Goal: Task Accomplishment & Management: Use online tool/utility

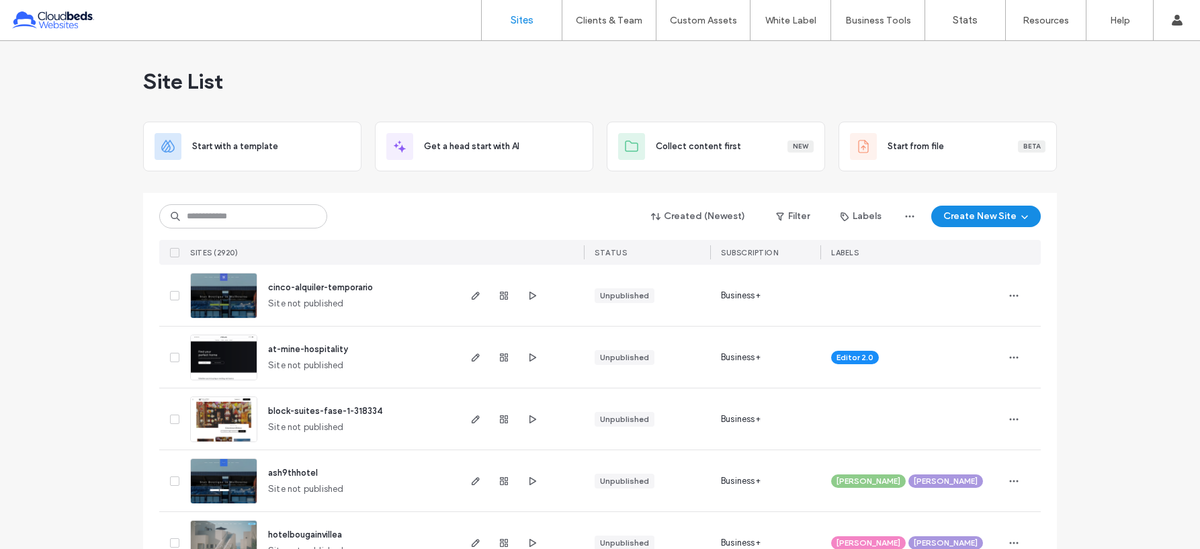
click at [282, 213] on input at bounding box center [243, 216] width 168 height 24
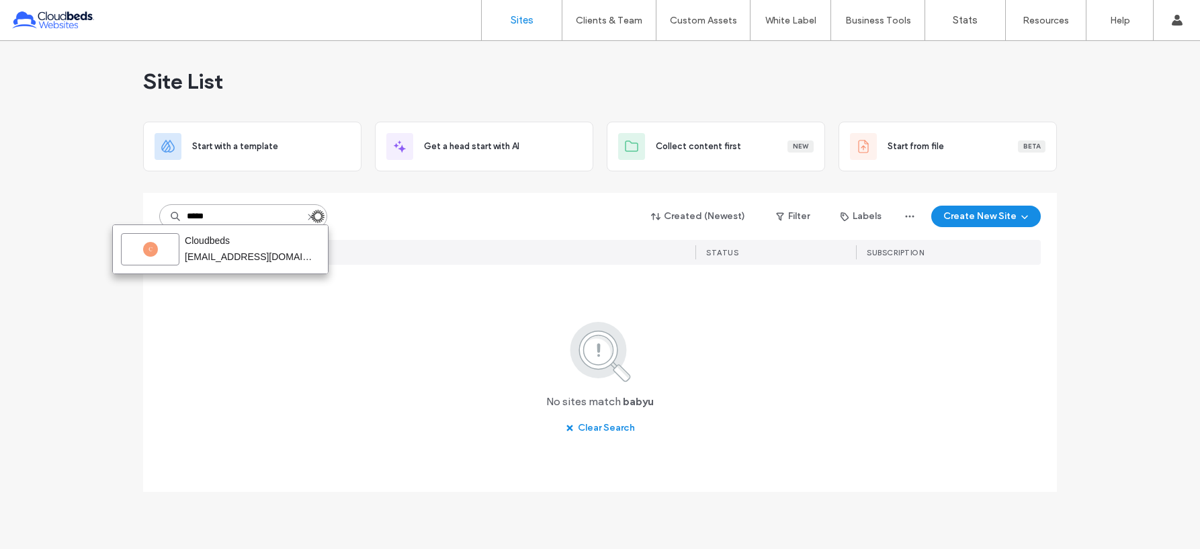
drag, startPoint x: 231, startPoint y: 218, endPoint x: 203, endPoint y: 220, distance: 28.3
click at [203, 220] on input "*****" at bounding box center [243, 216] width 168 height 24
click at [216, 219] on input "*****" at bounding box center [243, 216] width 168 height 24
click at [208, 218] on input "*****" at bounding box center [243, 216] width 168 height 24
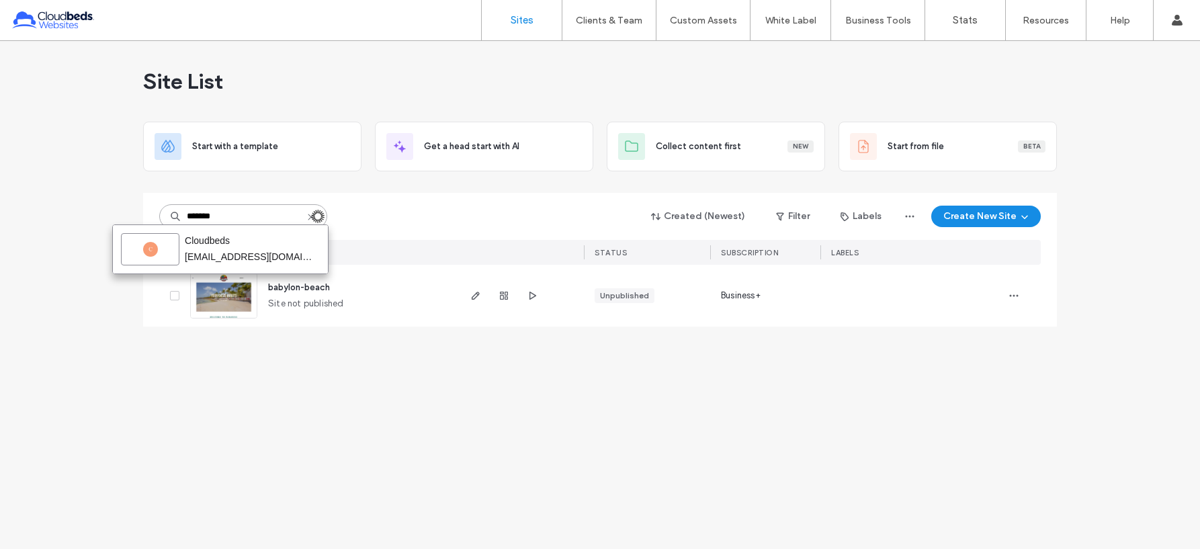
type input "*******"
click at [424, 208] on div "******* Created (Newest) Filter Labels Create New Site" at bounding box center [600, 217] width 882 height 26
click at [314, 286] on span "babylon-beach" at bounding box center [299, 287] width 62 height 10
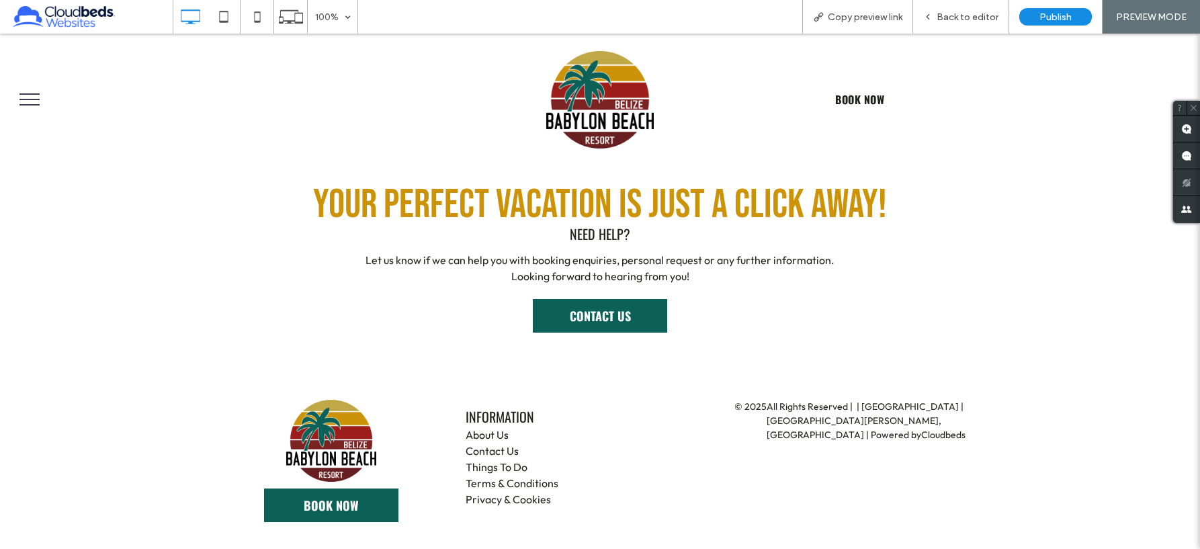
scroll to position [3281, 0]
click at [624, 316] on span "CONTACT US" at bounding box center [600, 315] width 61 height 31
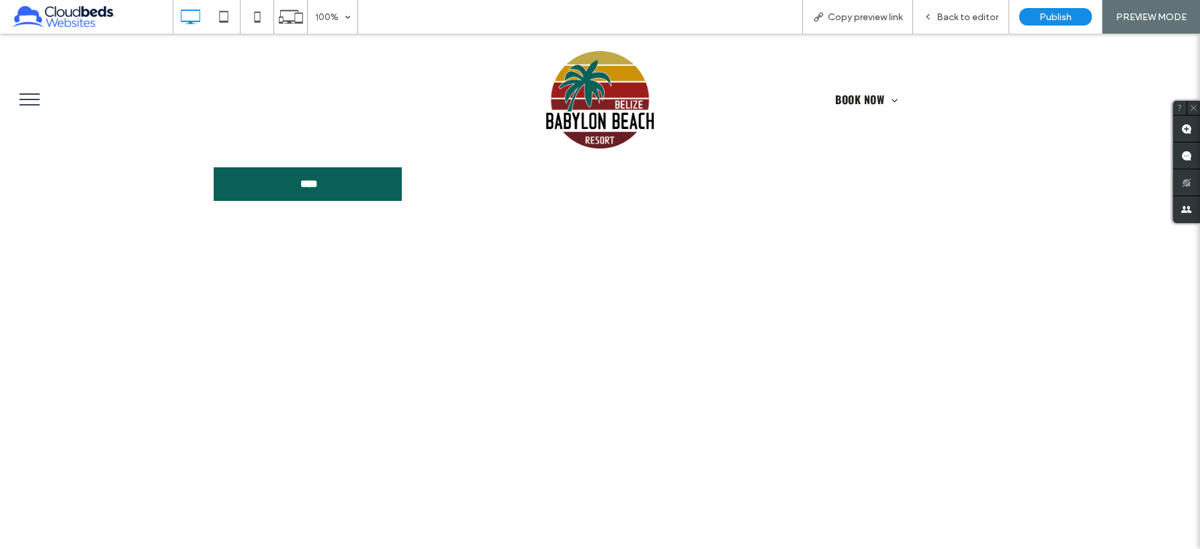
scroll to position [672, 0]
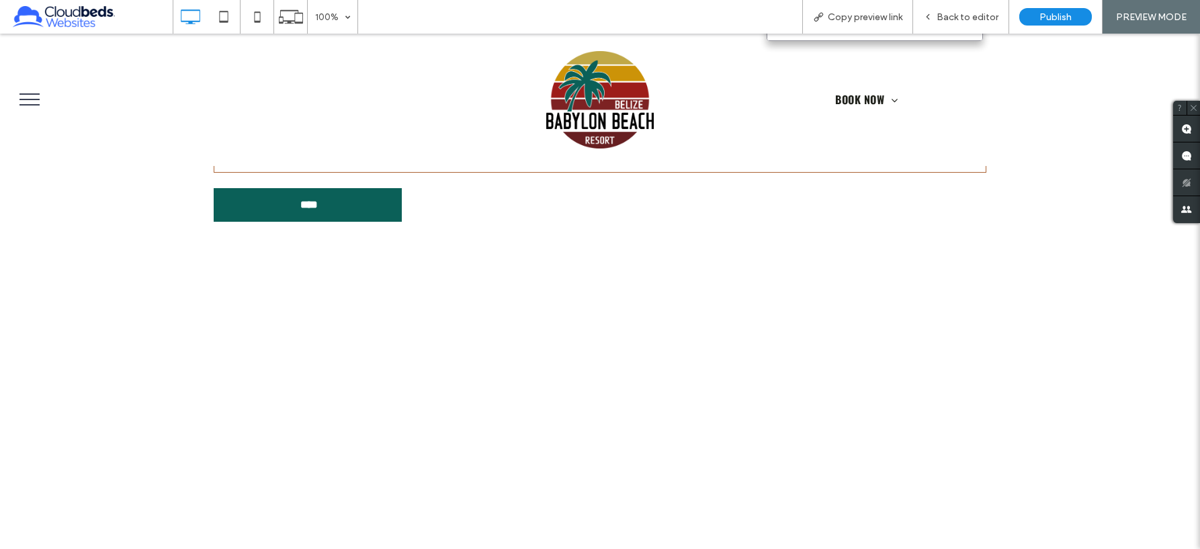
drag, startPoint x: 601, startPoint y: 101, endPoint x: 601, endPoint y: 134, distance: 32.9
click at [601, 101] on img at bounding box center [600, 100] width 108 height 98
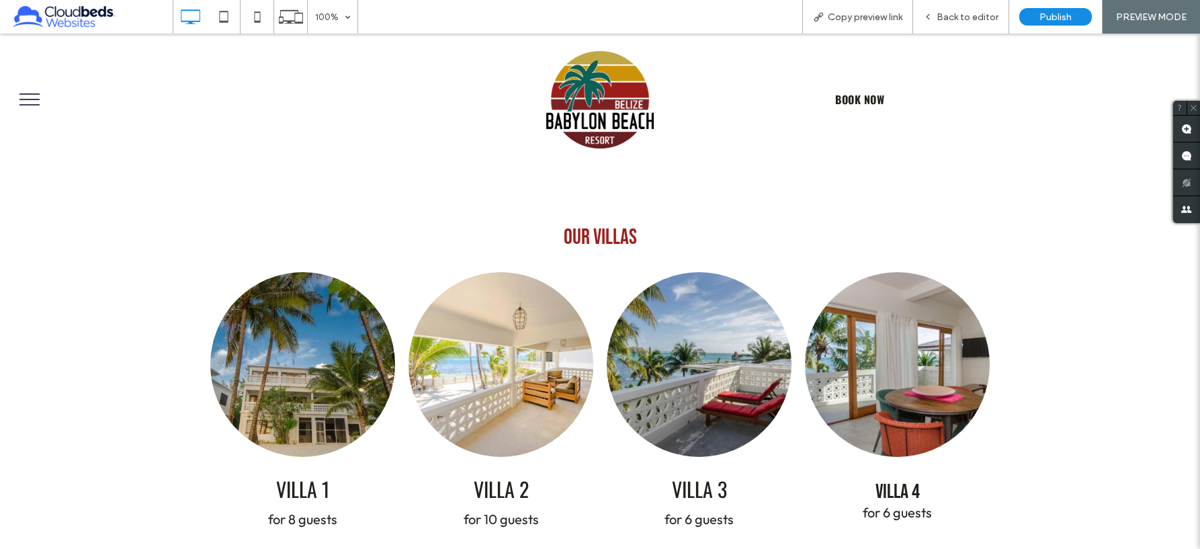
scroll to position [739, 0]
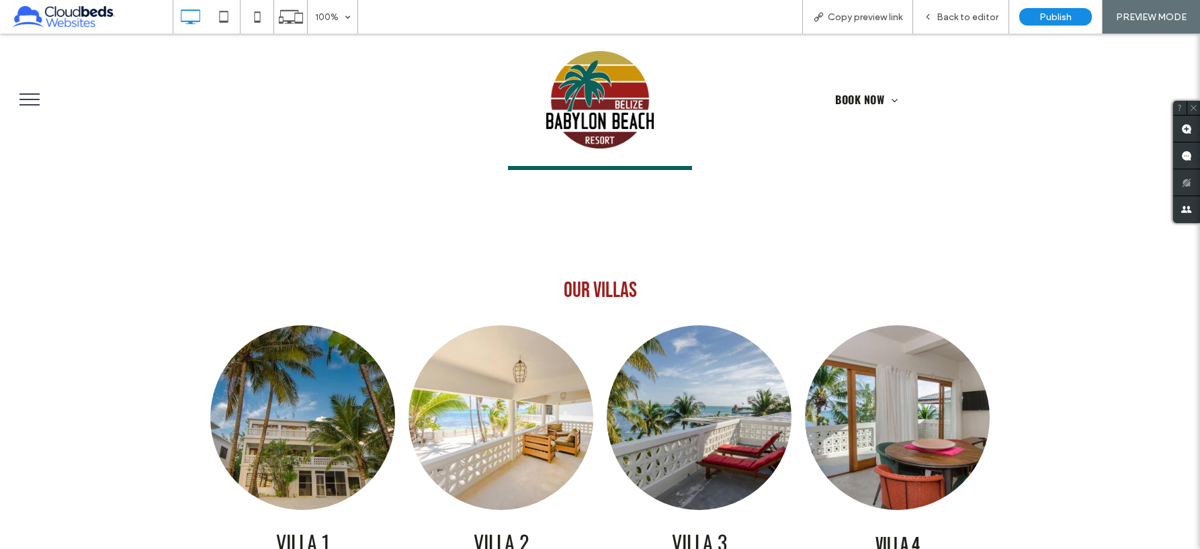
click at [593, 91] on img at bounding box center [600, 100] width 108 height 98
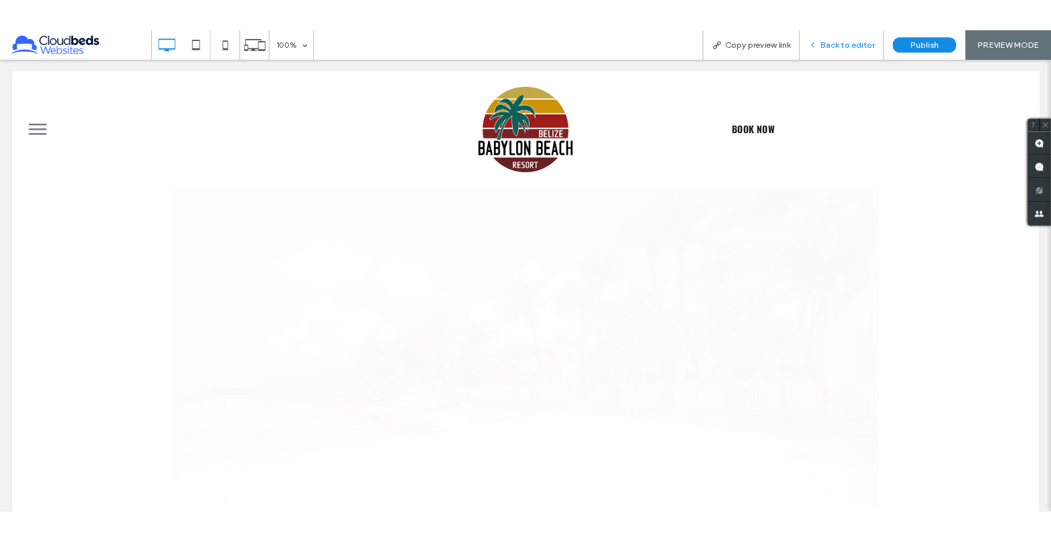
scroll to position [0, 0]
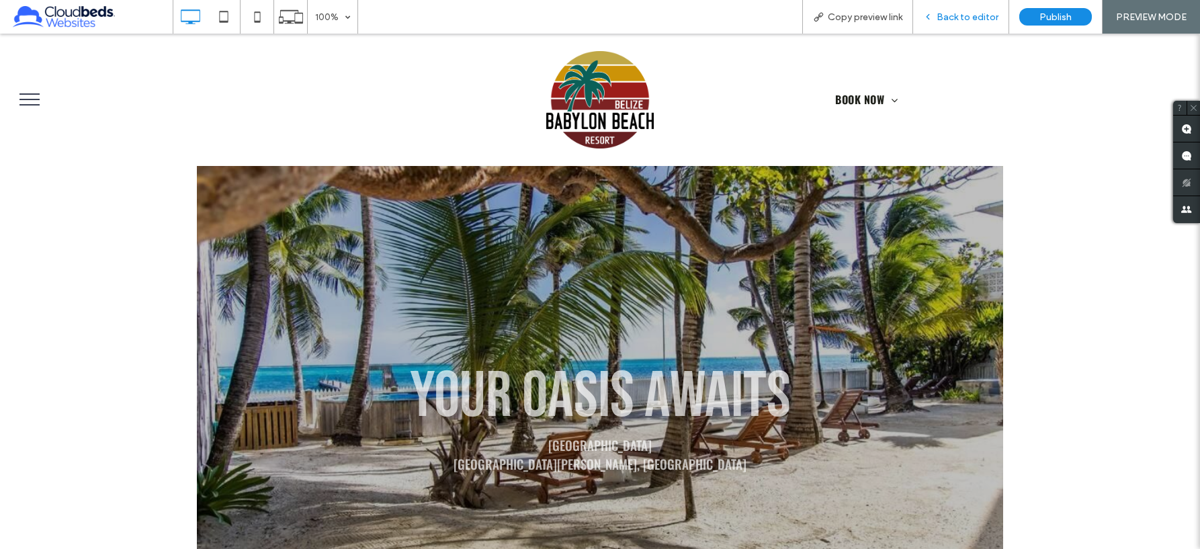
click at [959, 15] on span "Back to editor" at bounding box center [968, 16] width 62 height 11
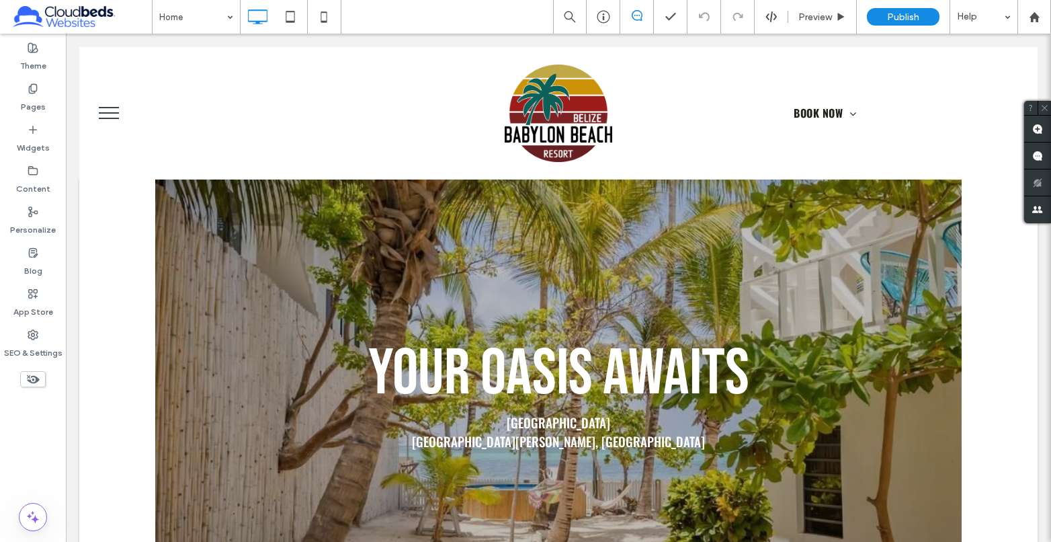
click at [7, 439] on div "Theme Pages Widgets Content Personalize Blog App Store SEO & Settings" at bounding box center [33, 288] width 66 height 508
click at [812, 17] on span "Preview" at bounding box center [815, 16] width 34 height 11
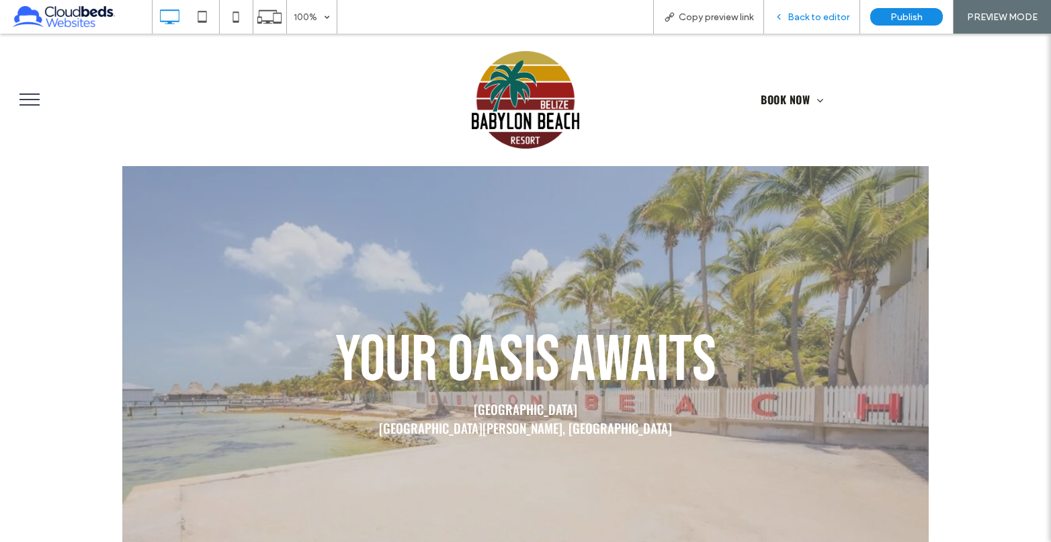
click at [806, 18] on span "Back to editor" at bounding box center [818, 16] width 62 height 11
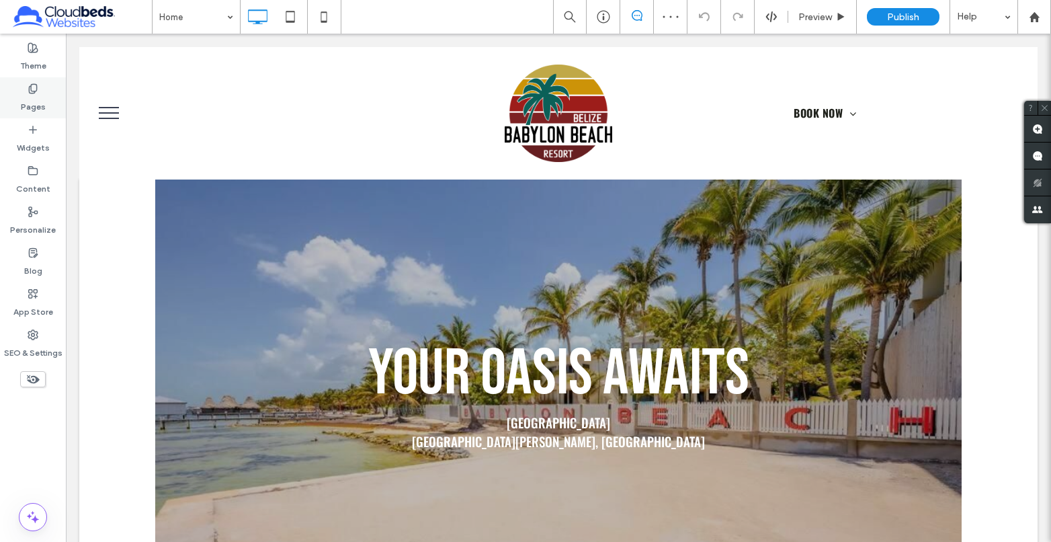
click at [38, 95] on label "Pages" at bounding box center [33, 103] width 25 height 19
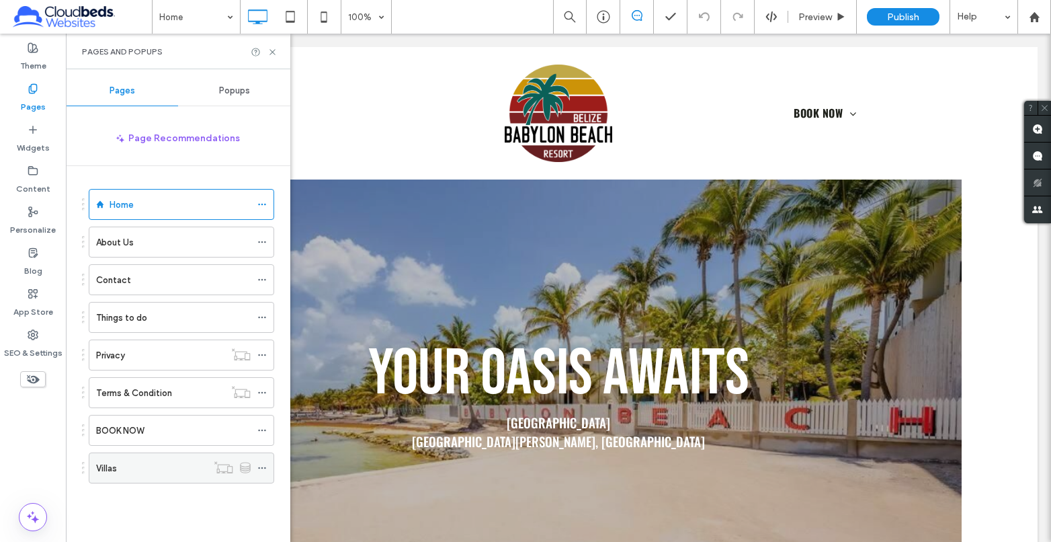
click at [251, 459] on div "Villas" at bounding box center [181, 467] width 185 height 31
click at [171, 460] on div "Villas" at bounding box center [151, 468] width 111 height 30
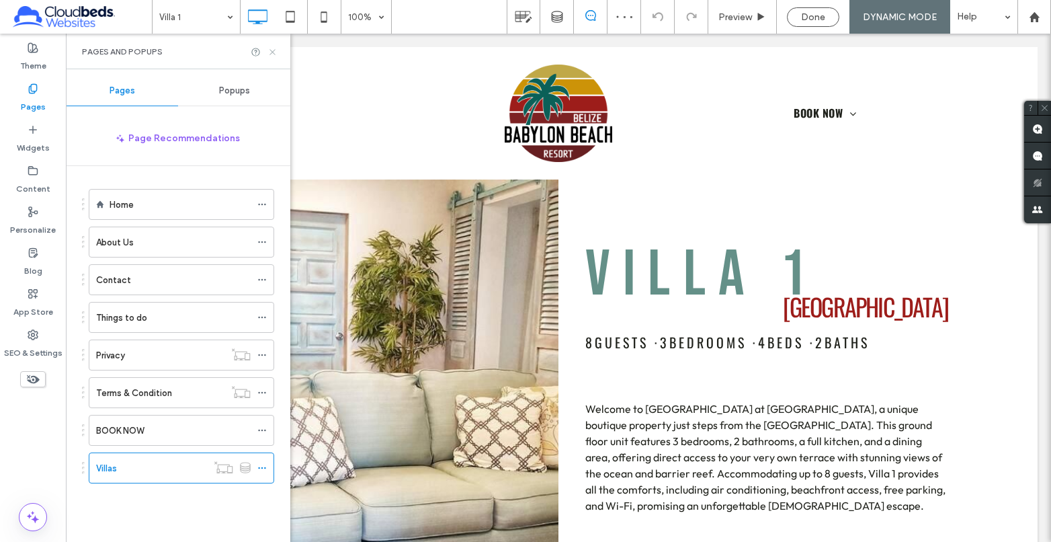
drag, startPoint x: 273, startPoint y: 50, endPoint x: 179, endPoint y: 59, distance: 94.5
click at [273, 50] on icon at bounding box center [272, 52] width 10 height 10
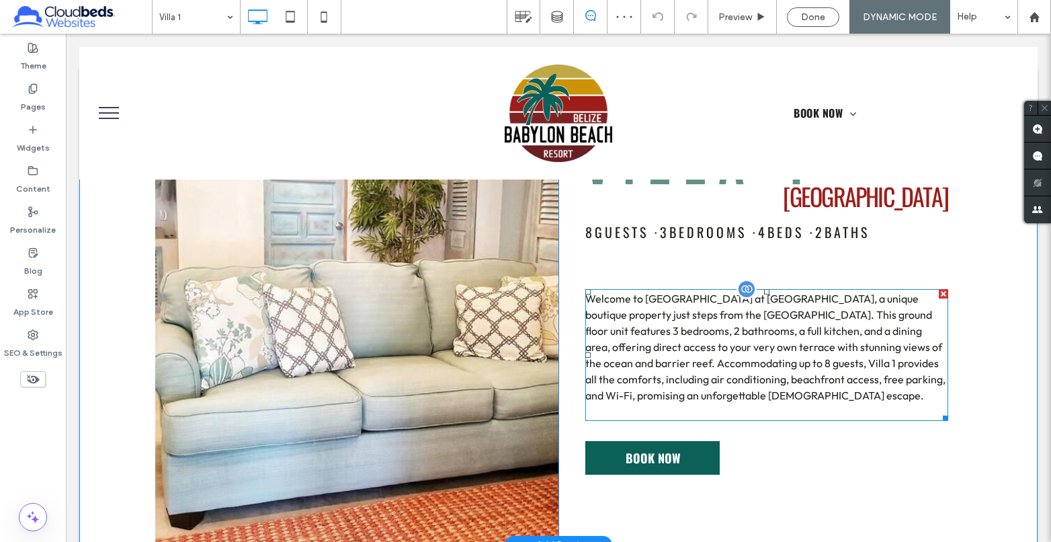
scroll to position [67, 0]
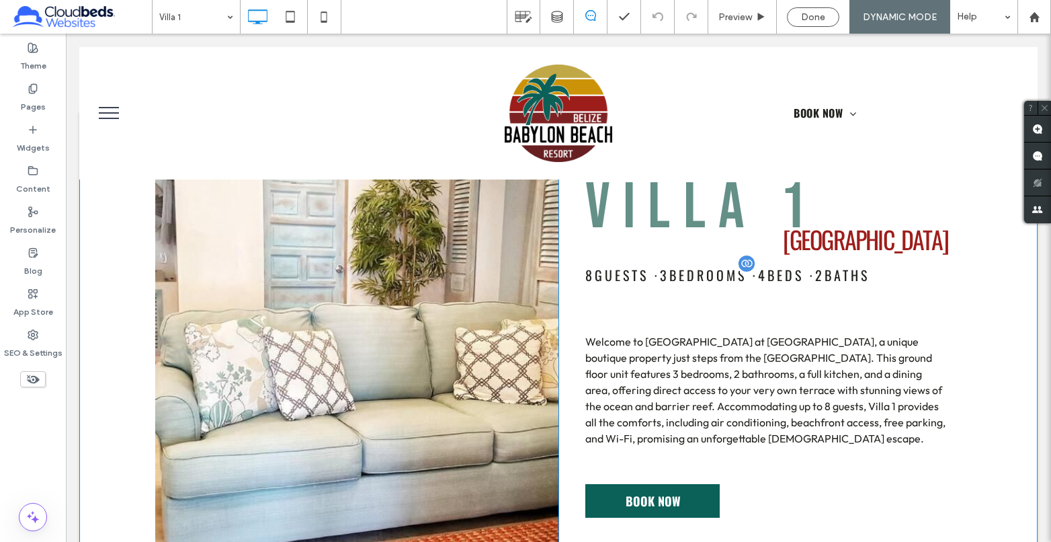
click at [787, 283] on span "8 GUESTS · 3 BEDROOMS · 4 BEDS · 2 BATHS" at bounding box center [727, 275] width 284 height 20
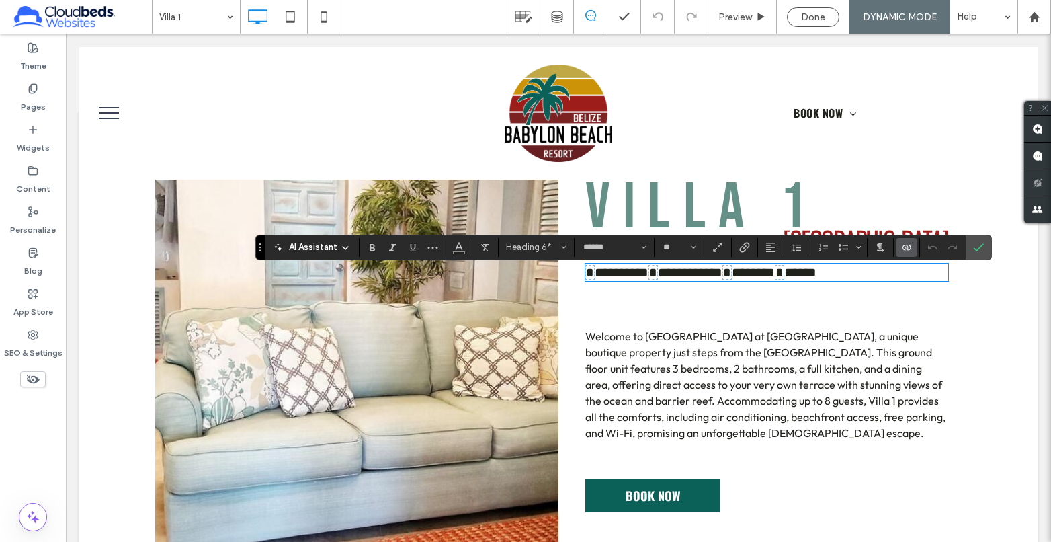
click at [732, 280] on span "﻿ * ﻿" at bounding box center [726, 272] width 9 height 15
click at [981, 249] on icon "Confirm" at bounding box center [978, 247] width 11 height 11
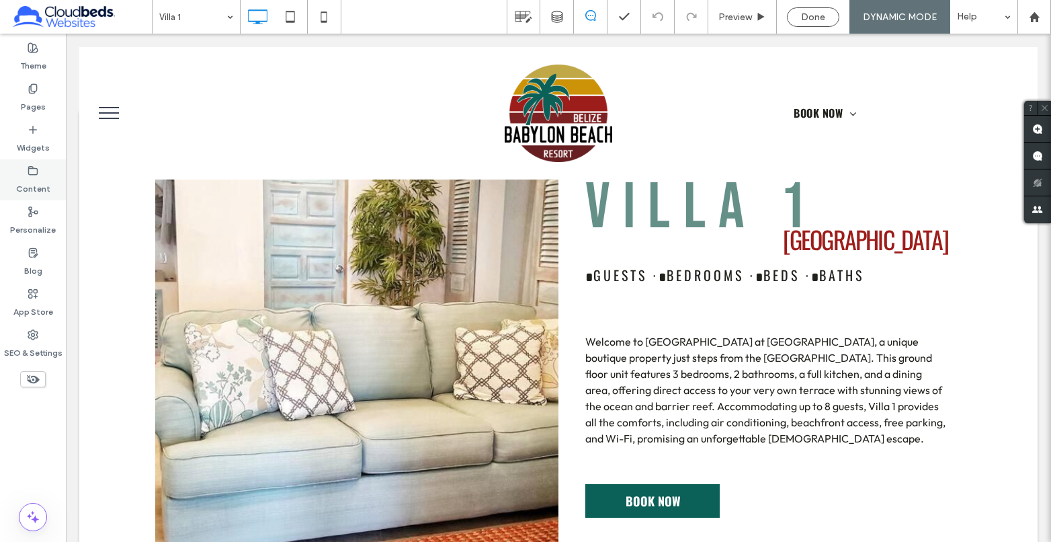
click at [38, 179] on label "Content" at bounding box center [33, 185] width 34 height 19
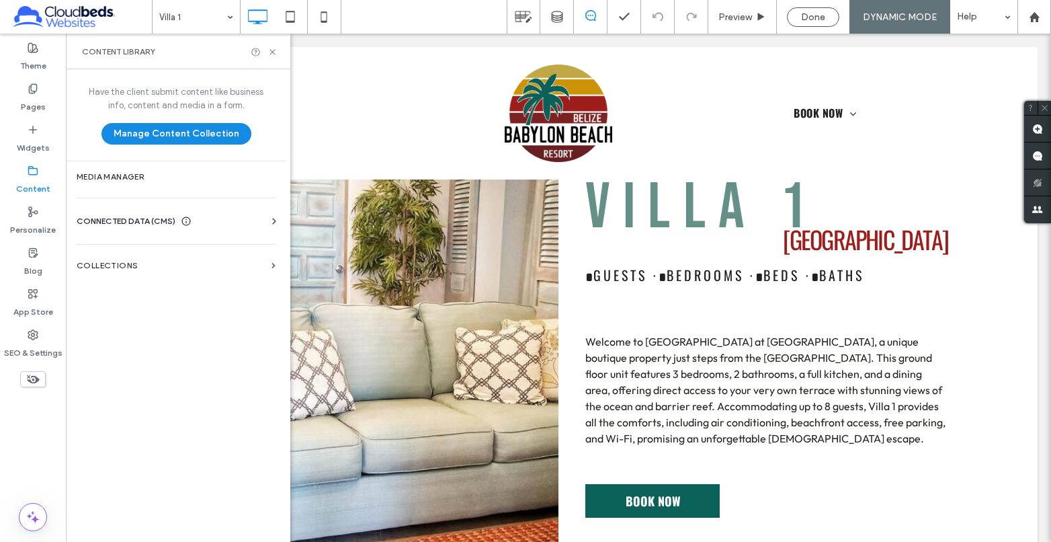
click at [153, 220] on span "CONNECTED DATA (CMS)" at bounding box center [126, 220] width 99 height 13
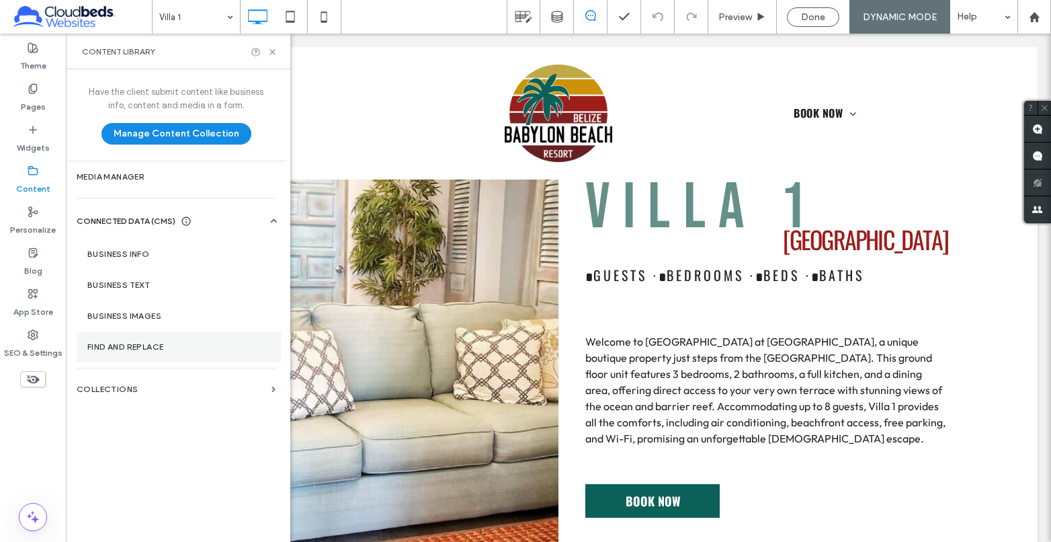
click at [155, 347] on label "Find and Replace" at bounding box center [178, 346] width 183 height 9
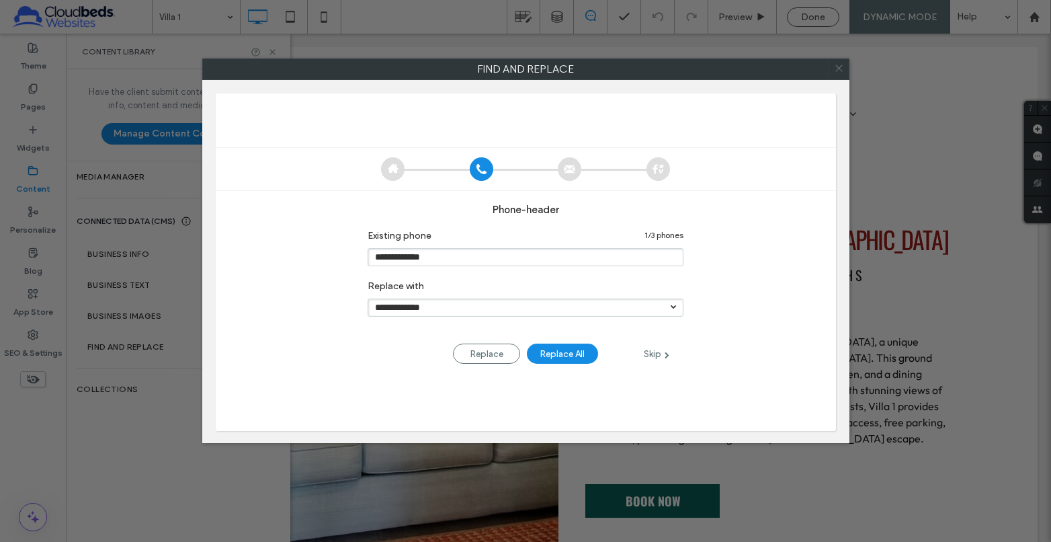
click at [837, 69] on icon at bounding box center [838, 67] width 19 height 19
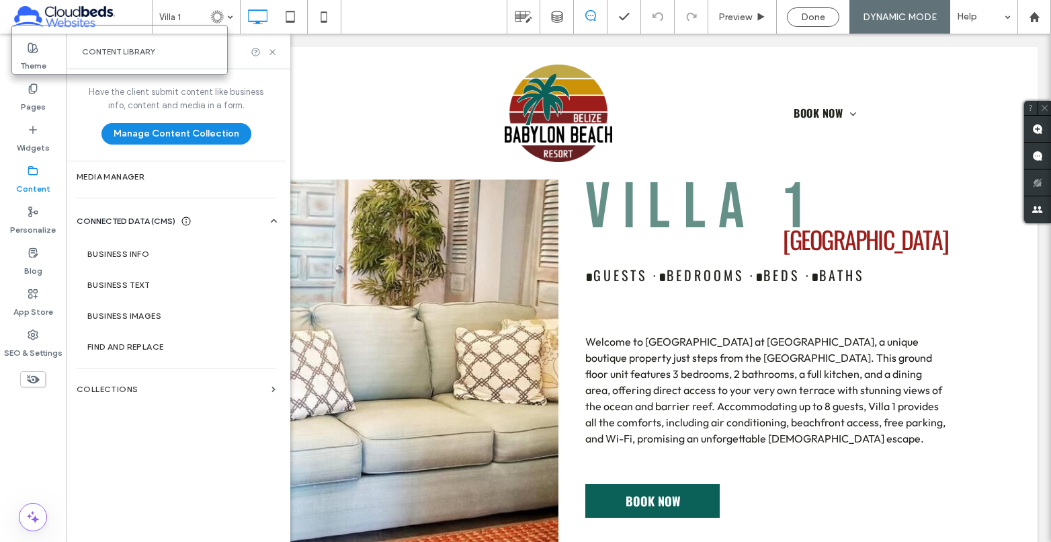
click at [185, 407] on div "Have the client submit content like business info, content and media in a form.…" at bounding box center [176, 304] width 220 height 470
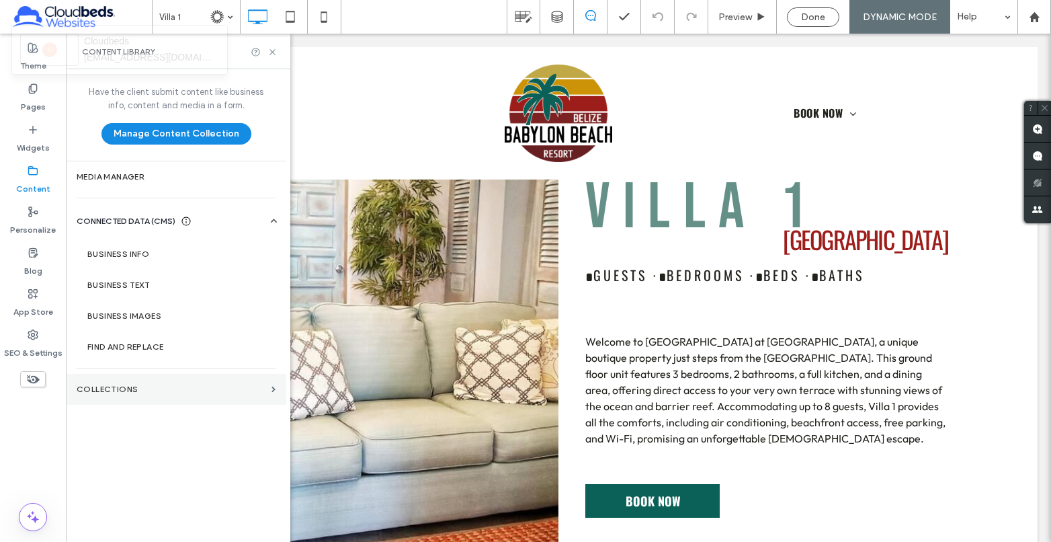
click at [190, 400] on section "Collections" at bounding box center [176, 389] width 220 height 31
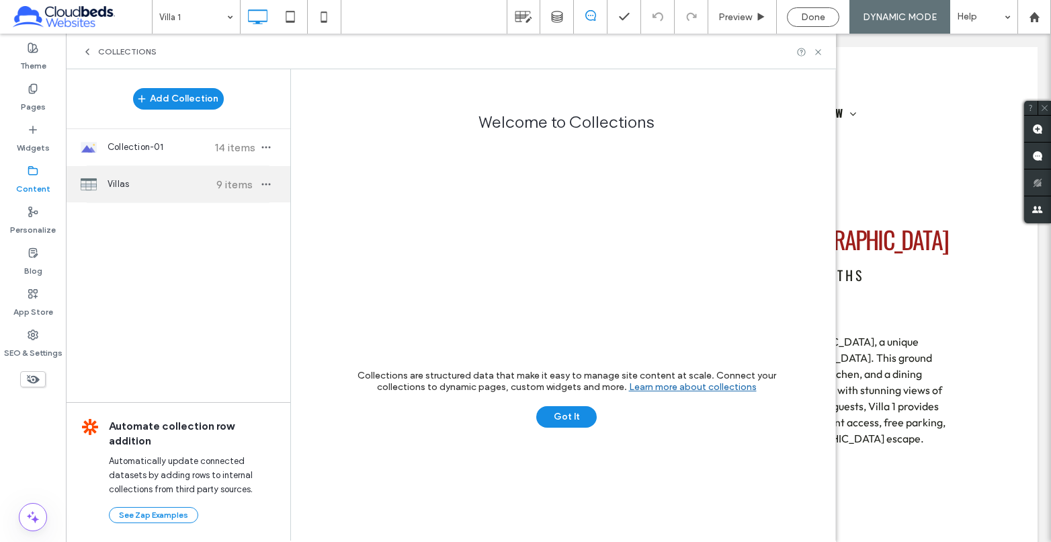
click at [169, 187] on span "Villas" at bounding box center [158, 183] width 100 height 13
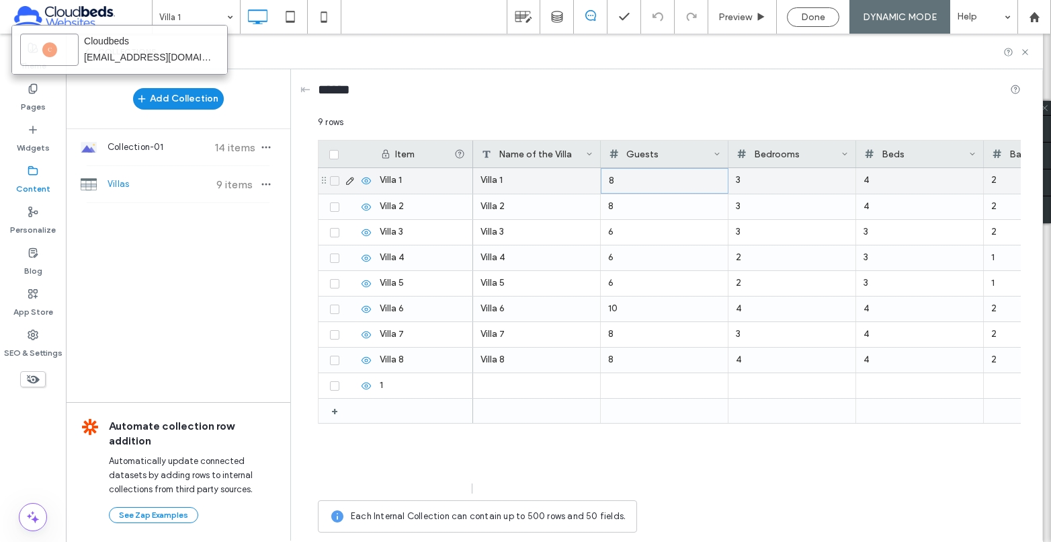
click at [637, 181] on div "8" at bounding box center [665, 181] width 112 height 24
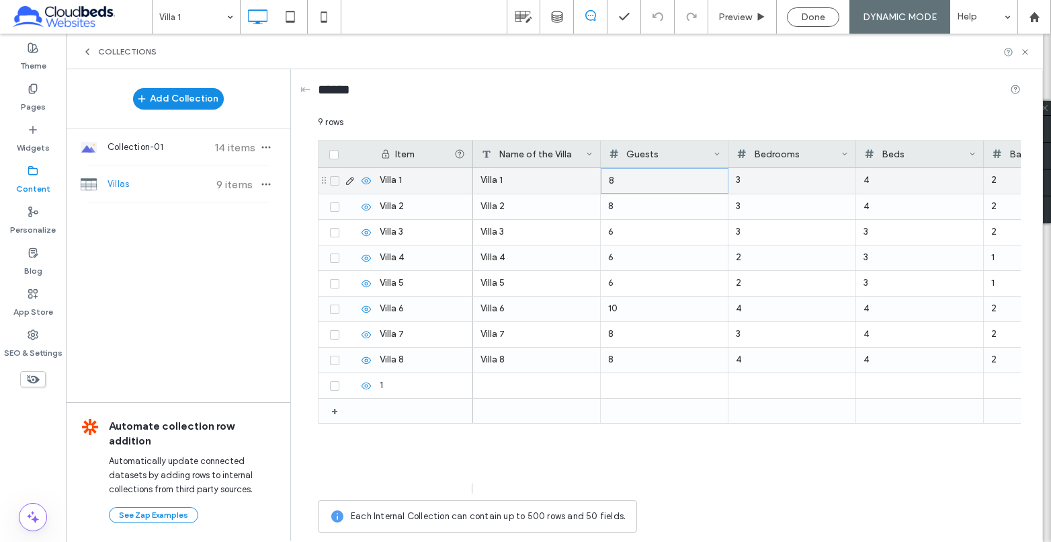
click at [618, 179] on div "8" at bounding box center [665, 181] width 112 height 24
drag, startPoint x: 615, startPoint y: 181, endPoint x: 603, endPoint y: 183, distance: 13.0
click at [603, 183] on input "*" at bounding box center [664, 181] width 126 height 24
type input "*"
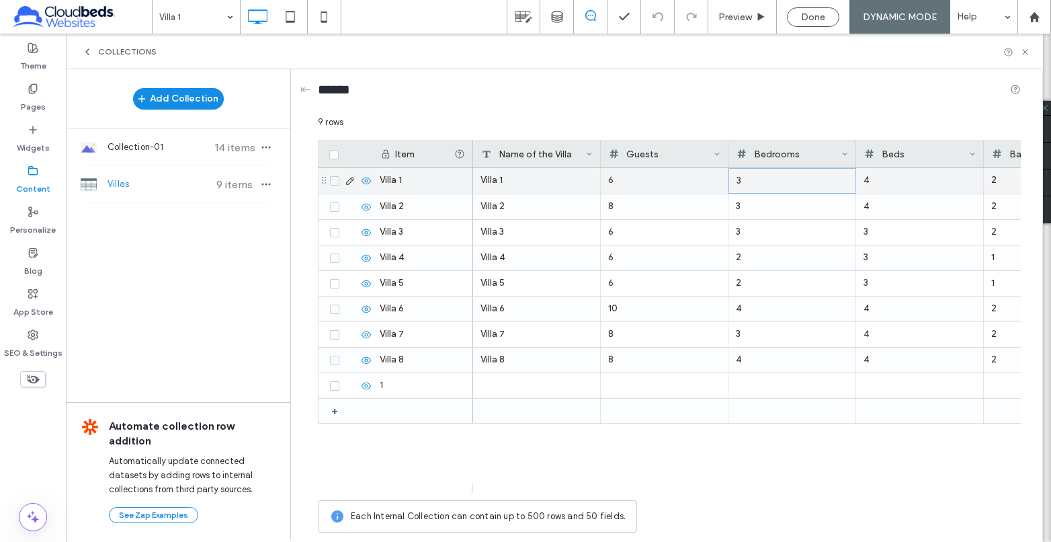
click at [751, 181] on div "3" at bounding box center [792, 181] width 112 height 24
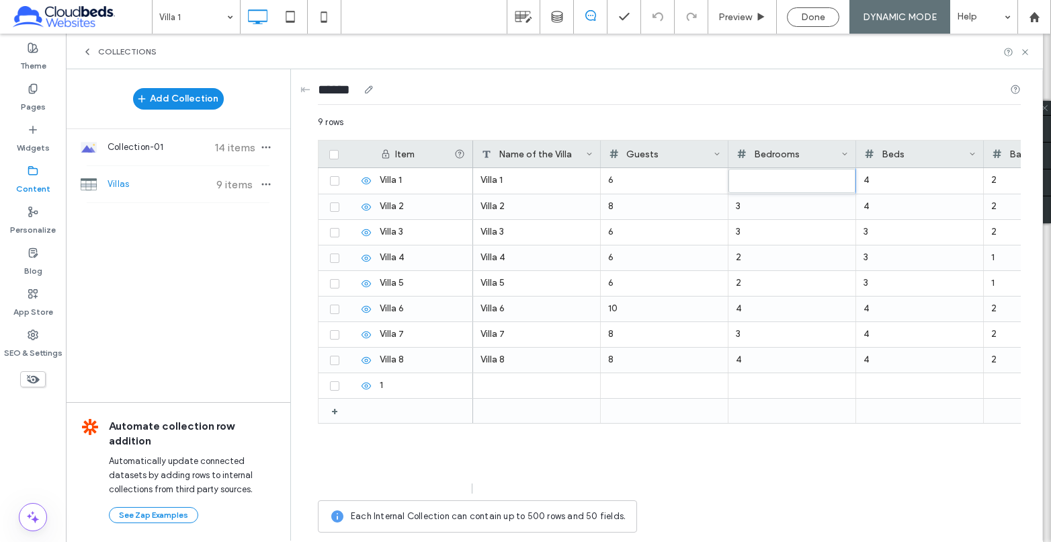
click at [753, 112] on div "******" at bounding box center [669, 92] width 703 height 46
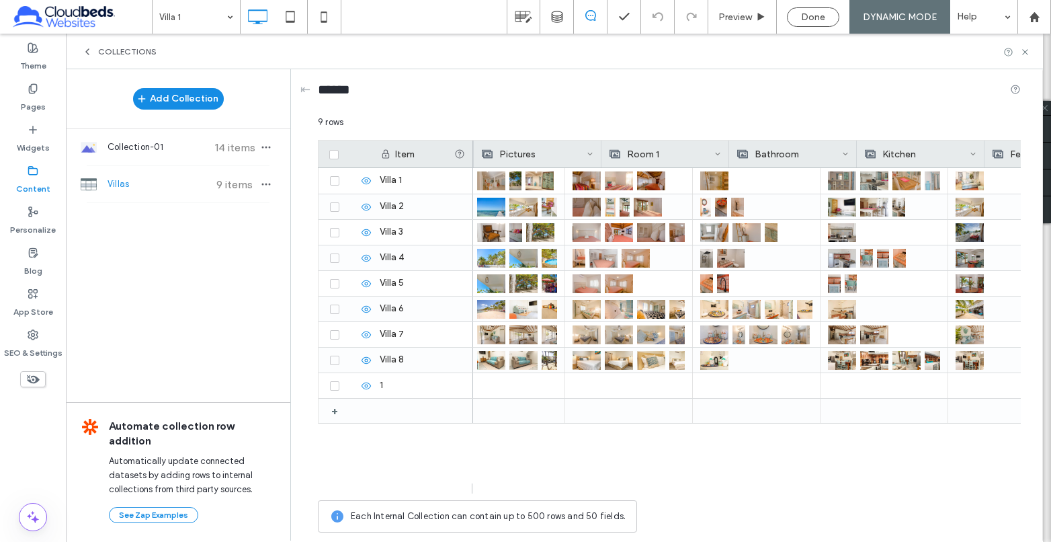
scroll to position [0, 899]
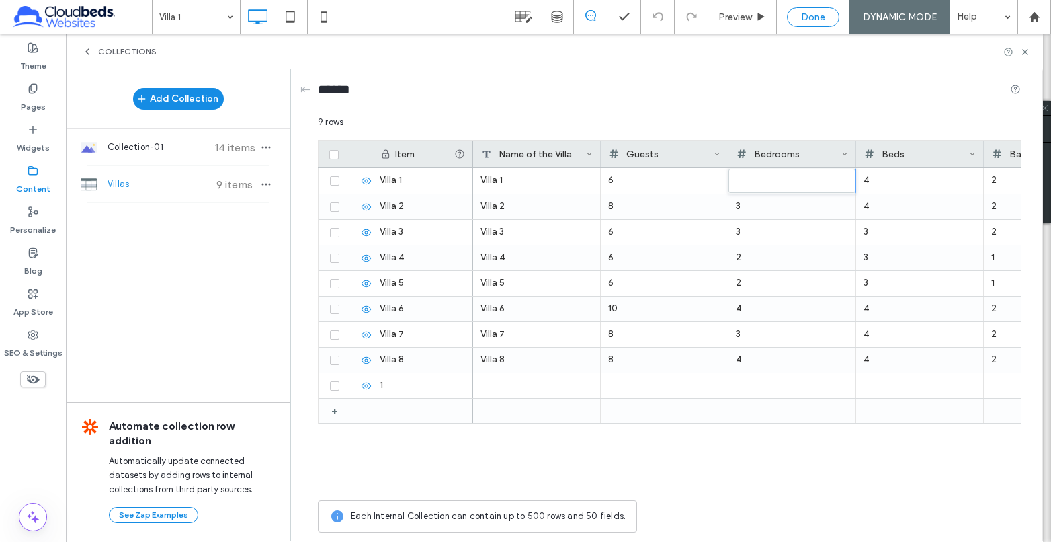
click at [822, 19] on span "Done" at bounding box center [813, 16] width 24 height 11
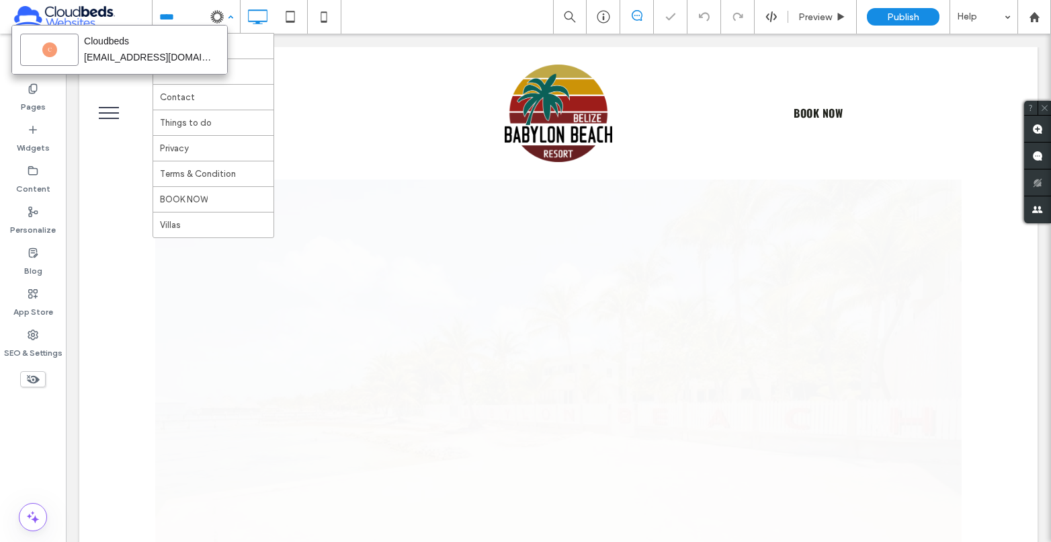
click at [232, 13] on div "Home About Us Contact Things to do Privacy Terms & Condition BOOK NOW Villas" at bounding box center [196, 17] width 87 height 34
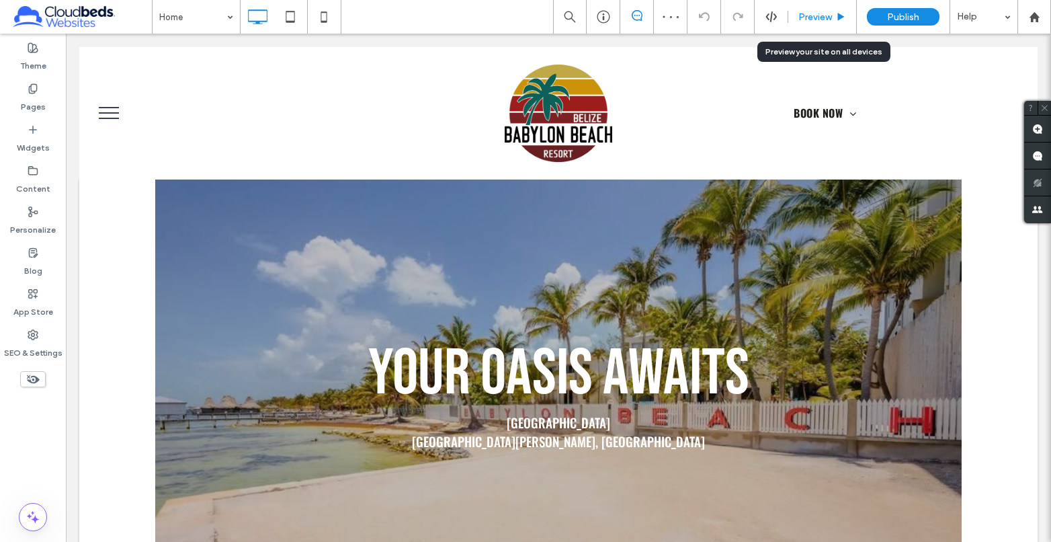
click at [837, 19] on icon at bounding box center [841, 17] width 10 height 10
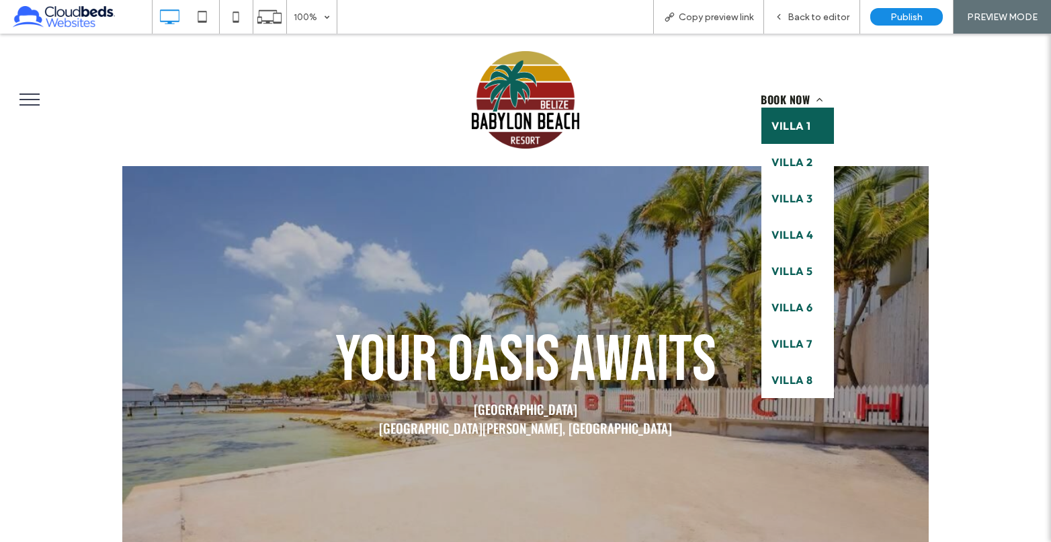
click at [795, 124] on span "VILLA 1" at bounding box center [790, 126] width 39 height 16
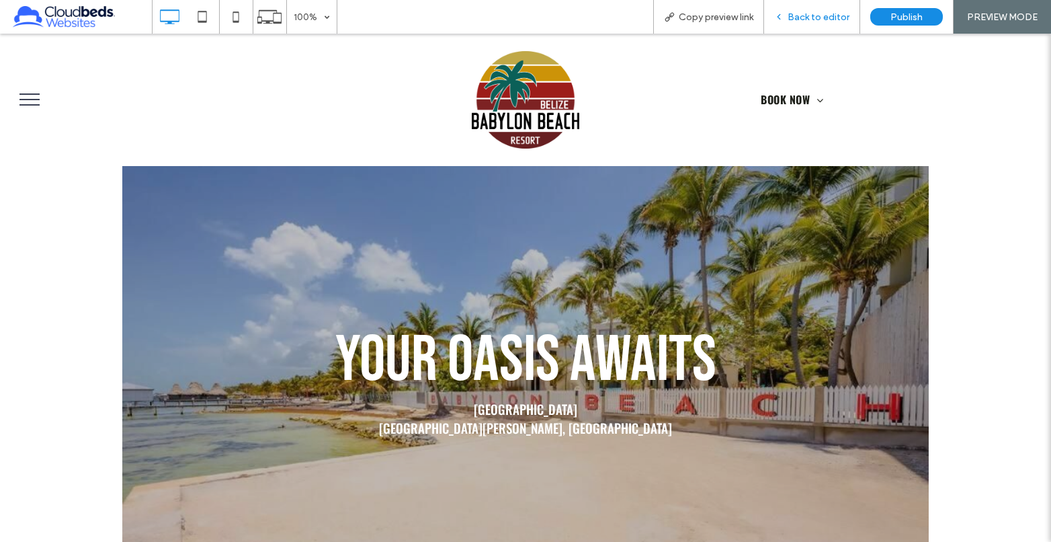
click at [824, 19] on span "Back to editor" at bounding box center [818, 16] width 62 height 11
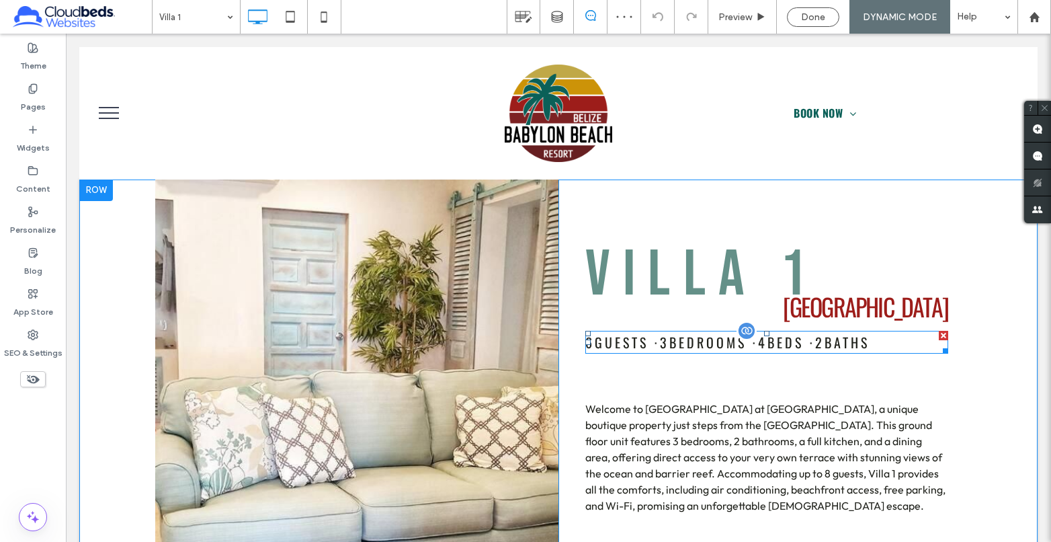
click at [630, 351] on span "6 GUESTS · 3 BEDROOMS · 4 BEDS · 2 BATHS" at bounding box center [727, 342] width 284 height 20
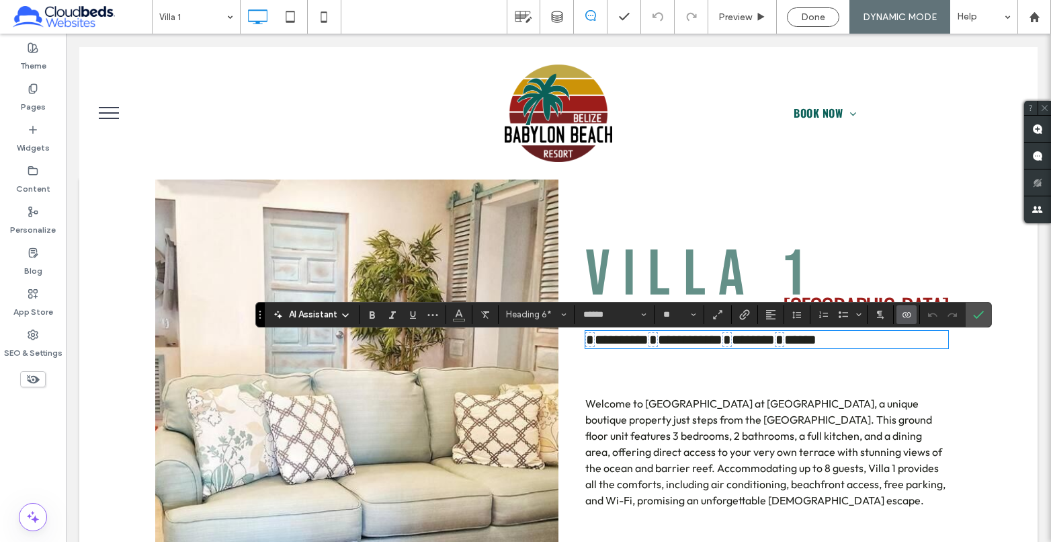
click at [636, 347] on span "**********" at bounding box center [700, 339] width 231 height 15
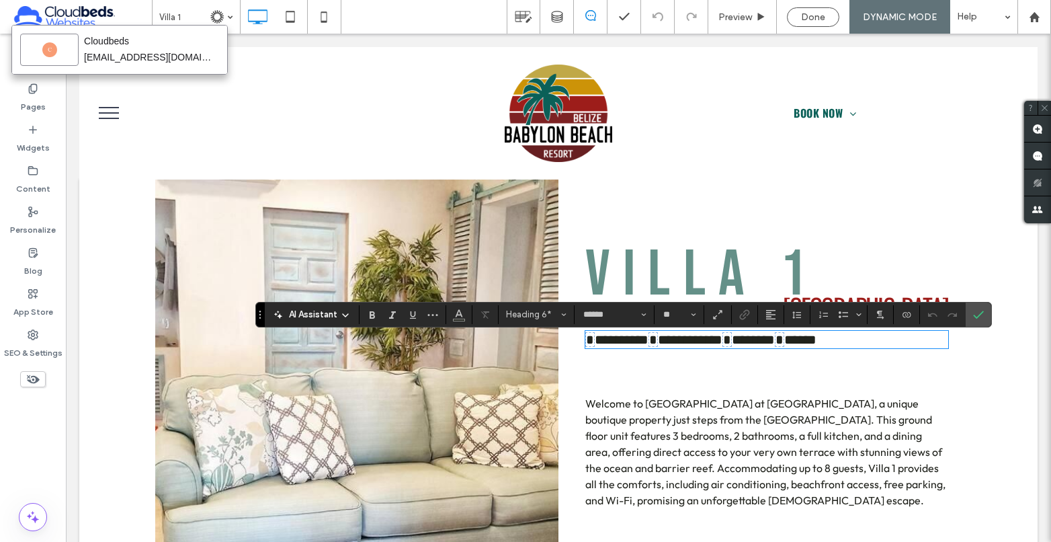
click at [920, 347] on h6 "**********" at bounding box center [766, 339] width 363 height 15
click at [975, 312] on icon "Confirm" at bounding box center [978, 314] width 11 height 11
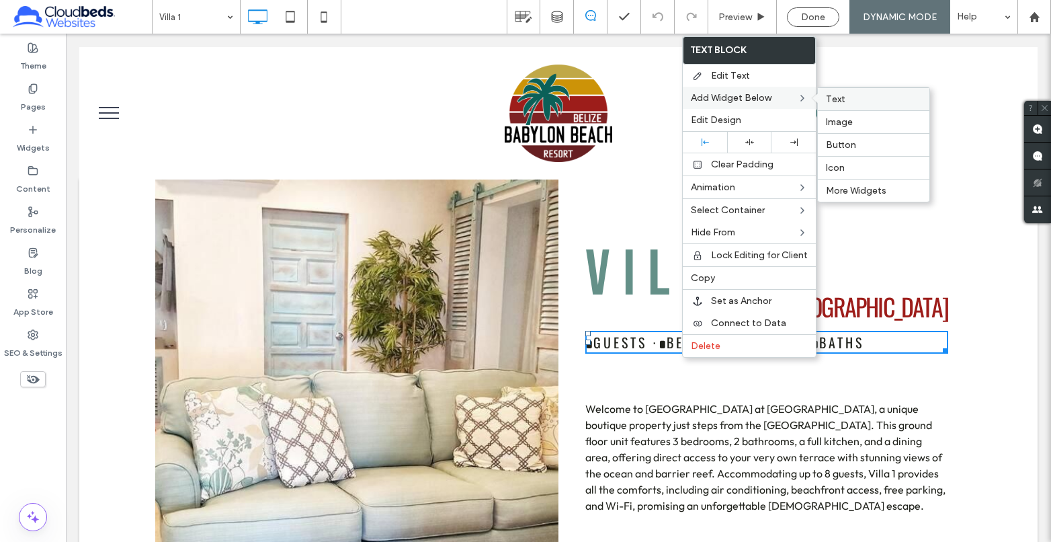
click at [844, 95] on label "Text" at bounding box center [873, 98] width 95 height 11
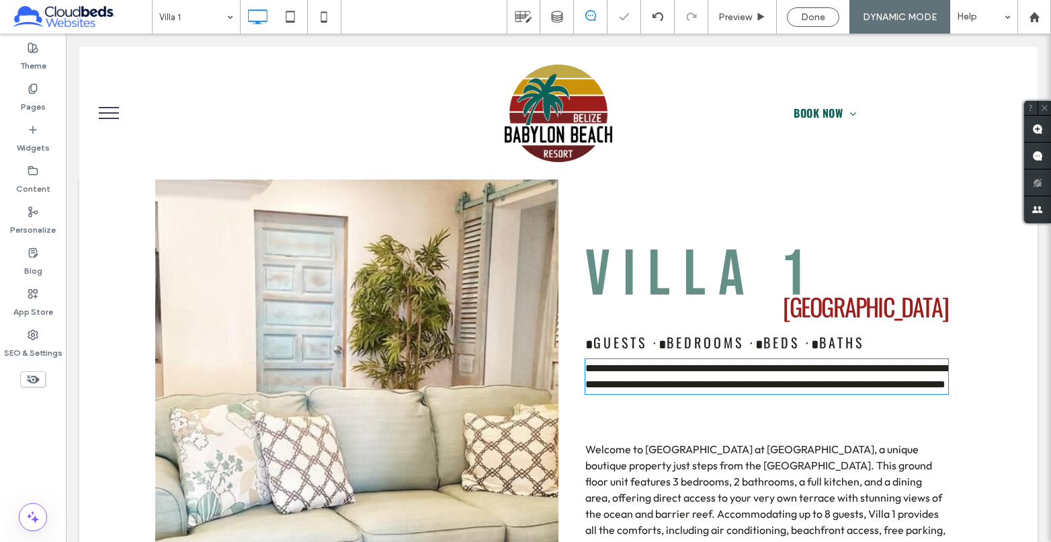
type input "******"
type input "**"
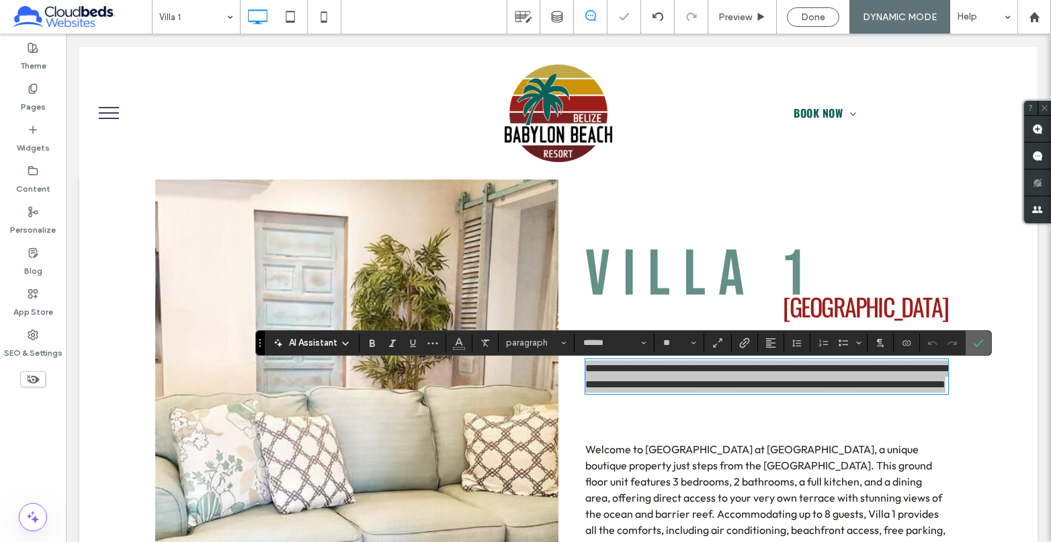
click at [974, 341] on icon "Confirm" at bounding box center [978, 342] width 11 height 11
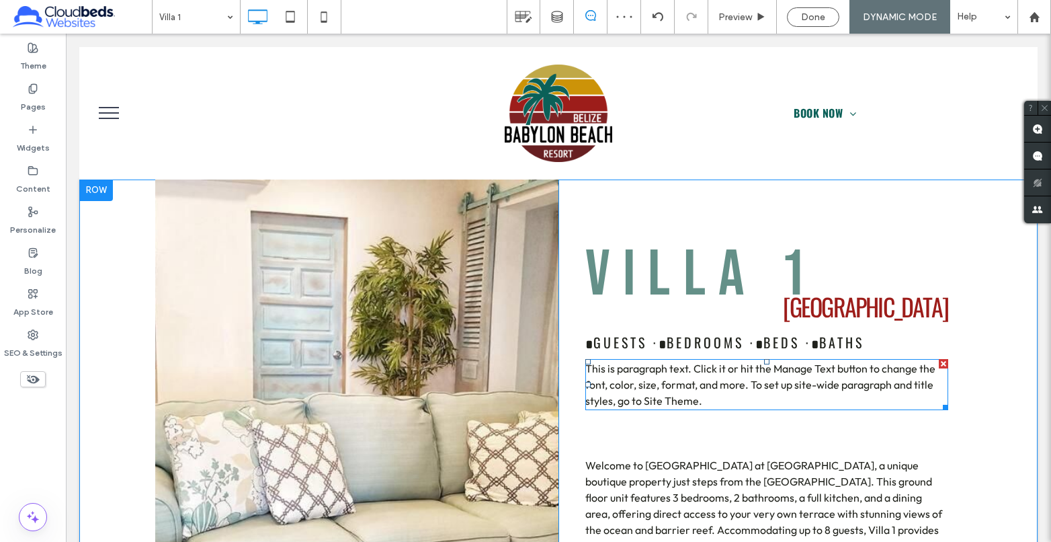
click at [675, 395] on span "This is paragraph text. Click it or hit the Manage Text button to change the fo…" at bounding box center [760, 384] width 350 height 46
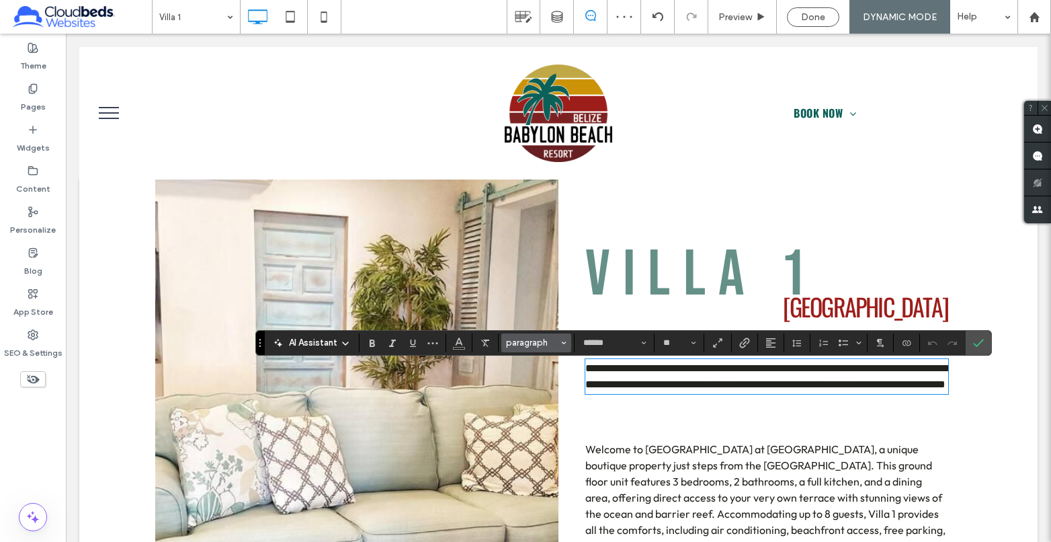
click at [531, 341] on span "paragraph" at bounding box center [532, 342] width 52 height 10
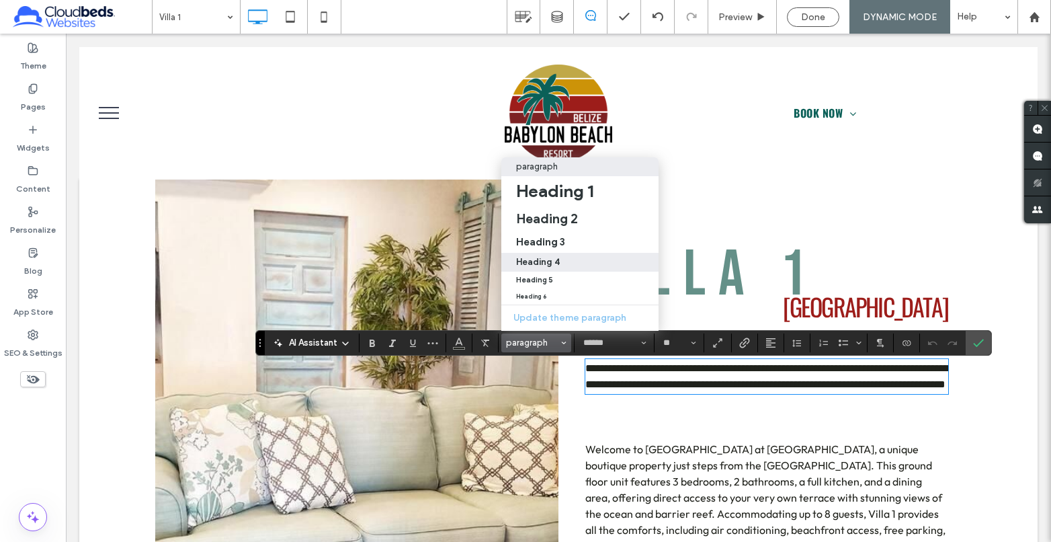
drag, startPoint x: 548, startPoint y: 250, endPoint x: 477, endPoint y: 220, distance: 77.4
click at [548, 257] on h4 "Heading 4" at bounding box center [538, 262] width 44 height 10
type input "******"
type input "**"
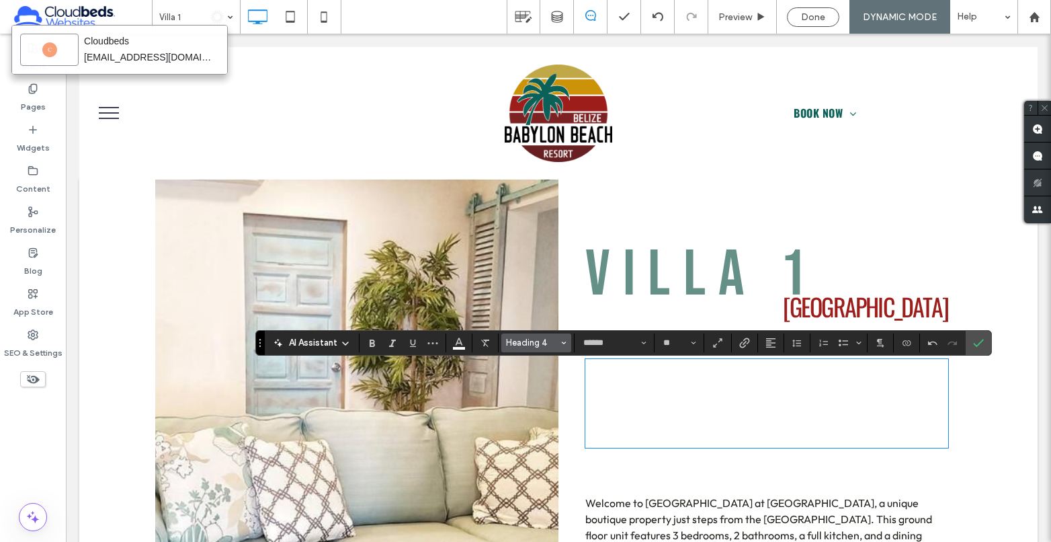
click at [544, 340] on span "Heading 4" at bounding box center [532, 342] width 52 height 10
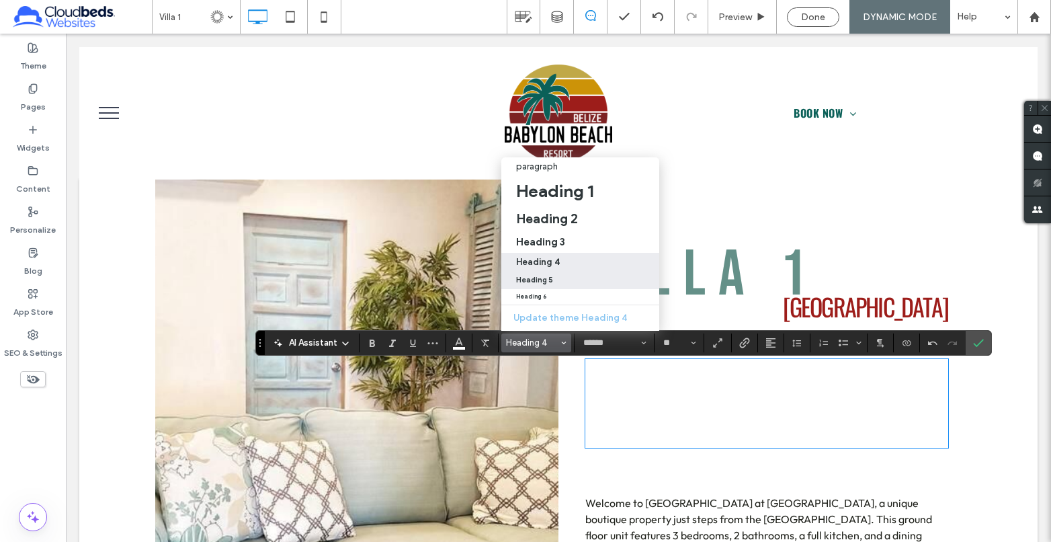
click at [564, 271] on label "Heading 5" at bounding box center [580, 279] width 158 height 17
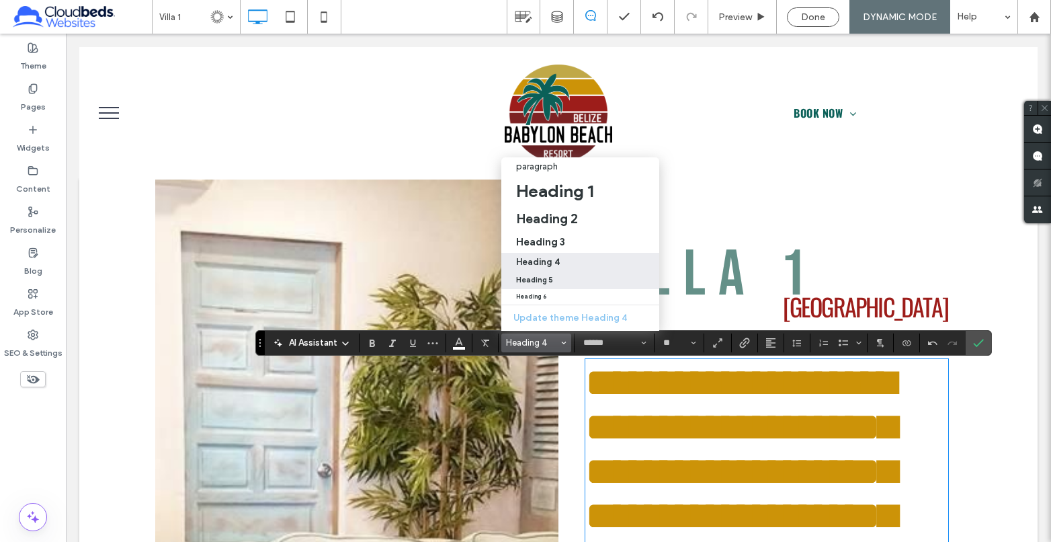
type input "**********"
type input "**"
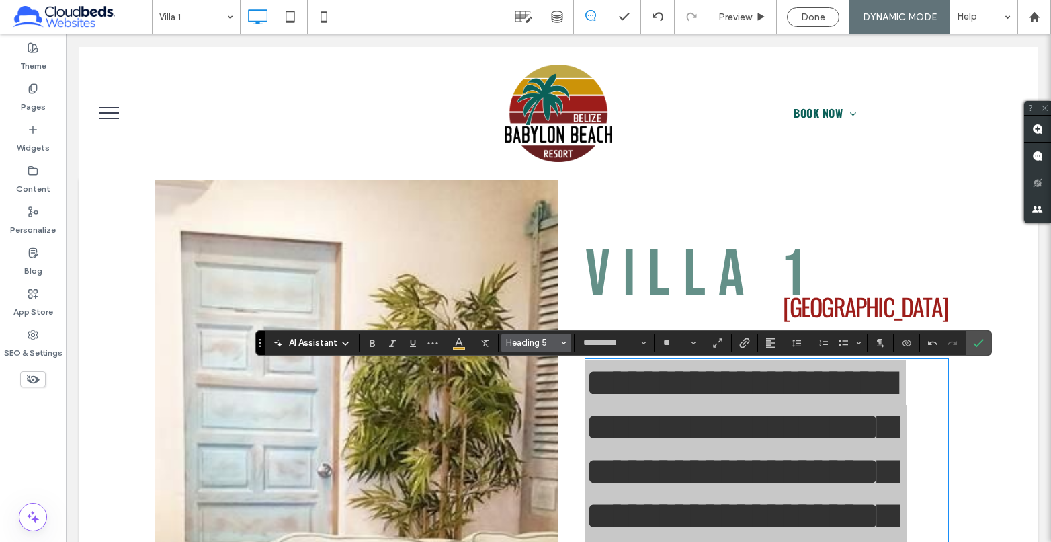
click at [521, 342] on span "Heading 5" at bounding box center [532, 342] width 52 height 10
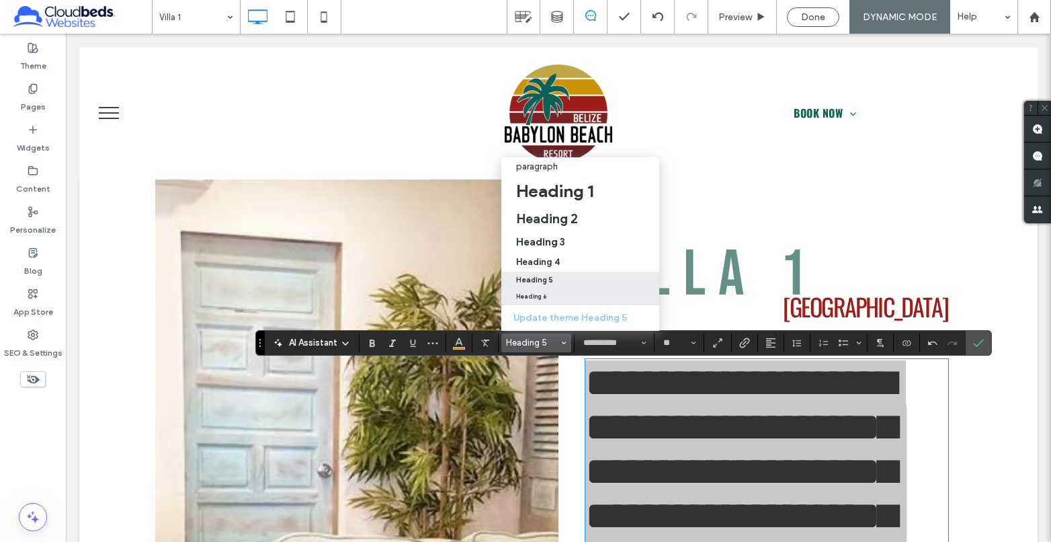
click at [546, 291] on label "Heading 6" at bounding box center [580, 296] width 158 height 15
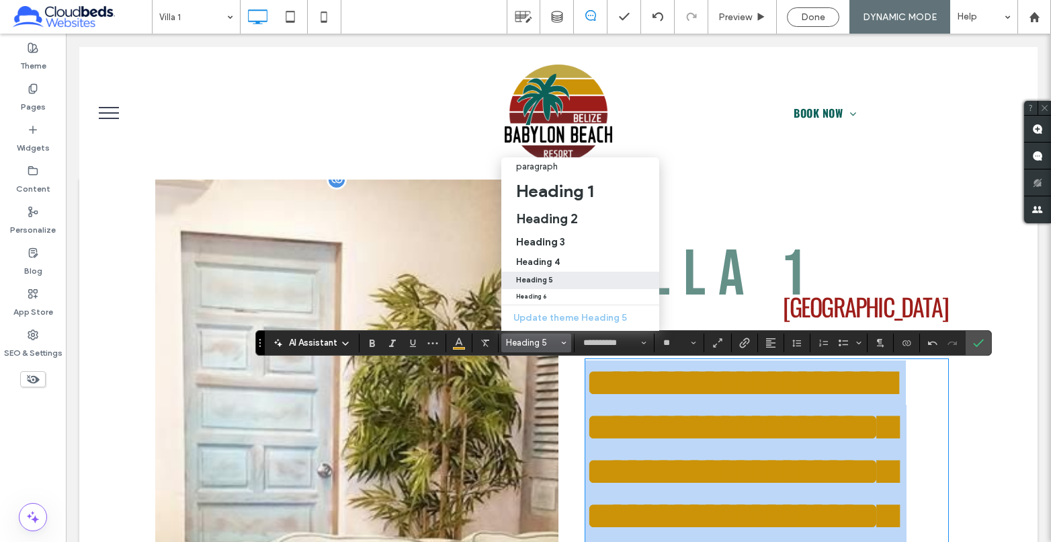
type input "******"
type input "**"
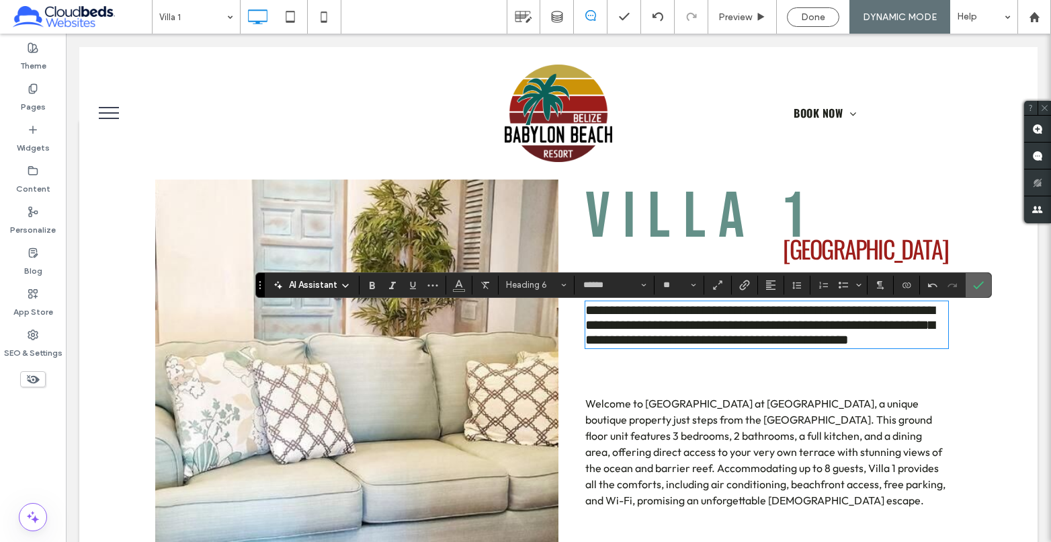
click at [974, 284] on icon "Confirm" at bounding box center [978, 285] width 11 height 11
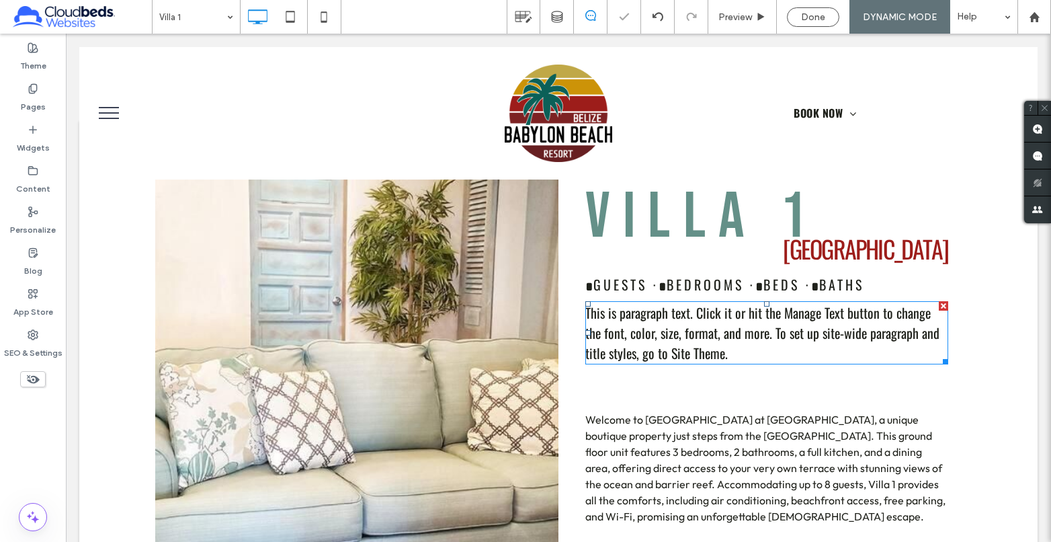
click at [684, 338] on span "This is paragraph text. Click it or hit the Manage Text button to change the fo…" at bounding box center [762, 332] width 354 height 60
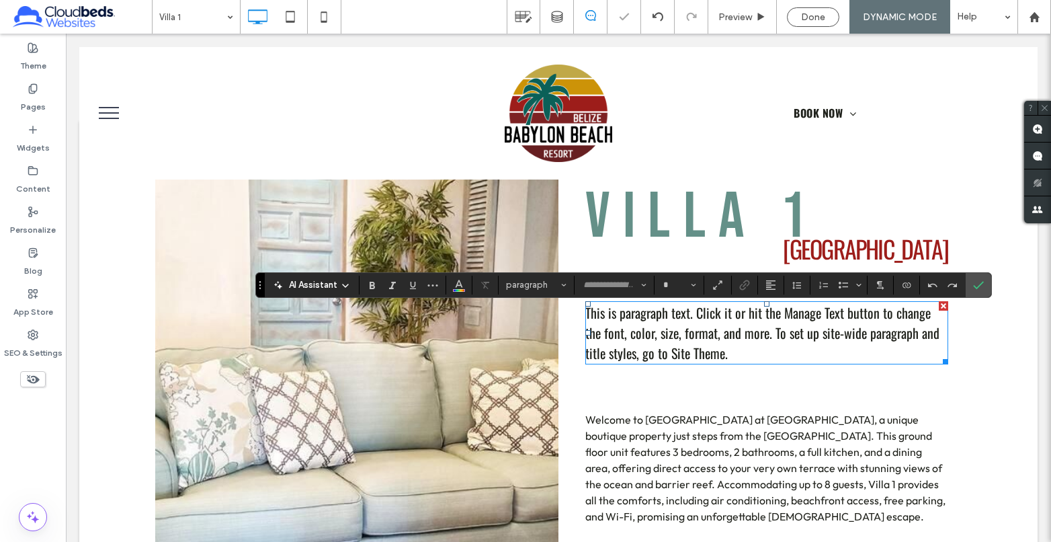
type input "******"
type input "**"
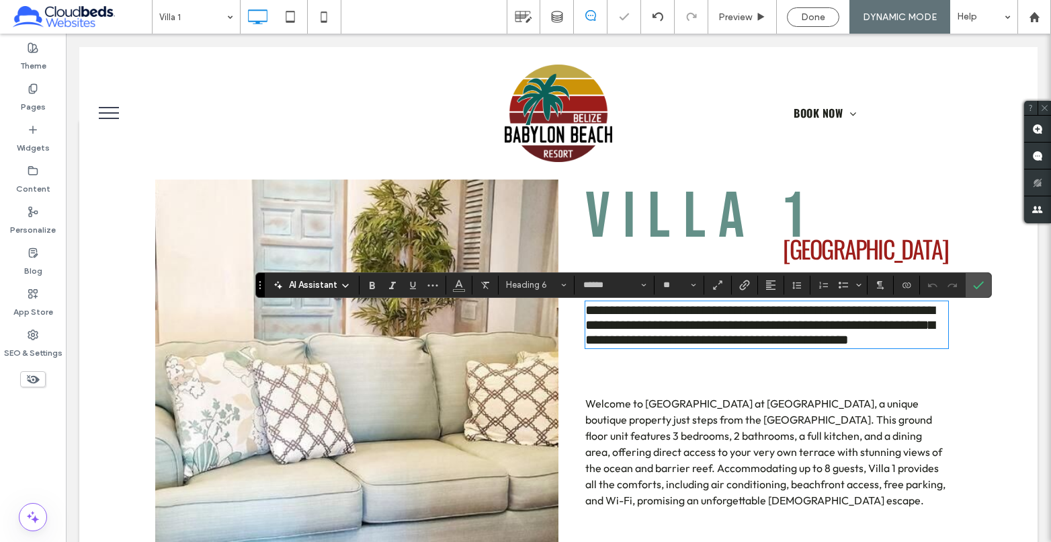
click at [628, 336] on span "**********" at bounding box center [759, 324] width 349 height 43
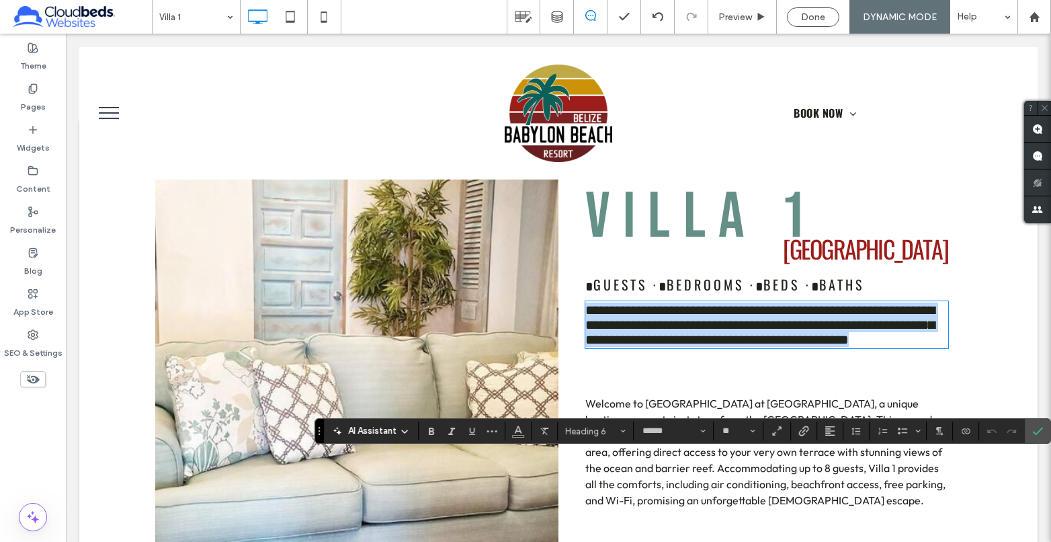
drag, startPoint x: 257, startPoint y: 282, endPoint x: 386, endPoint y: 428, distance: 194.7
click at [386, 428] on div "AI Assistant Heading 6 ****** **" at bounding box center [682, 431] width 736 height 26
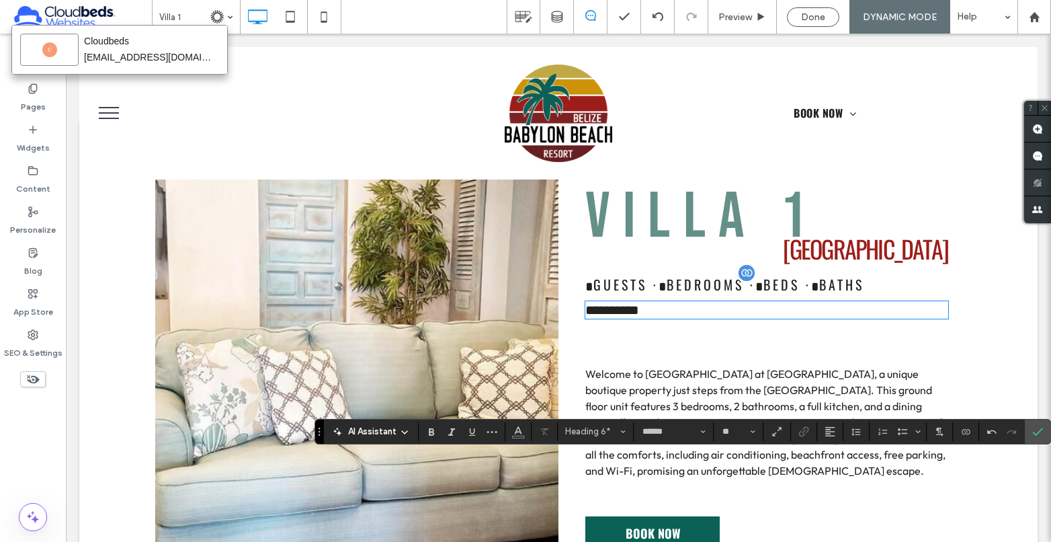
click at [657, 294] on span "﻿ * ﻿ GUESTS · ﻿ * ﻿ BEDROOMS · ﻿ * ﻿ BEDS · ﻿ * ﻿ BATHS" at bounding box center [724, 284] width 279 height 20
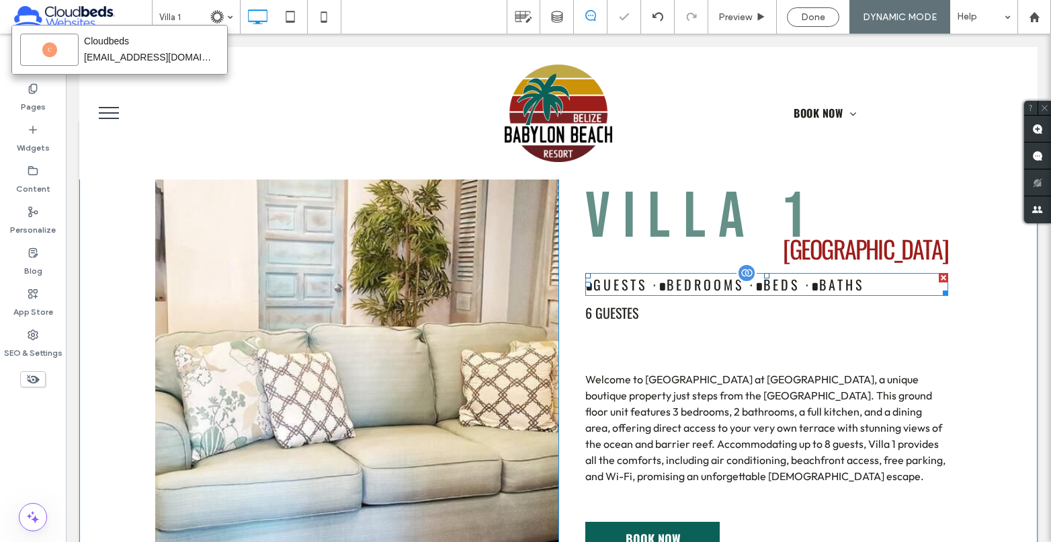
click at [659, 288] on span "﻿ * ﻿ GUESTS · ﻿ * ﻿ BEDROOMS · ﻿ * ﻿ BEDS · ﻿ * ﻿ BATHS" at bounding box center [724, 284] width 279 height 20
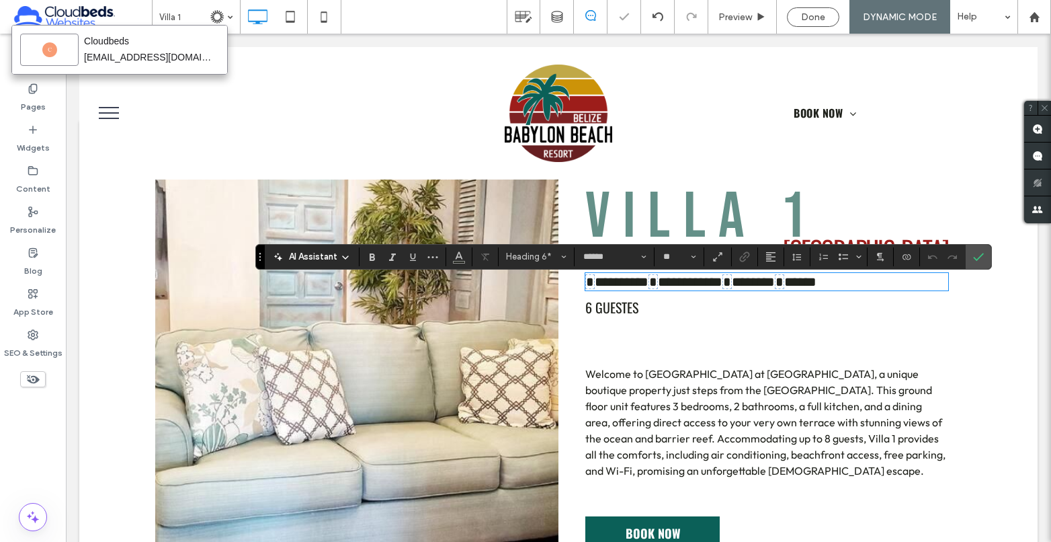
click at [660, 289] on span "**********" at bounding box center [700, 281] width 231 height 15
click at [656, 289] on span "**********" at bounding box center [700, 281] width 231 height 15
click at [640, 316] on h6 "6 GUESTES" at bounding box center [766, 307] width 363 height 20
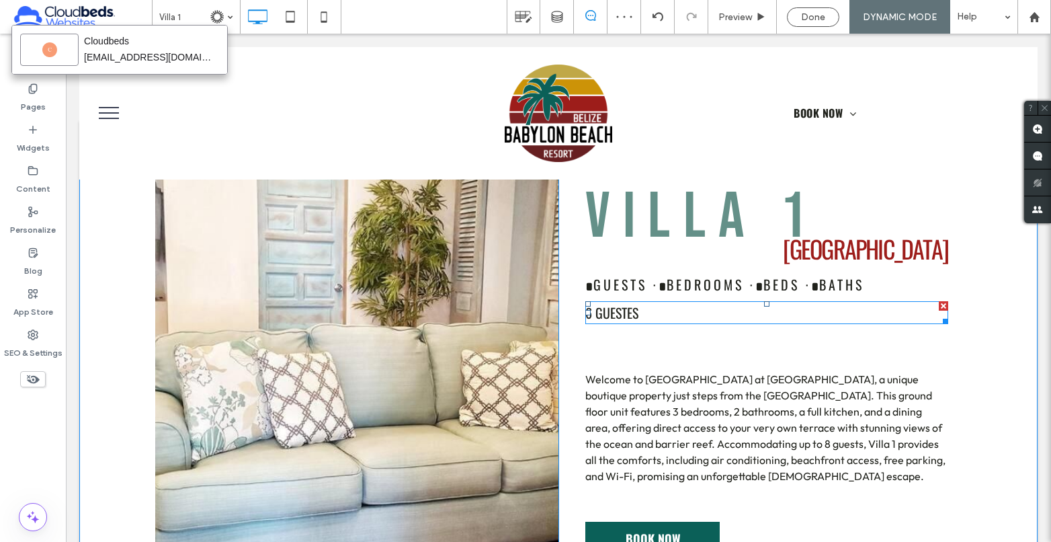
click at [628, 323] on span "6 GUESTES" at bounding box center [611, 312] width 53 height 20
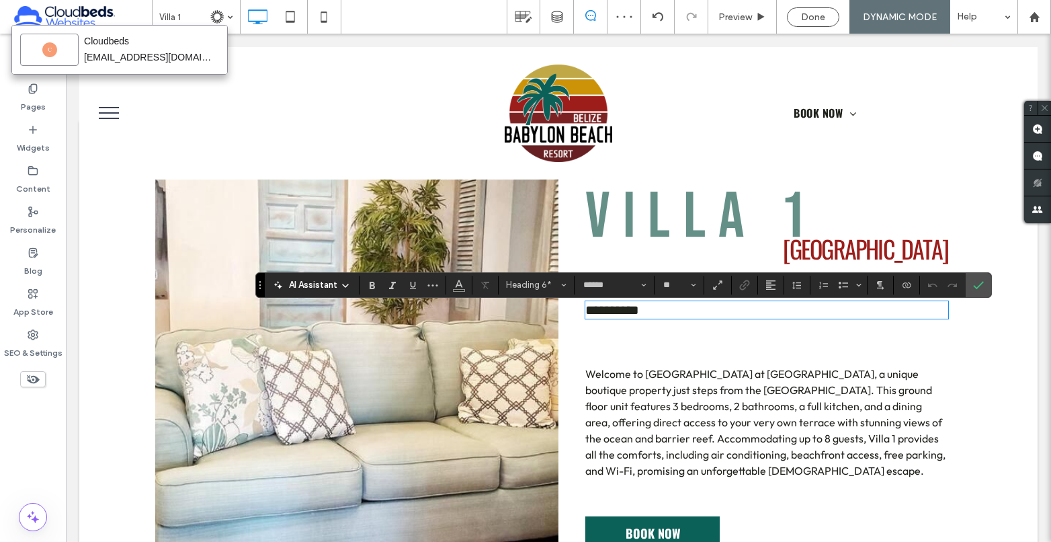
click at [658, 317] on h6 "*********" at bounding box center [766, 309] width 363 height 15
type input "******"
type input "**"
type input "******"
type input "**"
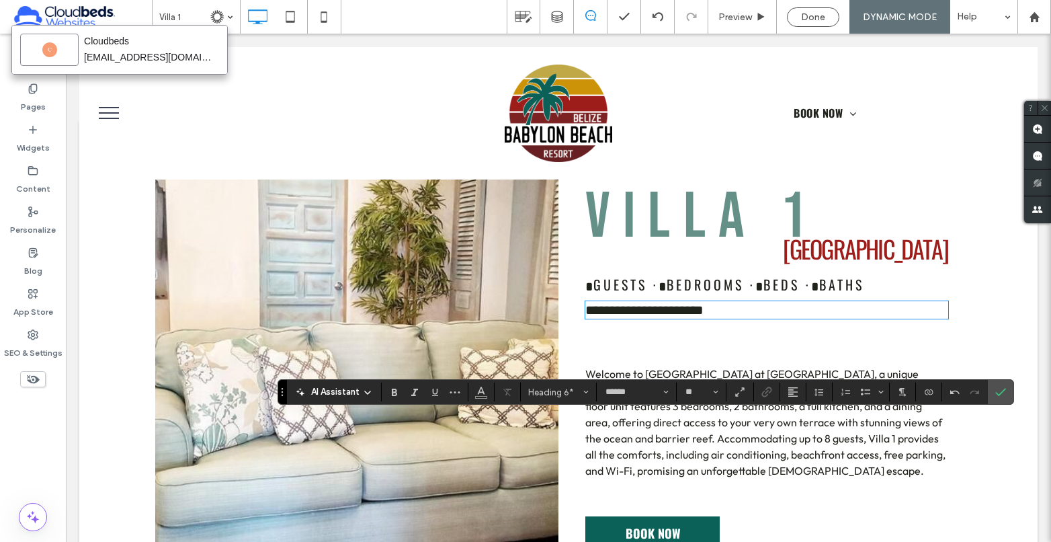
drag, startPoint x: 259, startPoint y: 290, endPoint x: 281, endPoint y: 397, distance: 109.1
click at [281, 397] on section "Drag" at bounding box center [282, 392] width 9 height 24
click at [650, 316] on span "**********" at bounding box center [644, 309] width 118 height 13
click at [644, 316] on span "**********" at bounding box center [644, 309] width 118 height 13
click at [718, 317] on h6 "**********" at bounding box center [766, 309] width 363 height 15
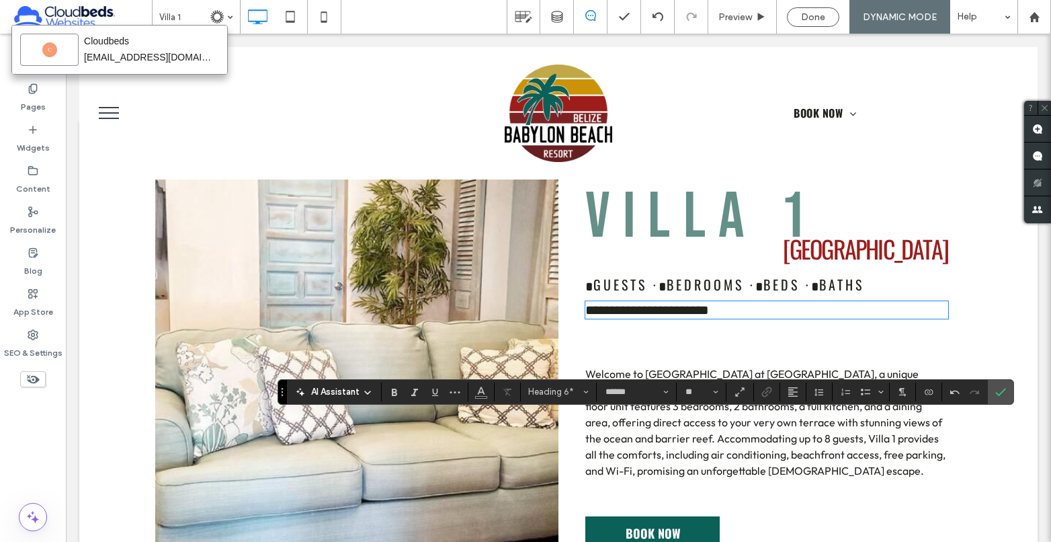
type input "******"
type input "**"
type input "******"
type input "**"
type input "******"
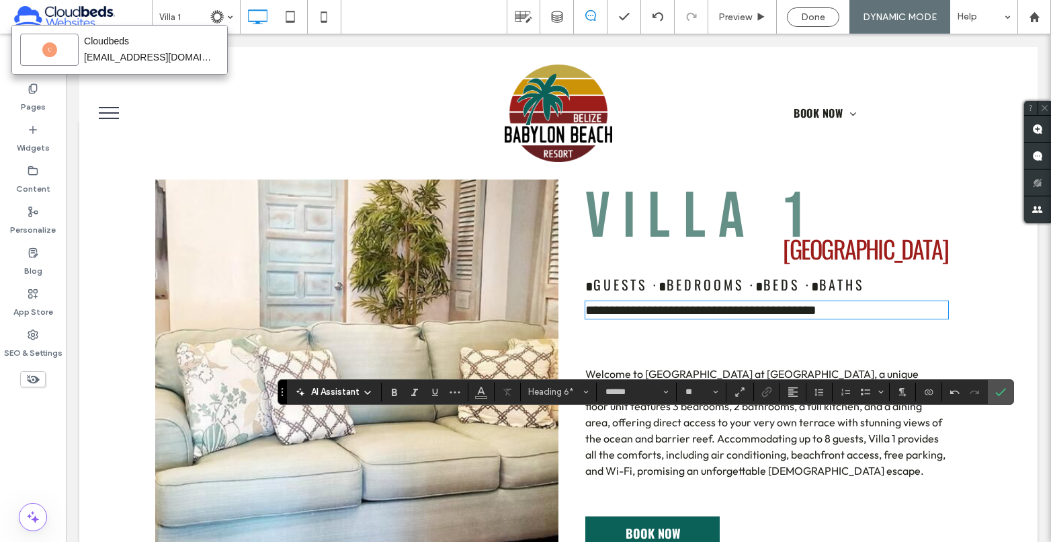
type input "**"
type input "******"
type input "**"
type input "******"
type input "**"
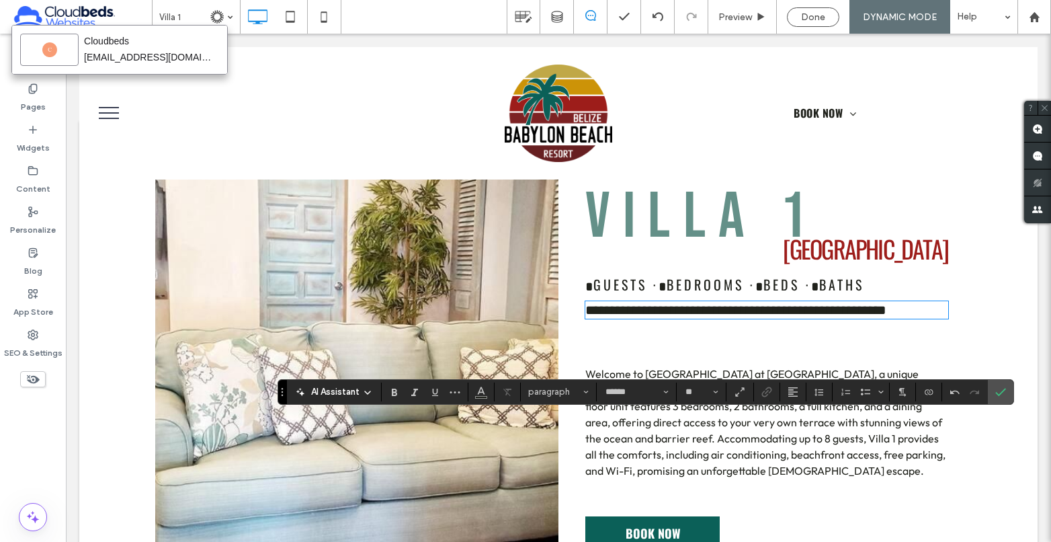
type input "******"
type input "**"
click at [1010, 394] on label "Confirm" at bounding box center [1000, 392] width 20 height 24
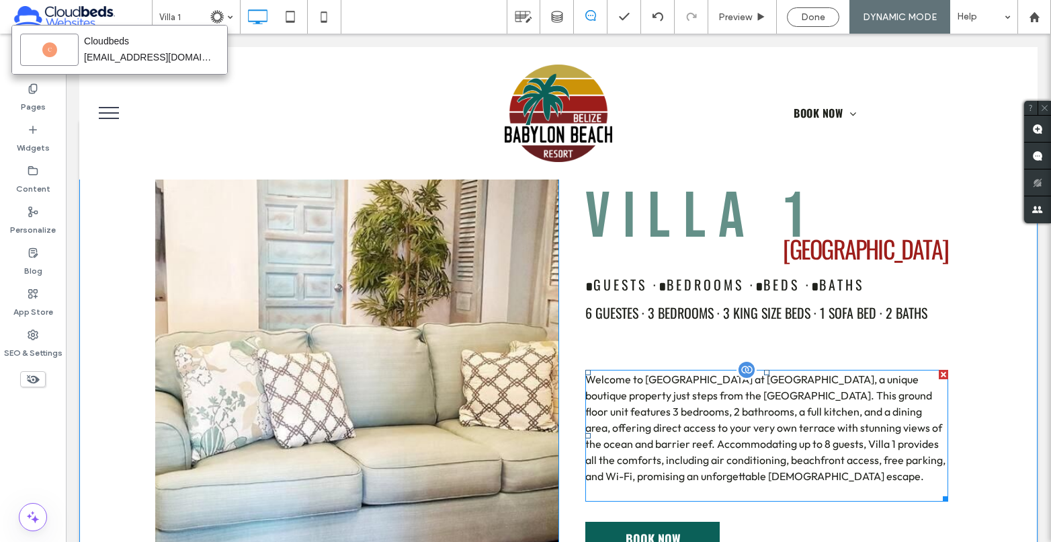
click at [753, 424] on p "Welcome to Villa 1 at Babylon Beach Resort, a unique boutique property just ste…" at bounding box center [766, 427] width 363 height 113
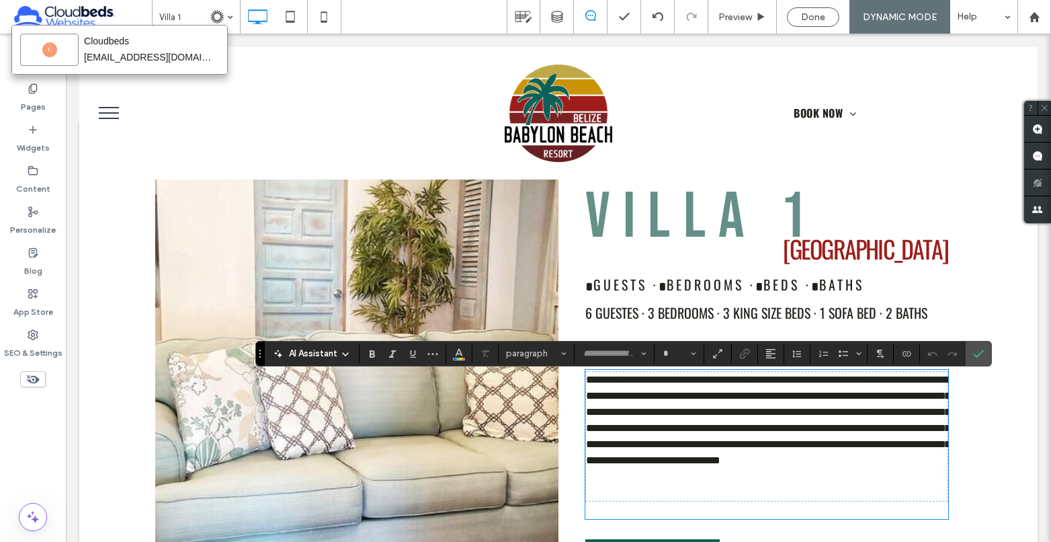
type input "******"
type input "**"
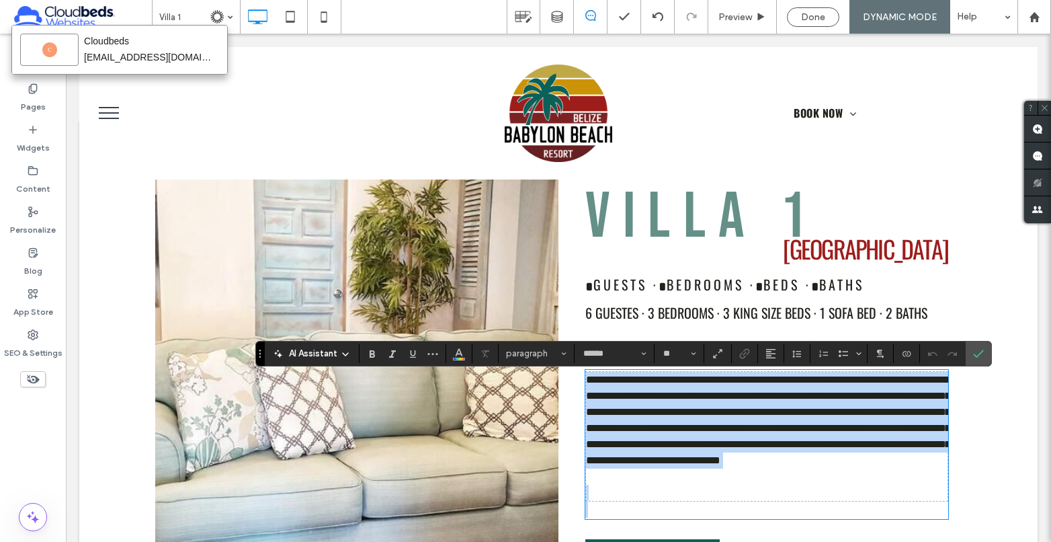
click at [779, 437] on p "**********" at bounding box center [766, 428] width 361 height 113
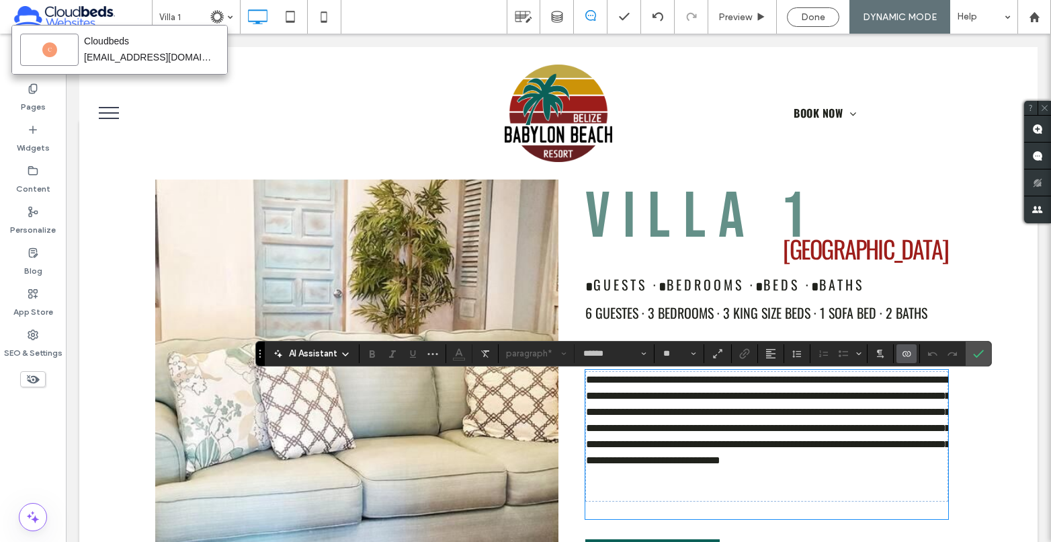
click at [788, 473] on p "**********" at bounding box center [766, 428] width 361 height 113
click at [981, 351] on icon "Confirm" at bounding box center [978, 353] width 11 height 11
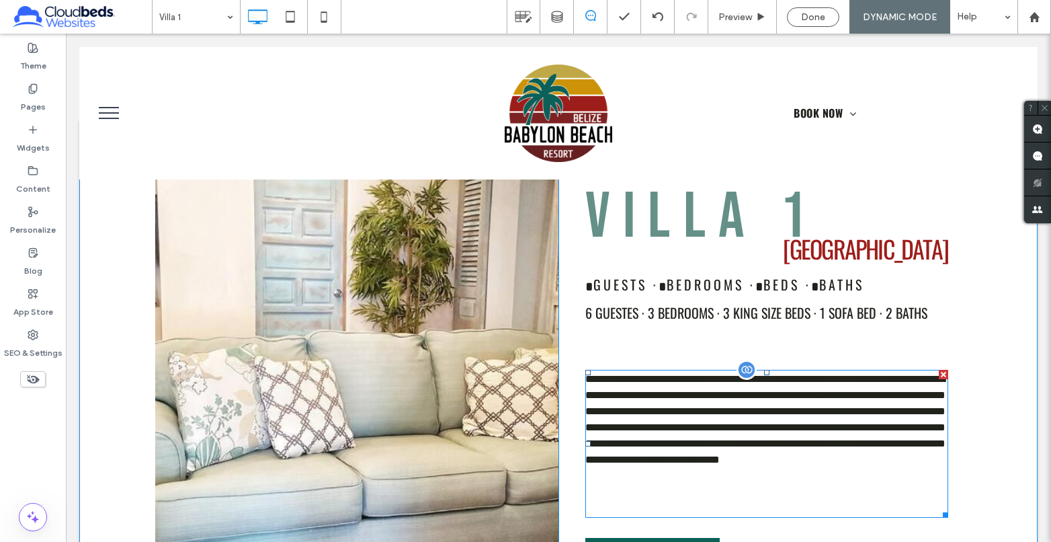
click at [898, 454] on p "**********" at bounding box center [766, 427] width 363 height 113
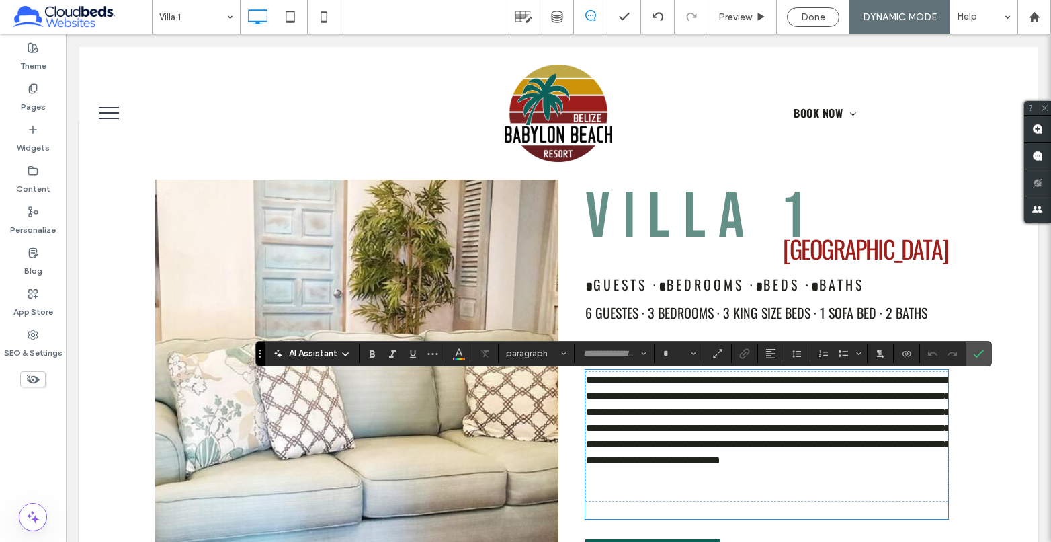
type input "******"
type input "**"
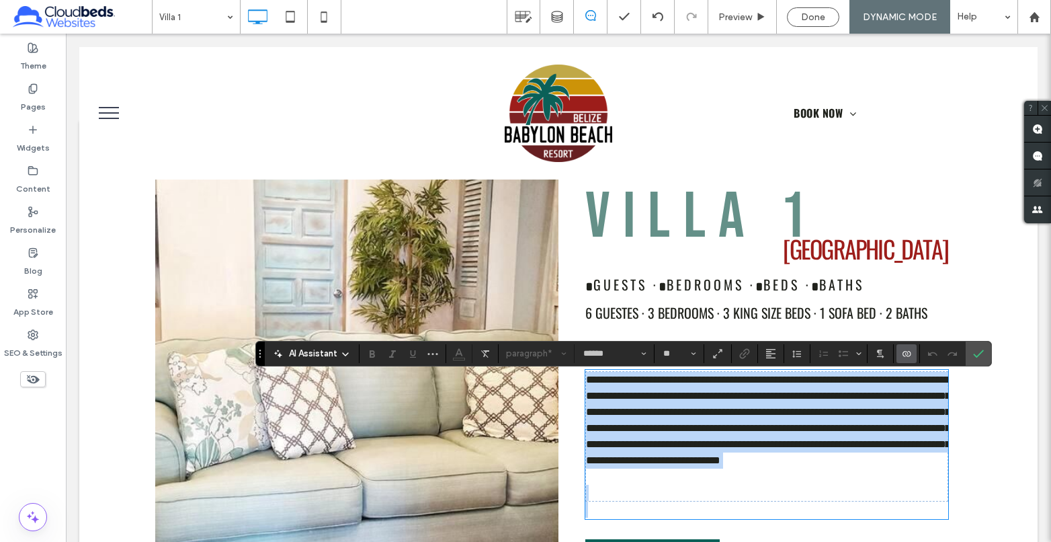
click at [872, 442] on p "**********" at bounding box center [766, 428] width 361 height 113
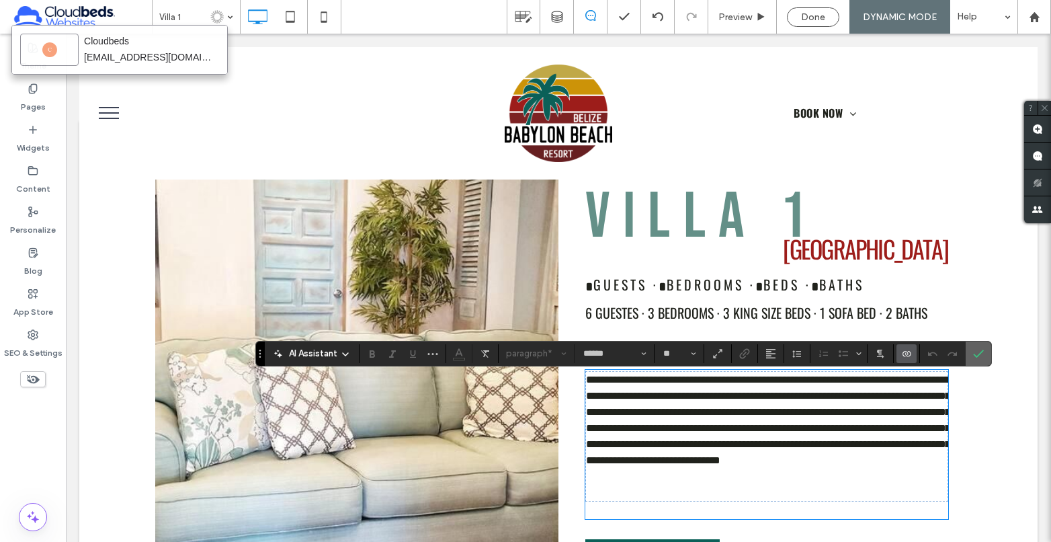
drag, startPoint x: 980, startPoint y: 348, endPoint x: 894, endPoint y: 316, distance: 91.6
click at [980, 348] on icon "Confirm" at bounding box center [978, 353] width 11 height 11
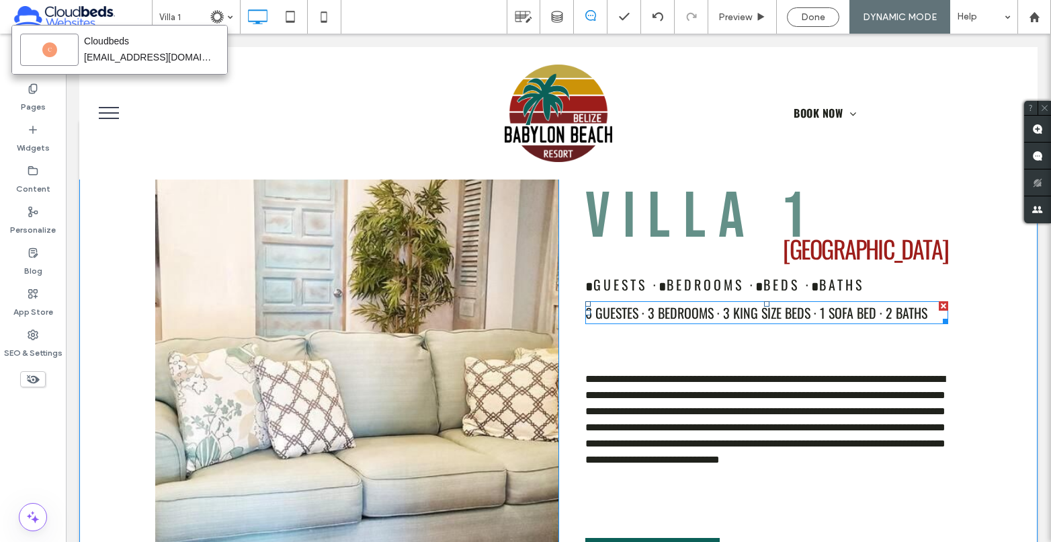
click at [726, 319] on span "6 GUESTES · 3 BEDROOMS · 3 KING SIZE BEDS · 1 SOFA BED · 2 BATHS" at bounding box center [756, 312] width 342 height 20
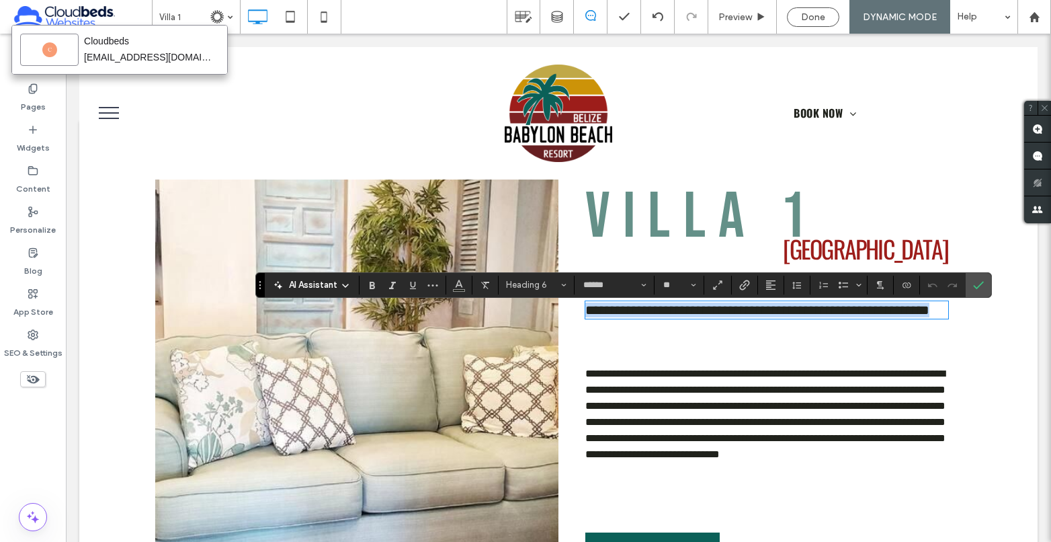
copy span "**********"
click at [806, 414] on p "**********" at bounding box center [766, 422] width 363 height 113
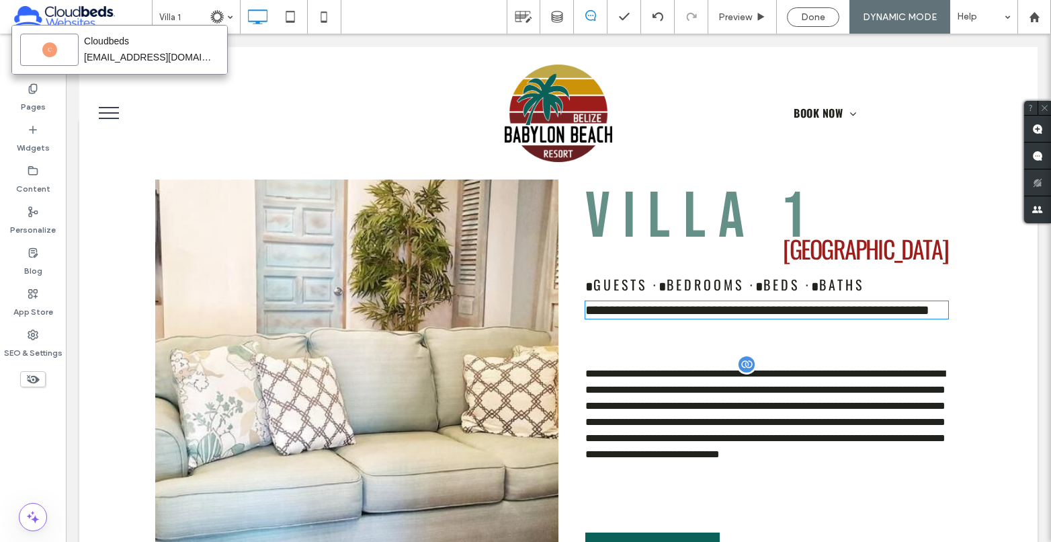
click at [807, 413] on p "**********" at bounding box center [766, 422] width 363 height 113
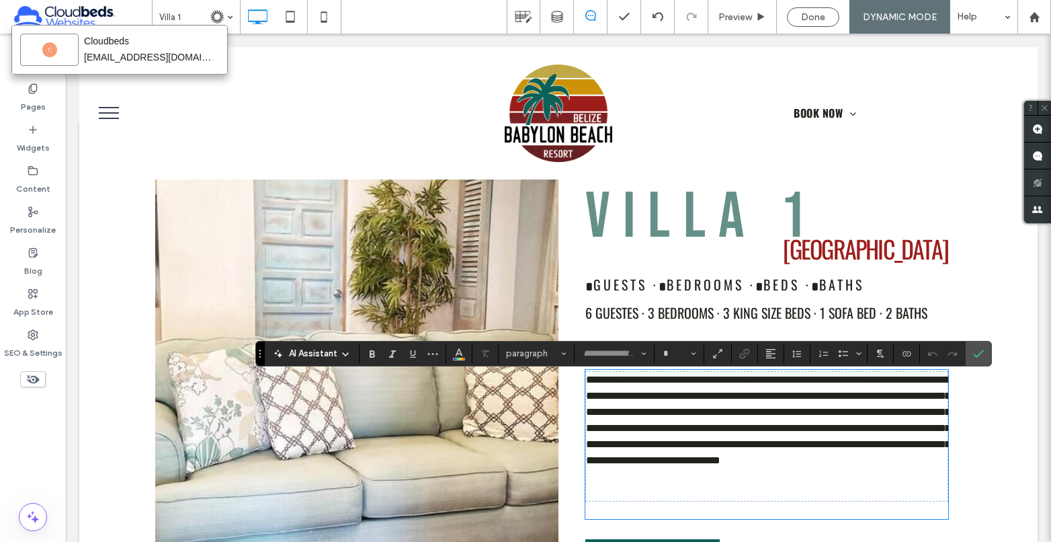
type input "******"
type input "**"
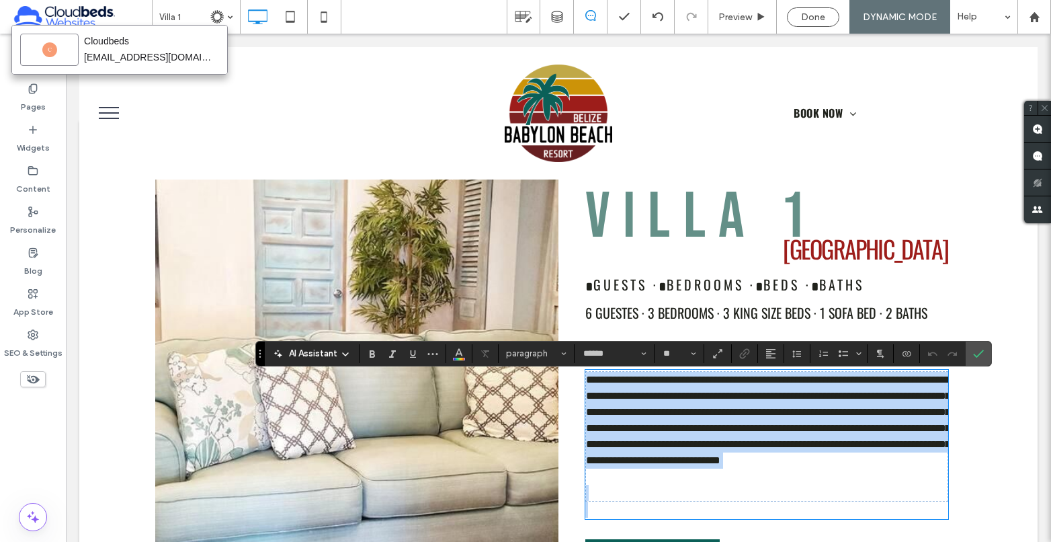
click at [821, 455] on p "**********" at bounding box center [766, 428] width 361 height 113
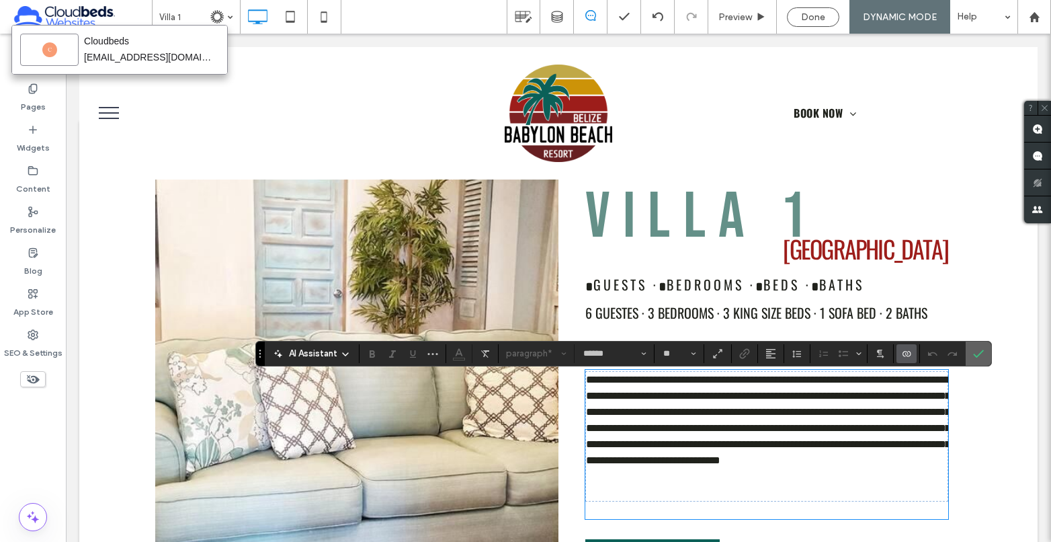
click at [975, 352] on icon "Confirm" at bounding box center [978, 353] width 11 height 11
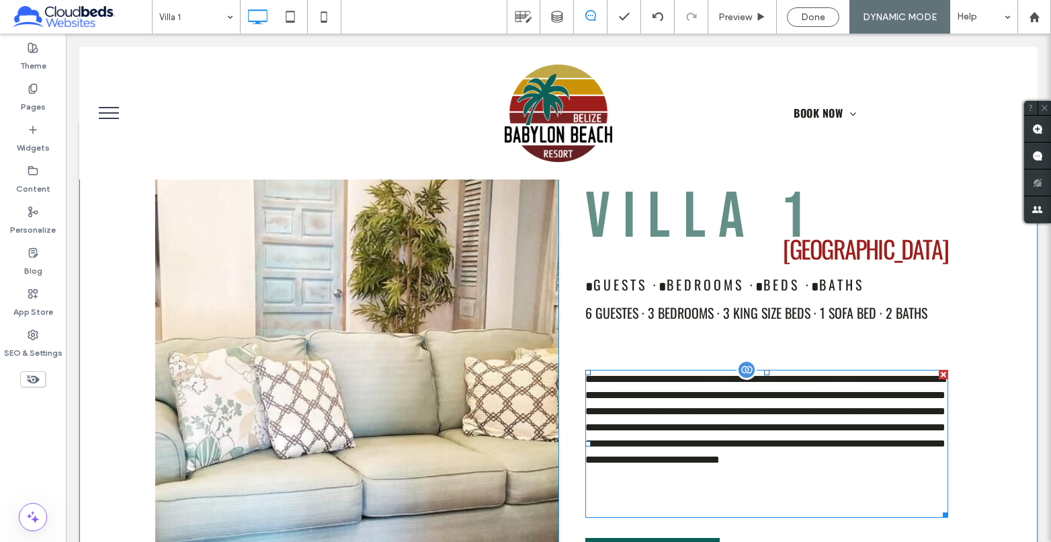
click at [849, 466] on p "**********" at bounding box center [766, 427] width 363 height 113
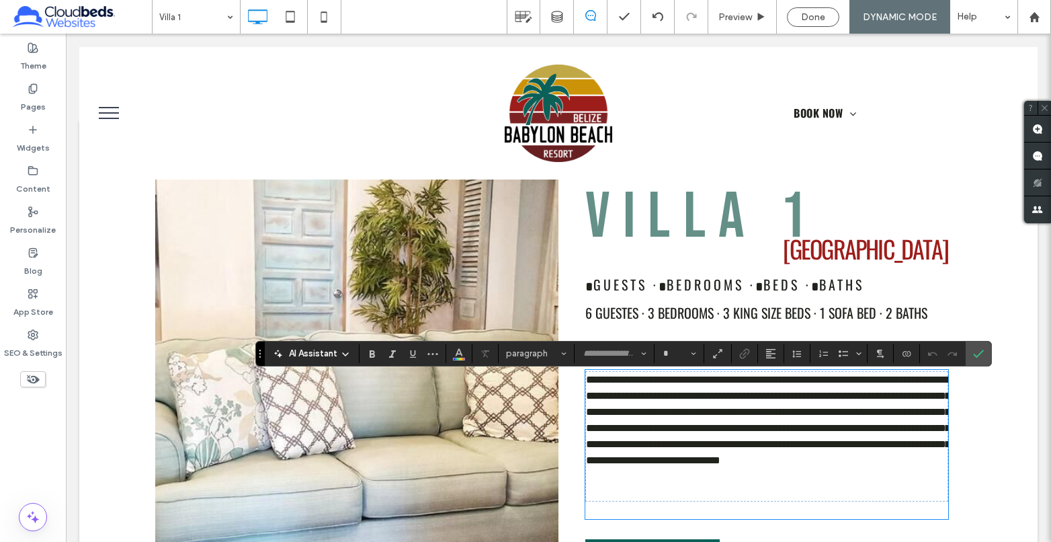
type input "******"
type input "**"
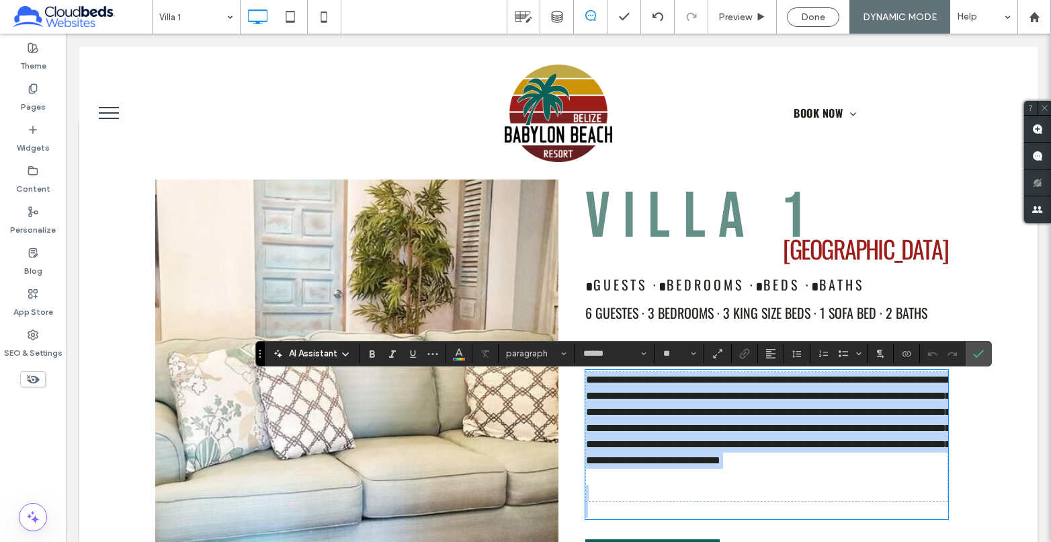
click at [839, 474] on p "**********" at bounding box center [766, 428] width 361 height 113
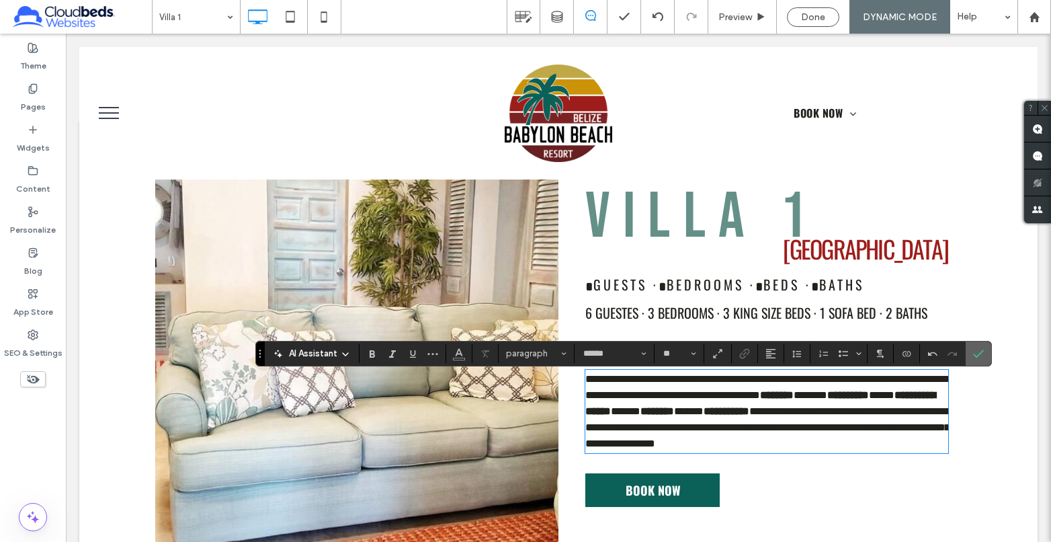
click at [972, 353] on label "Confirm" at bounding box center [978, 353] width 20 height 24
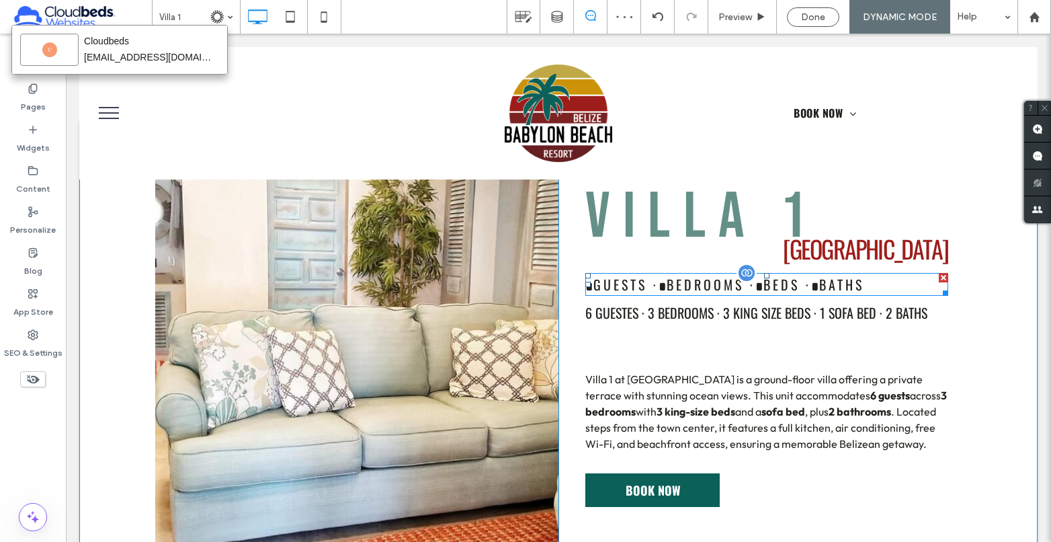
click at [940, 282] on div at bounding box center [943, 277] width 9 height 9
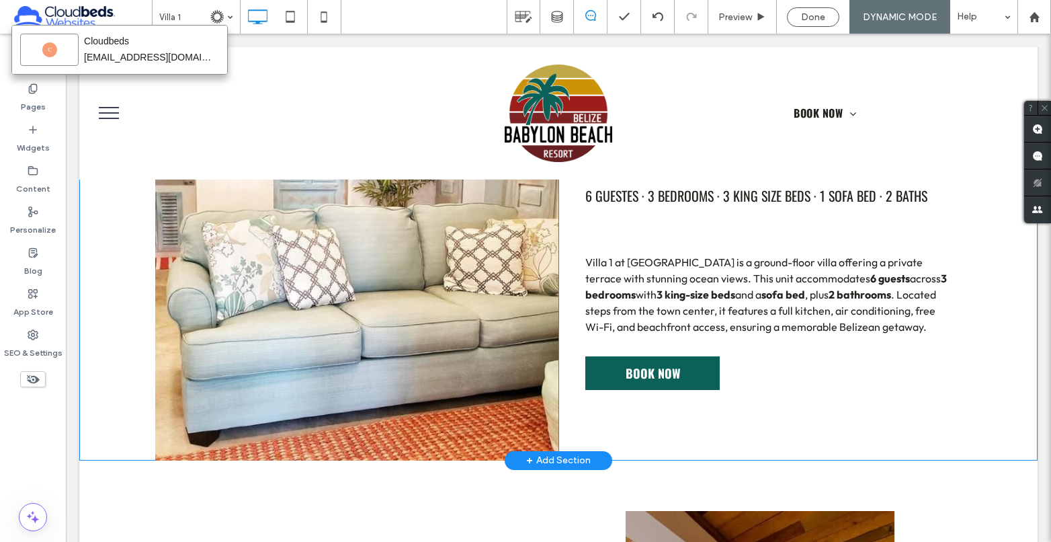
scroll to position [79, 0]
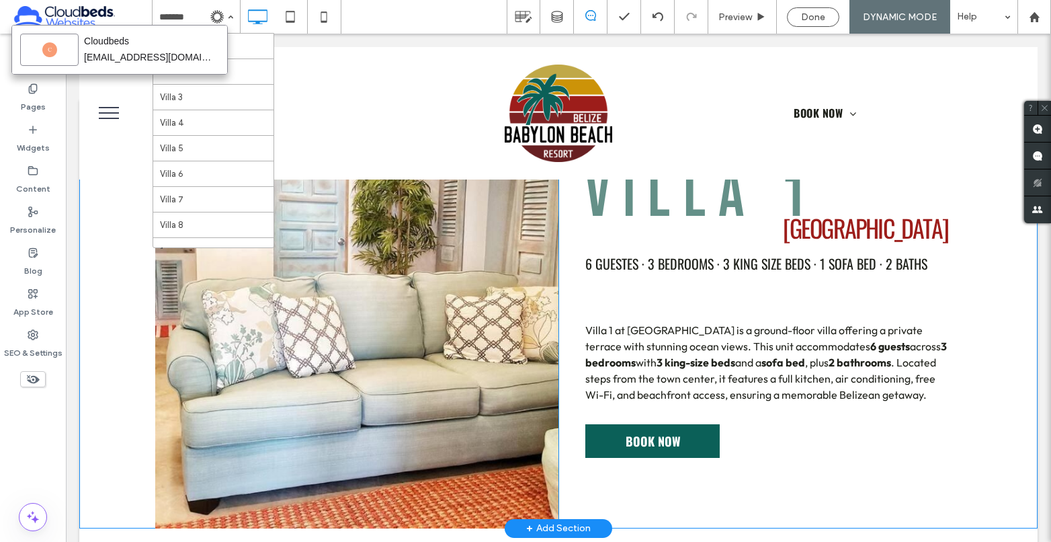
click at [214, 17] on img at bounding box center [216, 16] width 13 height 13
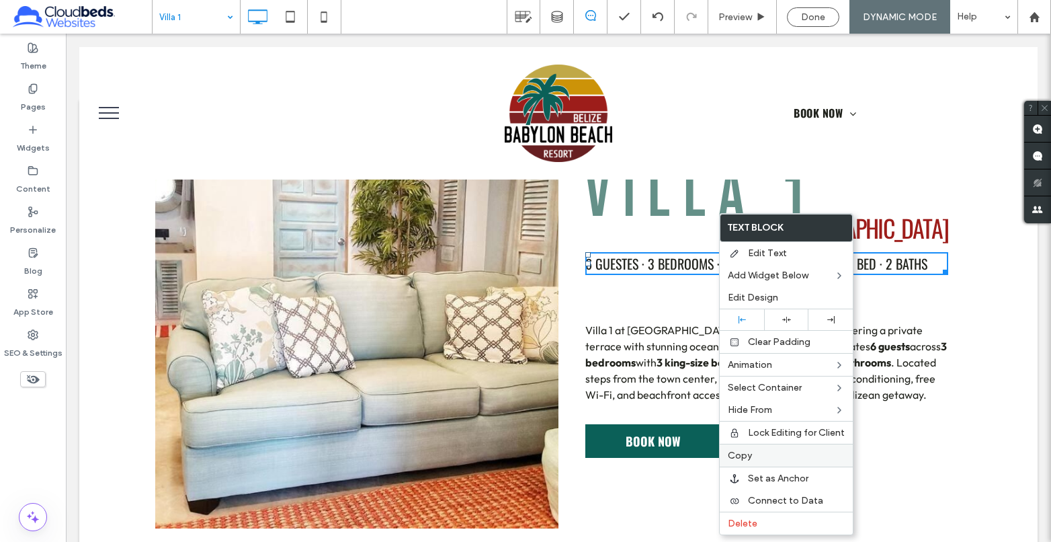
click at [765, 456] on label "Copy" at bounding box center [786, 455] width 117 height 11
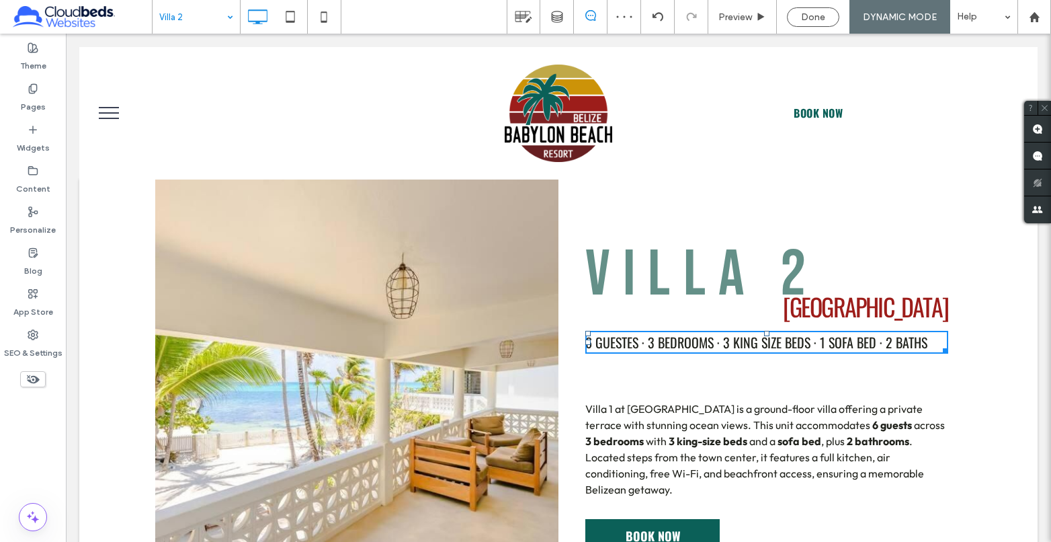
scroll to position [0, 0]
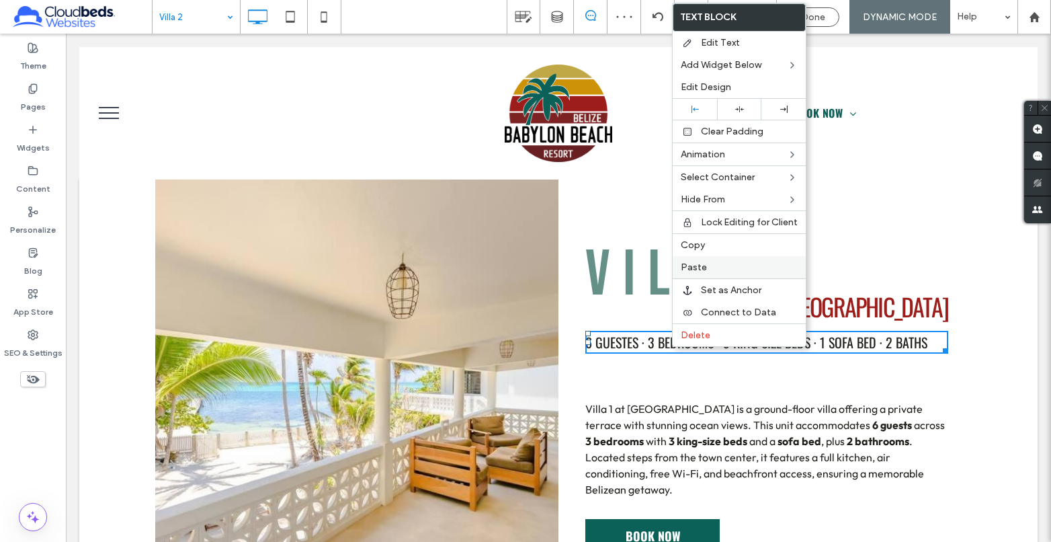
click at [716, 269] on label "Paste" at bounding box center [739, 266] width 117 height 11
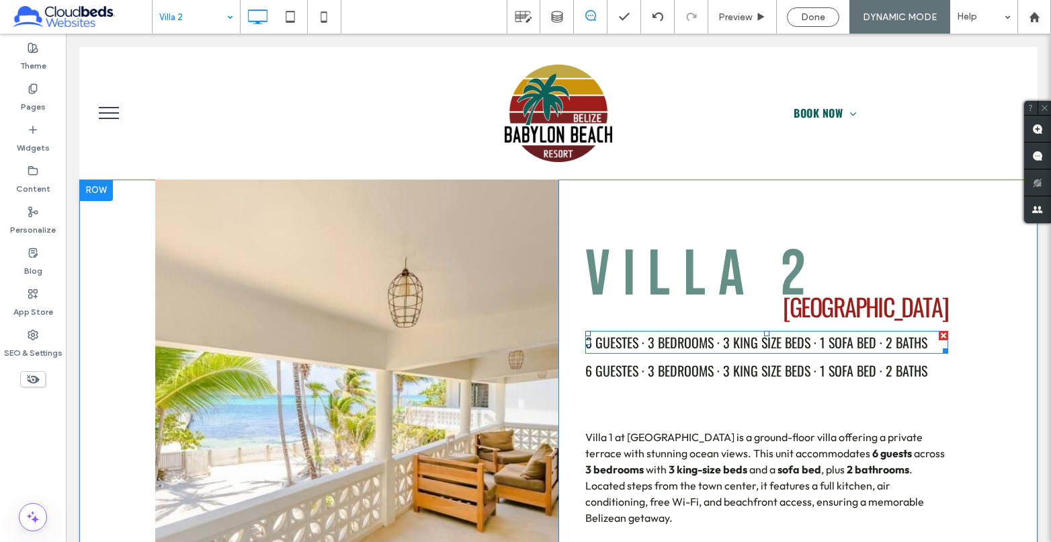
click at [941, 339] on div at bounding box center [943, 335] width 9 height 9
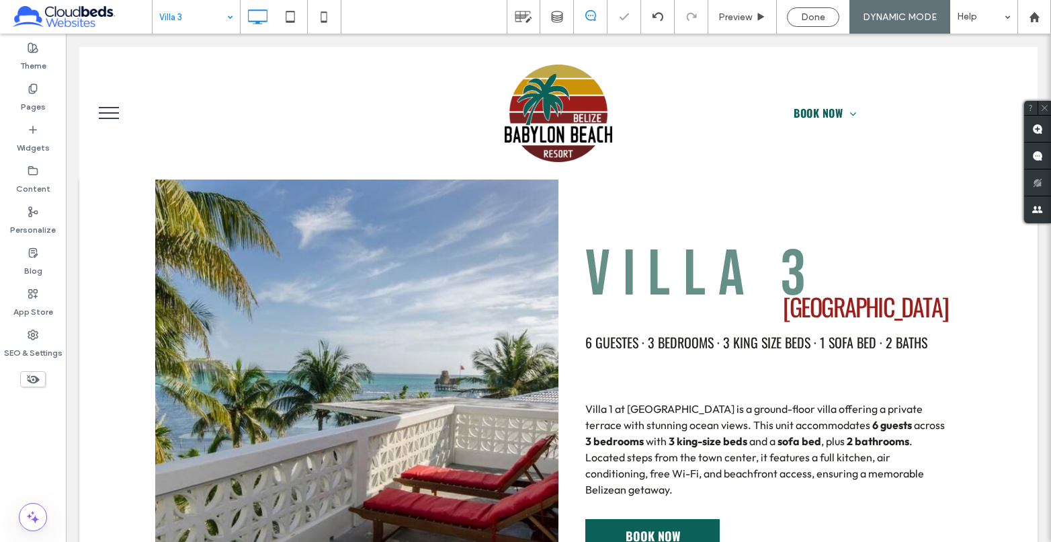
click at [189, 18] on input at bounding box center [192, 17] width 67 height 34
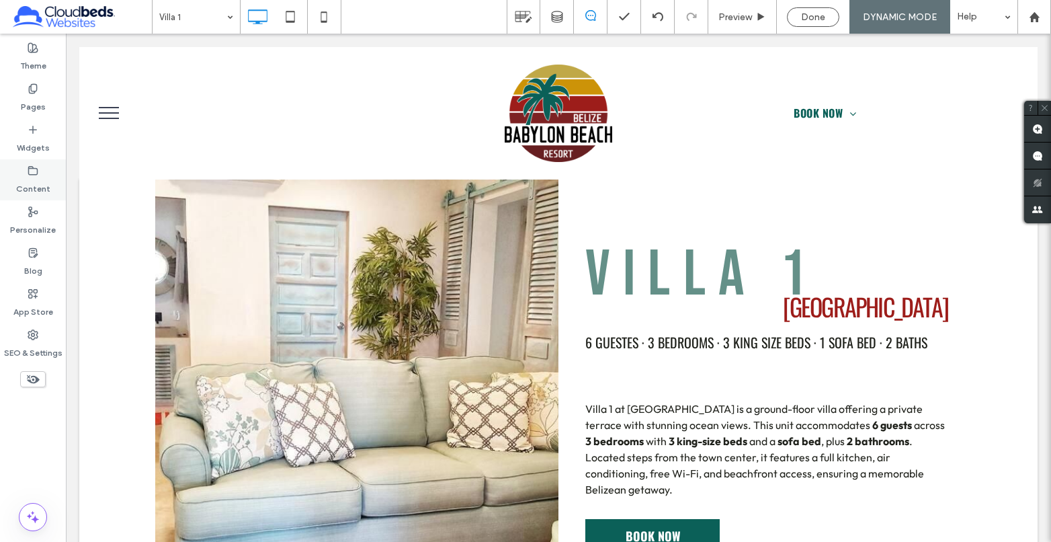
click at [24, 182] on label "Content" at bounding box center [33, 185] width 34 height 19
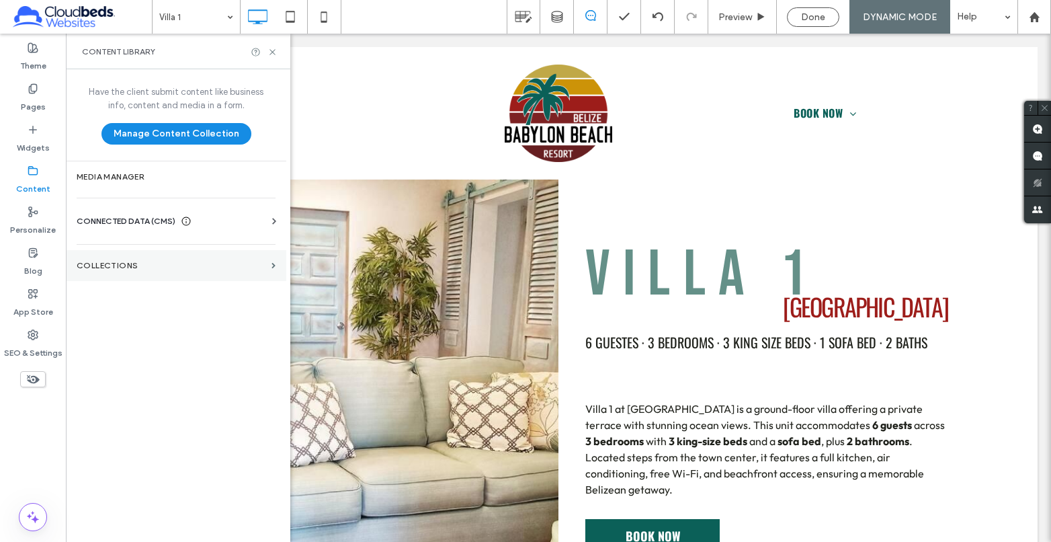
click at [151, 264] on label "Collections" at bounding box center [171, 265] width 189 height 9
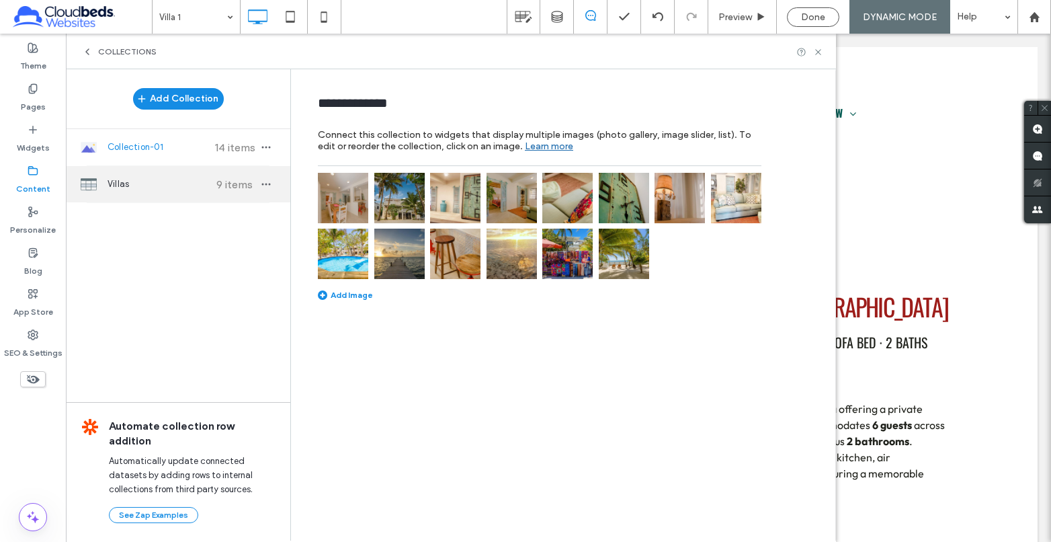
click at [167, 188] on span "Villas" at bounding box center [158, 183] width 100 height 13
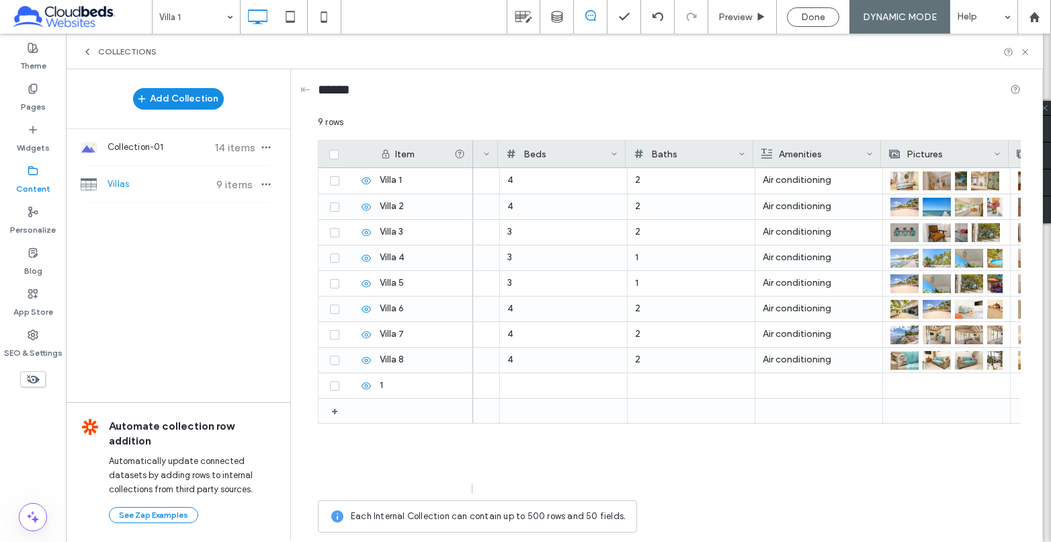
scroll to position [0, 601]
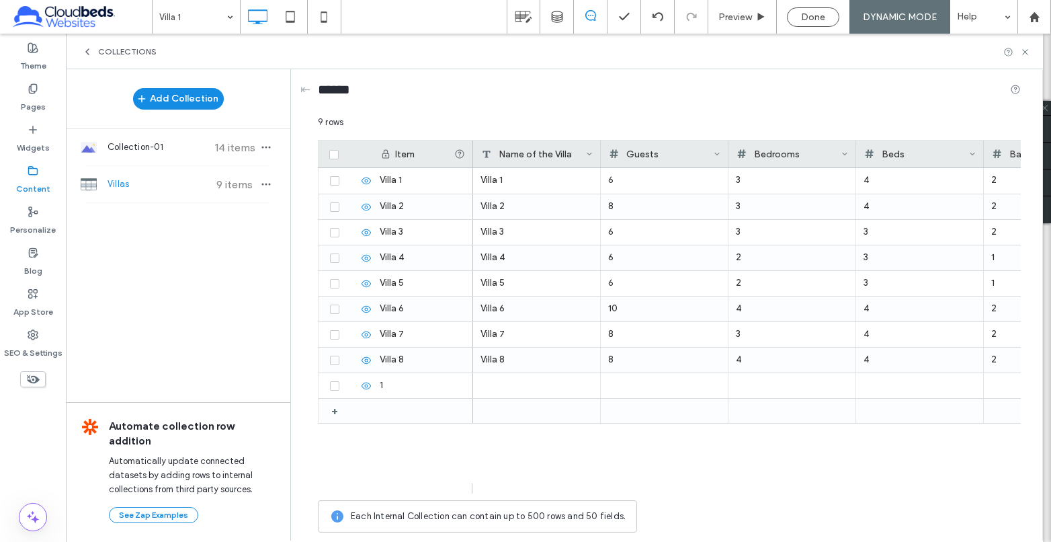
click at [600, 153] on div at bounding box center [600, 153] width 5 height 27
click at [332, 412] on div "+" at bounding box center [339, 410] width 17 height 24
click at [351, 411] on icon at bounding box center [350, 411] width 11 height 11
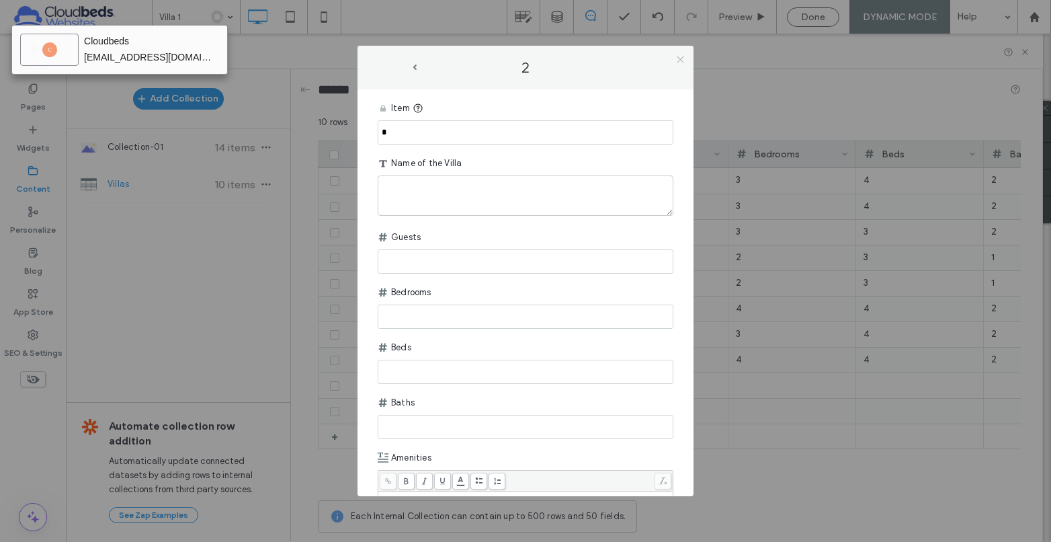
click at [685, 58] on icon at bounding box center [680, 59] width 10 height 10
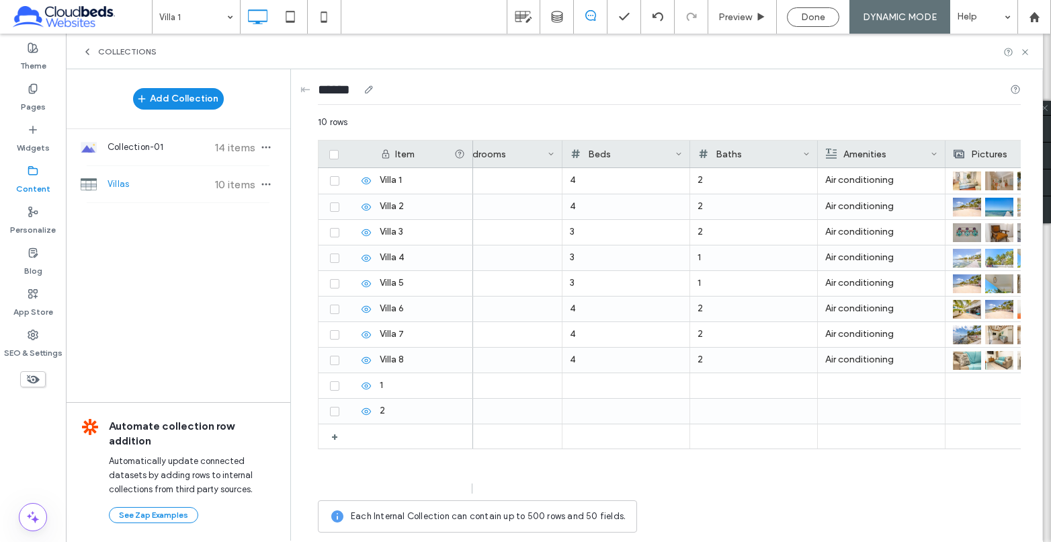
click at [374, 89] on icon at bounding box center [368, 89] width 11 height 11
click at [263, 181] on icon "button" at bounding box center [266, 184] width 11 height 11
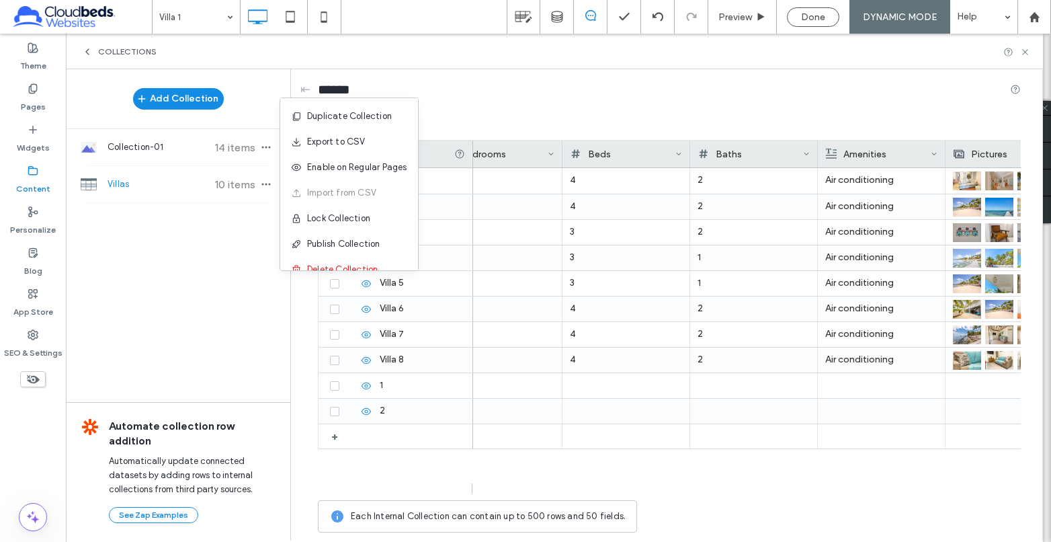
click at [206, 214] on div "Add Collection Collection-01 14 items Villas 10 items Automate collection row a…" at bounding box center [178, 304] width 224 height 470
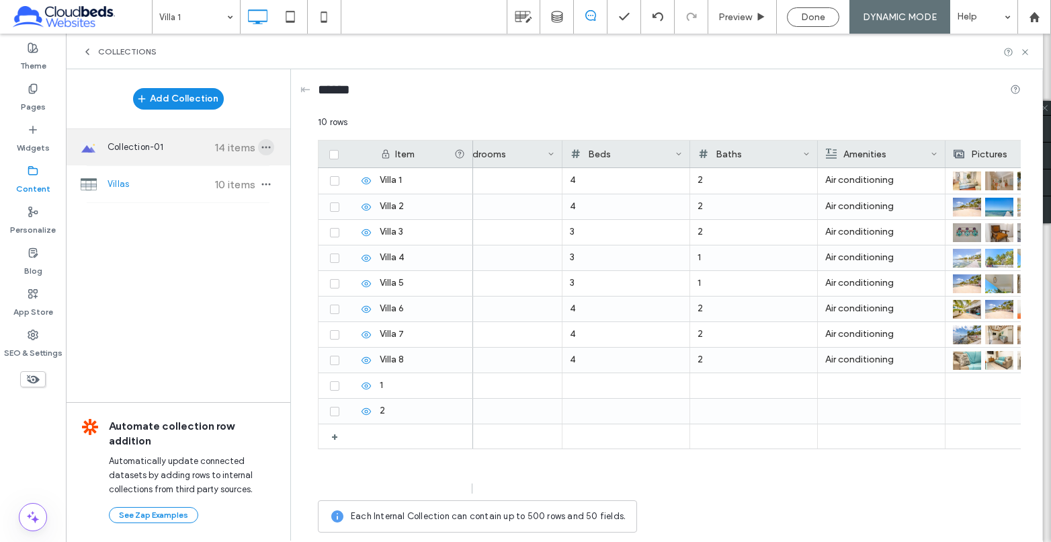
click at [267, 147] on use "button" at bounding box center [266, 147] width 9 height 2
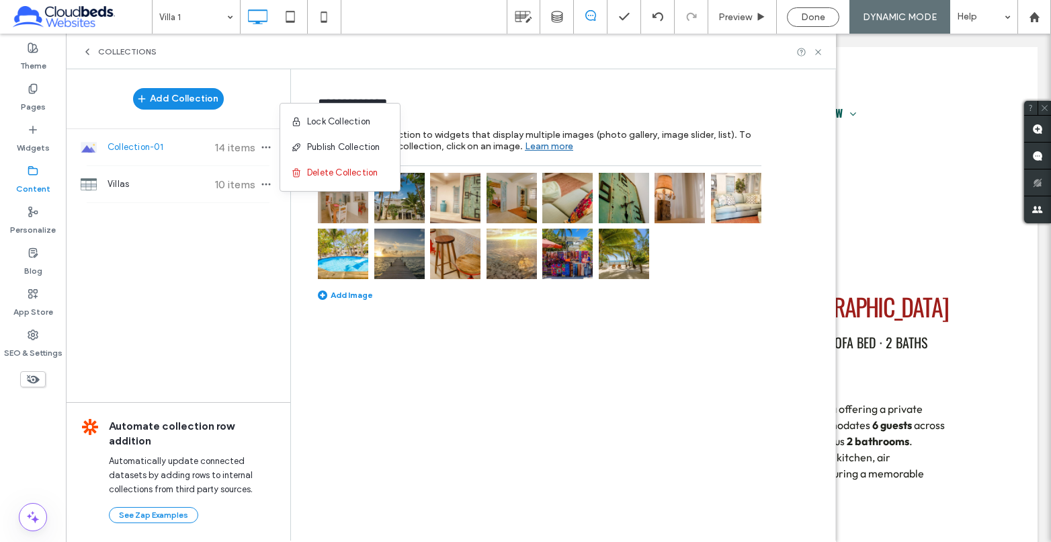
click at [157, 231] on div "Add Collection Collection-01 14 items Villas 10 items Automate collection row a…" at bounding box center [178, 304] width 224 height 470
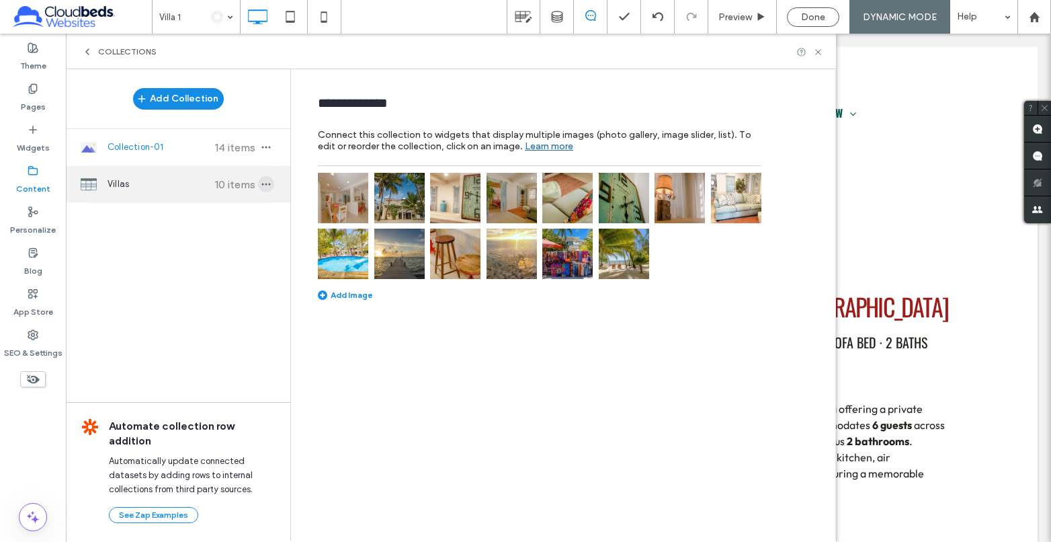
click at [267, 183] on icon "button" at bounding box center [266, 184] width 11 height 11
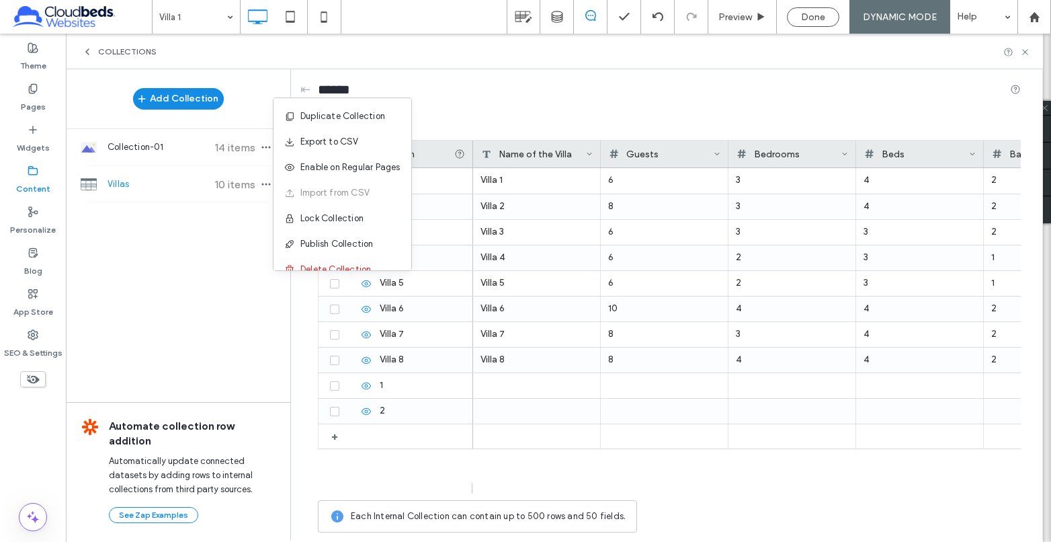
click at [163, 222] on div "Add Collection Collection-01 14 items Villas 10 items Automate collection row a…" at bounding box center [178, 304] width 224 height 470
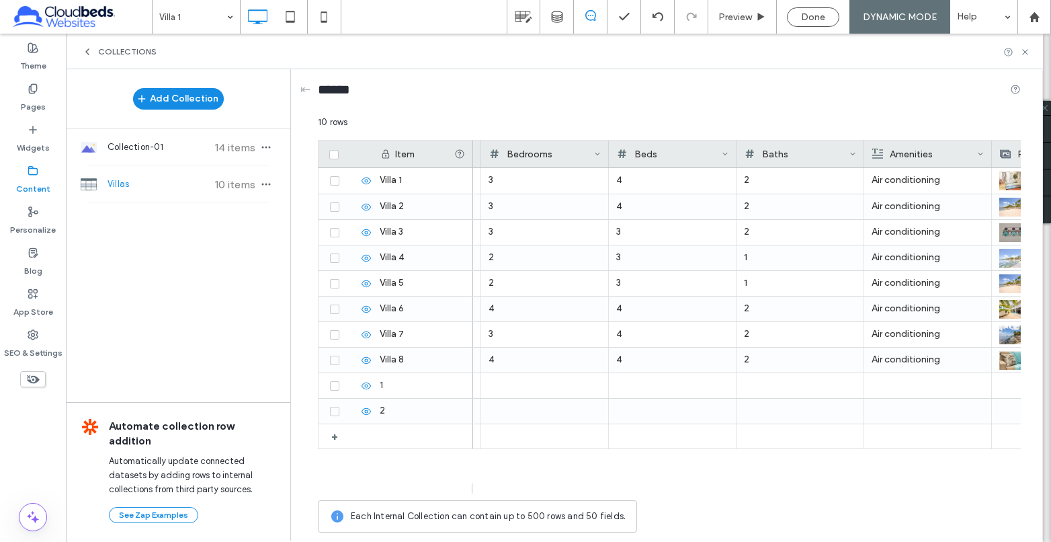
click at [855, 151] on icon at bounding box center [852, 154] width 7 height 7
click at [862, 103] on div "******" at bounding box center [669, 92] width 703 height 25
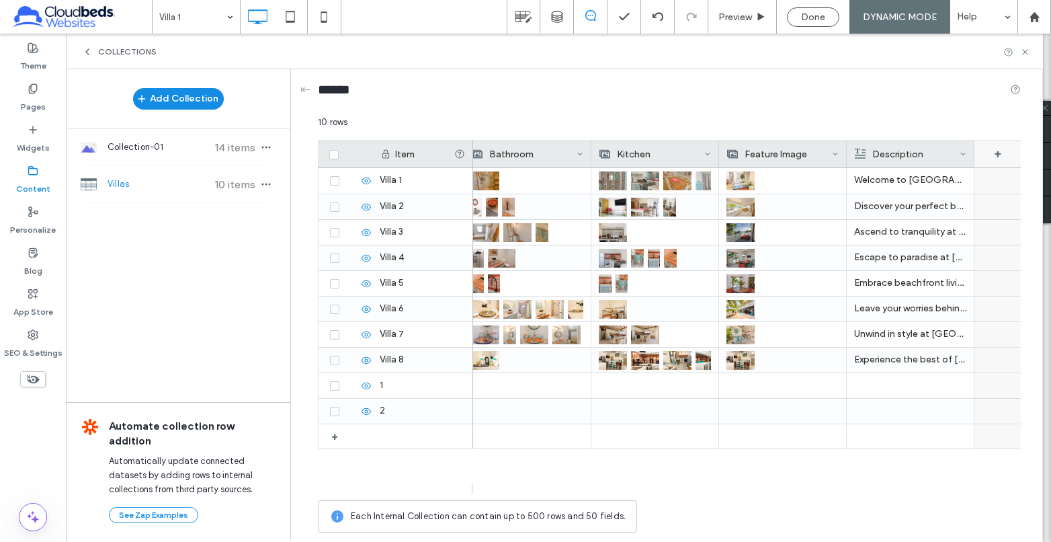
click at [992, 152] on div "+" at bounding box center [997, 153] width 47 height 27
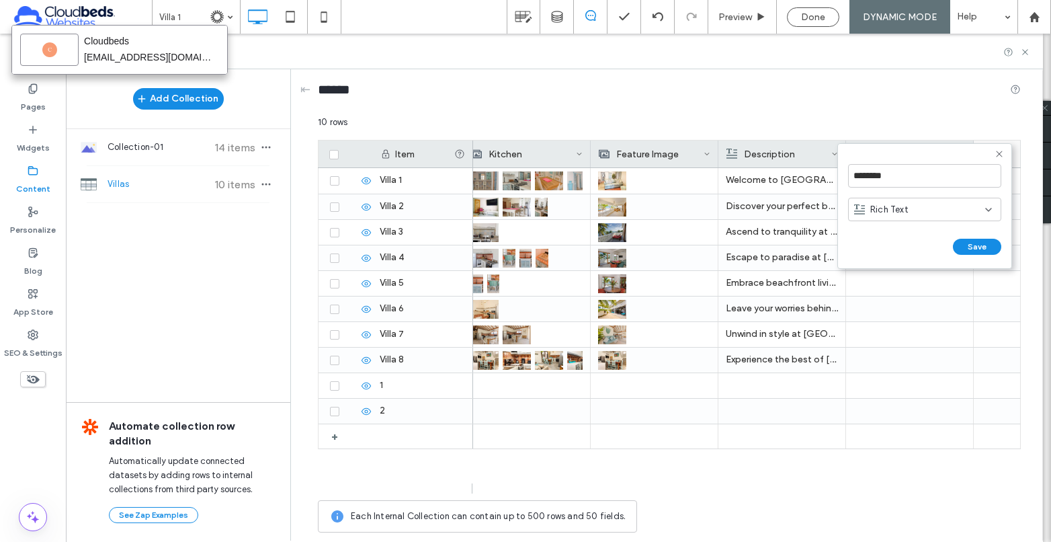
click at [999, 153] on icon at bounding box center [999, 153] width 11 height 11
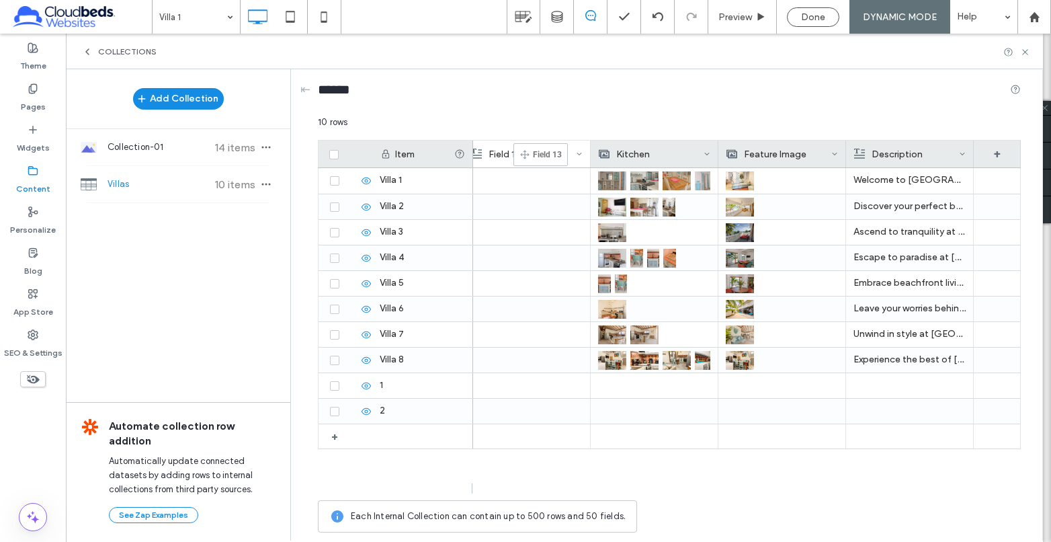
drag, startPoint x: 900, startPoint y: 154, endPoint x: 529, endPoint y: 149, distance: 371.6
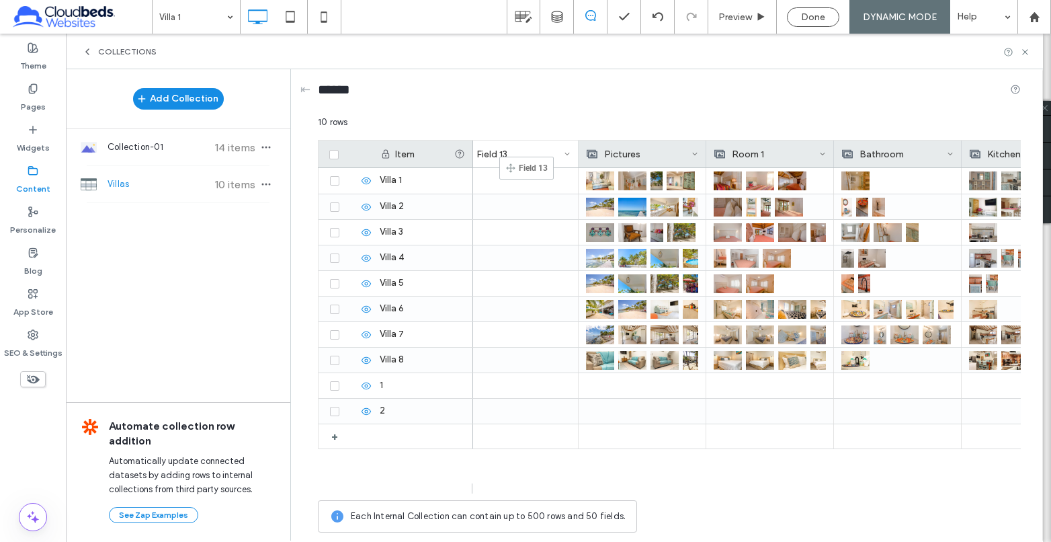
drag, startPoint x: 837, startPoint y: 155, endPoint x: 518, endPoint y: 161, distance: 319.2
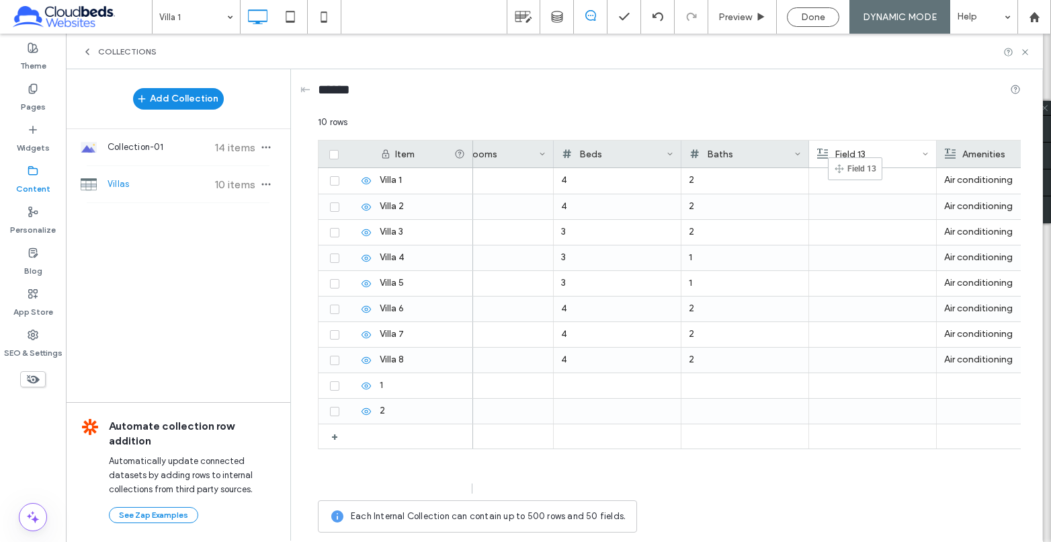
drag, startPoint x: 982, startPoint y: 157, endPoint x: 848, endPoint y: 163, distance: 134.5
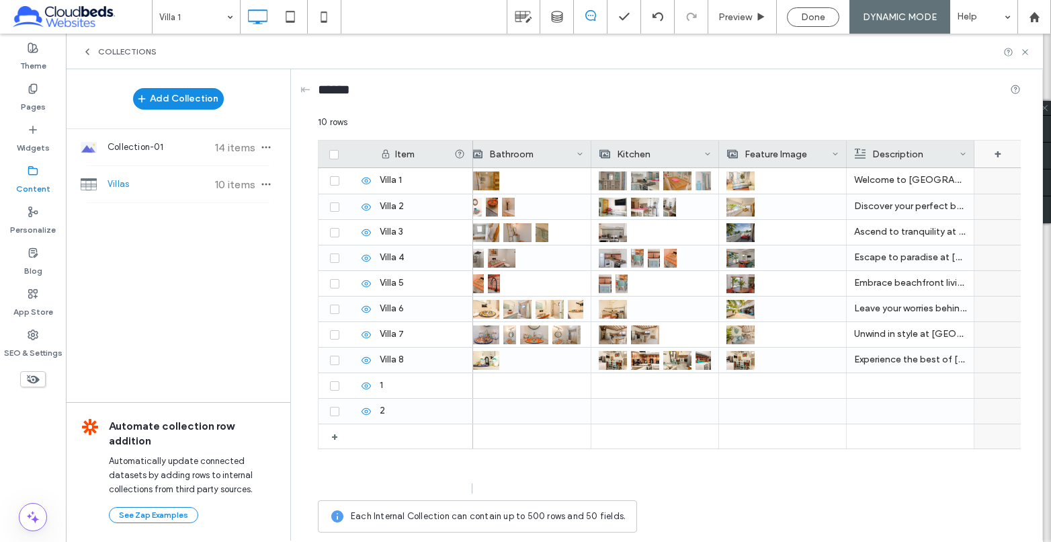
click at [1000, 151] on div "+" at bounding box center [997, 153] width 47 height 27
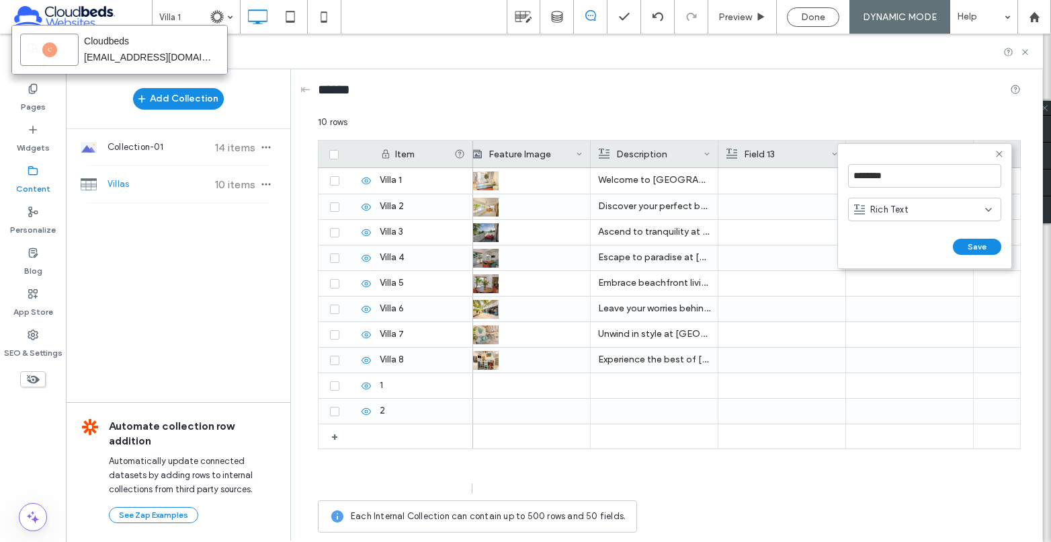
click at [999, 154] on use at bounding box center [999, 154] width 6 height 6
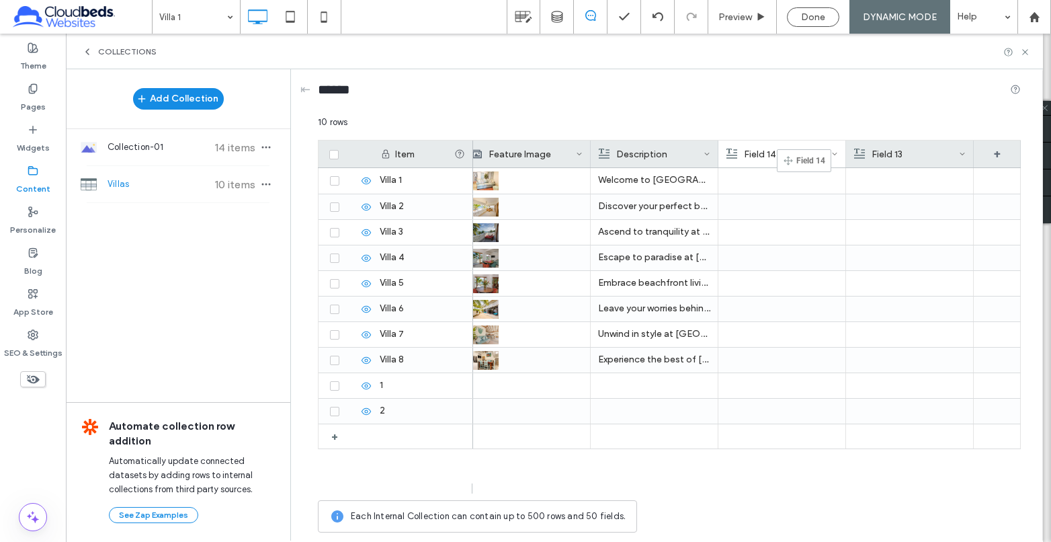
drag, startPoint x: 898, startPoint y: 153, endPoint x: 797, endPoint y: 155, distance: 101.5
click at [763, 157] on div "Kitchen Feature Image Description Field 14 Field 13 +" at bounding box center [103, 153] width 1834 height 27
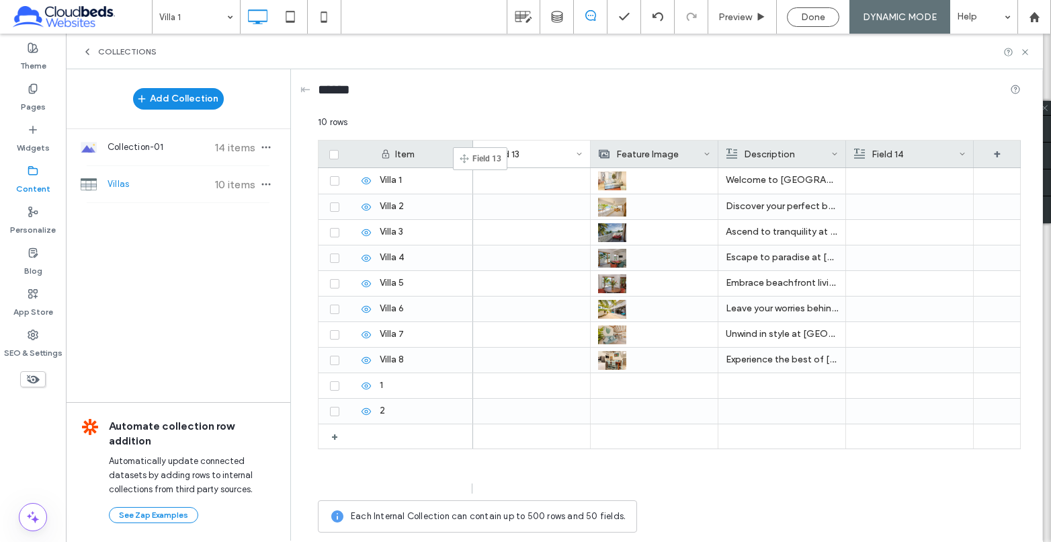
drag, startPoint x: 888, startPoint y: 152, endPoint x: 512, endPoint y: 155, distance: 375.6
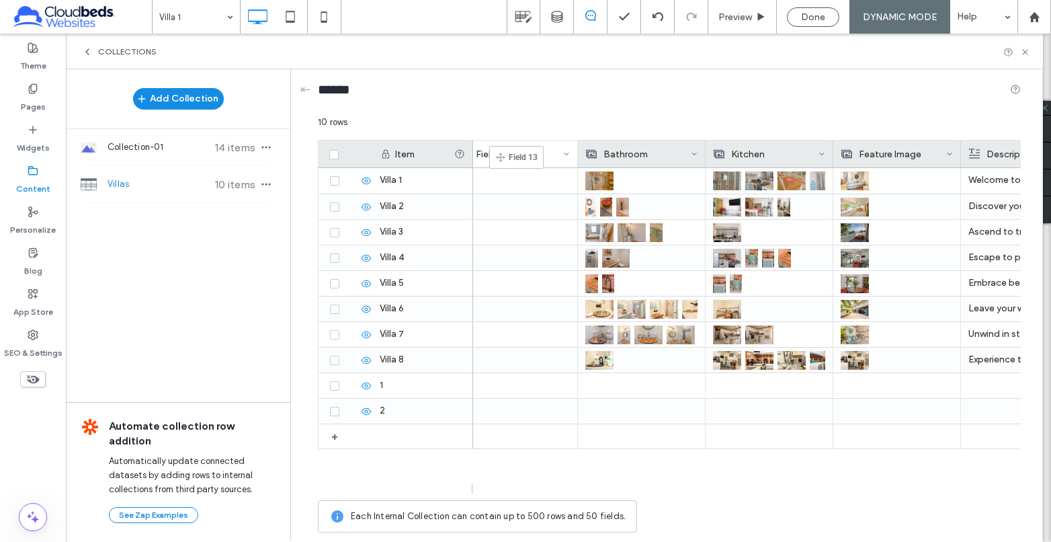
drag, startPoint x: 763, startPoint y: 153, endPoint x: 509, endPoint y: 152, distance: 253.3
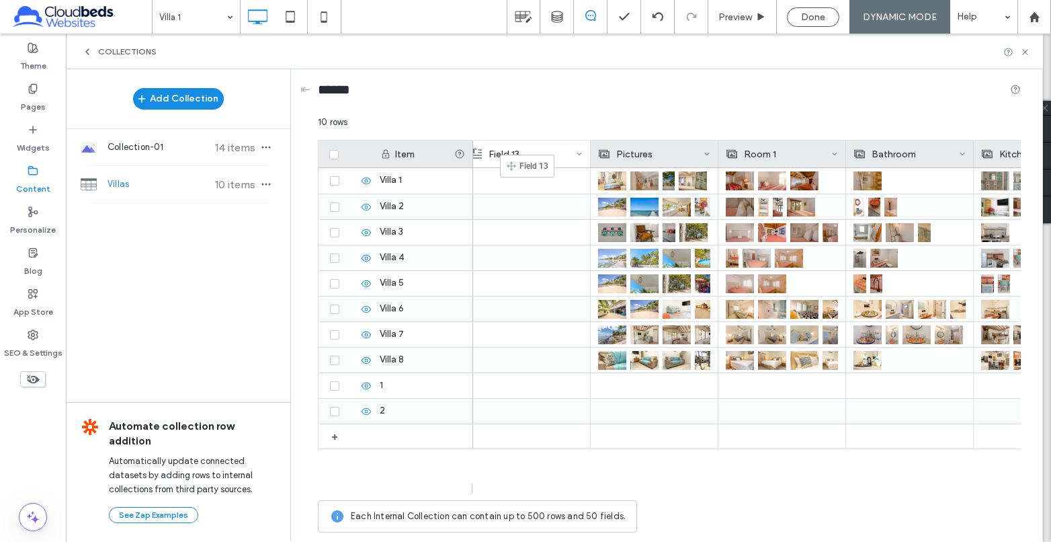
drag, startPoint x: 763, startPoint y: 154, endPoint x: 540, endPoint y: 185, distance: 226.0
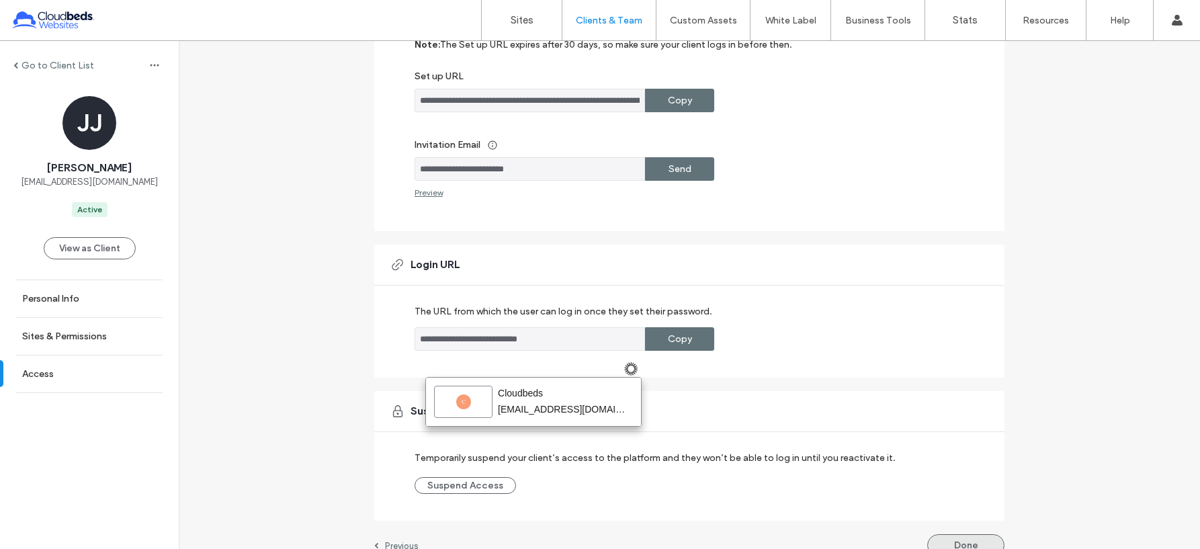
scroll to position [202, 0]
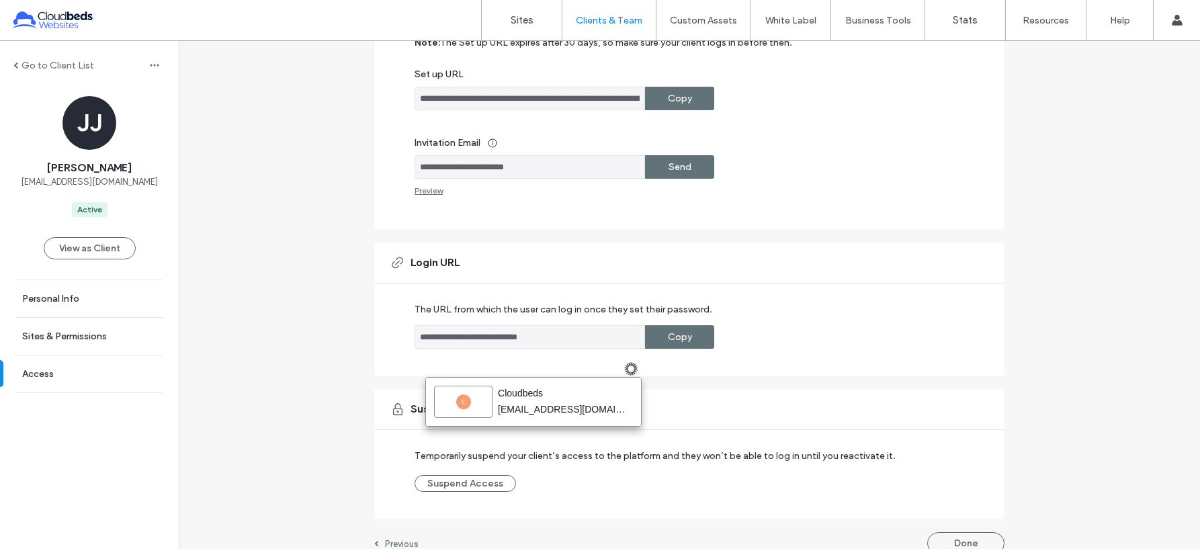
click at [979, 539] on button "Done" at bounding box center [965, 543] width 77 height 22
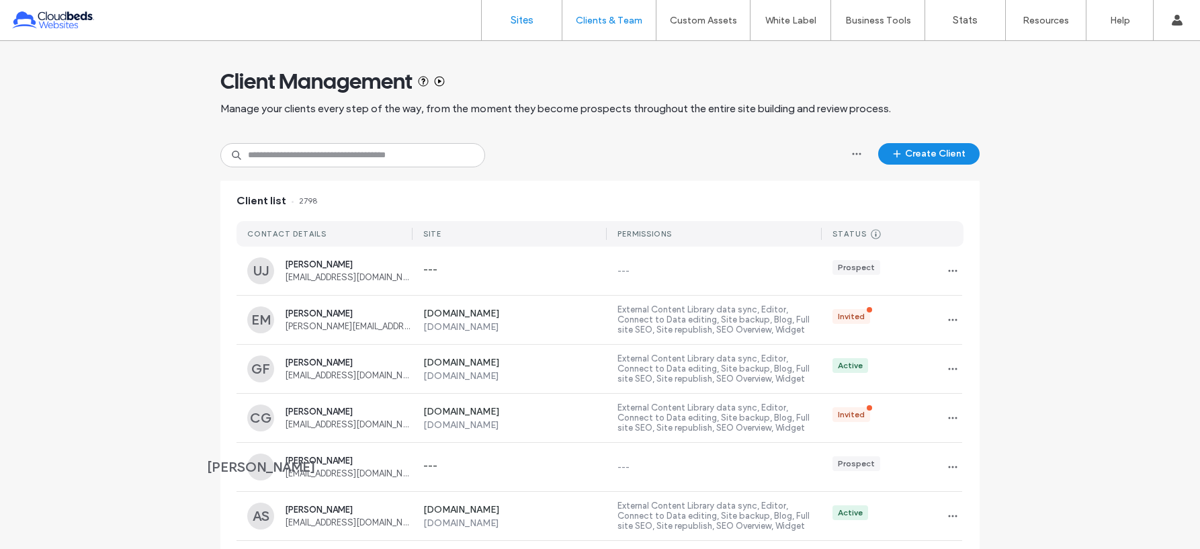
click at [527, 22] on label "Sites" at bounding box center [522, 20] width 23 height 12
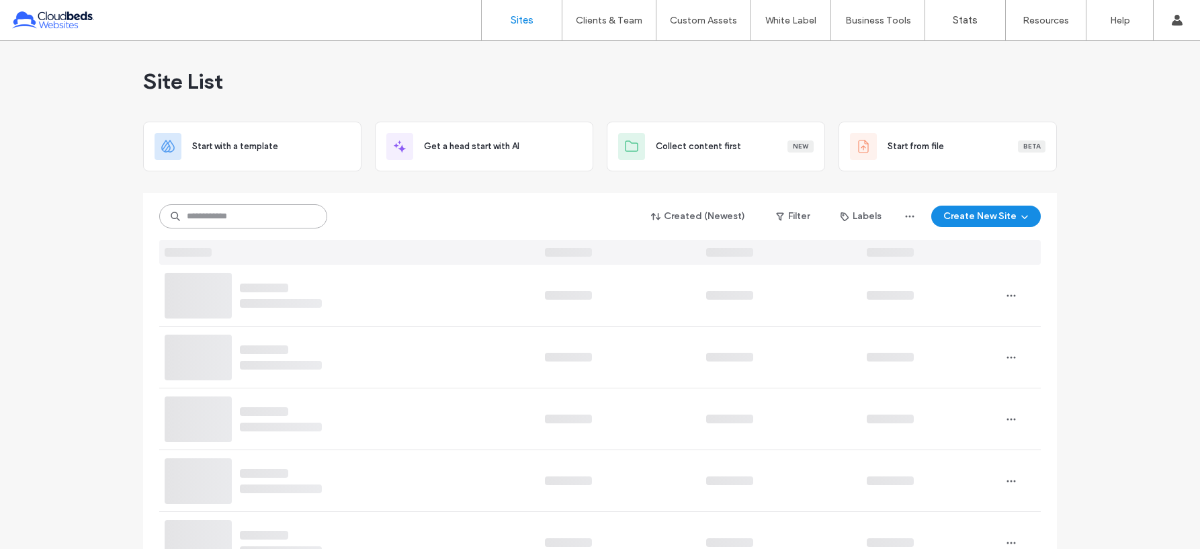
click at [245, 217] on input at bounding box center [243, 216] width 168 height 24
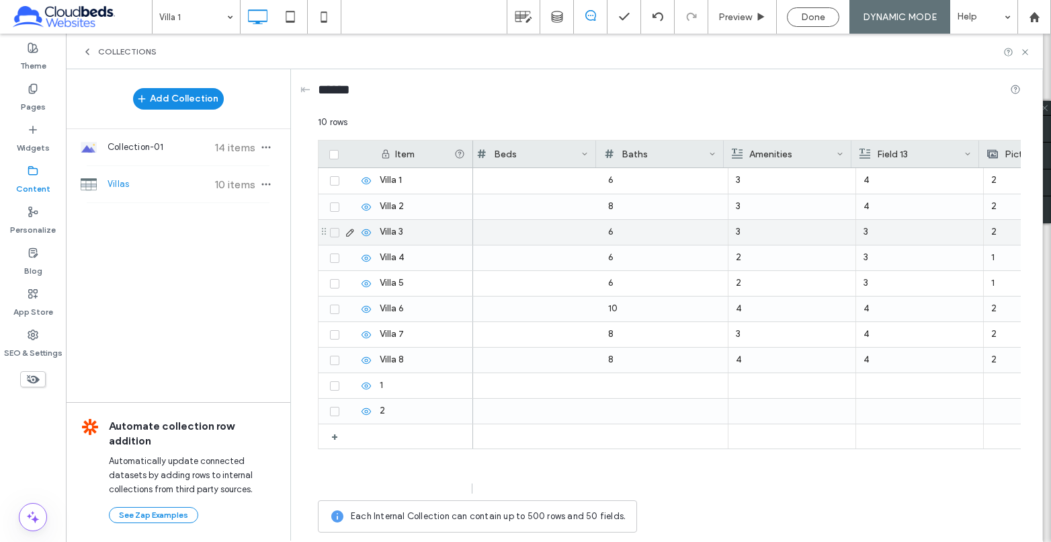
scroll to position [0, 388]
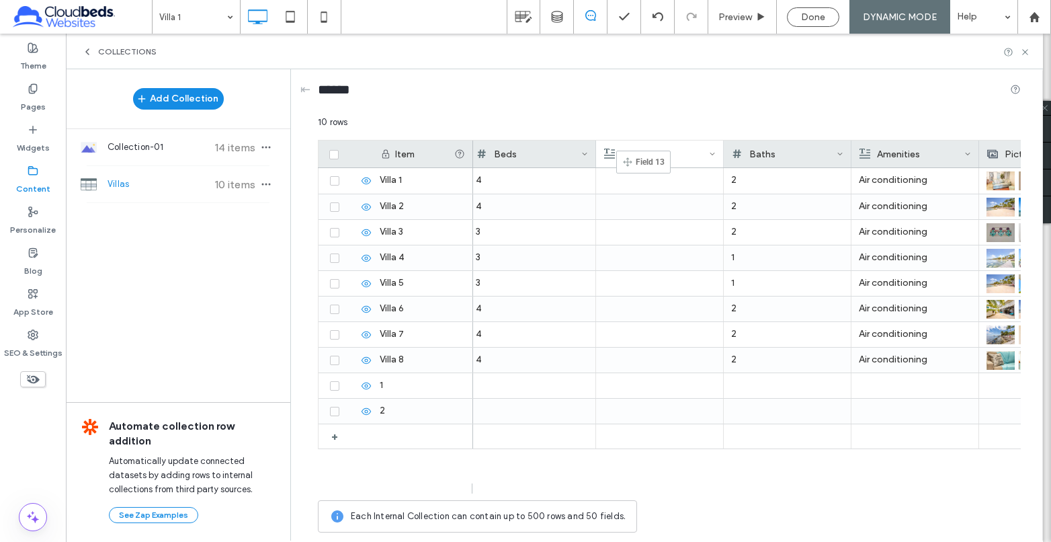
drag, startPoint x: 658, startPoint y: 163, endPoint x: 636, endPoint y: 157, distance: 23.2
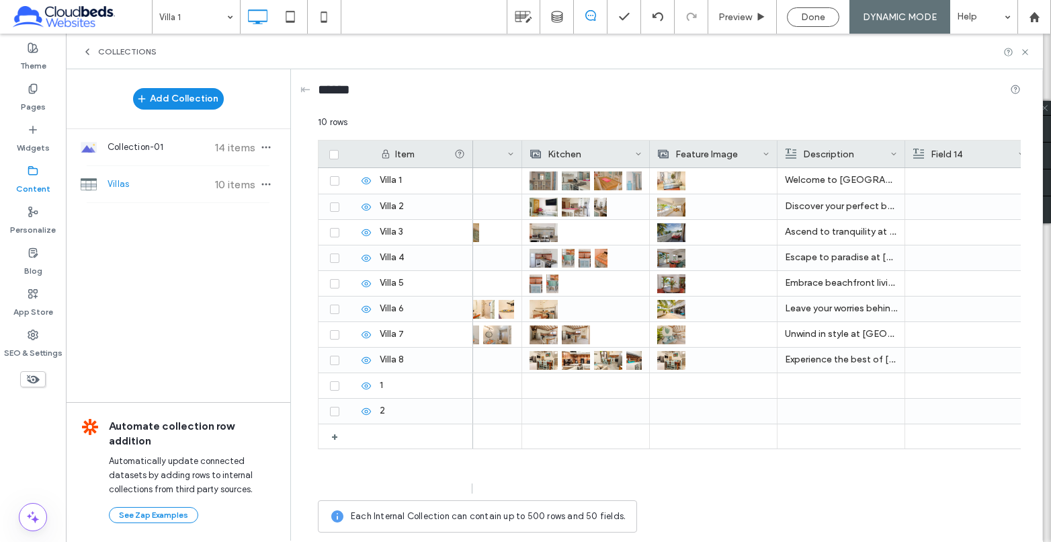
scroll to position [0, 1286]
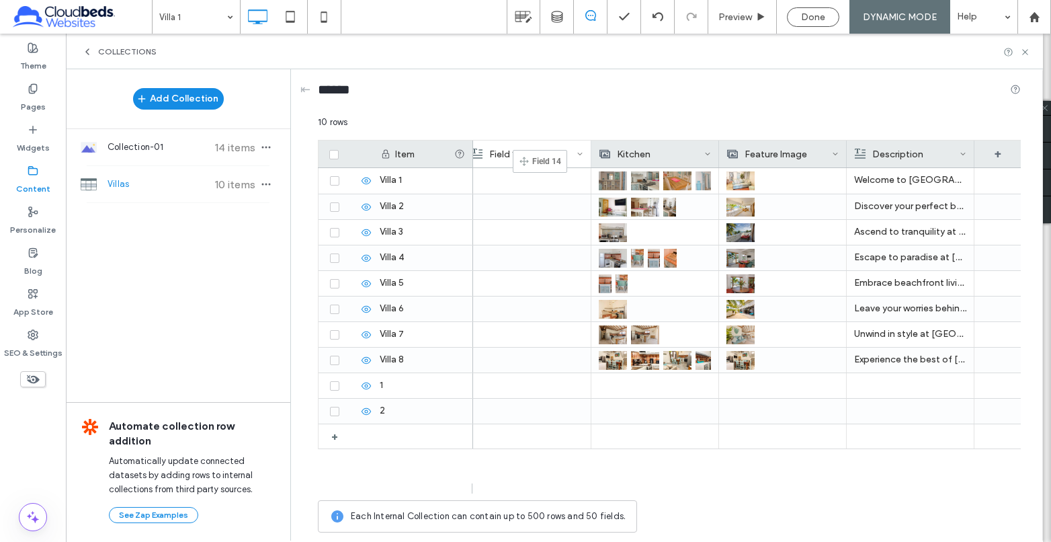
drag, startPoint x: 904, startPoint y: 149, endPoint x: 533, endPoint y: 156, distance: 371.6
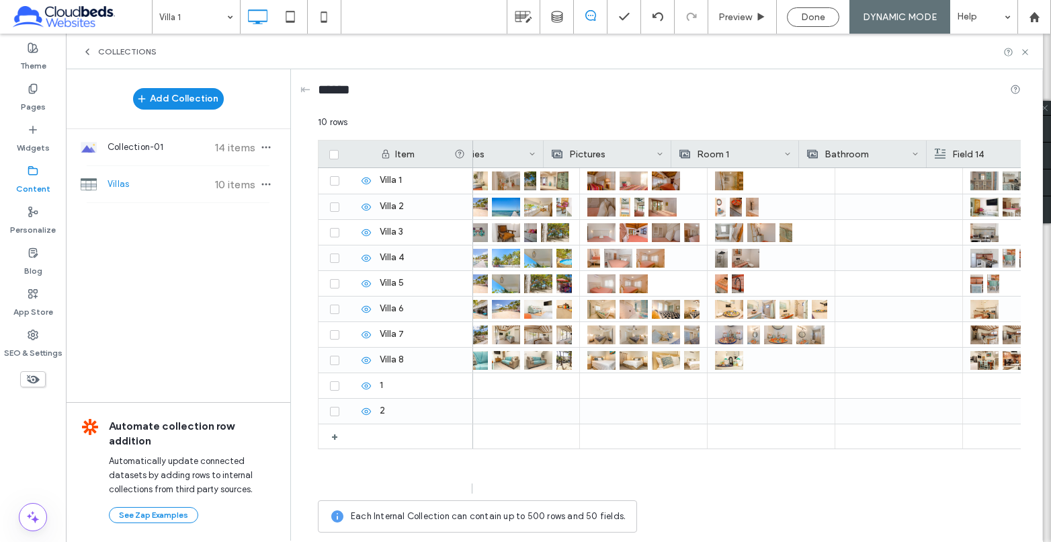
scroll to position [0, 776]
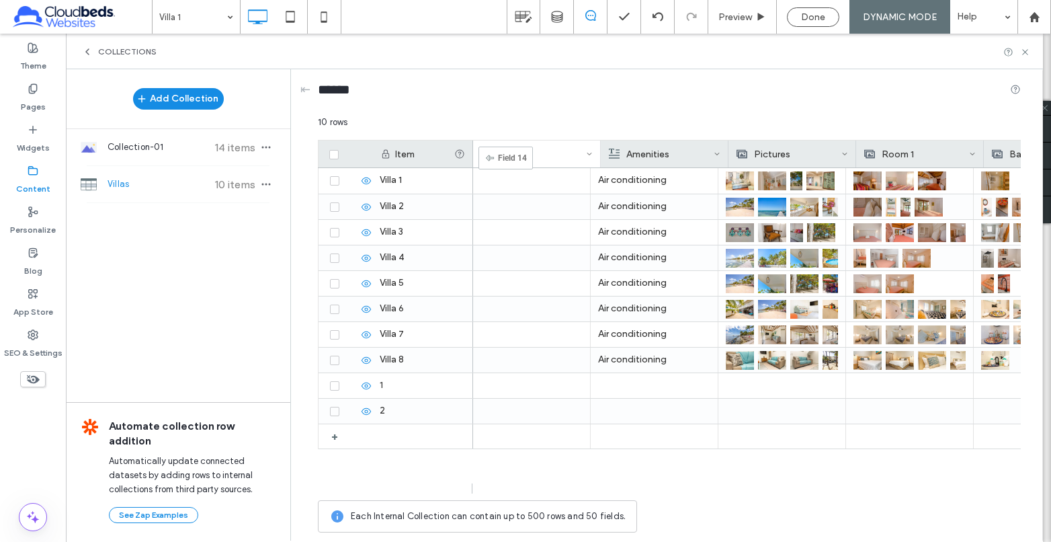
drag, startPoint x: 996, startPoint y: 150, endPoint x: 591, endPoint y: 216, distance: 410.5
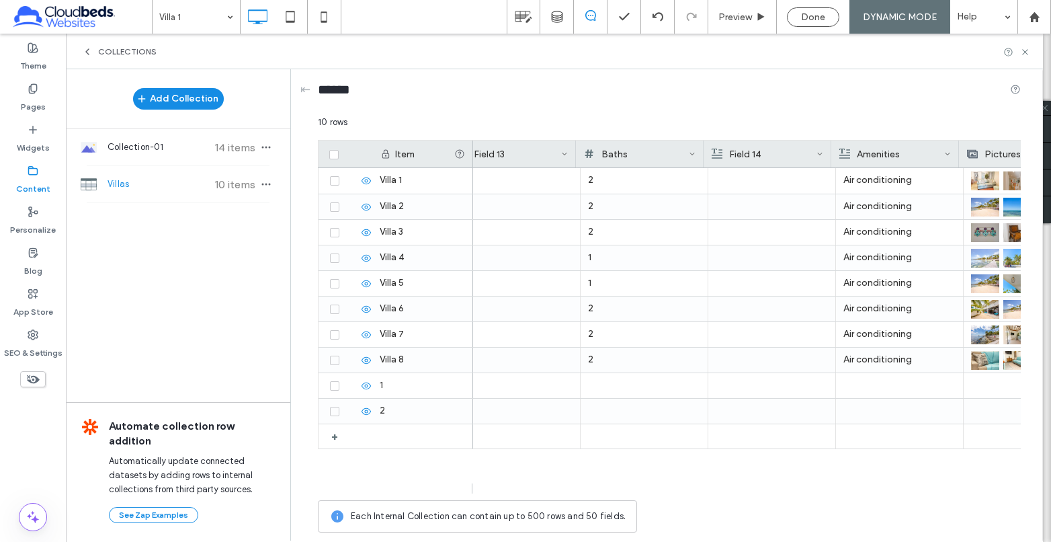
scroll to position [0, 505]
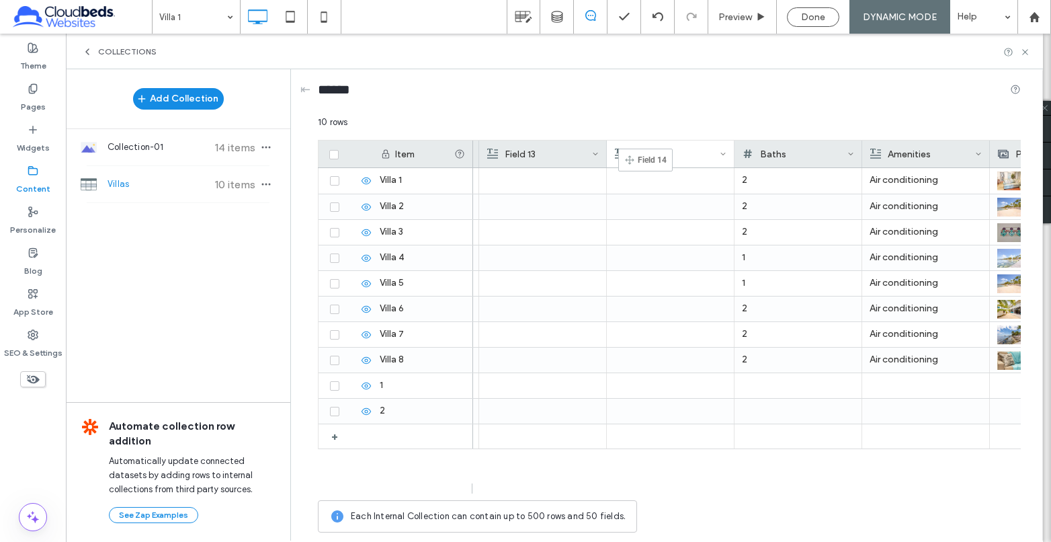
drag, startPoint x: 790, startPoint y: 153, endPoint x: 648, endPoint y: 155, distance: 142.5
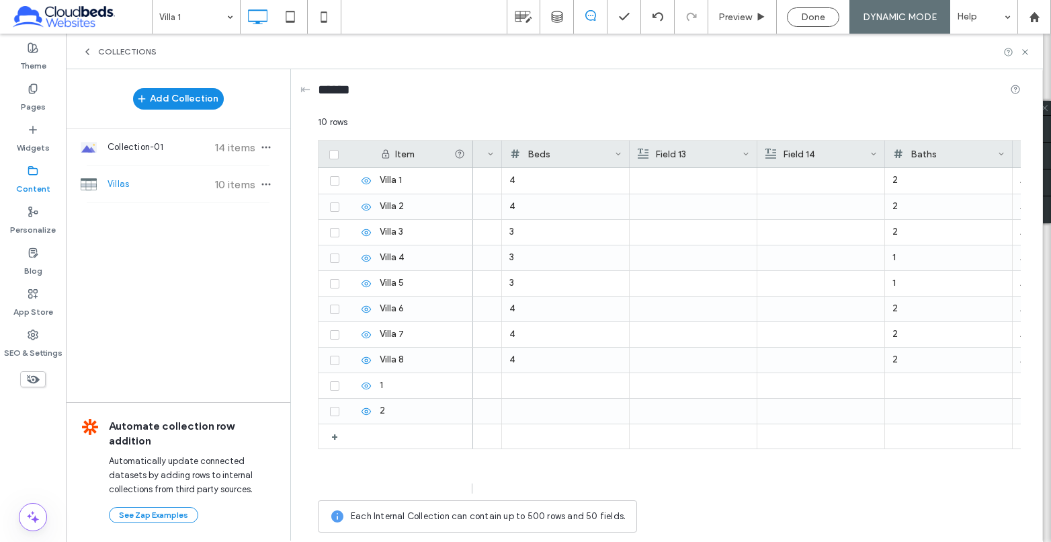
scroll to position [0, 0]
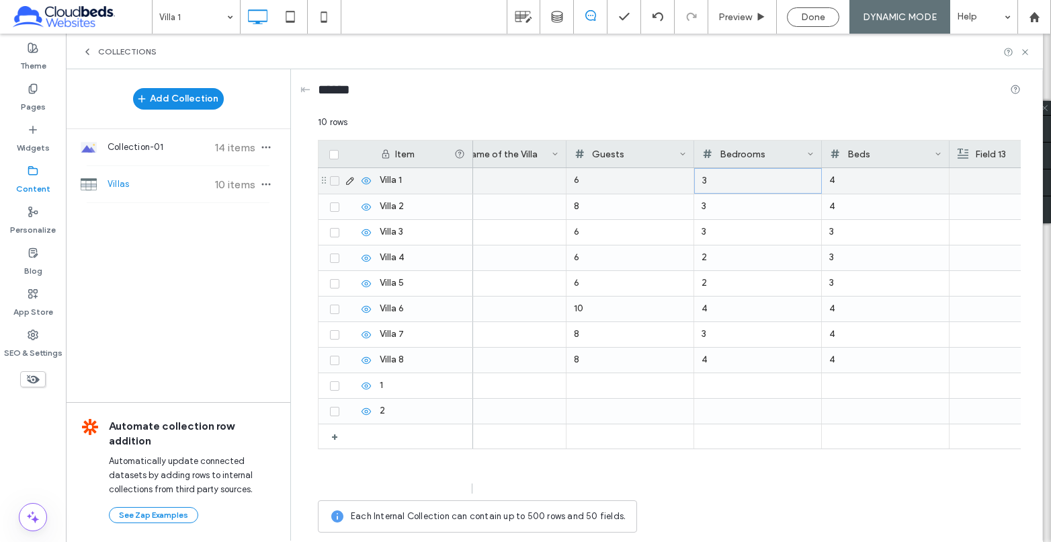
click at [732, 181] on div "3" at bounding box center [758, 181] width 112 height 24
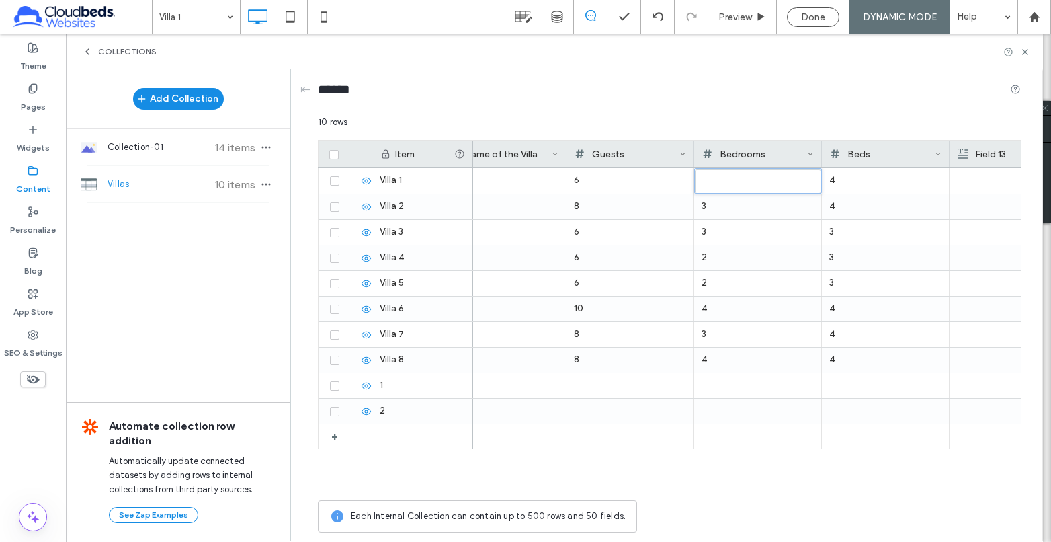
click at [740, 151] on div "Bedrooms" at bounding box center [754, 153] width 105 height 27
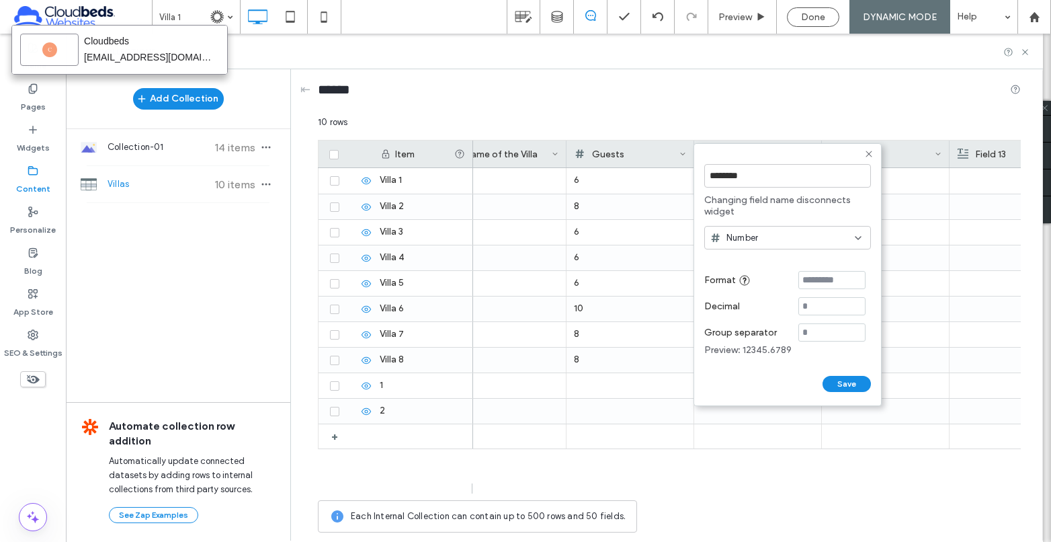
click at [867, 151] on icon at bounding box center [868, 153] width 11 height 11
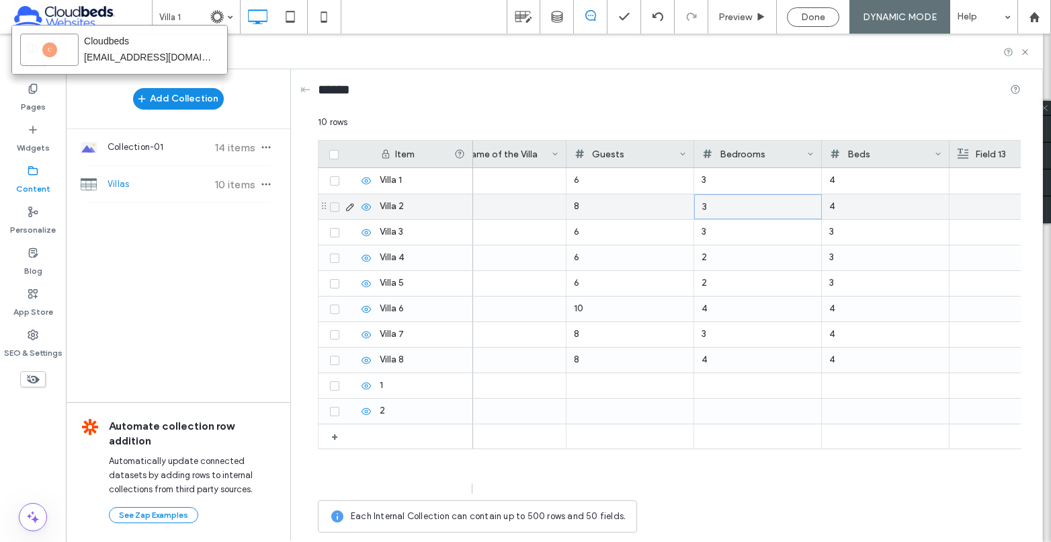
click at [748, 205] on div "3" at bounding box center [758, 207] width 112 height 24
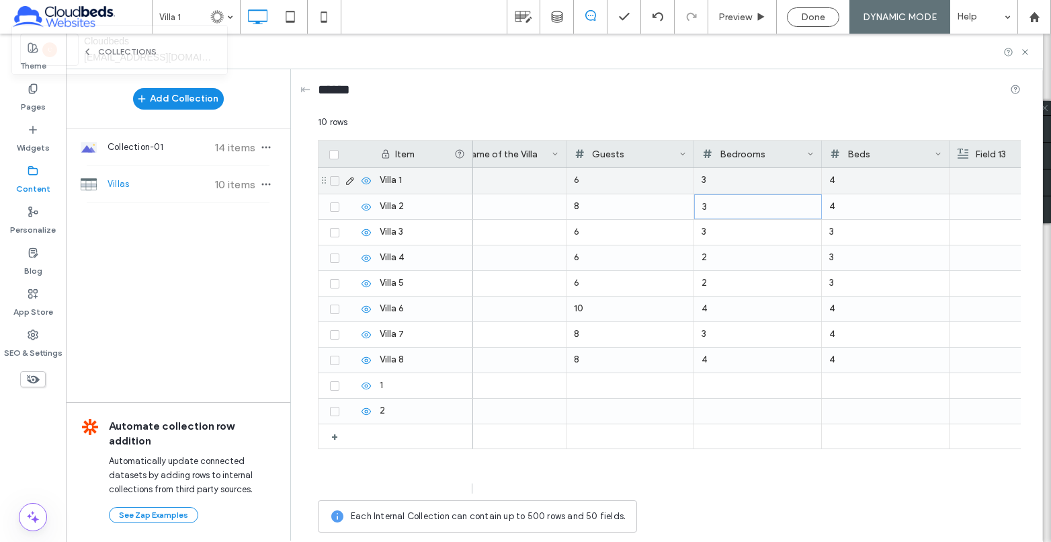
click at [751, 175] on div "3" at bounding box center [757, 180] width 112 height 24
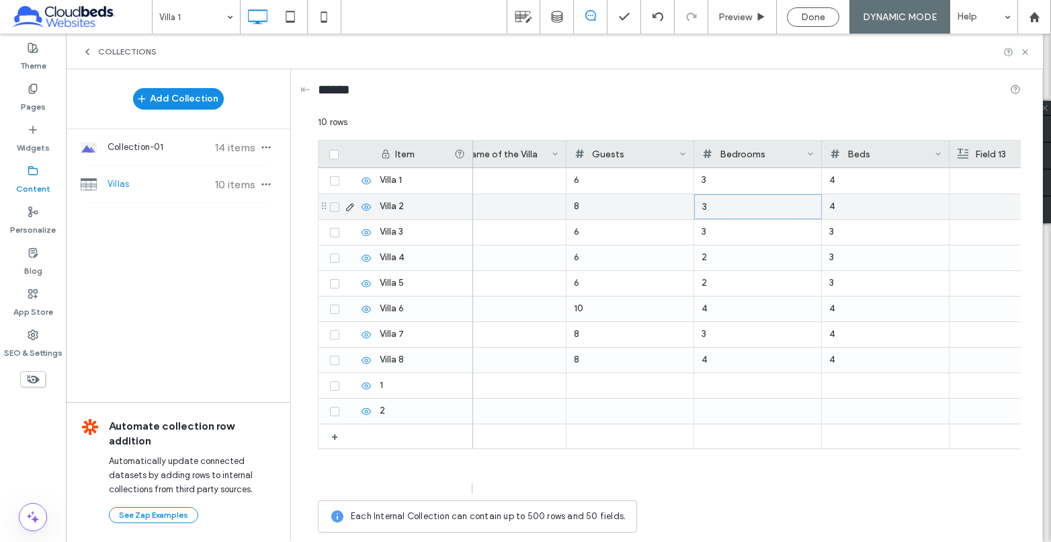
click at [743, 202] on div "3" at bounding box center [758, 207] width 112 height 24
click at [740, 153] on div "Bedrooms" at bounding box center [754, 153] width 105 height 27
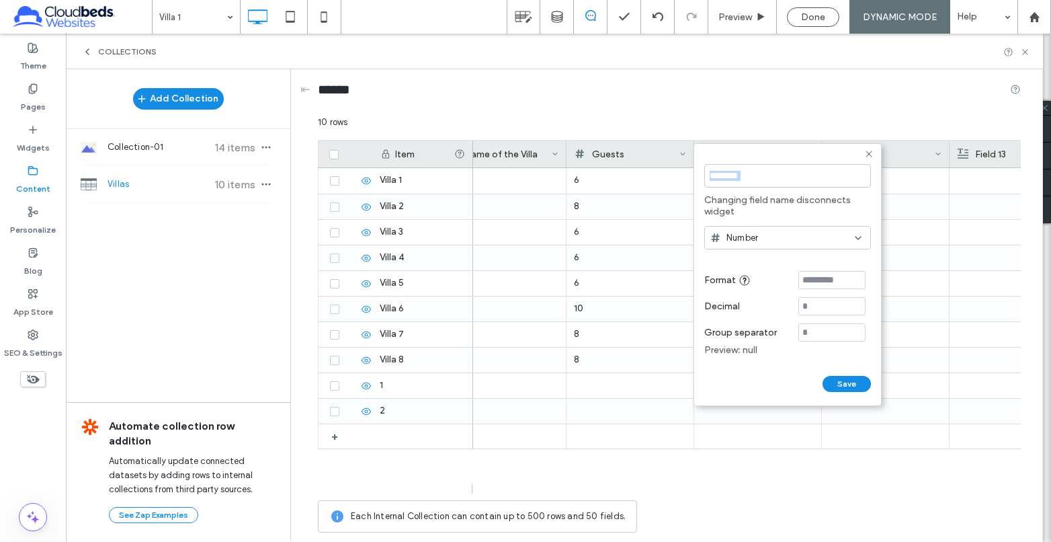
click at [740, 153] on form "******** Changing field name disconnects widget Number Format Decimal Group sep…" at bounding box center [787, 274] width 188 height 263
click at [713, 176] on input "********" at bounding box center [787, 176] width 167 height 24
click at [767, 179] on input "**********" at bounding box center [787, 176] width 167 height 24
type input "**********"
click at [849, 382] on button "Save" at bounding box center [846, 384] width 48 height 16
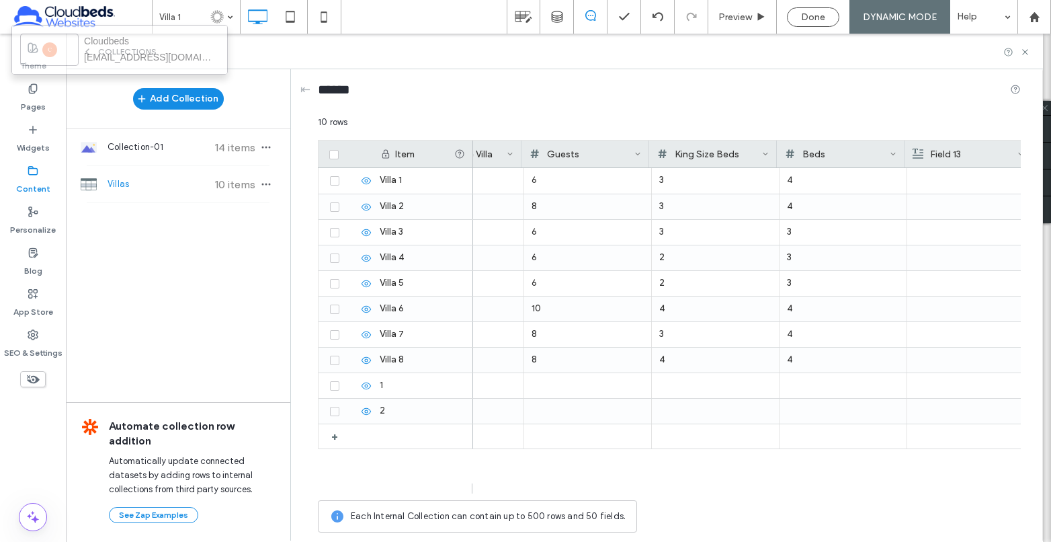
scroll to position [0, 79]
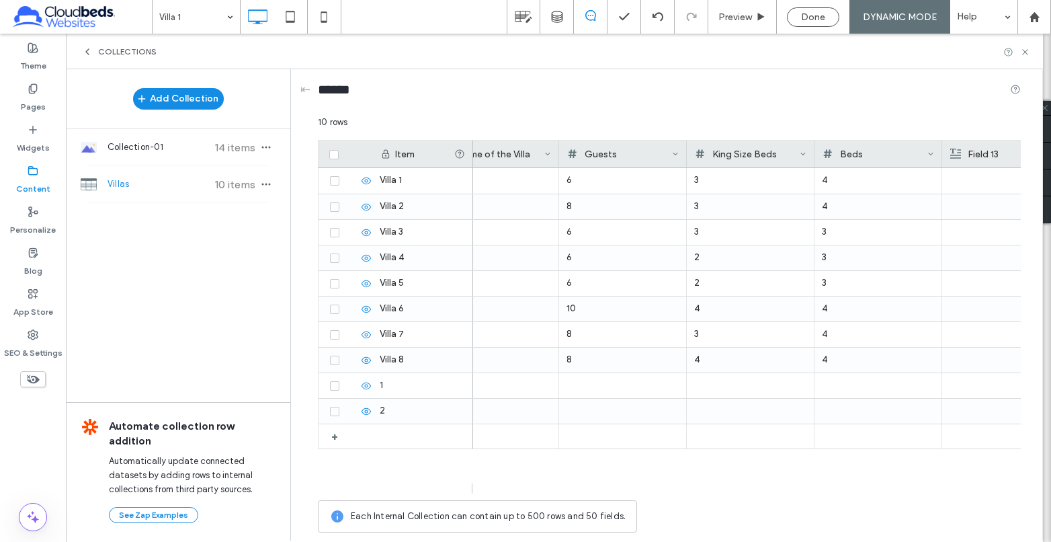
click at [769, 150] on div "King Size Beds" at bounding box center [747, 153] width 105 height 27
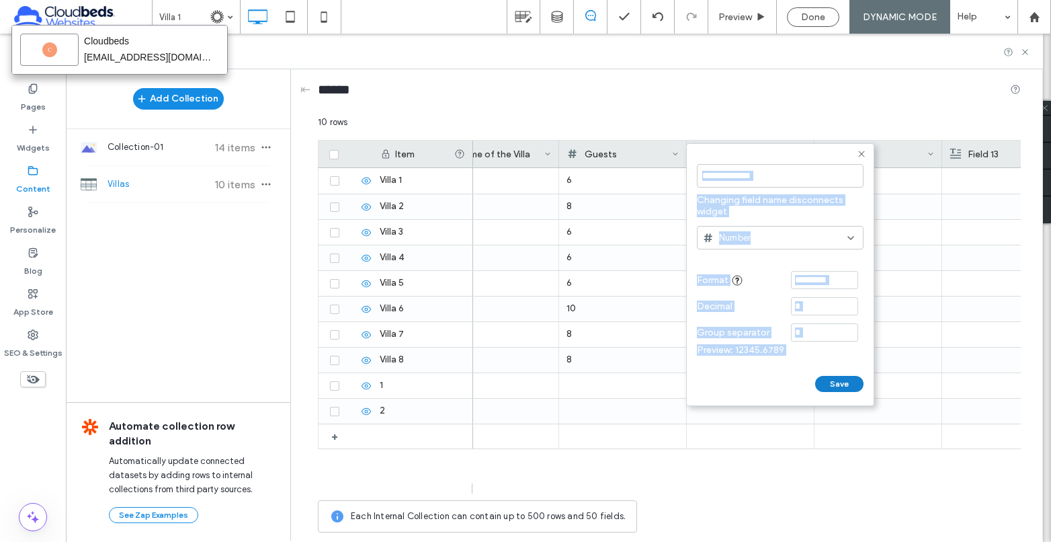
click at [835, 383] on button "Save" at bounding box center [839, 384] width 48 height 16
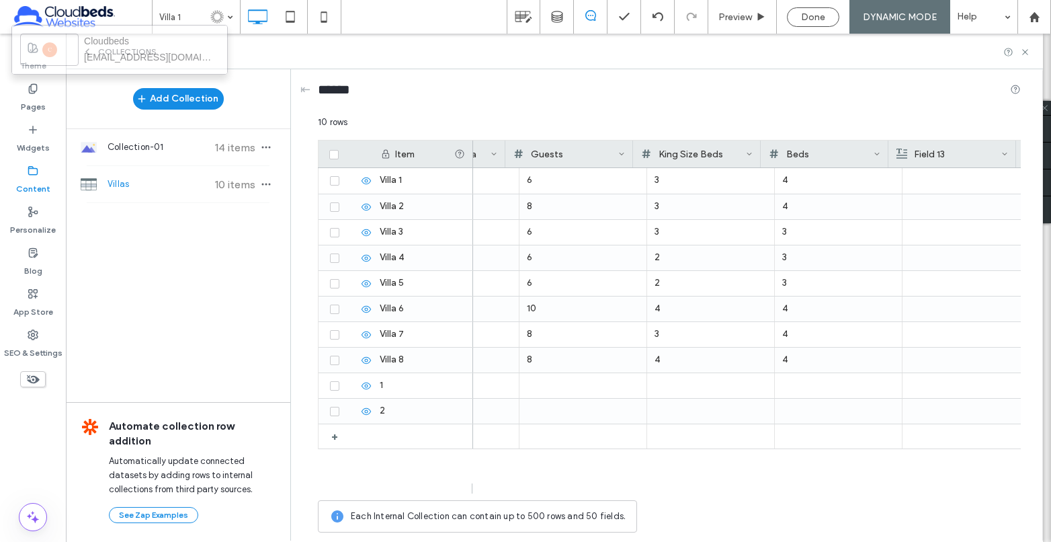
scroll to position [0, 100]
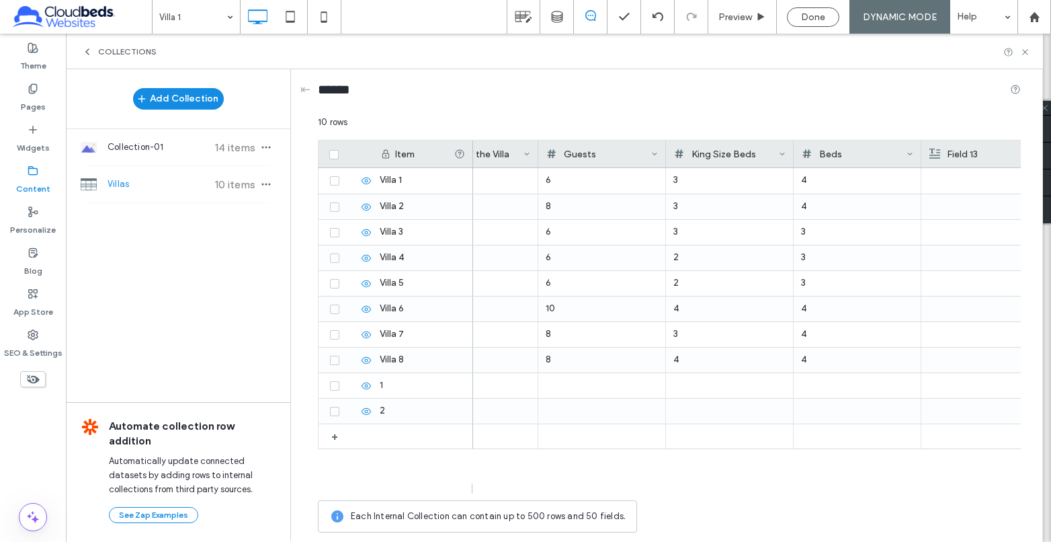
click at [786, 153] on div "King Size Beds" at bounding box center [730, 153] width 128 height 27
click at [781, 153] on icon at bounding box center [782, 154] width 7 height 7
click at [771, 479] on div "Villa 1 6 3 4 Villa 2 8 3 4 Villa 3 6 3 3 Villa 4 6 2 3 Villa 5 6 2 3 Villa 6 1…" at bounding box center [747, 330] width 548 height 325
click at [748, 155] on div "King Size Beds" at bounding box center [726, 153] width 105 height 27
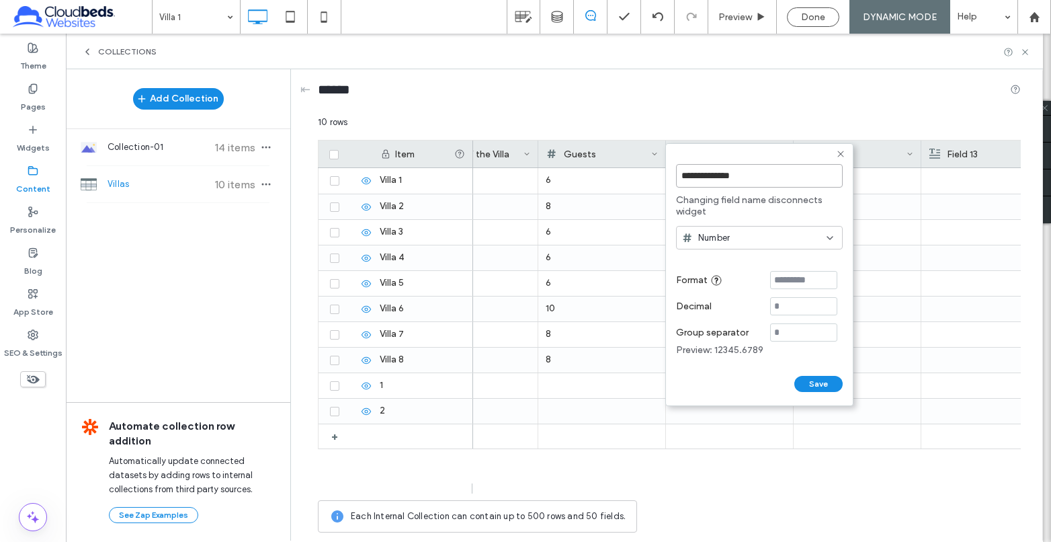
click at [755, 177] on input "**********" at bounding box center [759, 176] width 167 height 24
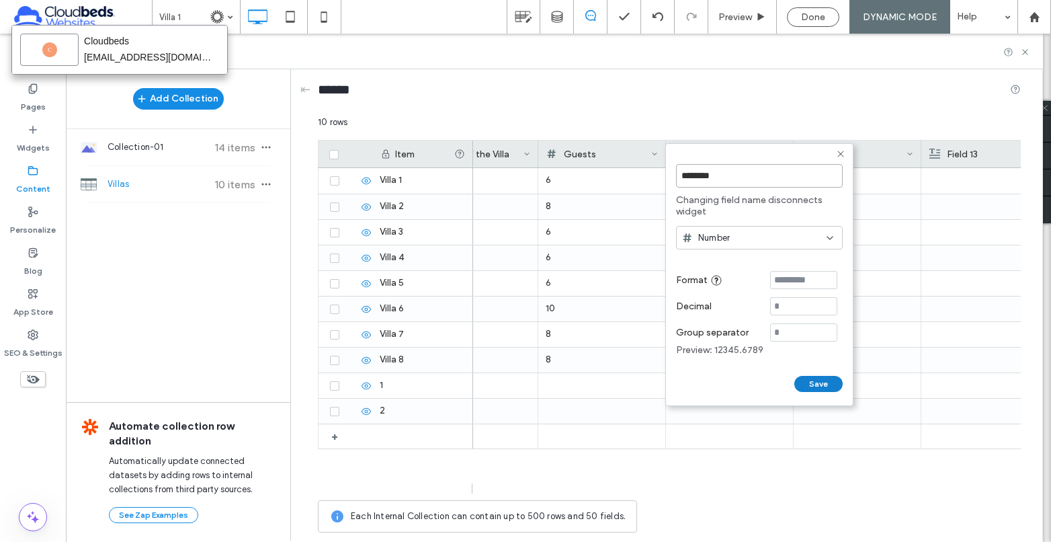
type input "********"
click at [810, 389] on button "Save" at bounding box center [818, 384] width 48 height 16
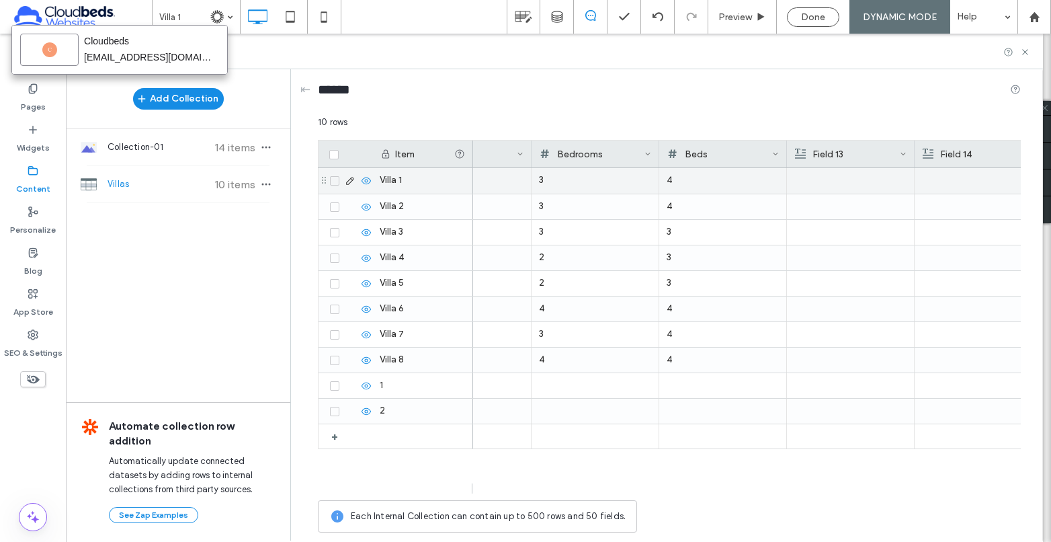
click at [681, 183] on div "4" at bounding box center [723, 180] width 112 height 24
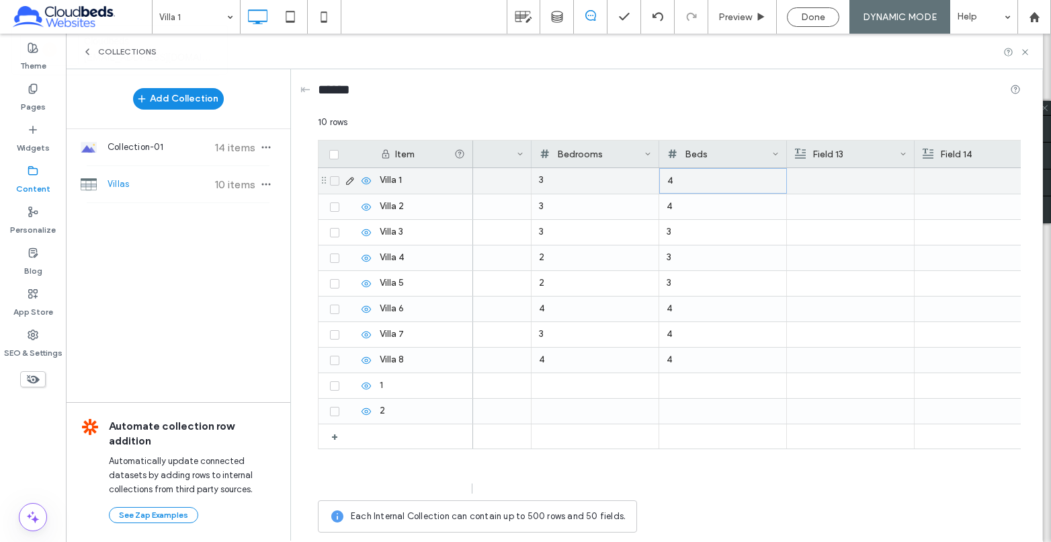
click at [678, 180] on div "4" at bounding box center [723, 181] width 112 height 24
drag, startPoint x: 678, startPoint y: 180, endPoint x: 660, endPoint y: 183, distance: 17.7
click at [661, 183] on input "*" at bounding box center [723, 181] width 126 height 24
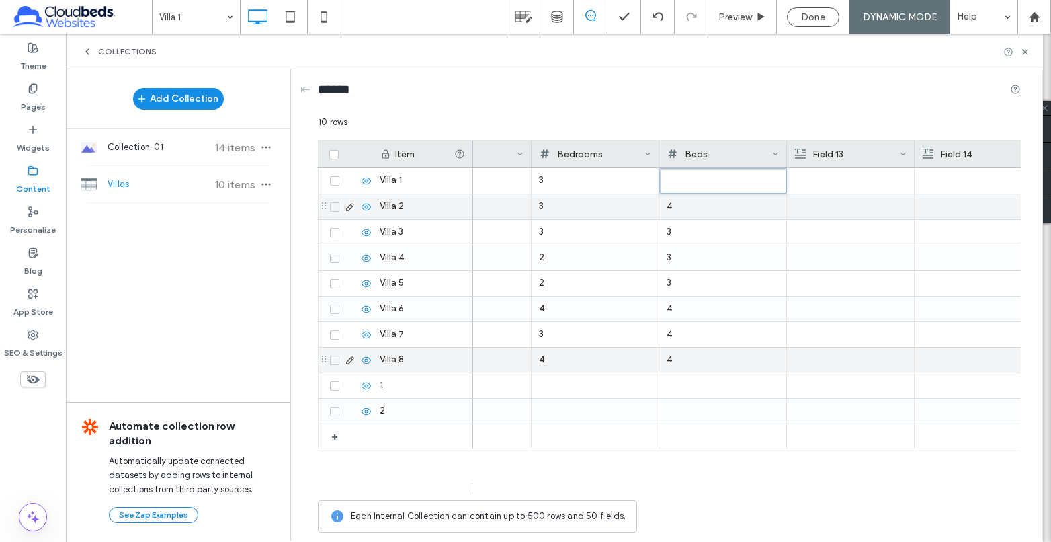
type input "*"
click at [835, 181] on div at bounding box center [850, 181] width 112 height 26
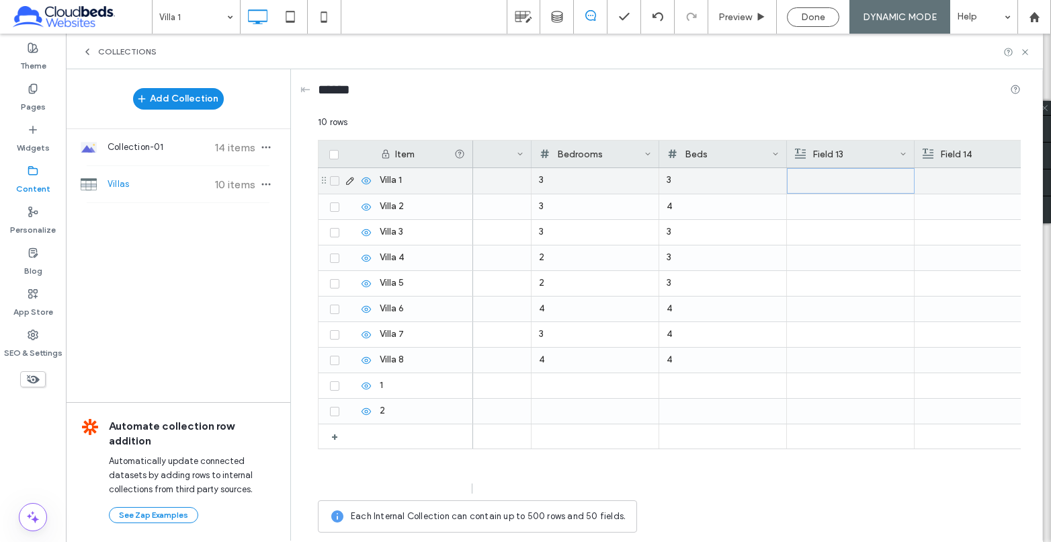
click at [721, 182] on div "3" at bounding box center [723, 180] width 112 height 24
click at [721, 182] on div "3" at bounding box center [723, 181] width 112 height 24
drag, startPoint x: 670, startPoint y: 183, endPoint x: 660, endPoint y: 181, distance: 9.5
click at [660, 181] on input "*" at bounding box center [723, 181] width 126 height 24
type input "*"
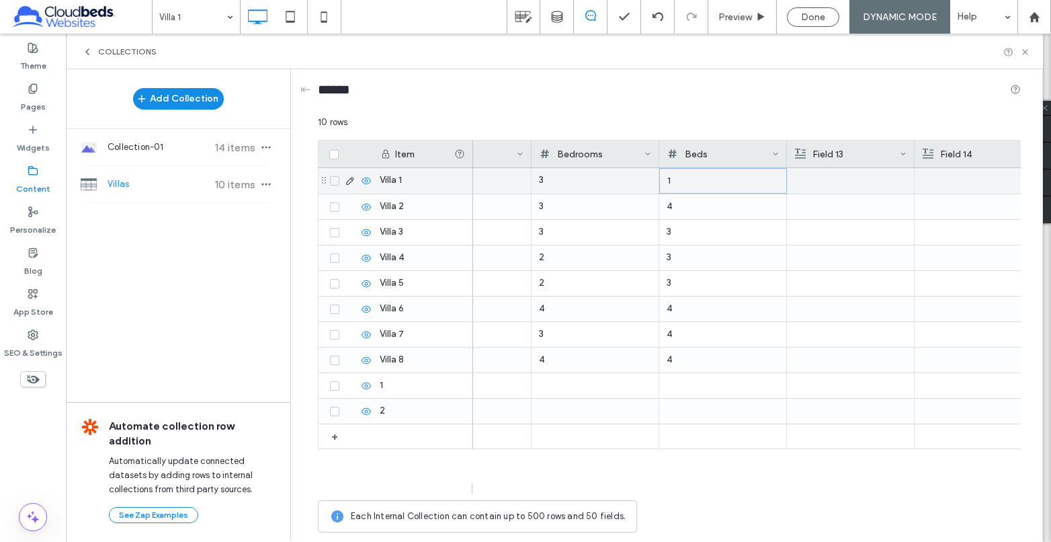
click at [699, 180] on div "1" at bounding box center [723, 181] width 112 height 24
click at [726, 182] on div "1" at bounding box center [723, 180] width 112 height 24
click at [854, 180] on div at bounding box center [851, 181] width 112 height 24
click at [841, 152] on div "Field 13" at bounding box center [847, 153] width 105 height 27
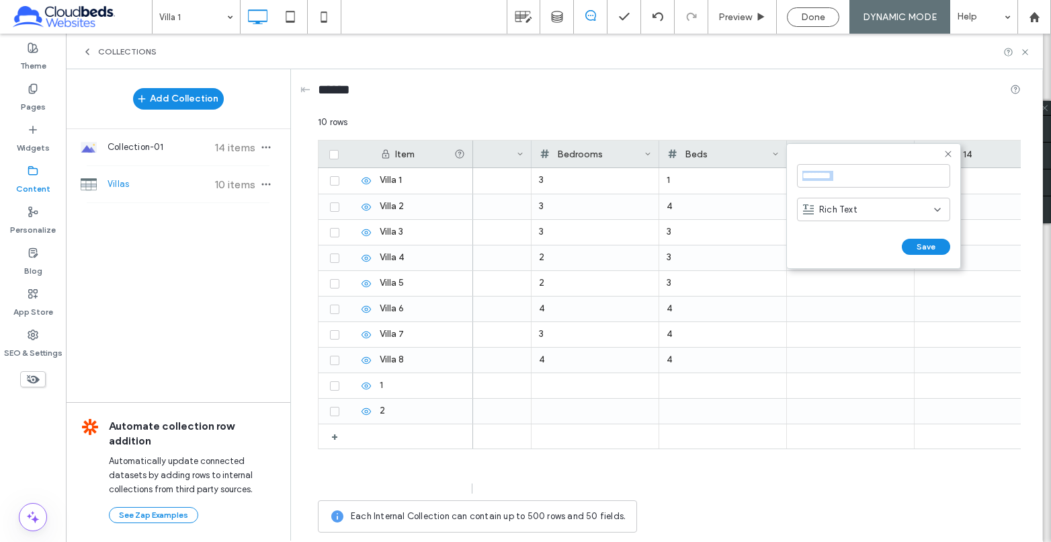
click at [841, 152] on form "******** Rich Text Save ******" at bounding box center [873, 206] width 175 height 126
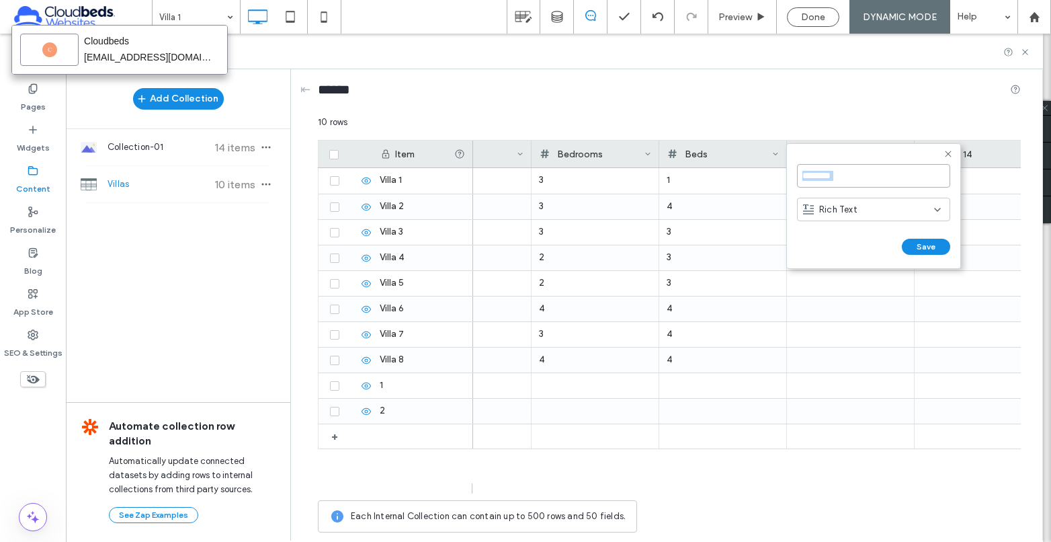
click at [855, 172] on input "********" at bounding box center [873, 176] width 153 height 24
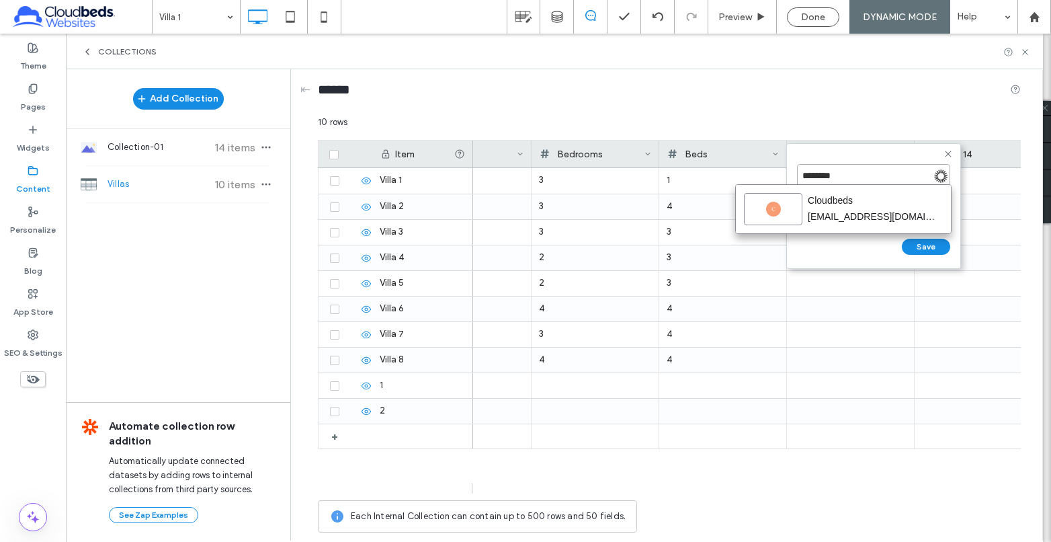
type input "*"
type input "********"
click at [937, 245] on button "Save" at bounding box center [926, 247] width 48 height 16
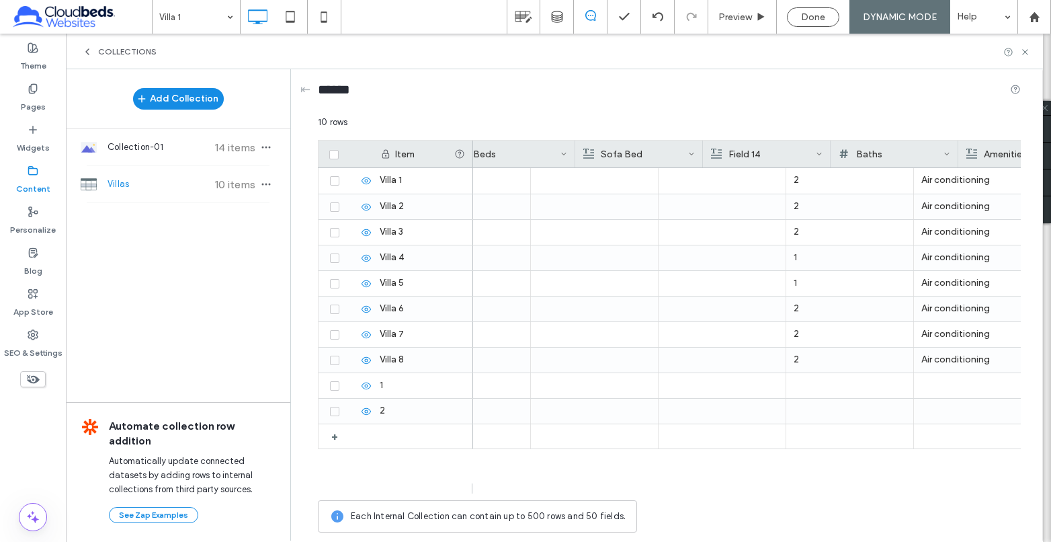
scroll to position [0, 460]
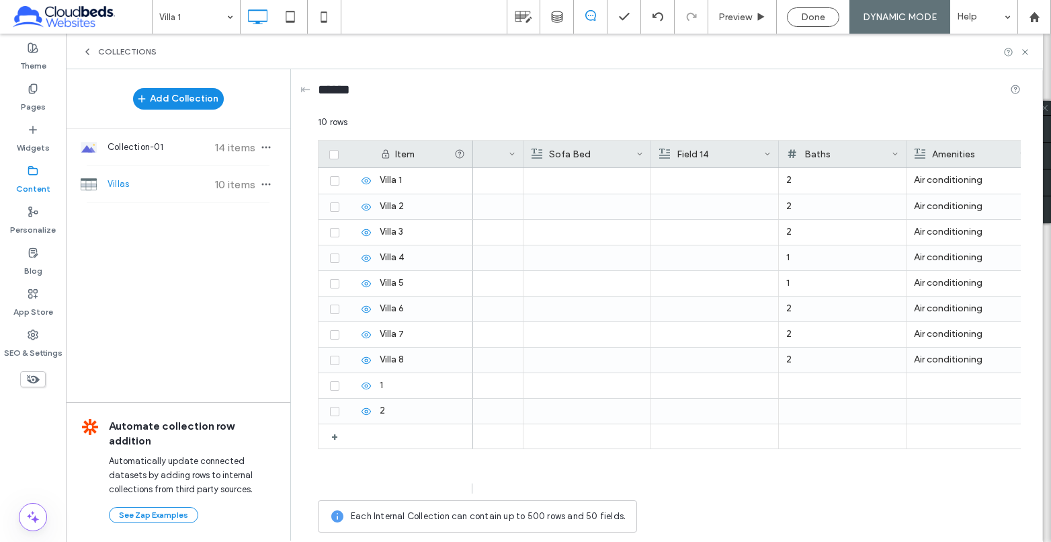
click at [765, 153] on icon at bounding box center [767, 154] width 7 height 7
click at [732, 177] on div "Delete Field" at bounding box center [713, 182] width 123 height 26
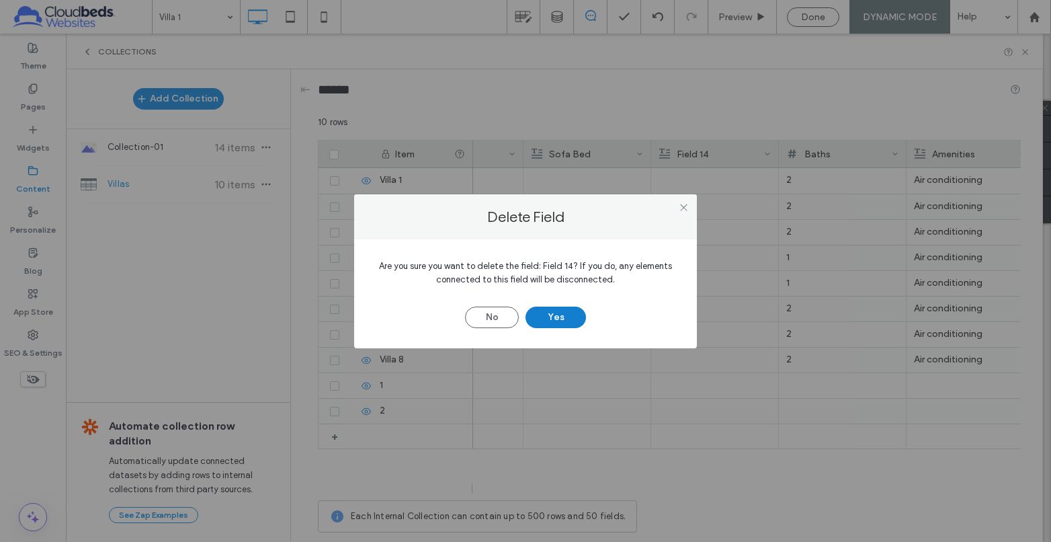
click at [571, 318] on button "Yes" at bounding box center [555, 317] width 60 height 22
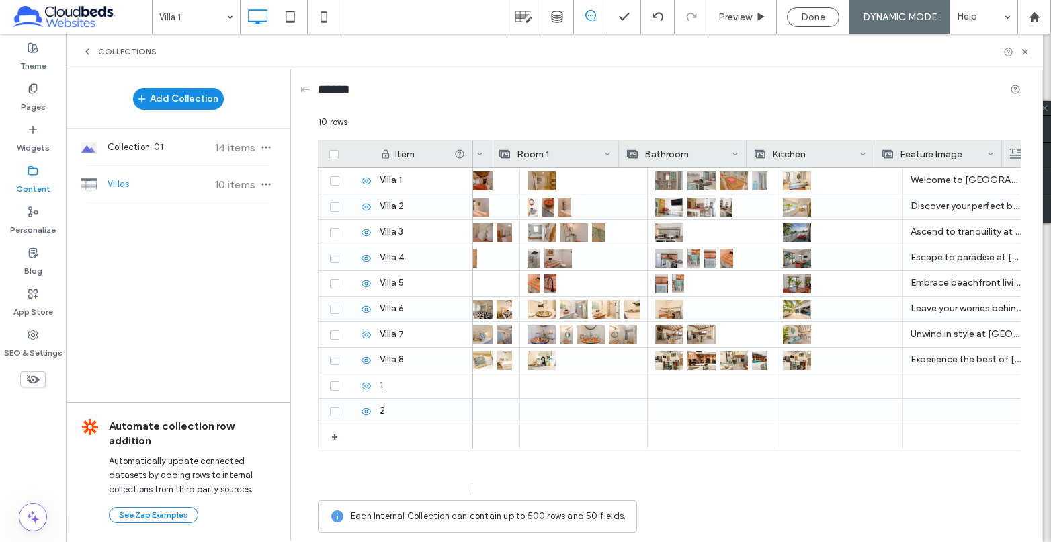
scroll to position [0, 1158]
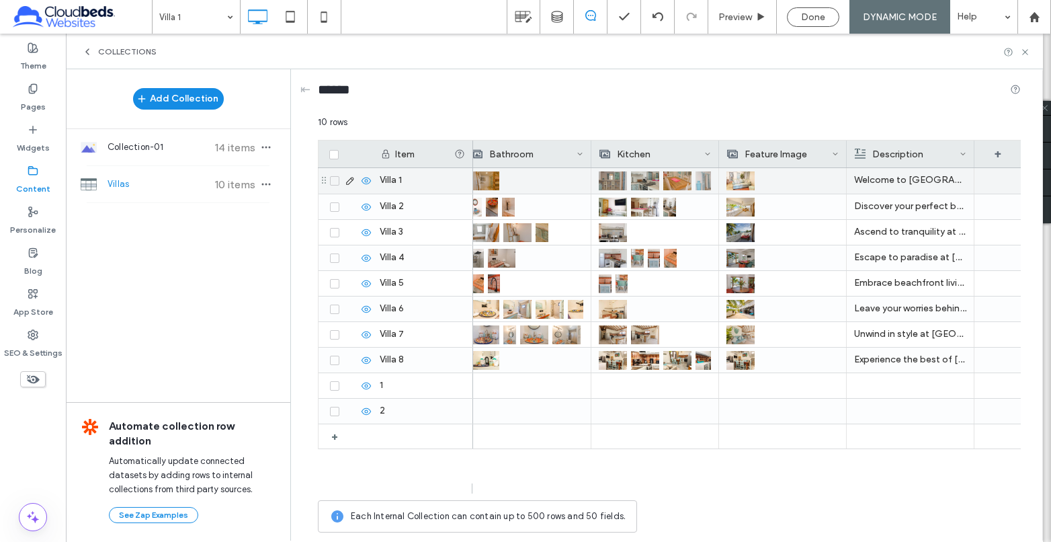
click at [893, 174] on p "Welcome to Villa 1 at Babylon Beach Resort, a unique boutique property just ste…" at bounding box center [910, 180] width 112 height 24
click at [893, 174] on p "Welcome to Villa 1 at Babylon Beach Resort, a unique boutique property just ste…" at bounding box center [911, 181] width 112 height 24
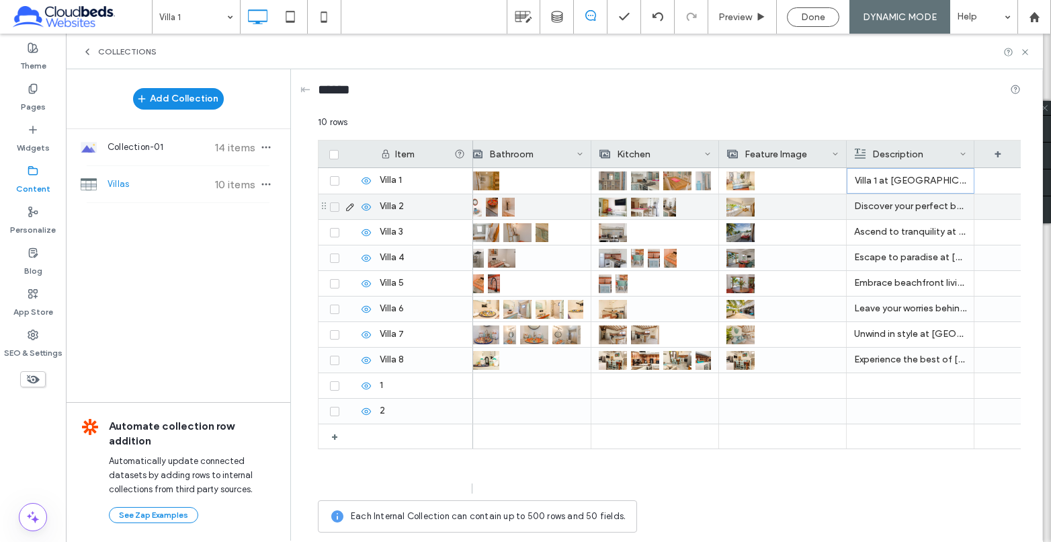
click at [901, 204] on p "Discover your perfect beachfront getaway at Villa 2 within the unique Babylon B…" at bounding box center [910, 206] width 112 height 24
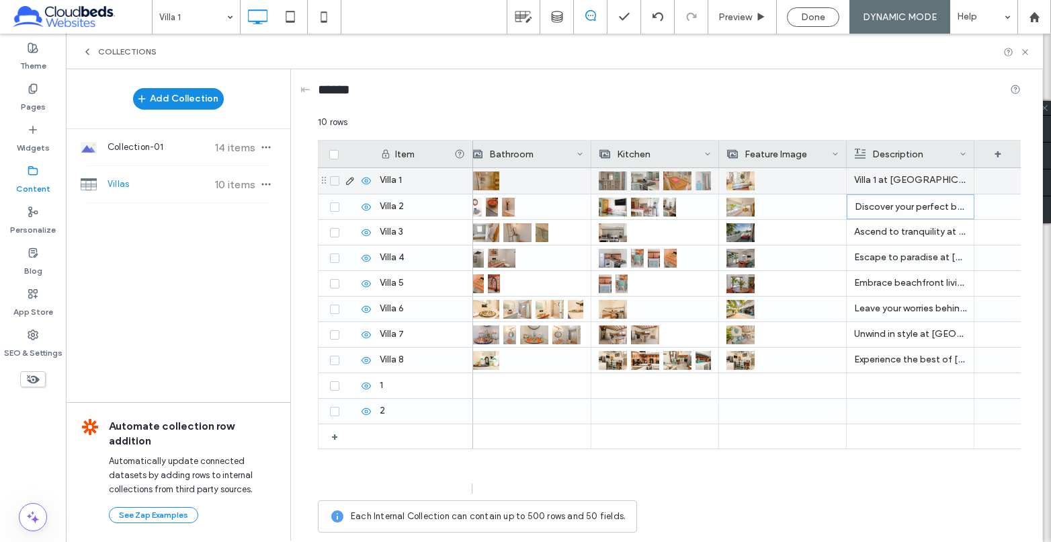
click at [904, 179] on p "Villa 1 at Babylon Beach Resort is a ground-floor villa offering a private terr…" at bounding box center [910, 180] width 112 height 24
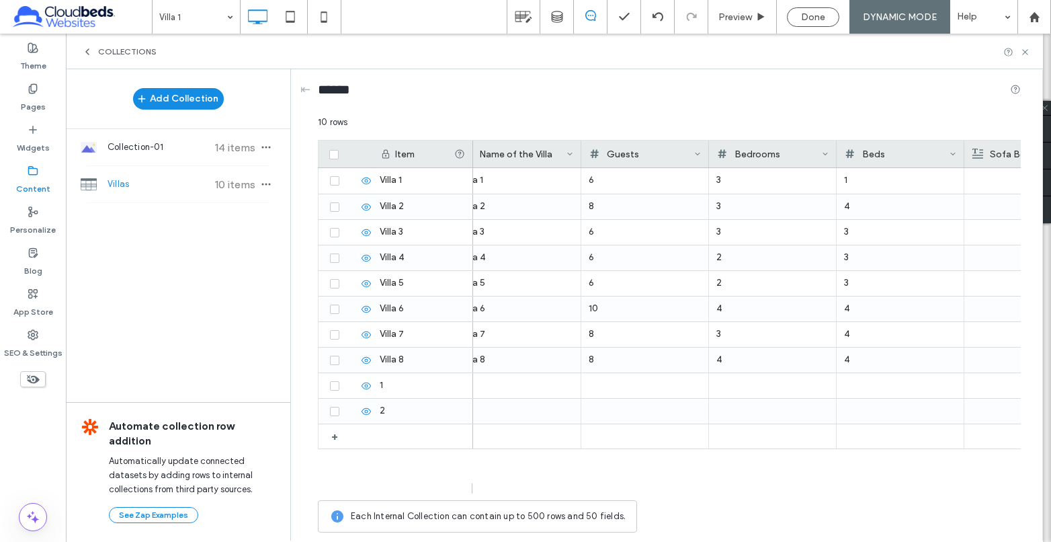
scroll to position [0, 2]
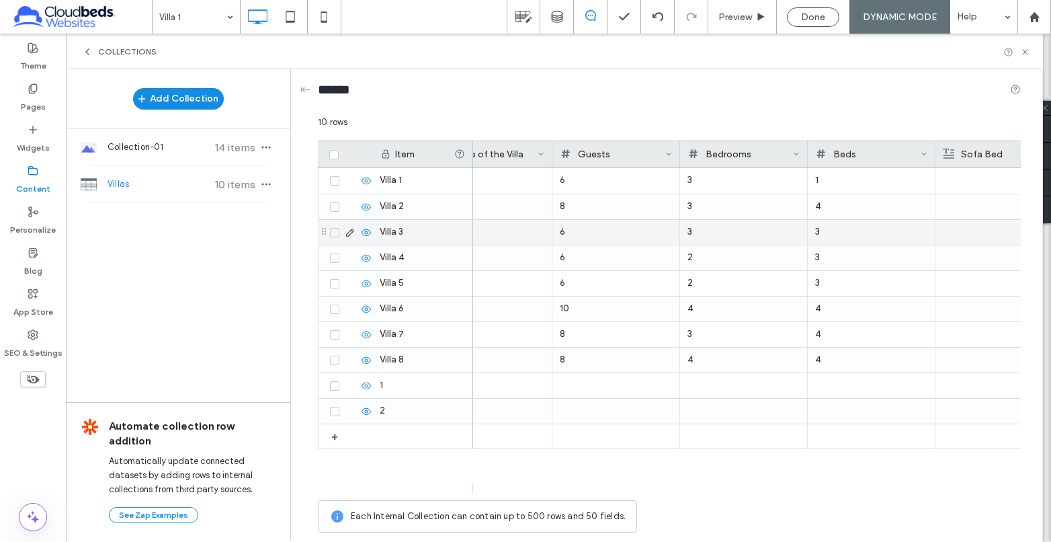
click at [585, 206] on div "8" at bounding box center [616, 206] width 112 height 24
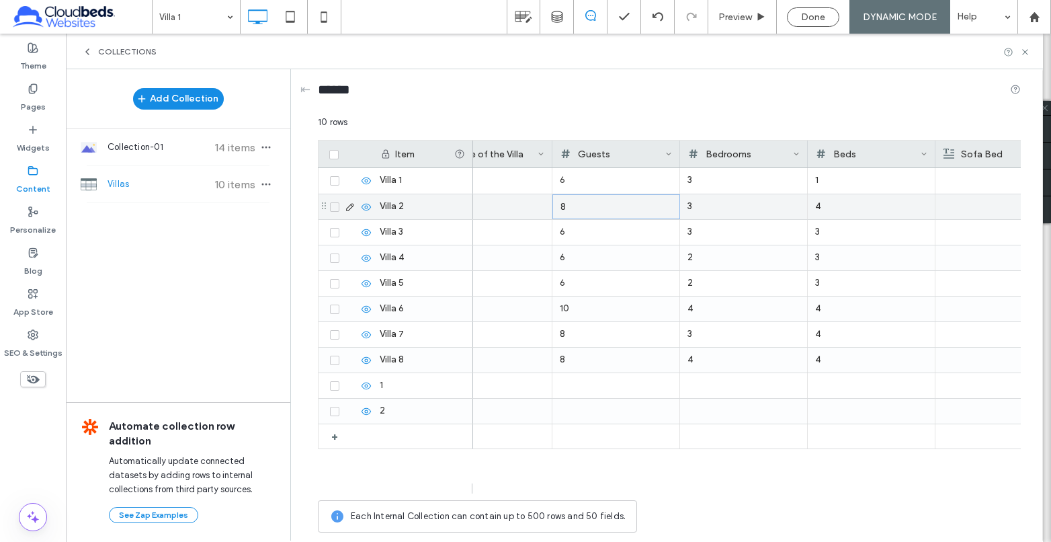
click at [585, 206] on div "8" at bounding box center [616, 207] width 112 height 24
click at [556, 206] on input "*" at bounding box center [616, 208] width 126 height 24
type input "*"
click at [853, 208] on div "4" at bounding box center [871, 206] width 112 height 24
click at [853, 208] on div "4" at bounding box center [872, 207] width 112 height 24
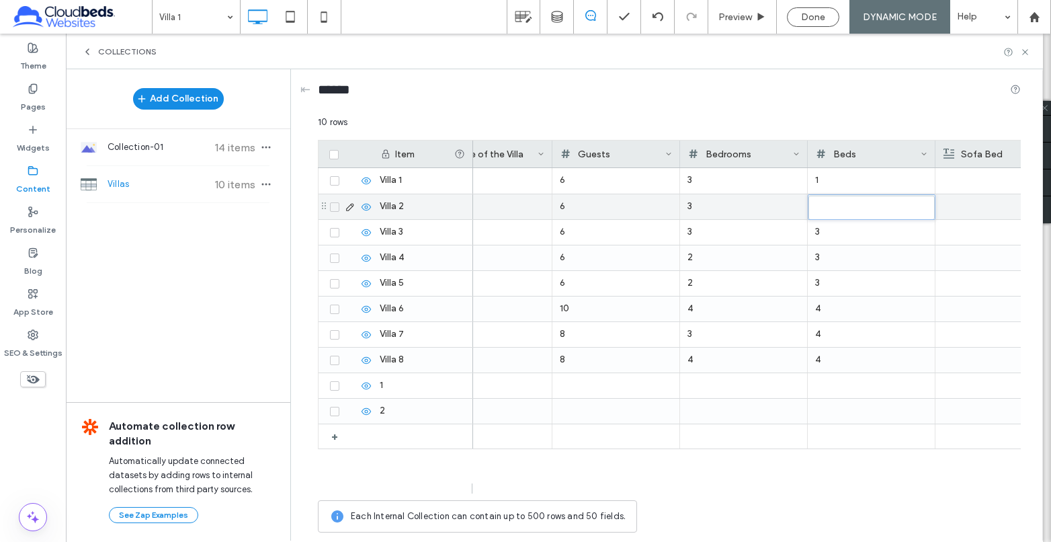
drag, startPoint x: 824, startPoint y: 206, endPoint x: 806, endPoint y: 209, distance: 17.7
click at [826, 209] on input "*" at bounding box center [871, 208] width 126 height 24
click at [811, 209] on input "*" at bounding box center [871, 208] width 126 height 24
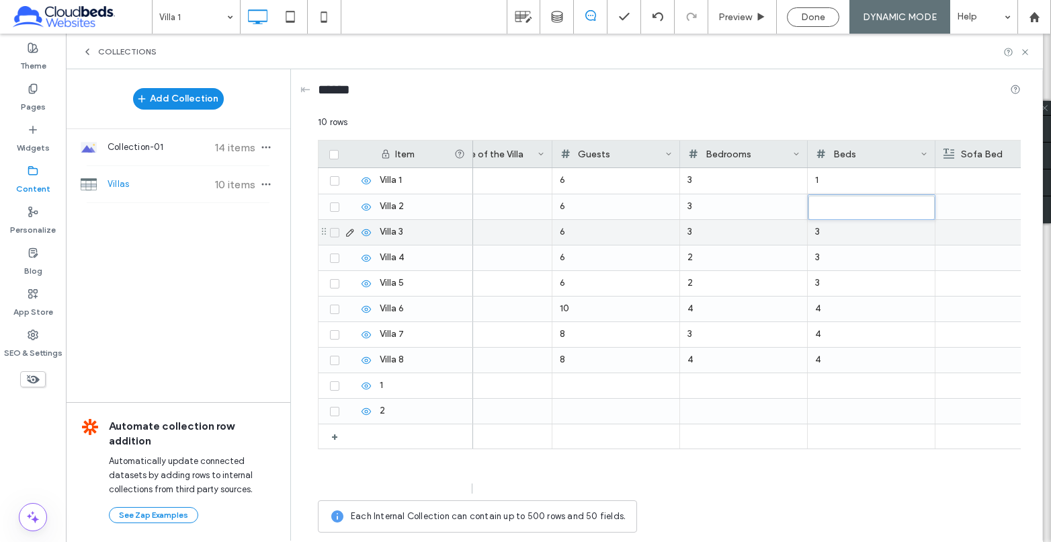
type input "*"
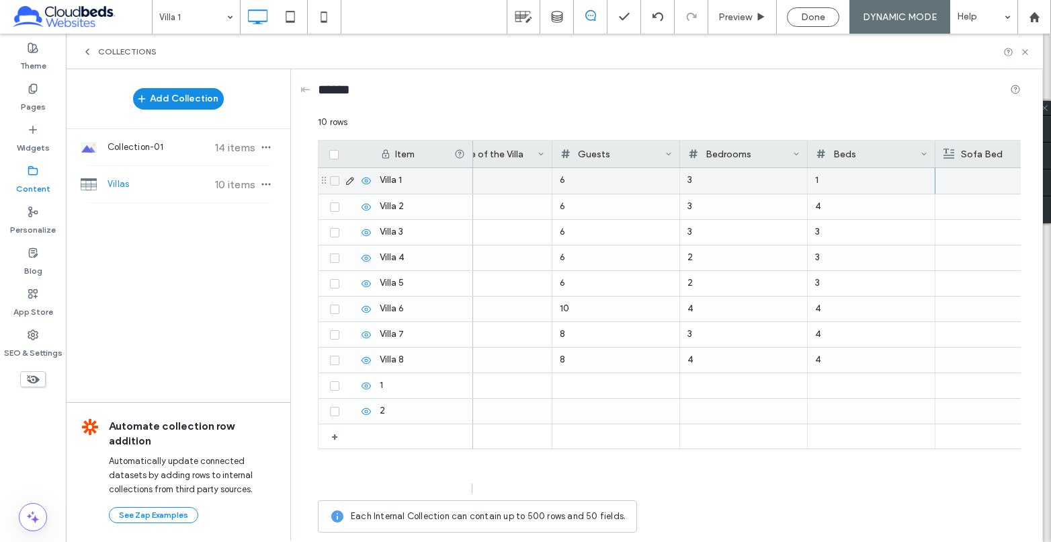
click at [830, 179] on div "1" at bounding box center [871, 180] width 112 height 24
click at [820, 180] on div "1" at bounding box center [872, 181] width 112 height 24
click at [811, 181] on input "*" at bounding box center [871, 181] width 126 height 24
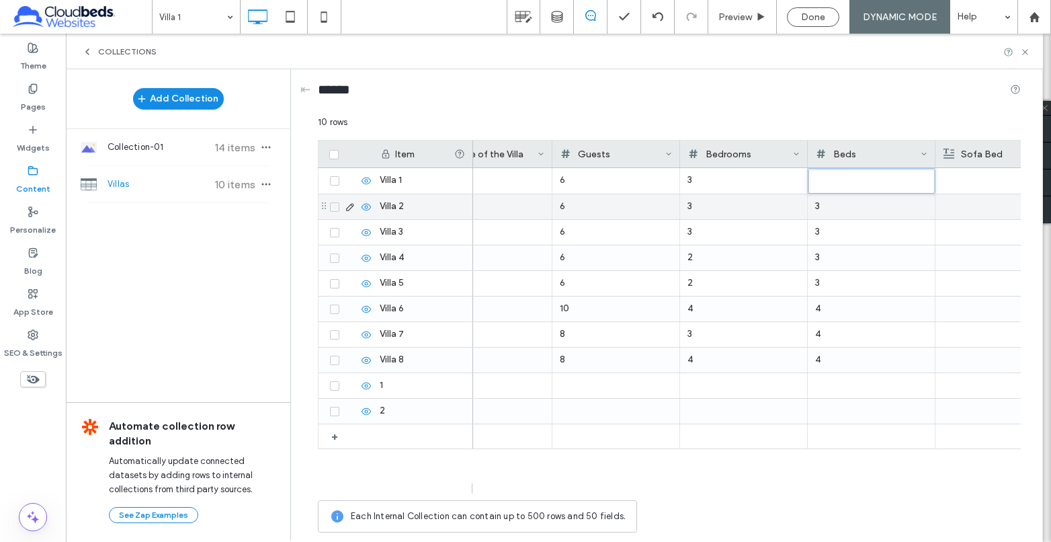
type input "*"
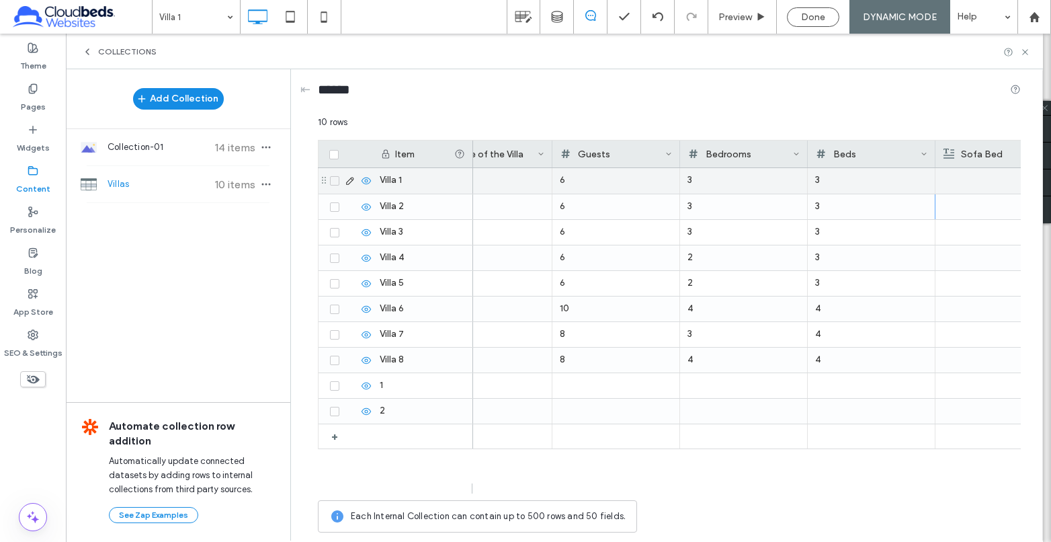
click at [846, 177] on div "3" at bounding box center [871, 180] width 112 height 24
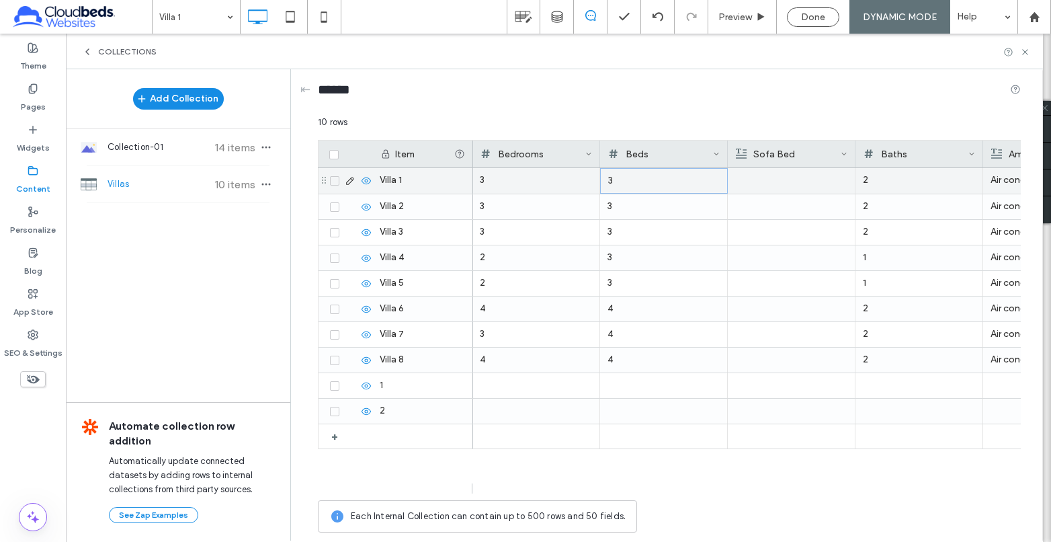
click at [810, 185] on div at bounding box center [791, 181] width 112 height 26
click at [798, 180] on div at bounding box center [792, 181] width 112 height 24
click at [797, 180] on div at bounding box center [792, 181] width 112 height 24
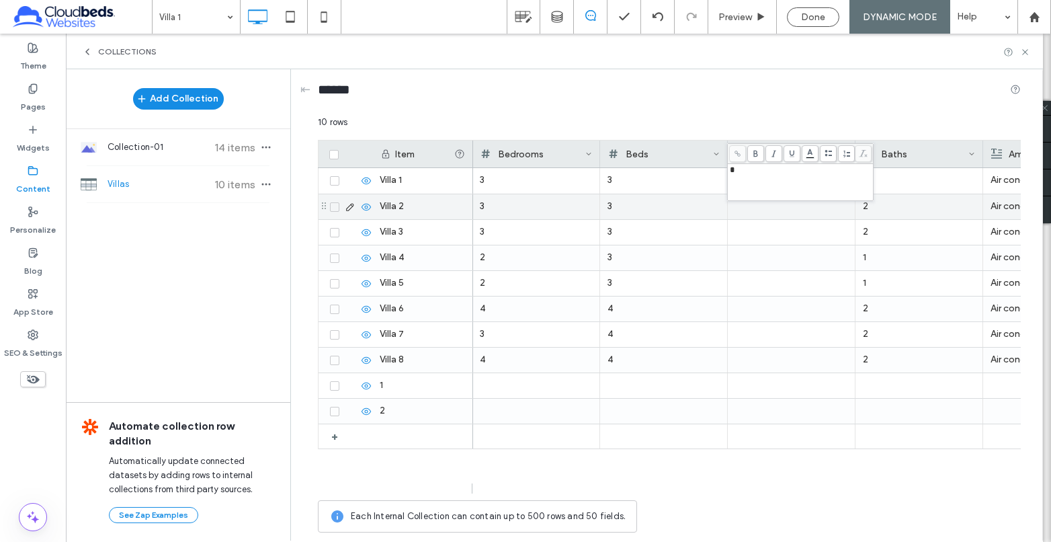
click at [791, 215] on div at bounding box center [791, 206] width 112 height 25
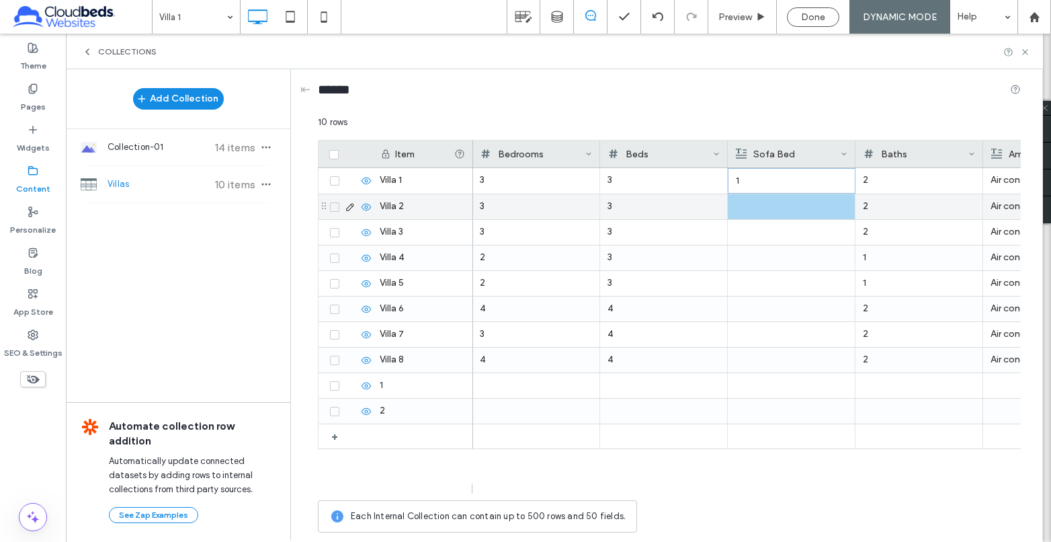
click at [782, 203] on div at bounding box center [791, 206] width 112 height 25
click at [782, 203] on div at bounding box center [792, 207] width 112 height 24
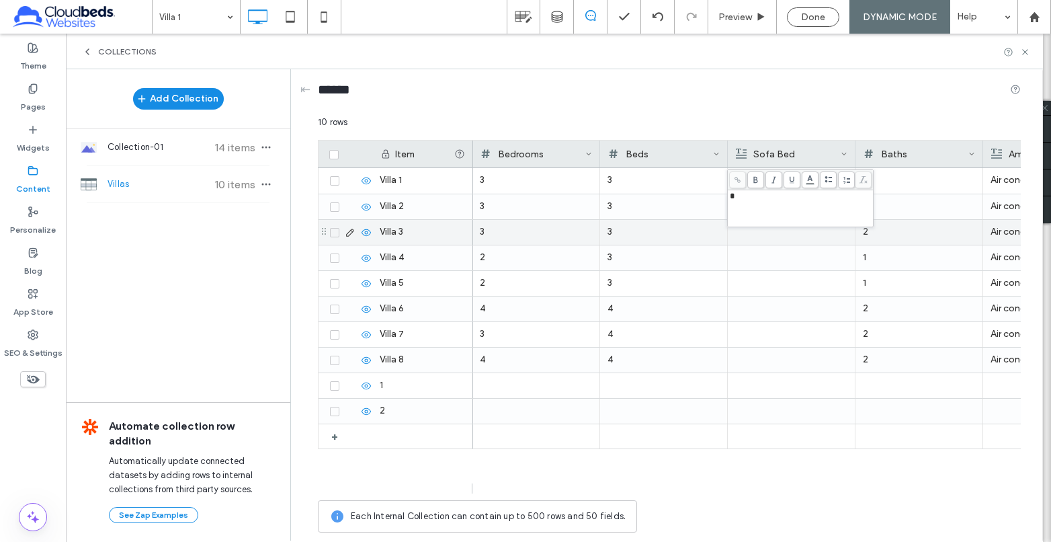
click at [776, 241] on div at bounding box center [791, 232] width 112 height 25
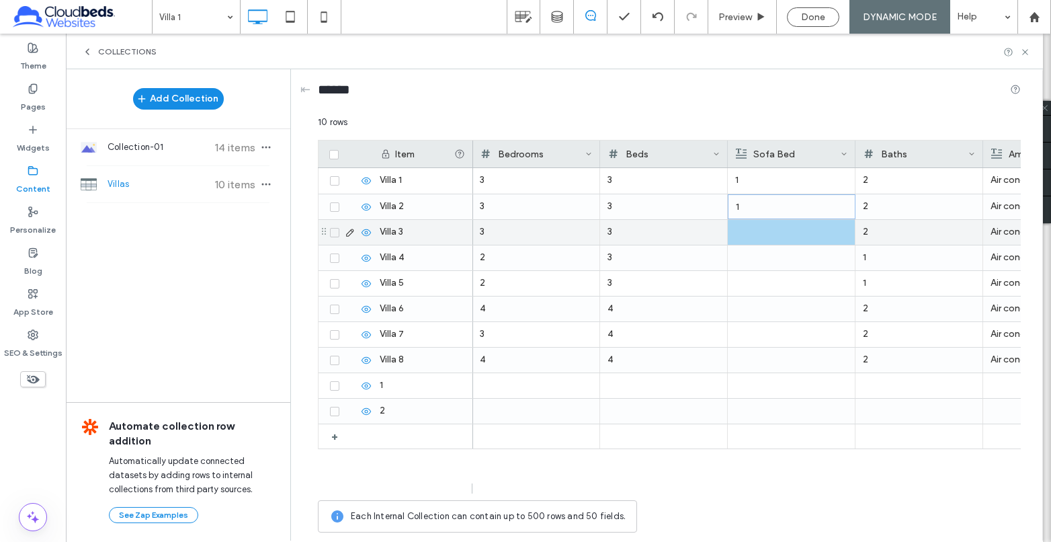
click at [778, 233] on div at bounding box center [791, 232] width 112 height 25
click at [778, 233] on div at bounding box center [792, 232] width 112 height 24
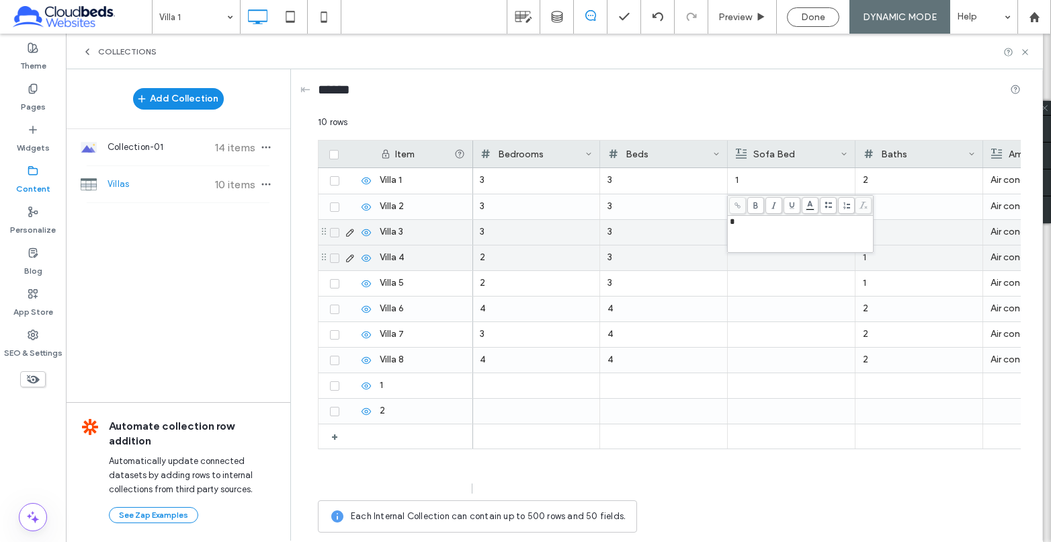
click at [783, 268] on div at bounding box center [791, 257] width 112 height 25
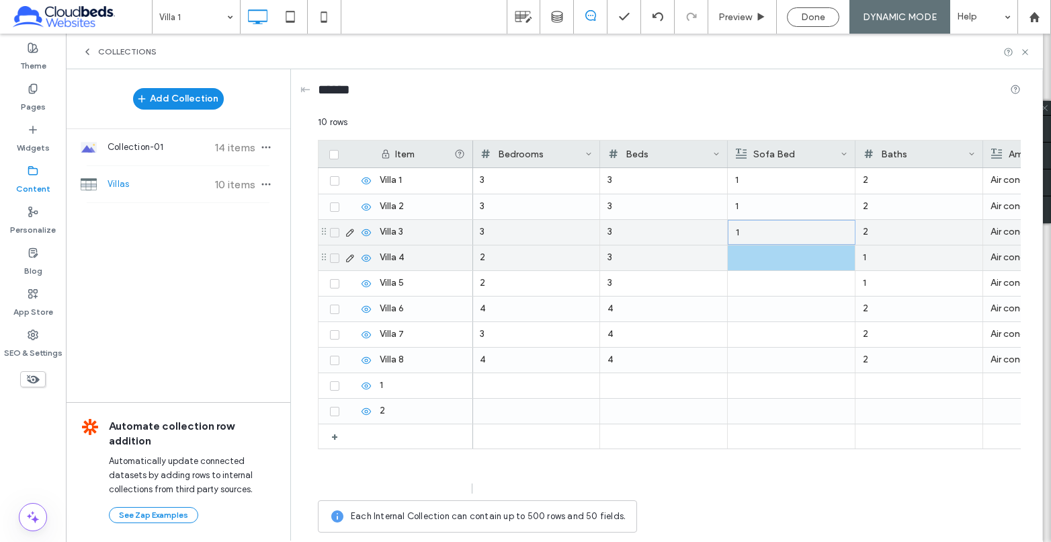
click at [787, 251] on div at bounding box center [791, 257] width 112 height 25
click at [787, 251] on div at bounding box center [792, 258] width 112 height 24
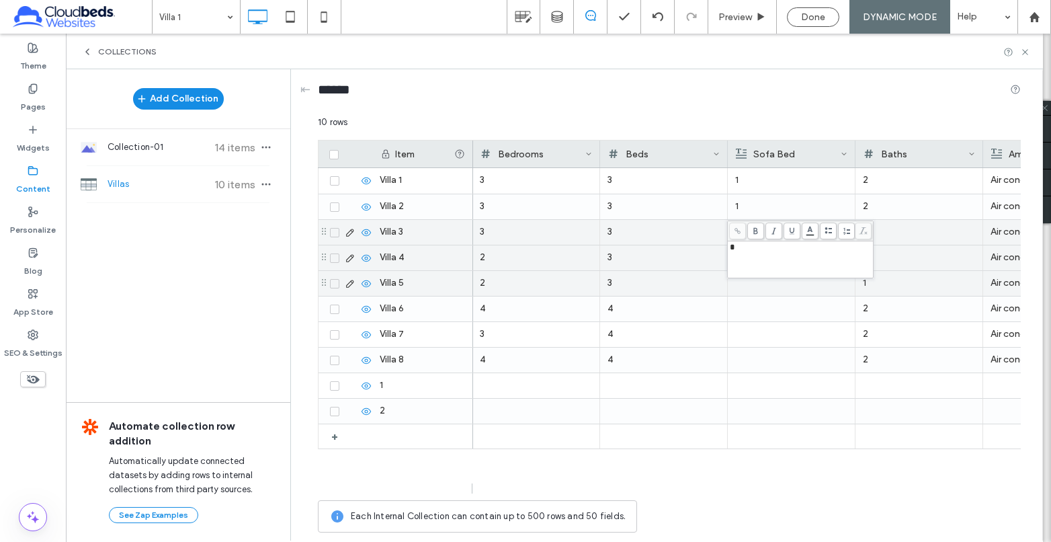
click at [777, 293] on div at bounding box center [791, 283] width 112 height 25
click at [777, 293] on div at bounding box center [792, 283] width 112 height 24
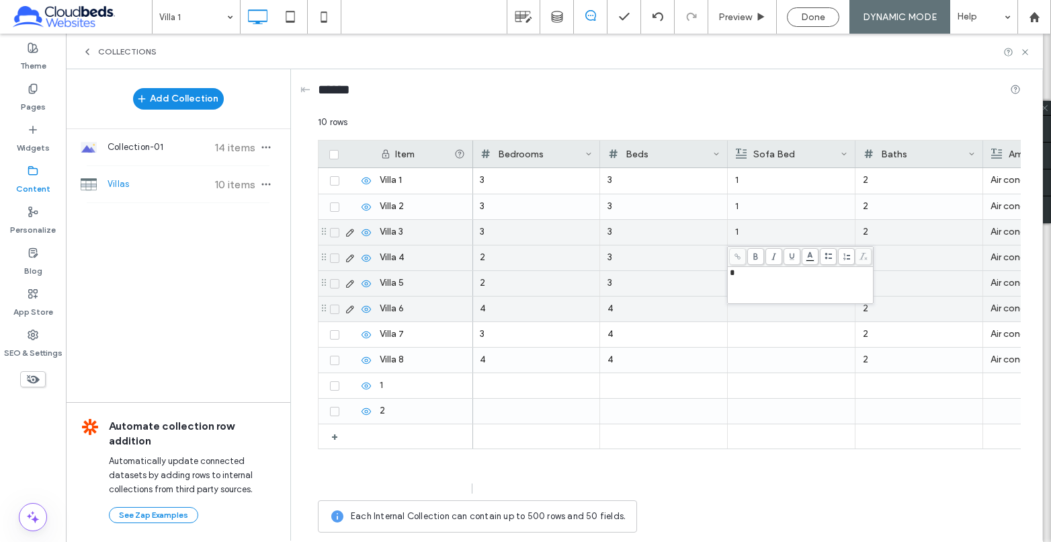
click at [779, 319] on div at bounding box center [791, 308] width 112 height 25
click at [779, 319] on div at bounding box center [792, 309] width 112 height 24
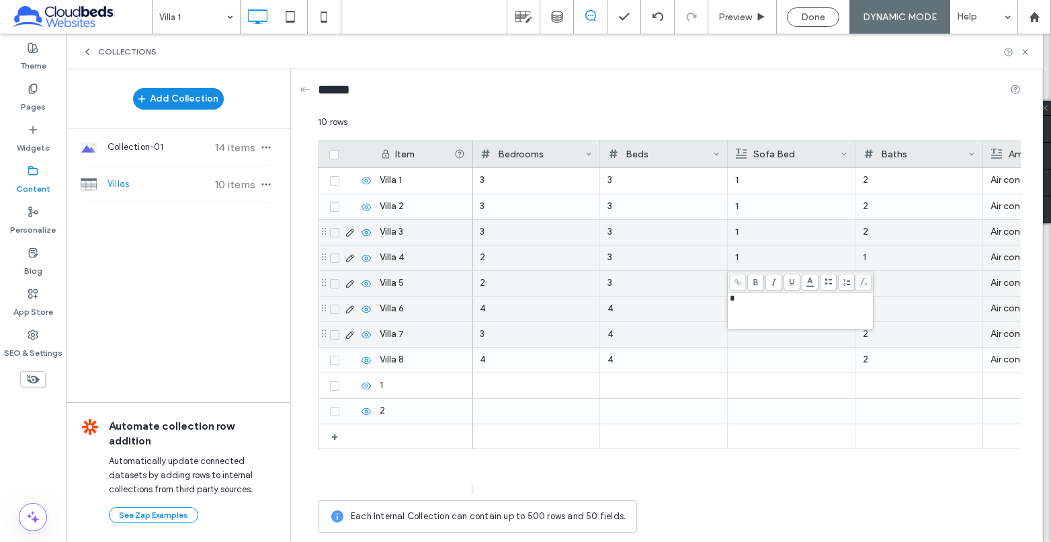
click at [775, 337] on div at bounding box center [791, 334] width 112 height 25
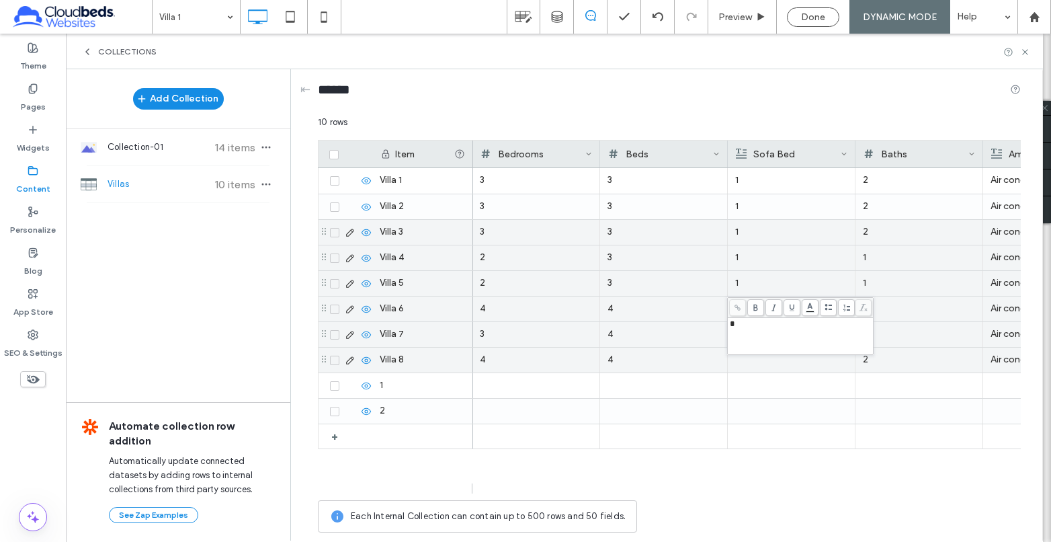
click at [781, 366] on div at bounding box center [791, 359] width 112 height 25
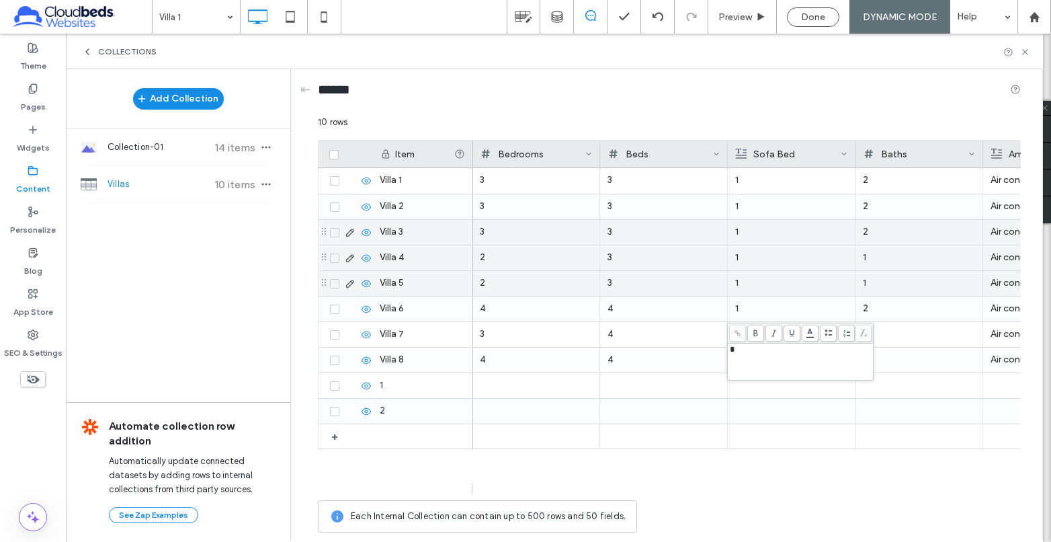
click at [775, 239] on p "1" at bounding box center [791, 232] width 112 height 24
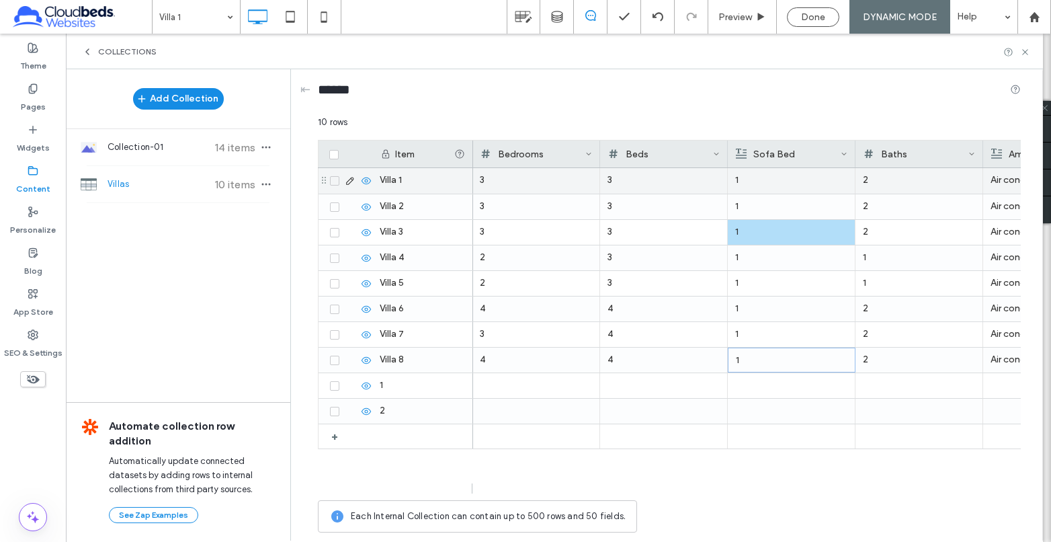
click at [798, 187] on p "1" at bounding box center [791, 180] width 112 height 24
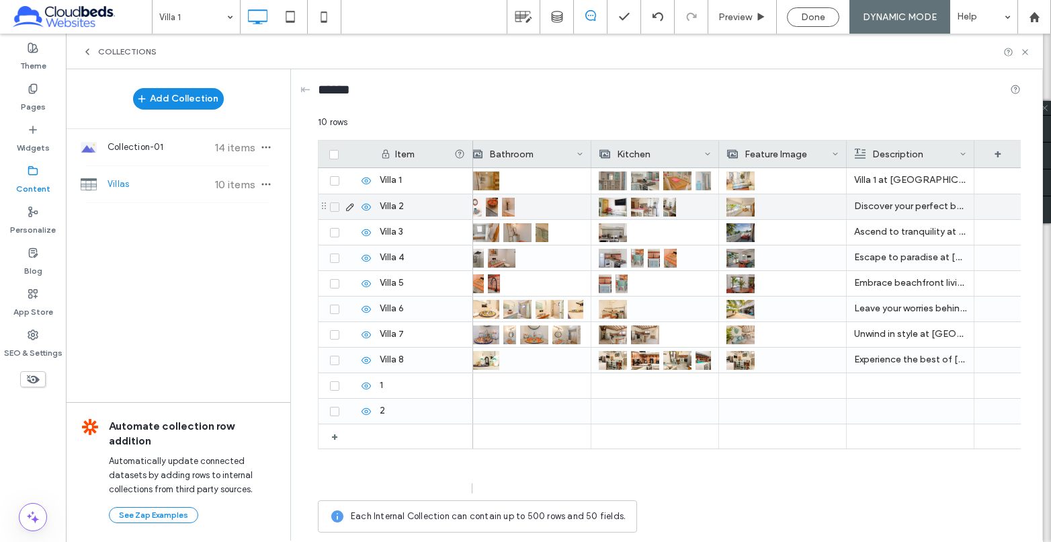
click at [899, 204] on p "Discover your perfect beachfront getaway at Villa 2 within the unique Babylon B…" at bounding box center [910, 206] width 112 height 24
click at [899, 204] on p "Discover your perfect beachfront getaway at Villa 2 within the unique Babylon B…" at bounding box center [911, 207] width 112 height 24
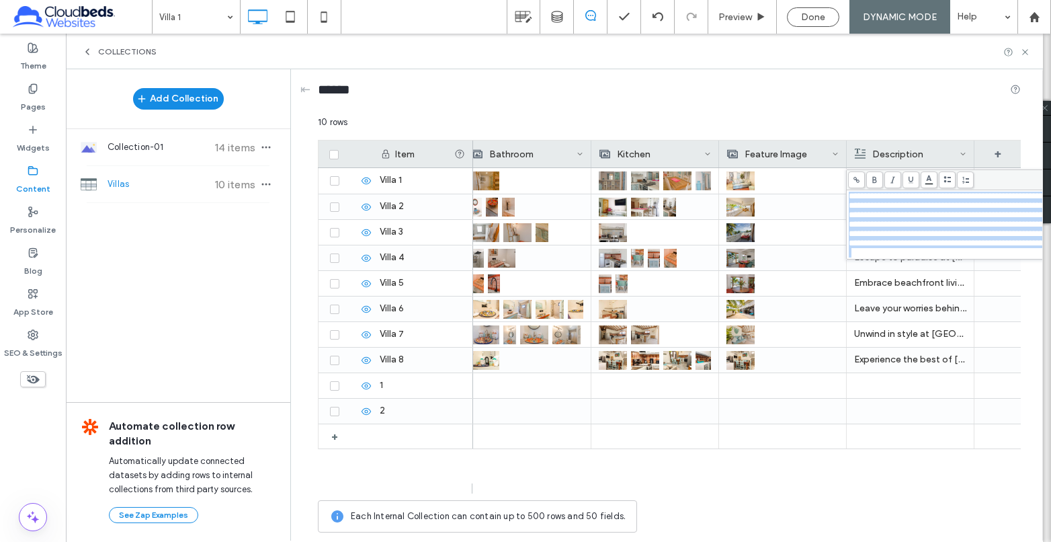
click at [929, 208] on span "**********" at bounding box center [975, 219] width 252 height 56
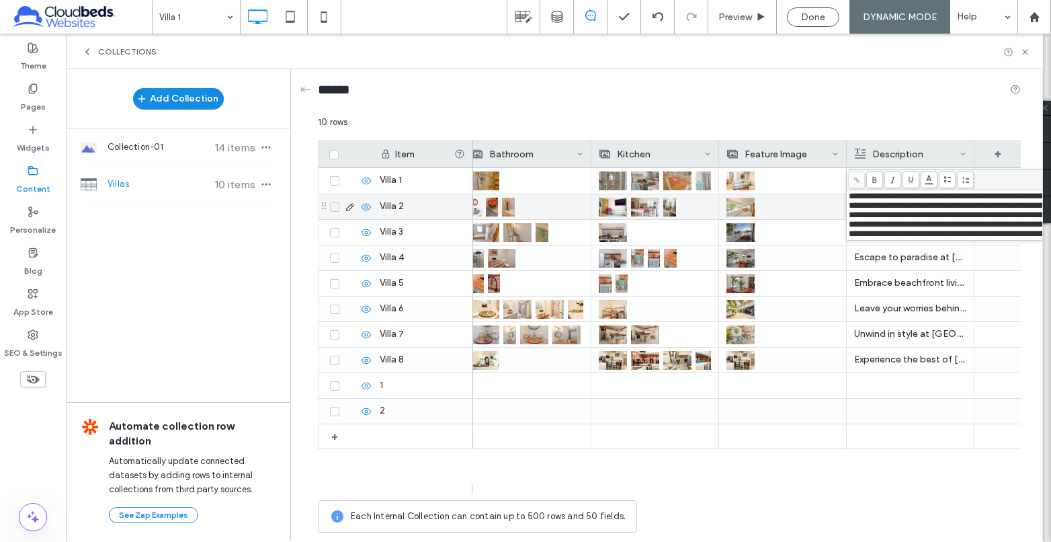
click at [806, 202] on div at bounding box center [782, 206] width 112 height 24
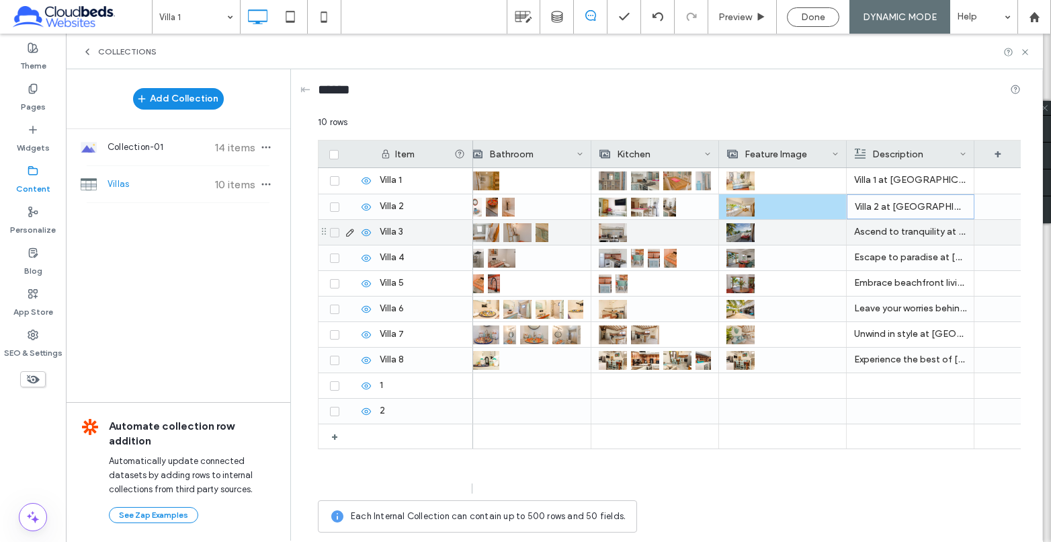
click at [905, 231] on p "Ascend to tranquility at Villa 3, a magnificent 3-bedroom, 2-bathroom unit on t…" at bounding box center [910, 232] width 112 height 24
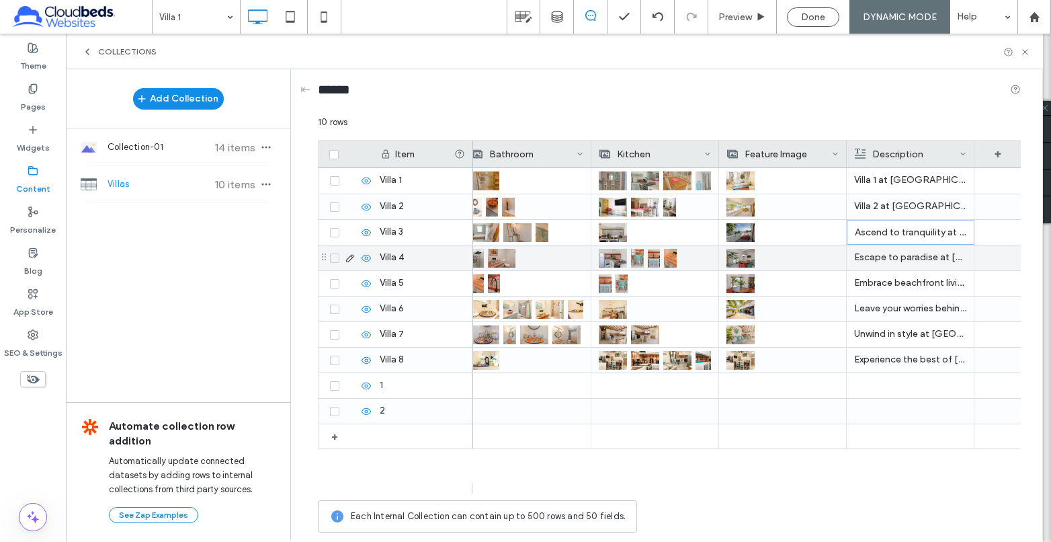
click at [890, 231] on p "Ascend to tranquility at Villa 3, a magnificent 3-bedroom, 2-bathroom unit on t…" at bounding box center [911, 232] width 112 height 24
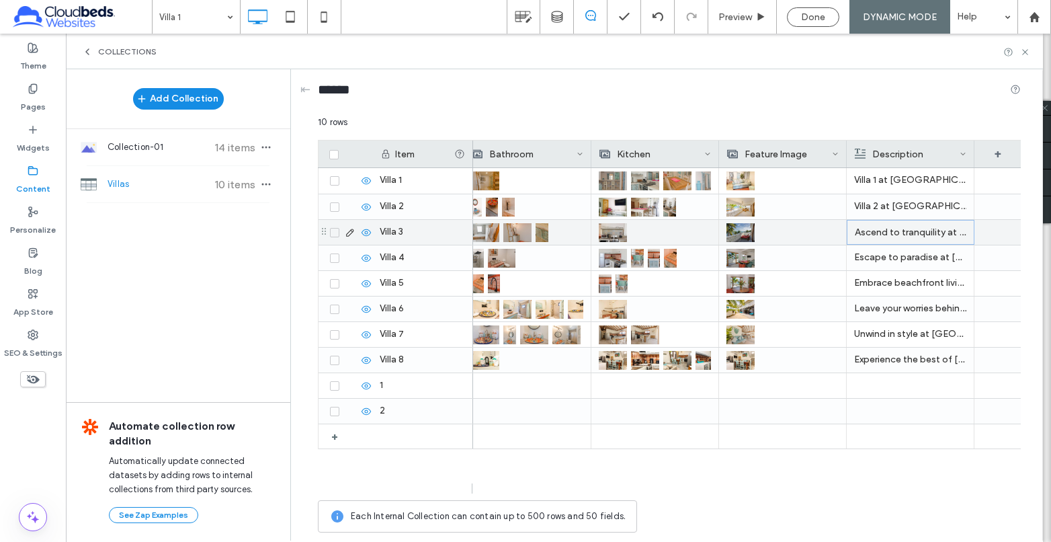
click at [890, 231] on p "Ascend to tranquility at Villa 3, a magnificent 3-bedroom, 2-bathroom unit on t…" at bounding box center [911, 232] width 112 height 24
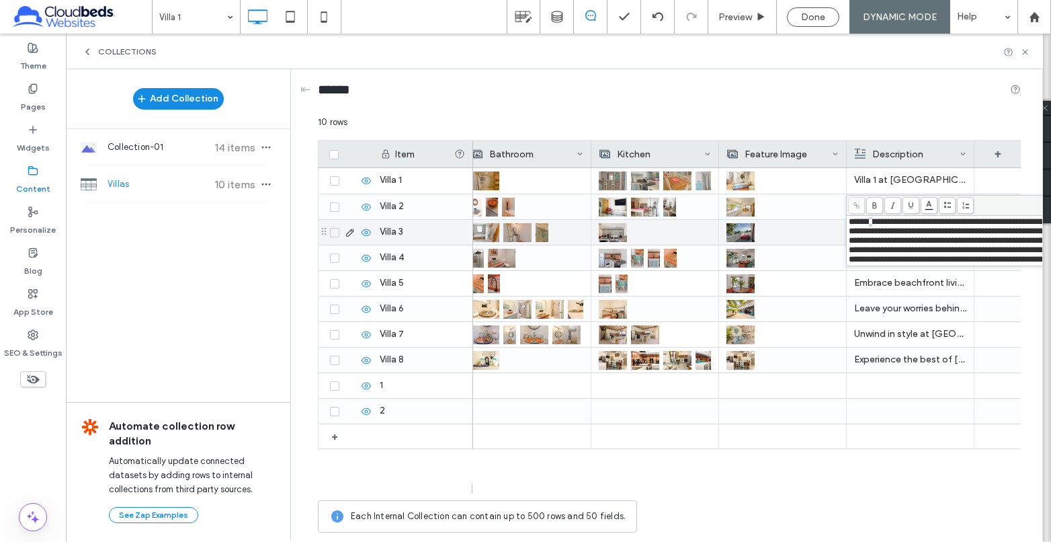
click at [867, 222] on span "**********" at bounding box center [975, 240] width 252 height 46
click at [827, 224] on div at bounding box center [782, 232] width 112 height 24
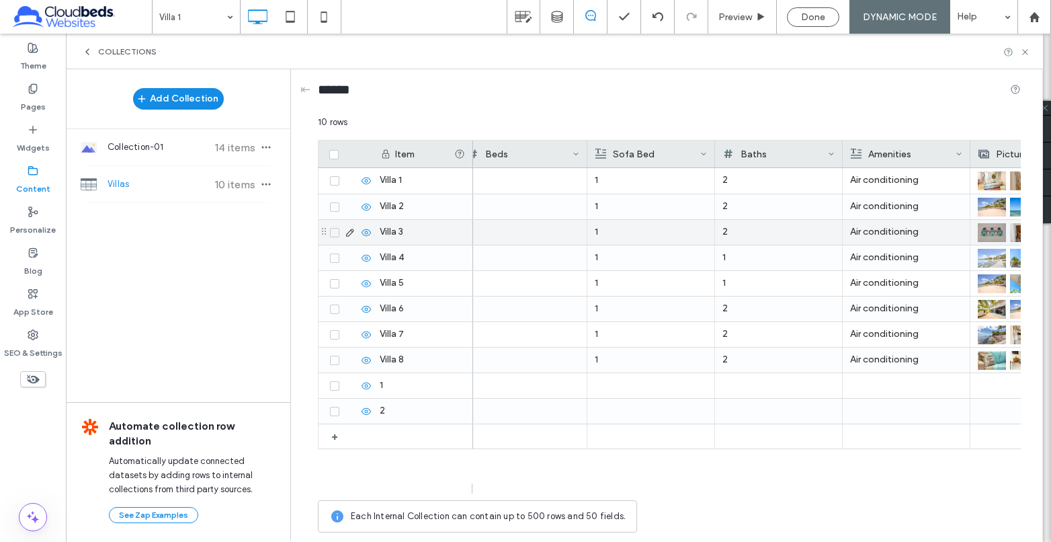
click at [774, 230] on div "2" at bounding box center [778, 232] width 112 height 24
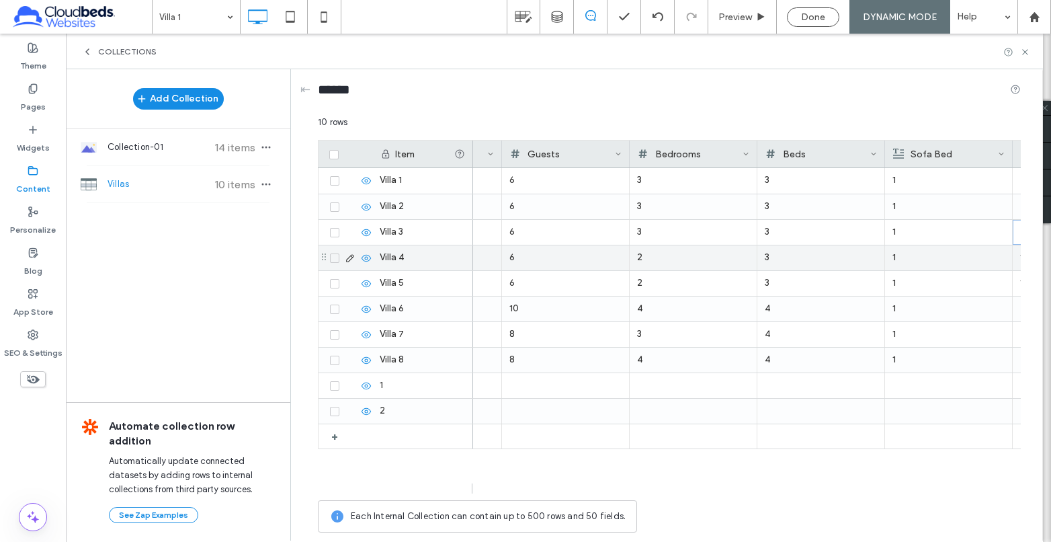
click at [556, 255] on div "6" at bounding box center [565, 257] width 112 height 24
click at [554, 260] on div "6" at bounding box center [566, 258] width 112 height 24
drag, startPoint x: 519, startPoint y: 257, endPoint x: 506, endPoint y: 257, distance: 12.8
click at [506, 257] on input "*" at bounding box center [566, 259] width 126 height 24
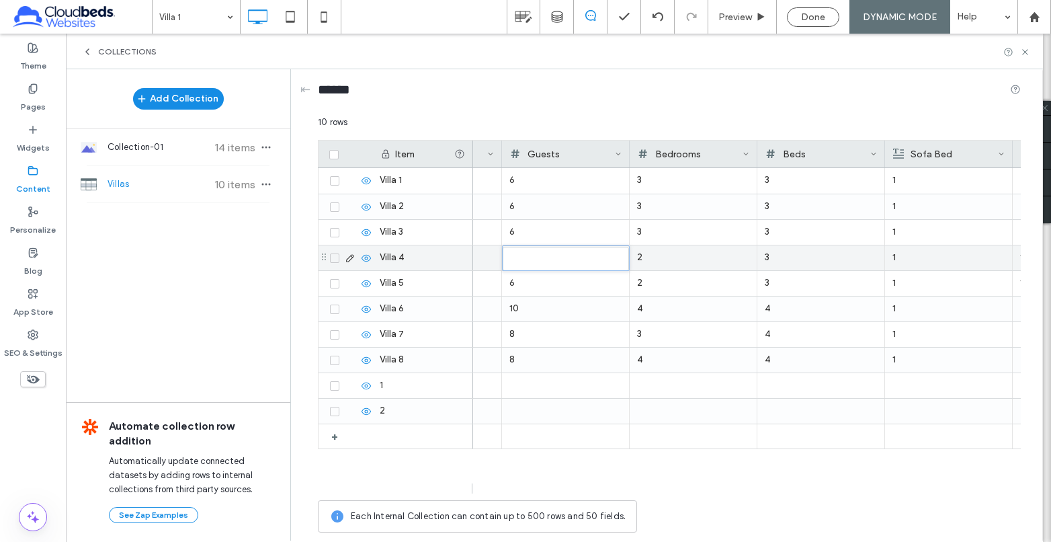
click at [619, 260] on input "*" at bounding box center [566, 259] width 126 height 24
click at [619, 261] on input "*" at bounding box center [566, 259] width 126 height 24
type input "*"
click at [620, 255] on input "*" at bounding box center [566, 259] width 126 height 24
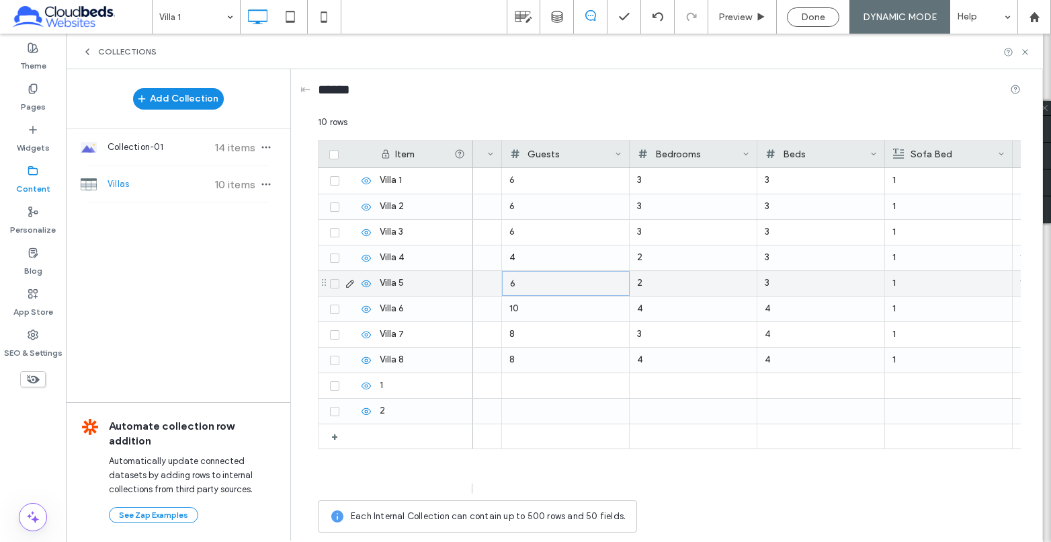
click at [616, 285] on div "6" at bounding box center [566, 283] width 112 height 24
click at [620, 287] on input "*" at bounding box center [566, 284] width 126 height 24
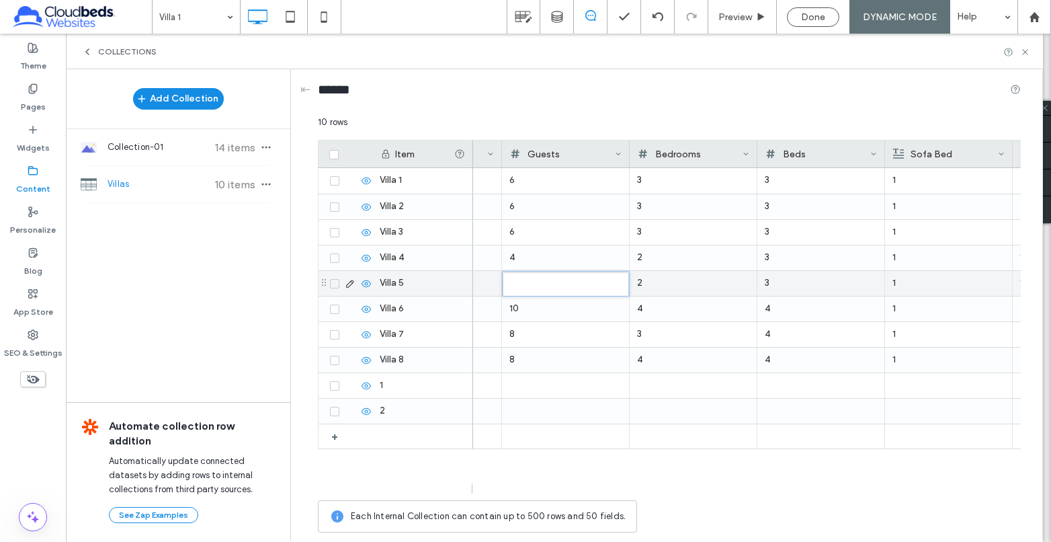
type input "*"
click at [619, 279] on input "*" at bounding box center [566, 284] width 126 height 24
click at [578, 285] on div "4" at bounding box center [565, 283] width 112 height 24
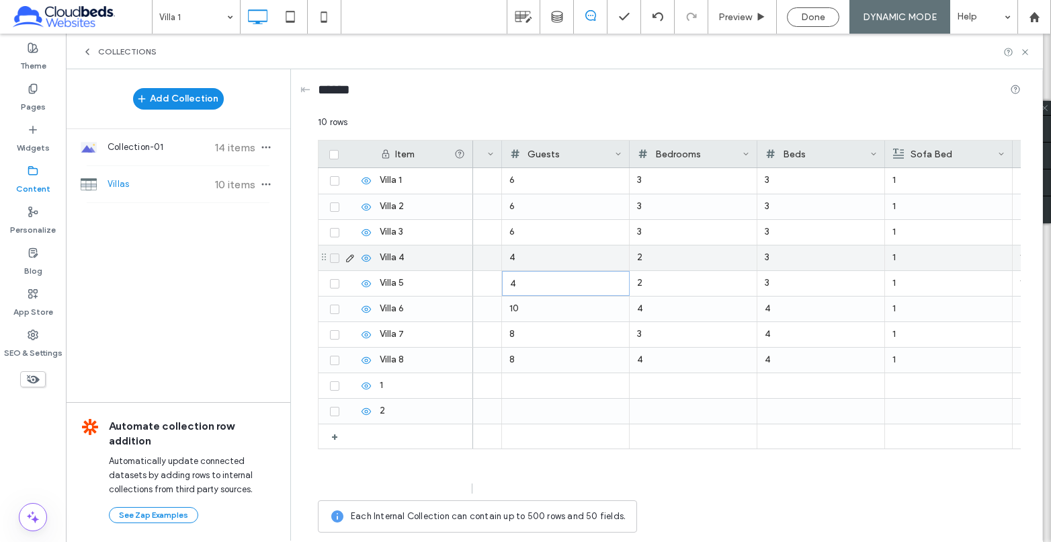
click at [675, 259] on div "2" at bounding box center [693, 257] width 112 height 24
click at [694, 259] on div "3" at bounding box center [688, 257] width 112 height 24
click at [725, 255] on div "3" at bounding box center [688, 258] width 112 height 24
type input "*"
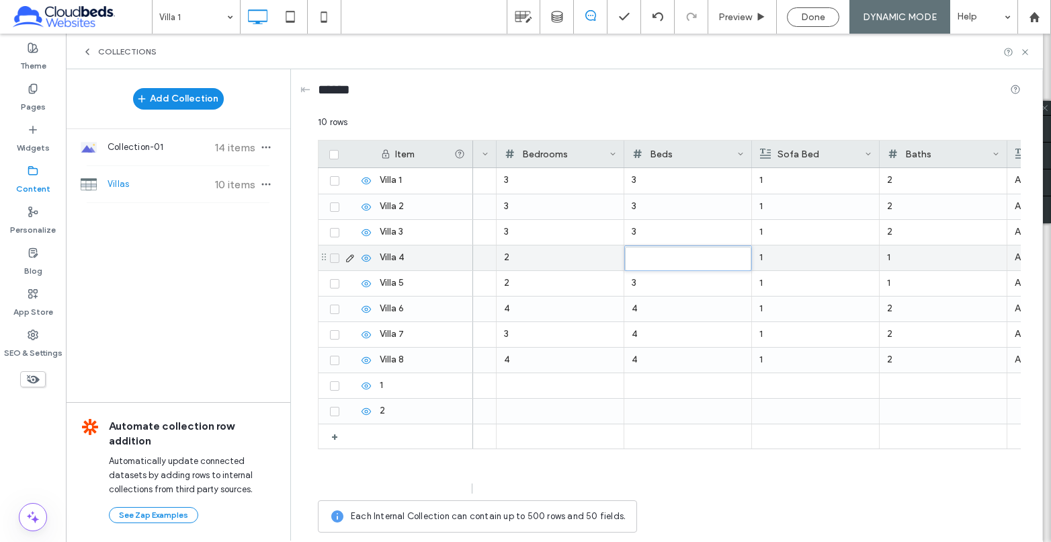
click at [744, 263] on input "*" at bounding box center [688, 259] width 126 height 24
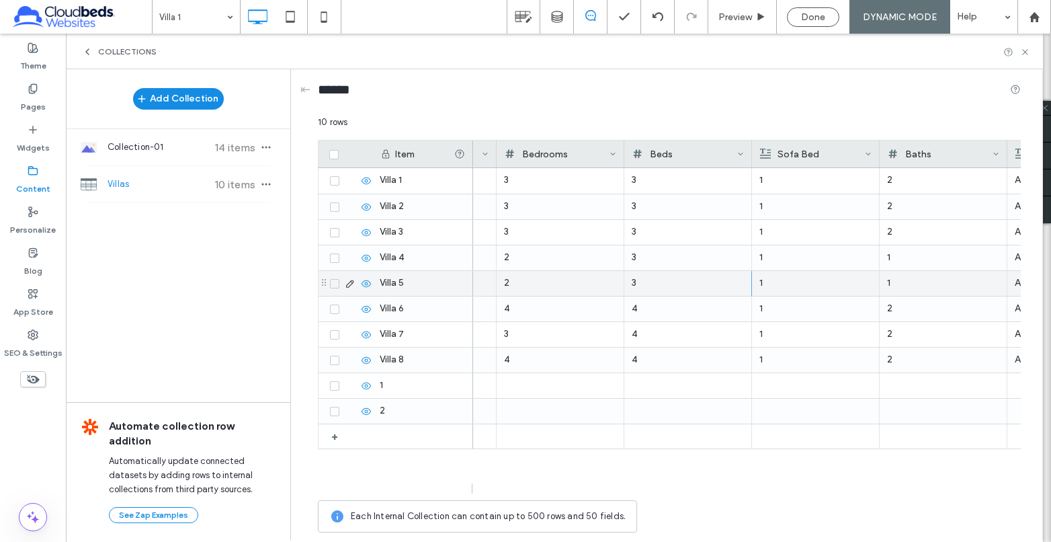
click at [708, 283] on div "3" at bounding box center [688, 283] width 112 height 24
type input "*"
click at [741, 286] on input "*" at bounding box center [688, 284] width 126 height 24
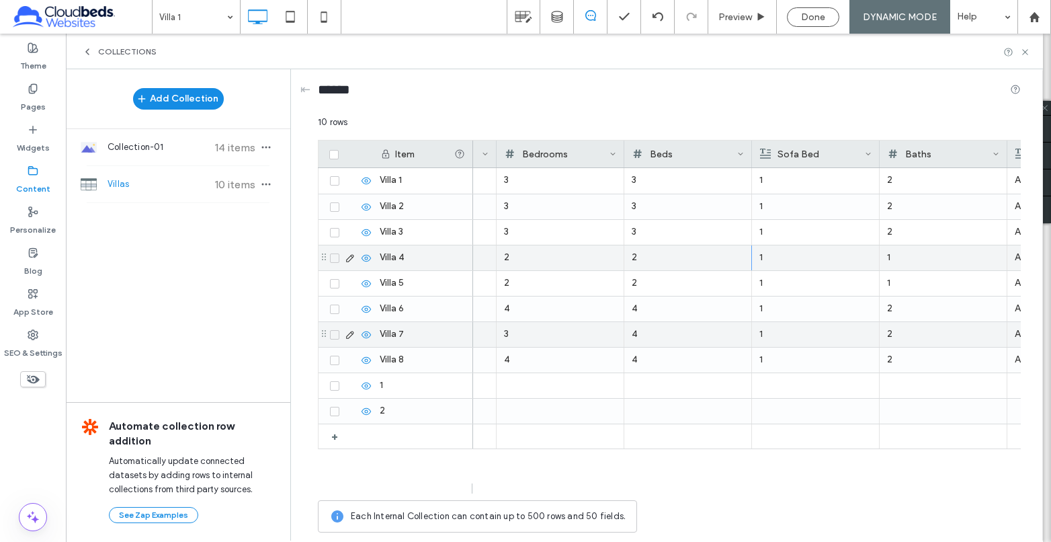
click at [906, 258] on div "1" at bounding box center [943, 257] width 112 height 24
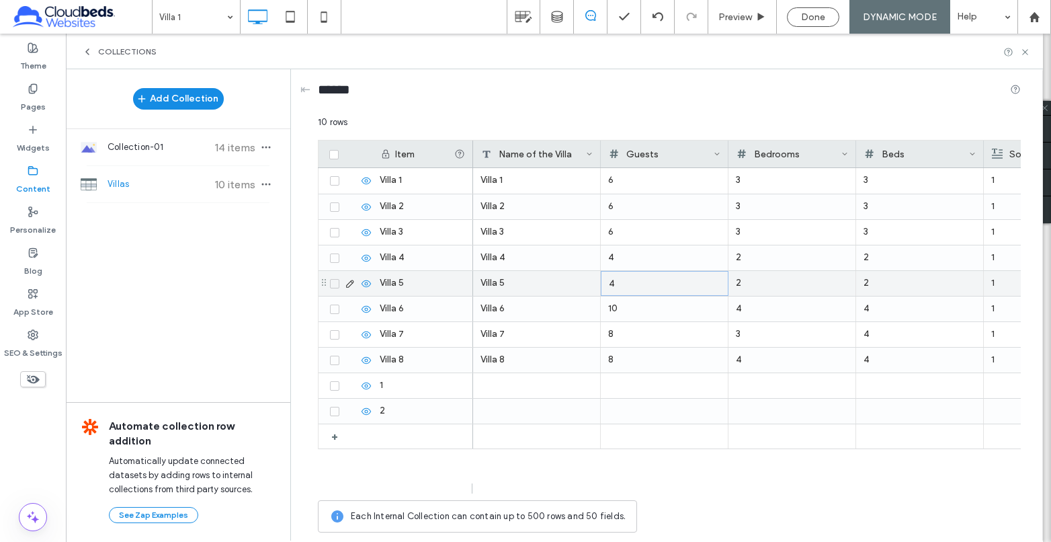
click at [673, 286] on div "4" at bounding box center [665, 283] width 112 height 24
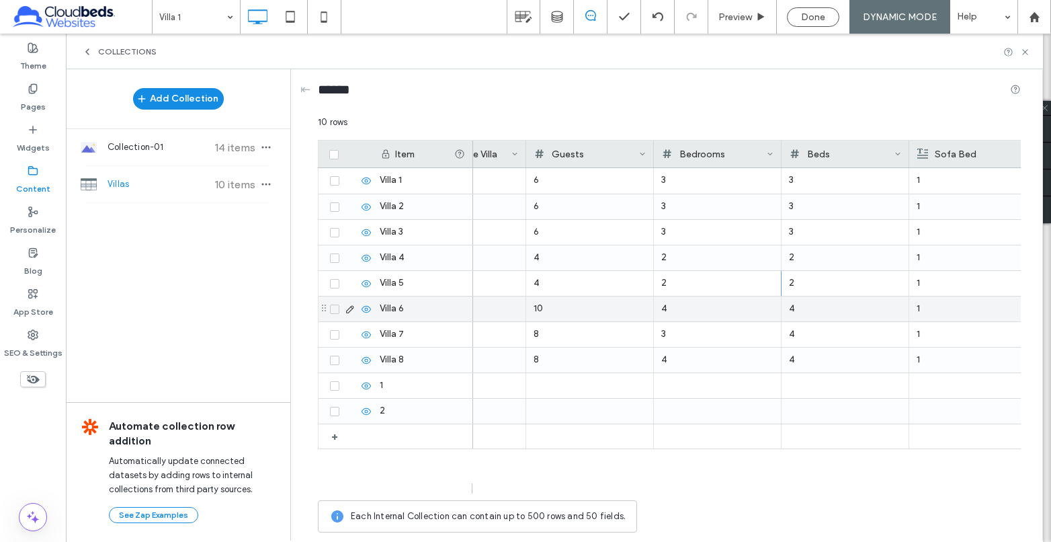
click at [615, 310] on div "10" at bounding box center [589, 308] width 112 height 24
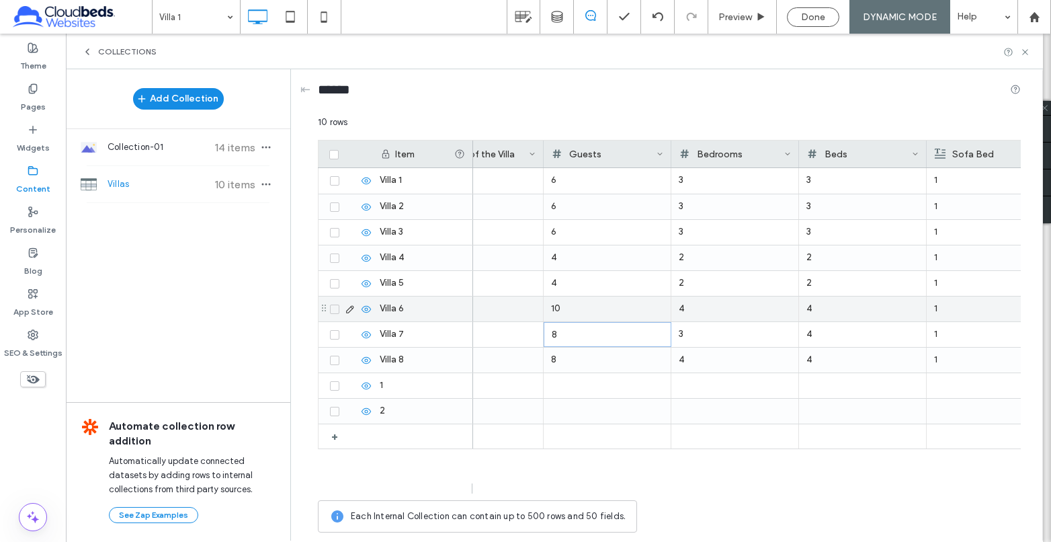
click at [583, 286] on div "4" at bounding box center [607, 283] width 112 height 24
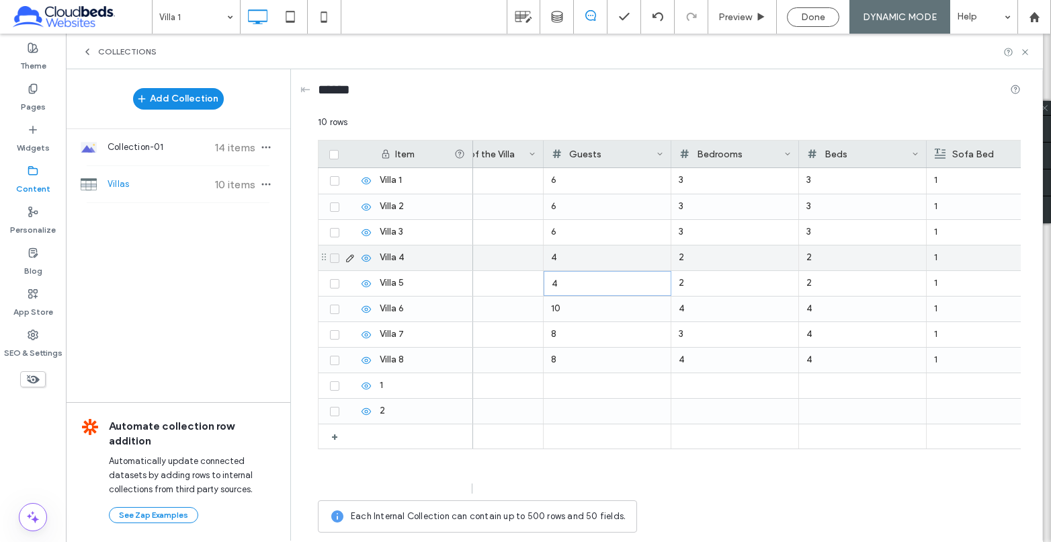
click at [587, 258] on div "4" at bounding box center [607, 257] width 112 height 24
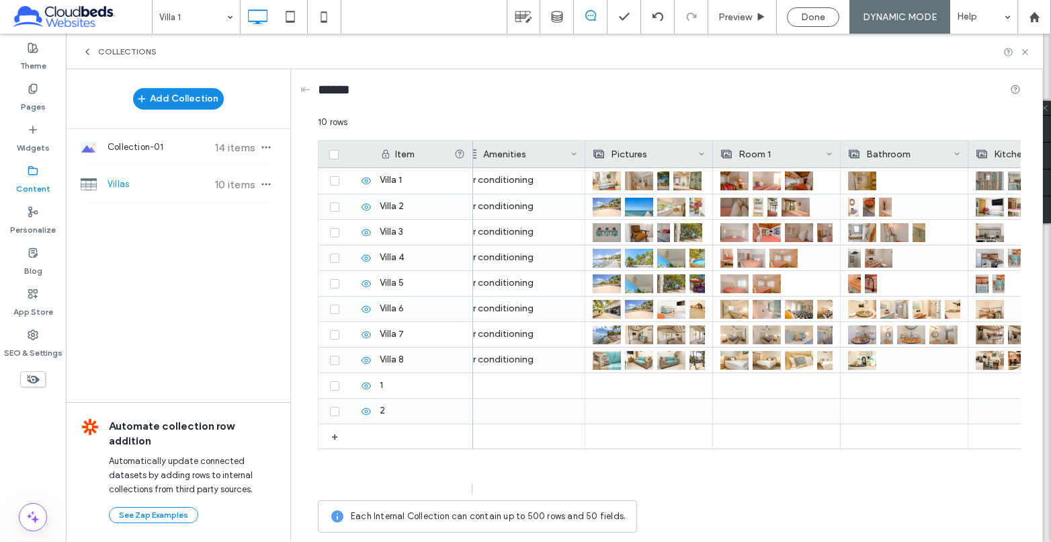
scroll to position [0, 988]
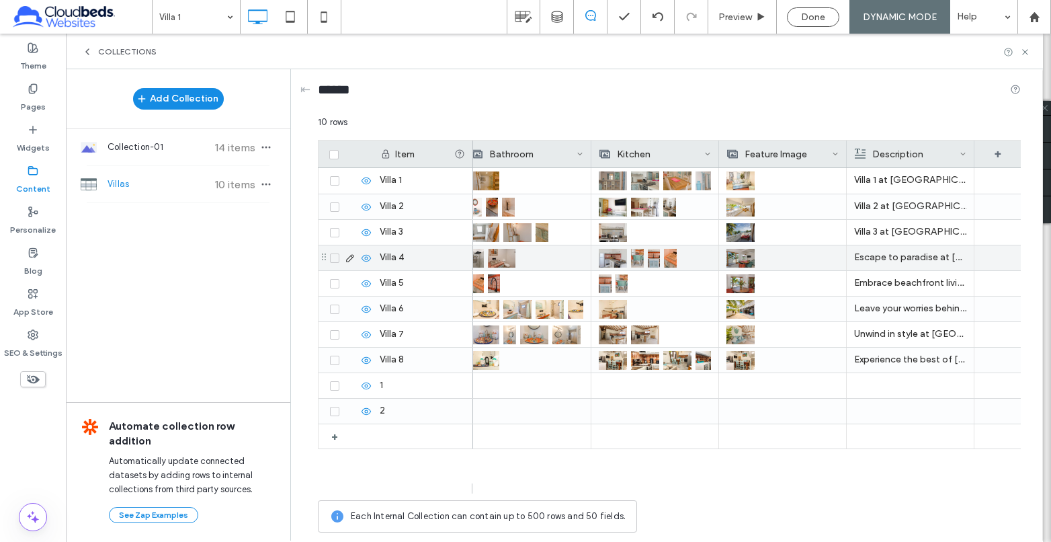
click at [925, 252] on p "Escape to paradise at Villa 4, nestled within the distinctive Babylon Beach Res…" at bounding box center [910, 257] width 112 height 24
click at [925, 252] on p "Escape to paradise at Villa 4, nestled within the distinctive Babylon Beach Res…" at bounding box center [911, 258] width 112 height 24
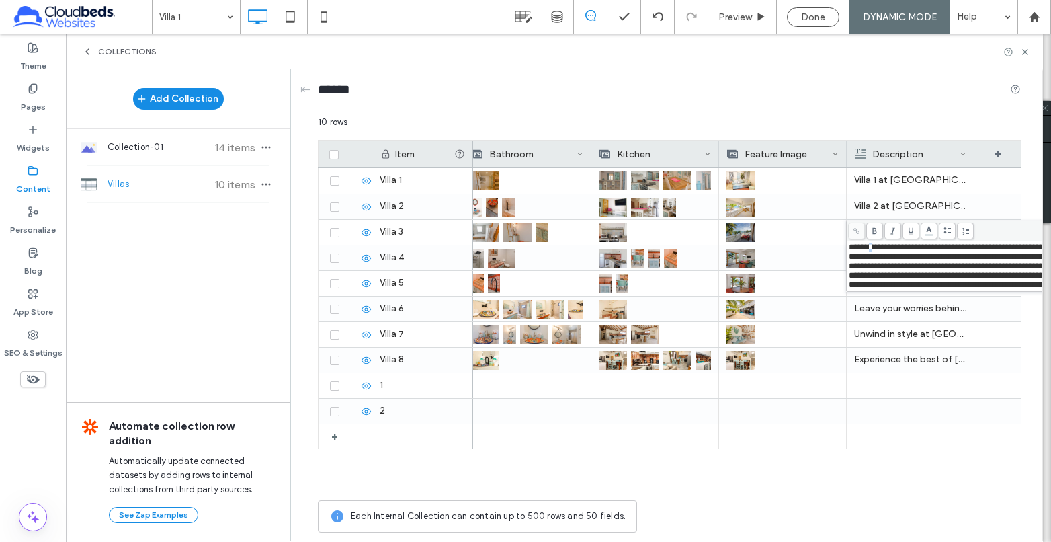
click at [867, 249] on span "**********" at bounding box center [975, 266] width 252 height 46
click at [796, 255] on div at bounding box center [782, 257] width 112 height 24
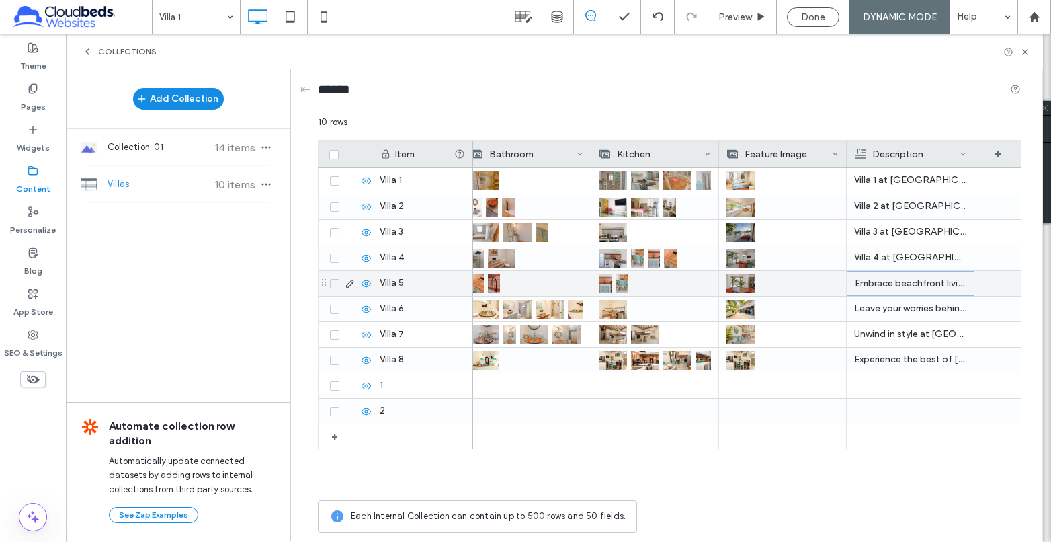
click at [894, 283] on p "Embrace beachfront living at Villa 5, a delightful 2-bedroom, 1-bathroom villa …" at bounding box center [911, 283] width 112 height 24
click at [892, 289] on p "Embrace beachfront living at Villa 5, a delightful 2-bedroom, 1-bathroom villa …" at bounding box center [911, 283] width 112 height 24
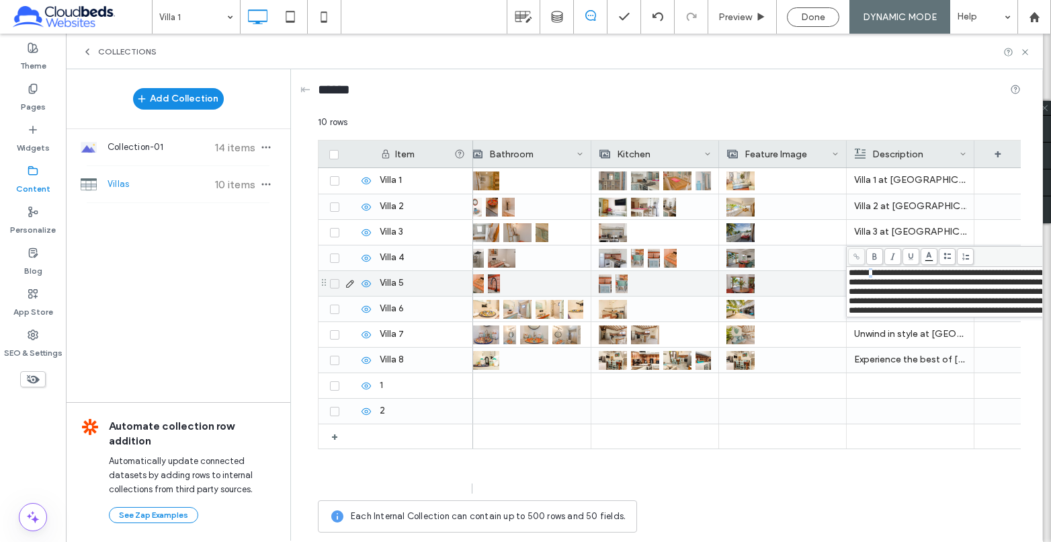
click at [871, 275] on span "**********" at bounding box center [975, 291] width 252 height 46
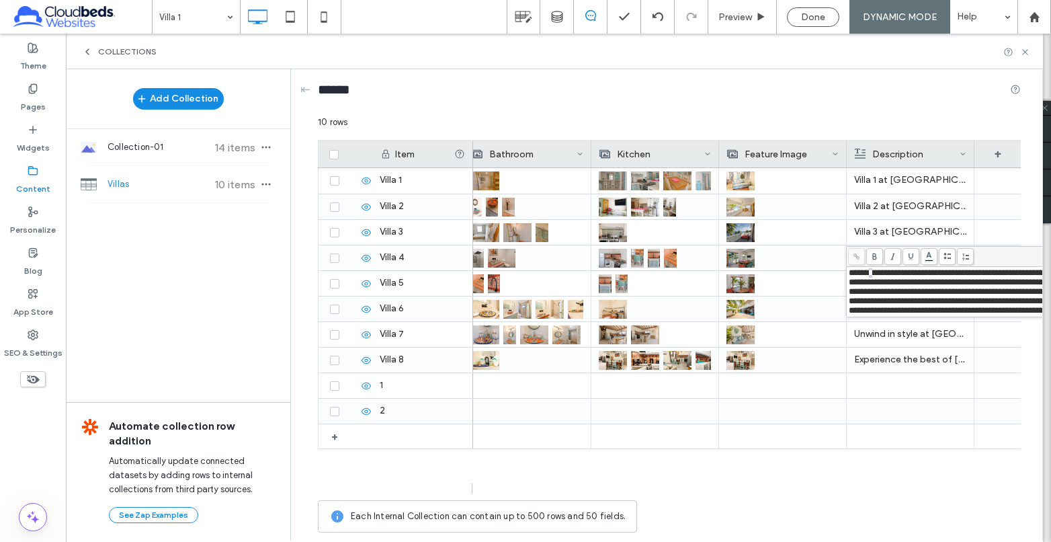
click at [869, 274] on span "**********" at bounding box center [975, 291] width 252 height 46
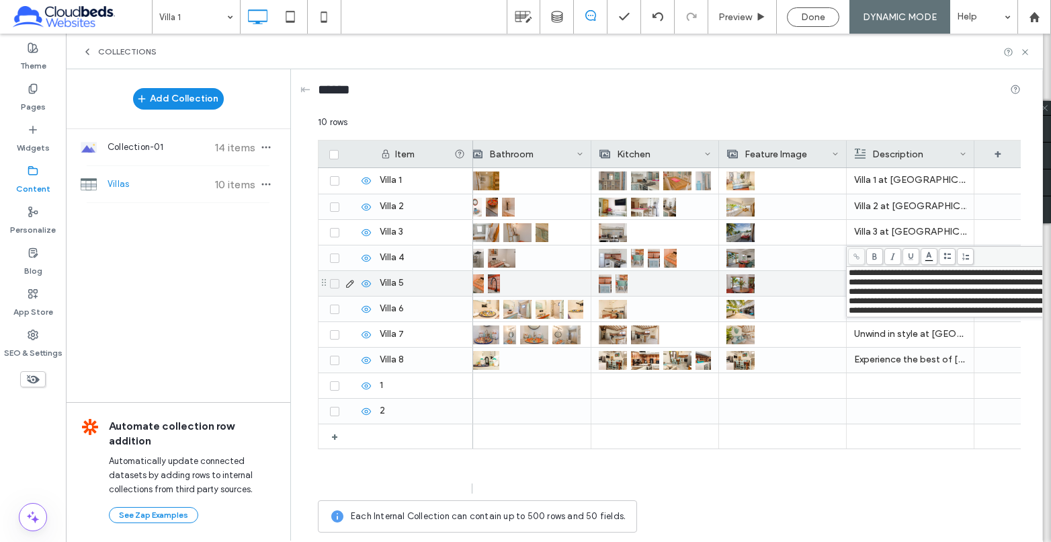
click at [813, 282] on div at bounding box center [782, 283] width 112 height 24
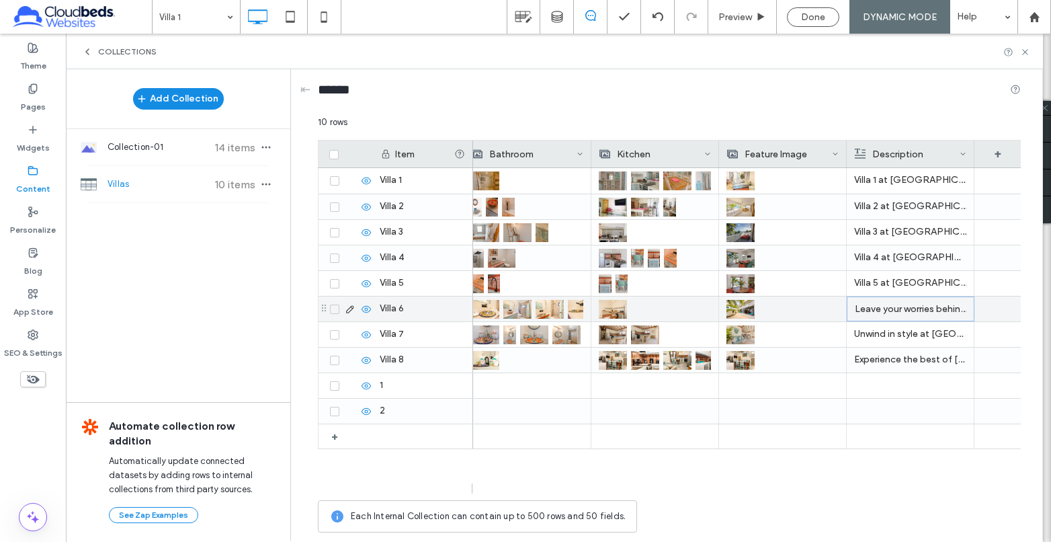
click at [882, 306] on p "Leave your worries behind and immerse yourself in the local charm of Villa 6 at…" at bounding box center [911, 309] width 112 height 24
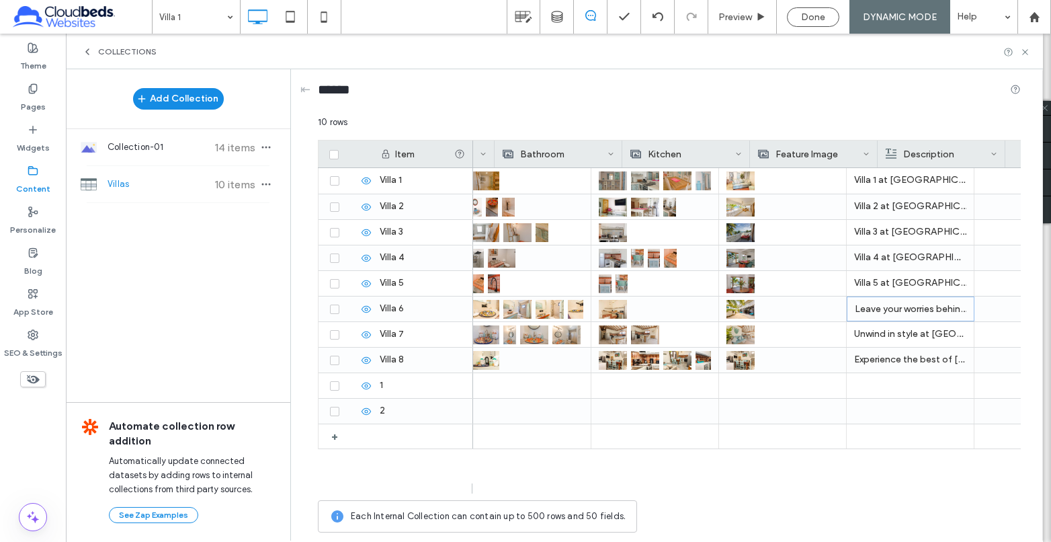
scroll to position [0, 0]
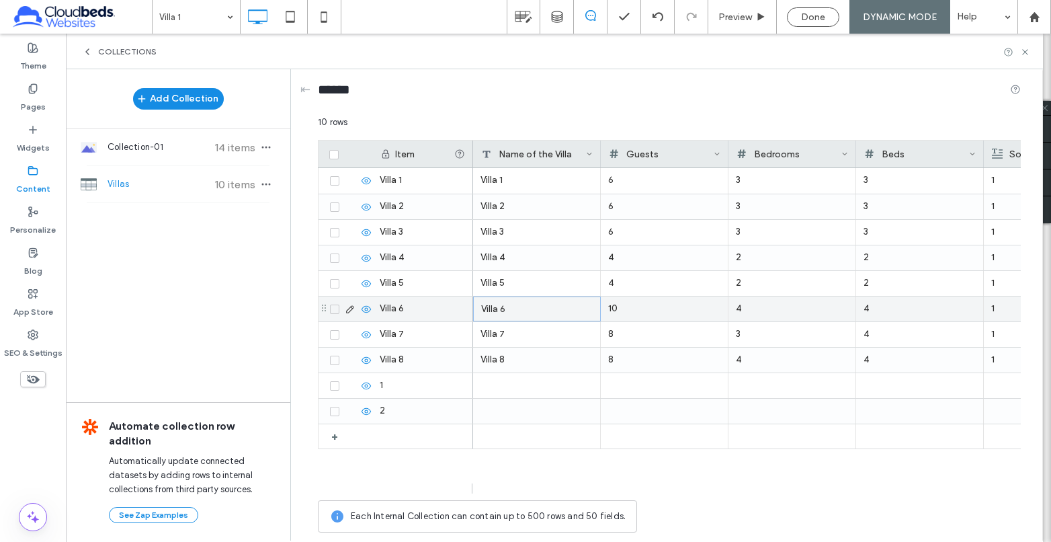
click at [512, 308] on div "Villa 6" at bounding box center [537, 308] width 128 height 25
click at [626, 310] on div "10" at bounding box center [665, 309] width 112 height 24
click at [720, 314] on input "*" at bounding box center [664, 310] width 126 height 24
type input "*"
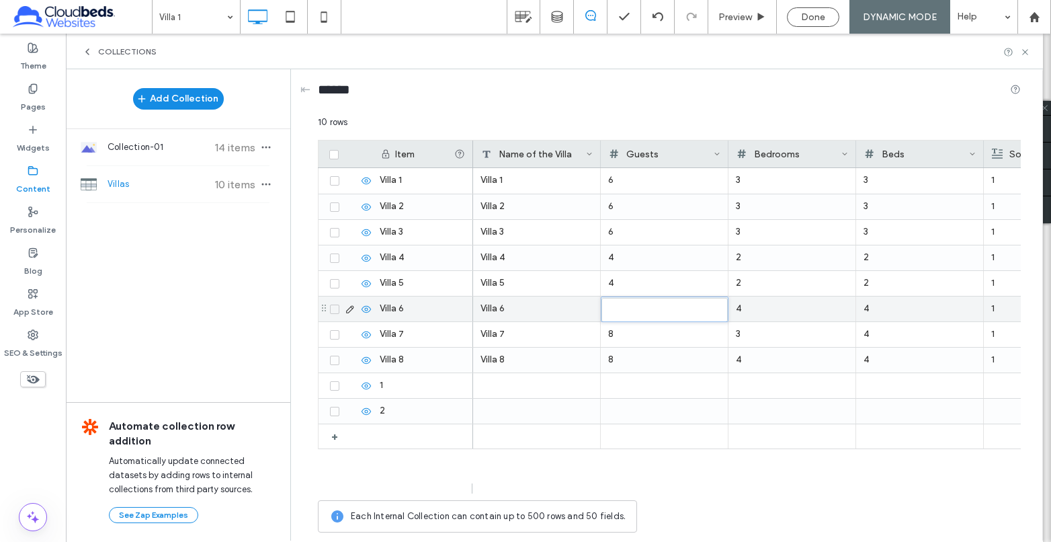
click at [720, 314] on input "*" at bounding box center [664, 310] width 126 height 24
click at [829, 311] on div "4" at bounding box center [792, 308] width 112 height 24
click at [829, 311] on div "4" at bounding box center [792, 309] width 112 height 24
click at [906, 309] on div "4" at bounding box center [919, 308] width 112 height 24
click at [900, 306] on div "4" at bounding box center [920, 309] width 112 height 24
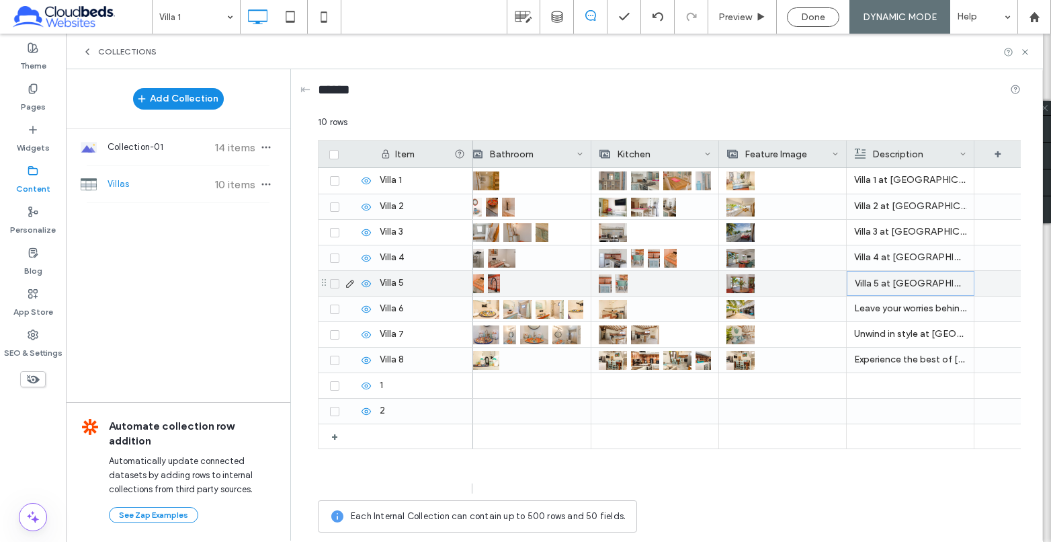
click at [903, 280] on p "Villa 5 at Babylon Beach Resort is a ground-floor villa offering a private terr…" at bounding box center [911, 283] width 112 height 24
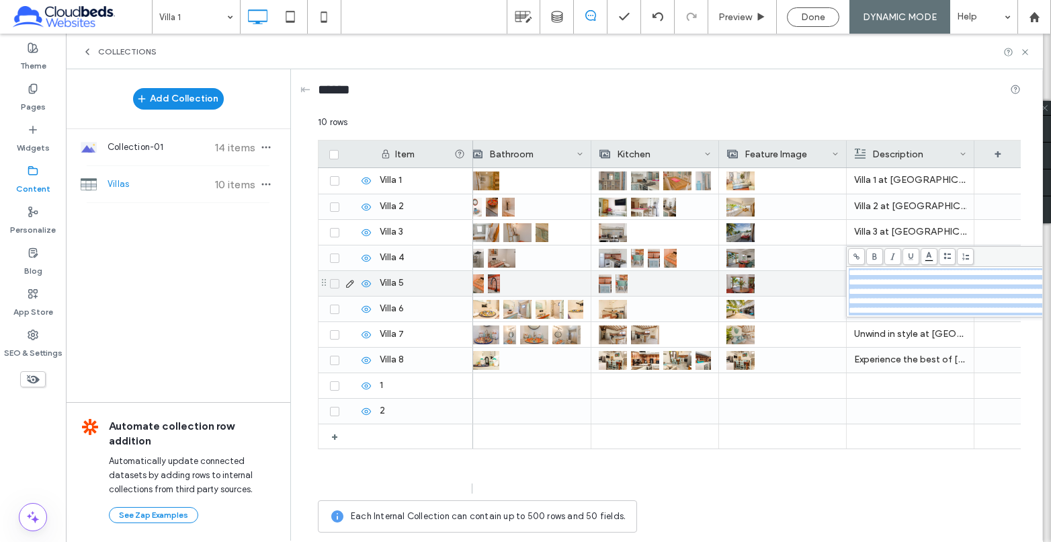
click at [817, 283] on div at bounding box center [782, 283] width 112 height 24
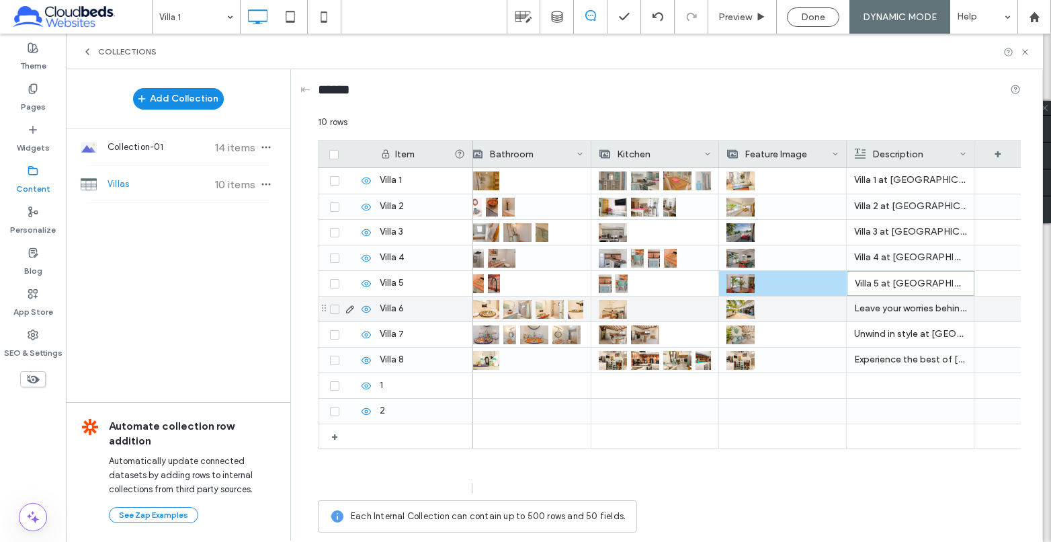
click at [884, 300] on p "Leave your worries behind and immerse yourself in the local charm of Villa 6 at…" at bounding box center [910, 308] width 112 height 24
click at [884, 300] on p "Leave your worries behind and immerse yourself in the local charm of Villa 6 at…" at bounding box center [911, 309] width 112 height 24
click at [908, 309] on p "Leave your worries behind and immerse yourself in the local charm of Villa 6 at…" at bounding box center [911, 309] width 112 height 24
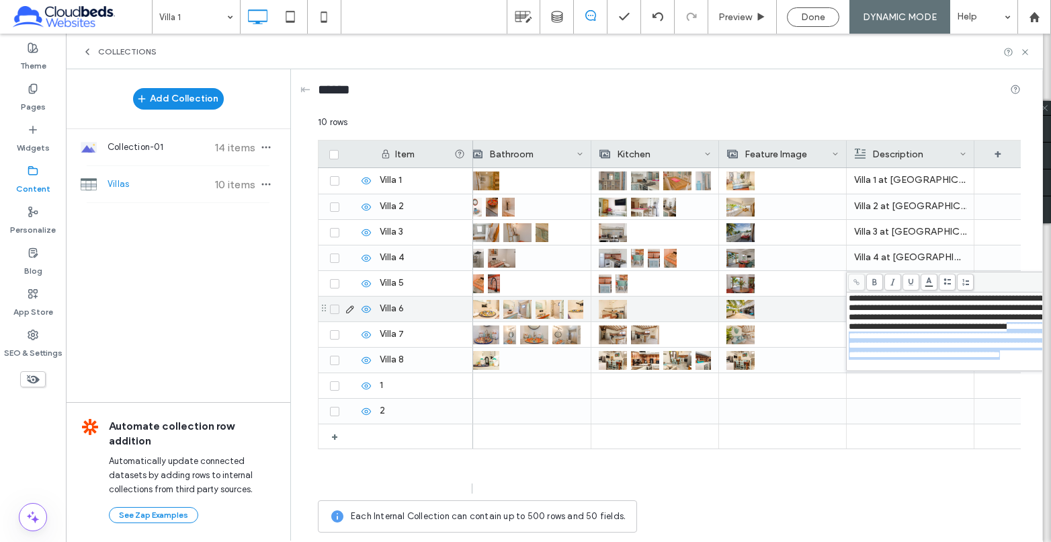
drag, startPoint x: 933, startPoint y: 338, endPoint x: 1028, endPoint y: 378, distance: 102.7
click at [1029, 369] on div "**********" at bounding box center [981, 331] width 264 height 75
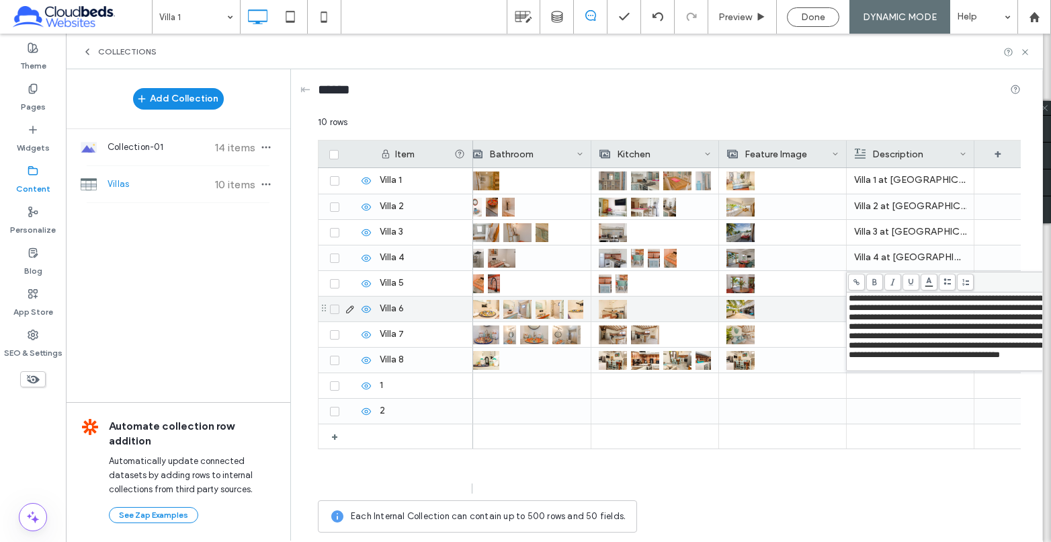
click at [965, 331] on span "**********" at bounding box center [975, 326] width 252 height 65
click at [867, 299] on span "**********" at bounding box center [975, 317] width 252 height 46
click at [944, 334] on span "**********" at bounding box center [975, 317] width 252 height 46
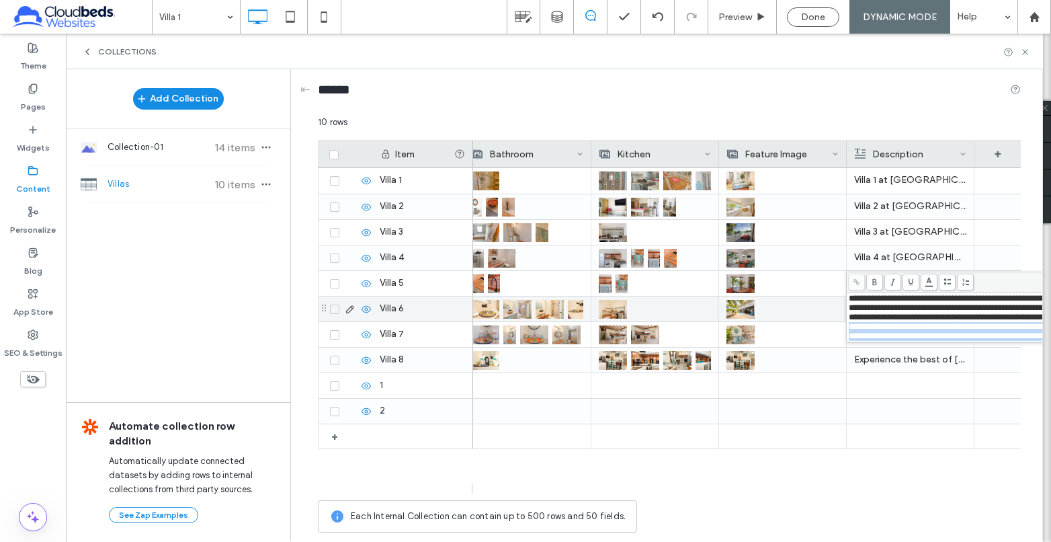
drag, startPoint x: 1039, startPoint y: 361, endPoint x: 1050, endPoint y: 363, distance: 10.3
click at [993, 335] on span "**********" at bounding box center [975, 317] width 252 height 46
click at [1003, 329] on span "**********" at bounding box center [975, 317] width 252 height 46
click at [1027, 340] on span "**********" at bounding box center [975, 317] width 252 height 46
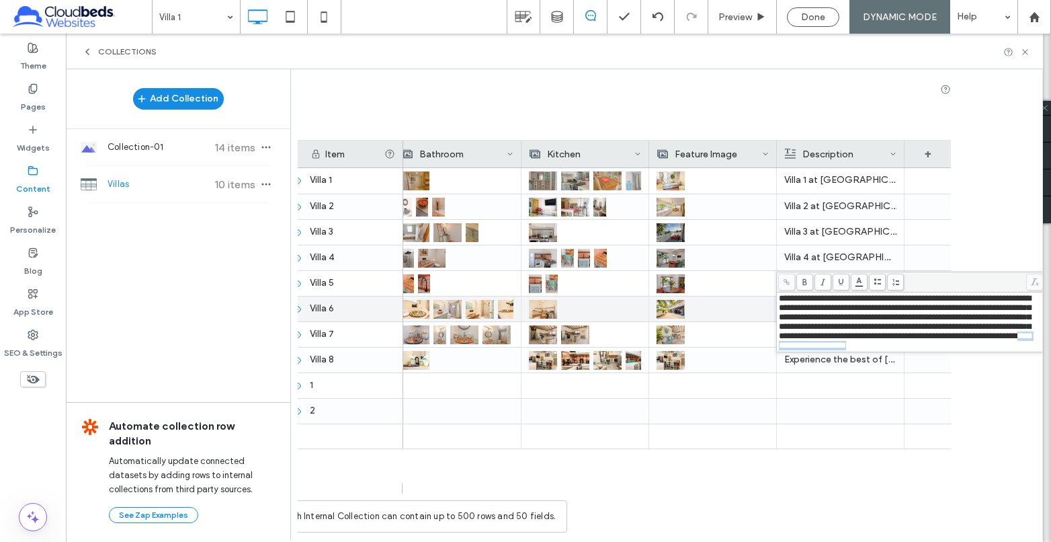
drag, startPoint x: 1006, startPoint y: 358, endPoint x: 1024, endPoint y: 350, distance: 19.9
click at [1024, 350] on div "**********" at bounding box center [911, 322] width 264 height 56
copy span "**********"
click at [819, 255] on div "Villa 4 at Babylon Beach Resort is a ground-floor villa offering a private terr…" at bounding box center [98, 258] width 1707 height 26
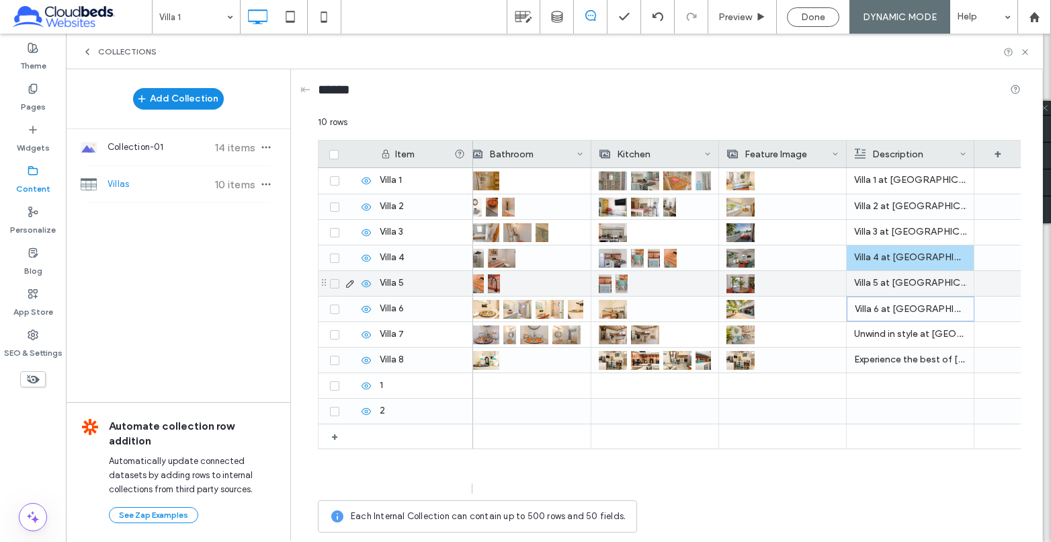
click at [905, 282] on p "Villa 5 at Babylon Beach Resort is a ground-floor villa offering a private terr…" at bounding box center [910, 283] width 112 height 24
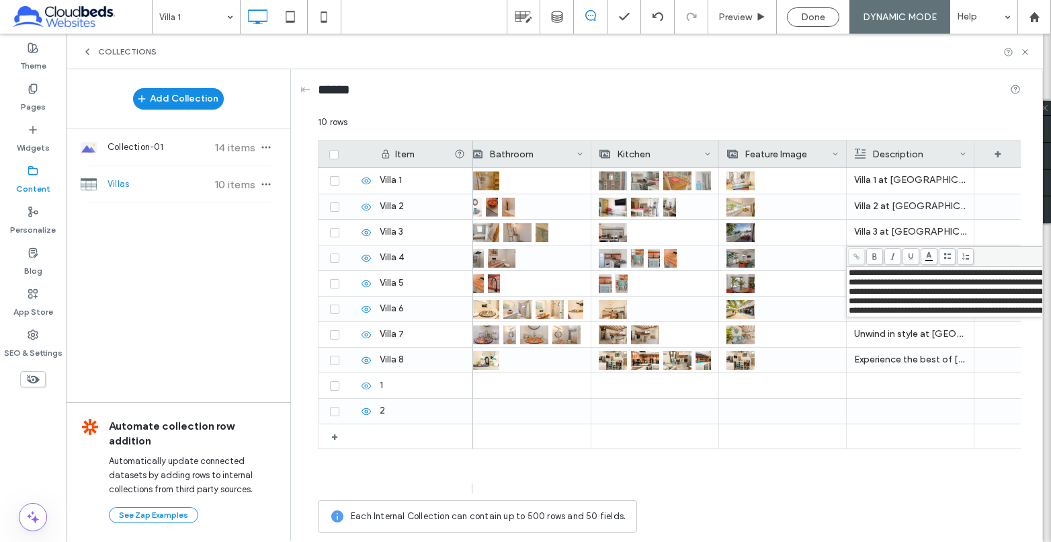
click at [933, 301] on span "**********" at bounding box center [975, 291] width 252 height 46
drag, startPoint x: 995, startPoint y: 323, endPoint x: 1095, endPoint y: 344, distance: 102.3
click at [1050, 344] on html ".wqwq-1{fill:#231f20;} .cls-1q, .cls-2q { fill-rule: evenodd; } .cls-2q { fill:…" at bounding box center [525, 271] width 1051 height 542
drag, startPoint x: 945, startPoint y: 310, endPoint x: 951, endPoint y: 316, distance: 7.6
click at [946, 310] on span "**********" at bounding box center [975, 291] width 252 height 46
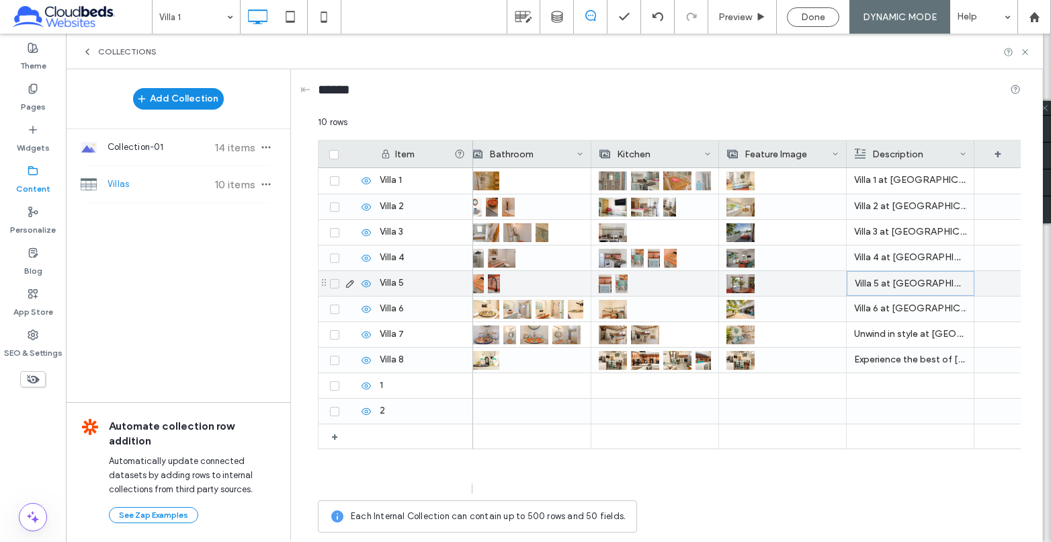
click at [920, 281] on p "Villa 5 at Babylon Beach Resort is a ground-floor villa offering a private terr…" at bounding box center [911, 283] width 112 height 24
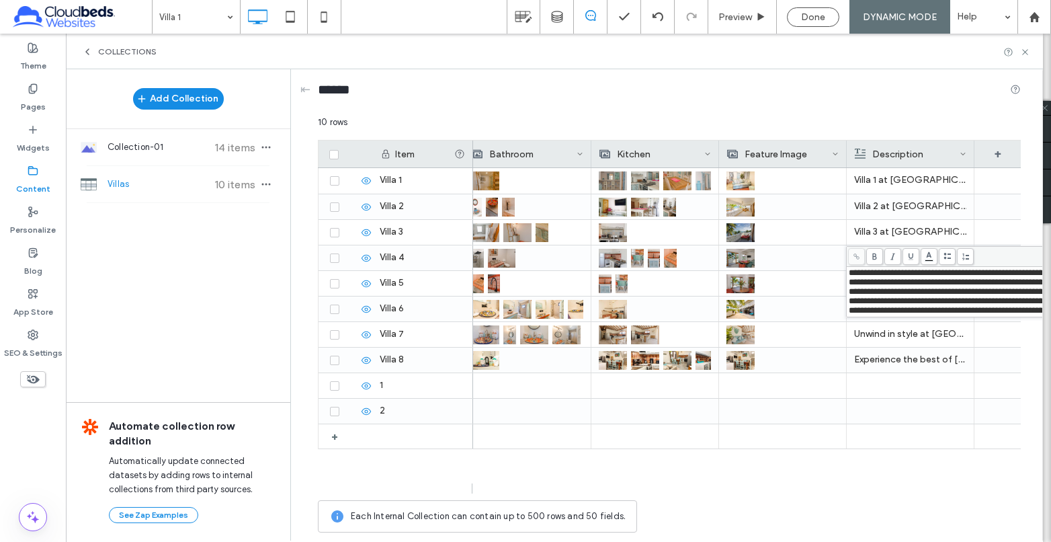
click at [955, 310] on span "**********" at bounding box center [975, 291] width 252 height 46
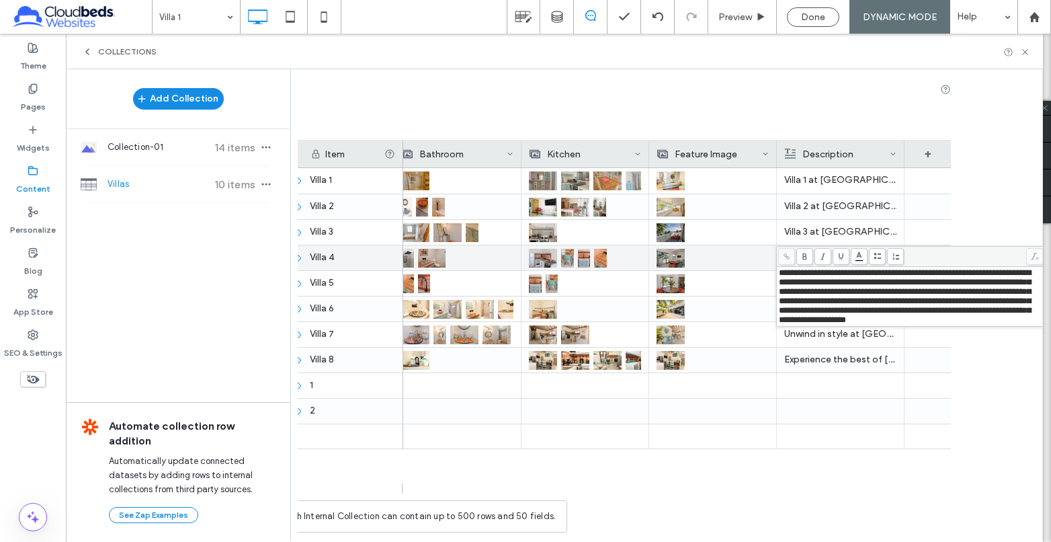
click at [748, 257] on div at bounding box center [712, 257] width 112 height 24
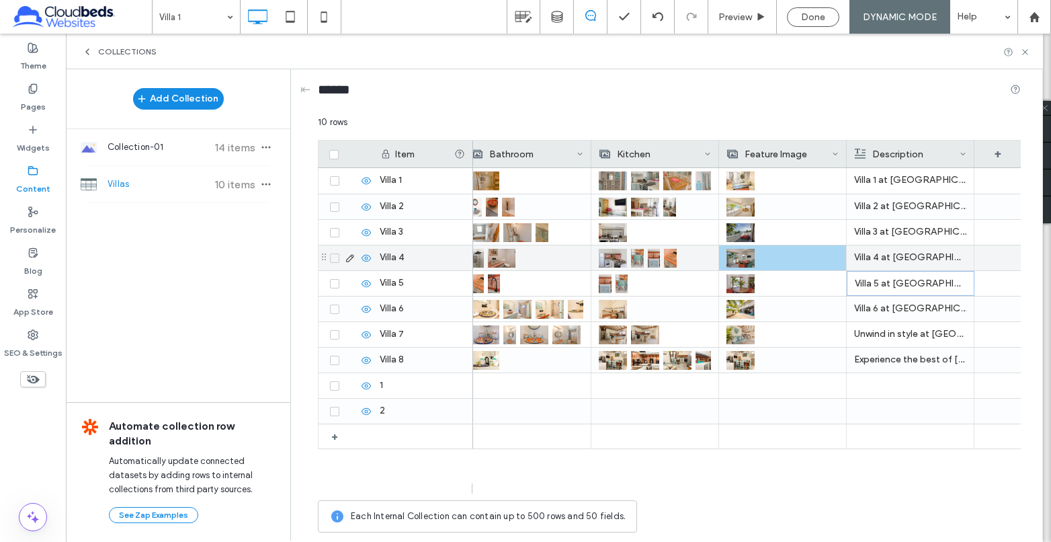
click at [912, 256] on p "Villa 4 at Babylon Beach Resort is a ground-floor villa offering a private terr…" at bounding box center [910, 257] width 112 height 24
click at [912, 256] on p "Villa 4 at Babylon Beach Resort is a ground-floor villa offering a private terr…" at bounding box center [911, 258] width 112 height 24
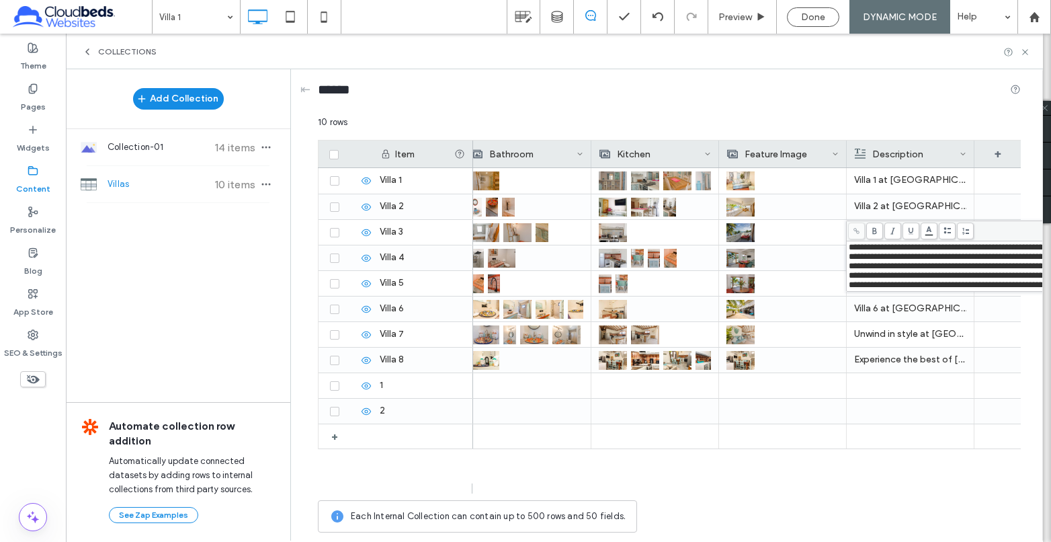
click at [989, 282] on span "**********" at bounding box center [975, 266] width 252 height 46
drag, startPoint x: 1009, startPoint y: 293, endPoint x: 1074, endPoint y: 306, distance: 66.4
click at [1050, 306] on html ".wqwq-1{fill:#231f20;} .cls-1q, .cls-2q { fill-rule: evenodd; } .cls-2q { fill:…" at bounding box center [525, 271] width 1051 height 542
click at [1015, 289] on span "**********" at bounding box center [975, 266] width 252 height 46
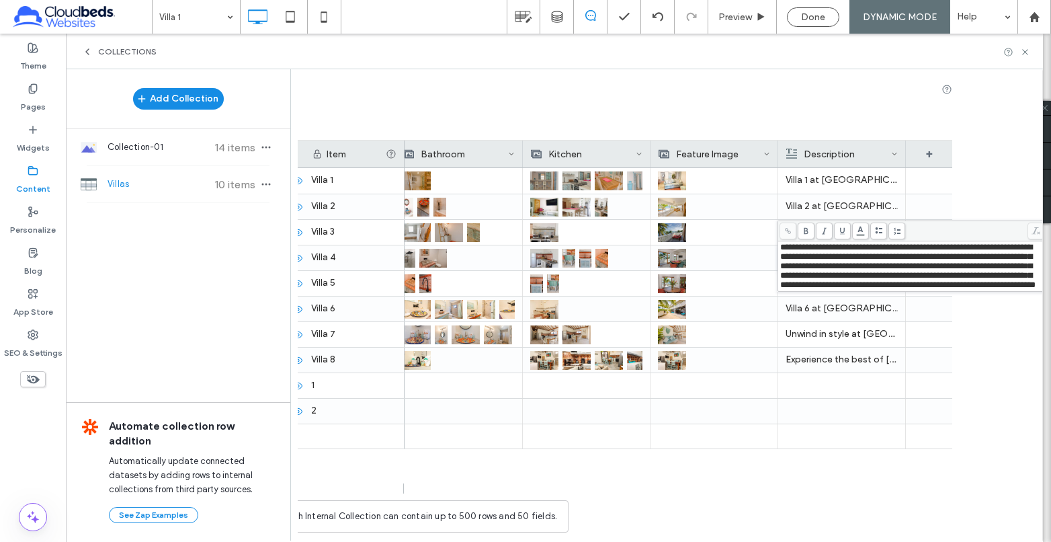
scroll to position [0, 70]
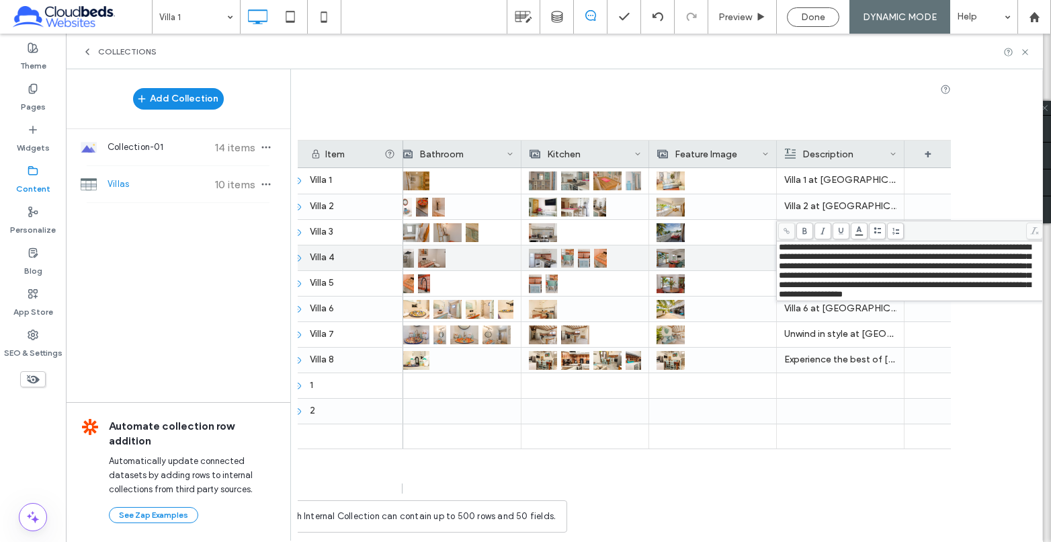
click at [718, 250] on div at bounding box center [98, 258] width 1707 height 26
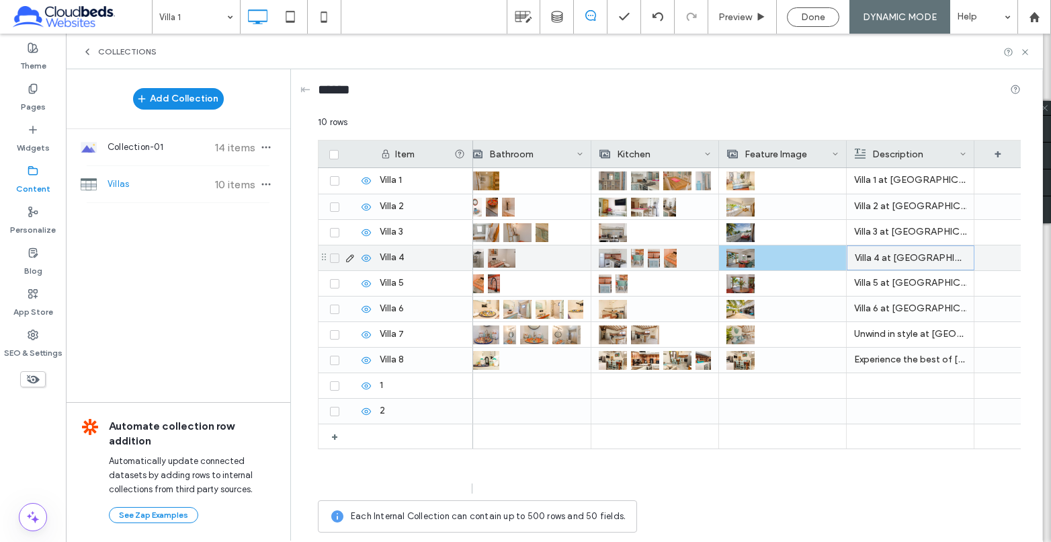
scroll to position [0, 0]
click at [914, 233] on p "Villa 3 at Babylon Beach Resort is a ground-floor villa offering a private terr…" at bounding box center [910, 232] width 112 height 24
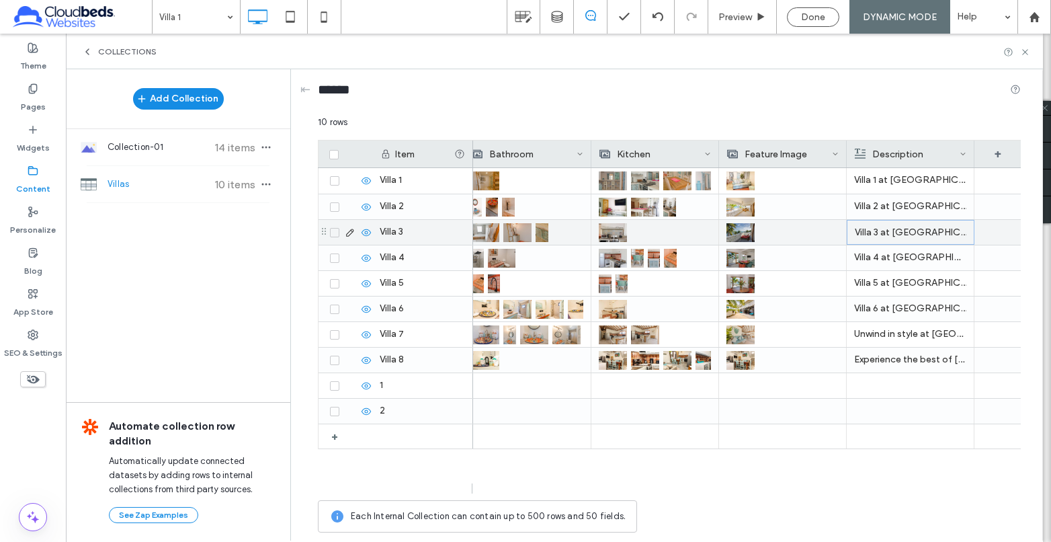
click at [914, 233] on p "Villa 3 at Babylon Beach Resort is a ground-floor villa offering a private terr…" at bounding box center [911, 232] width 112 height 24
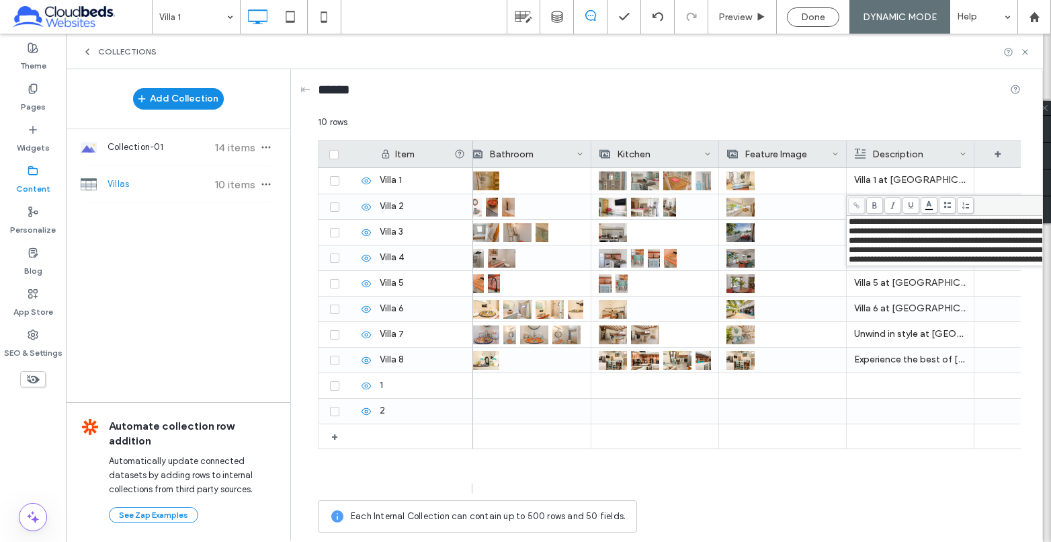
click at [961, 263] on span "**********" at bounding box center [975, 240] width 252 height 46
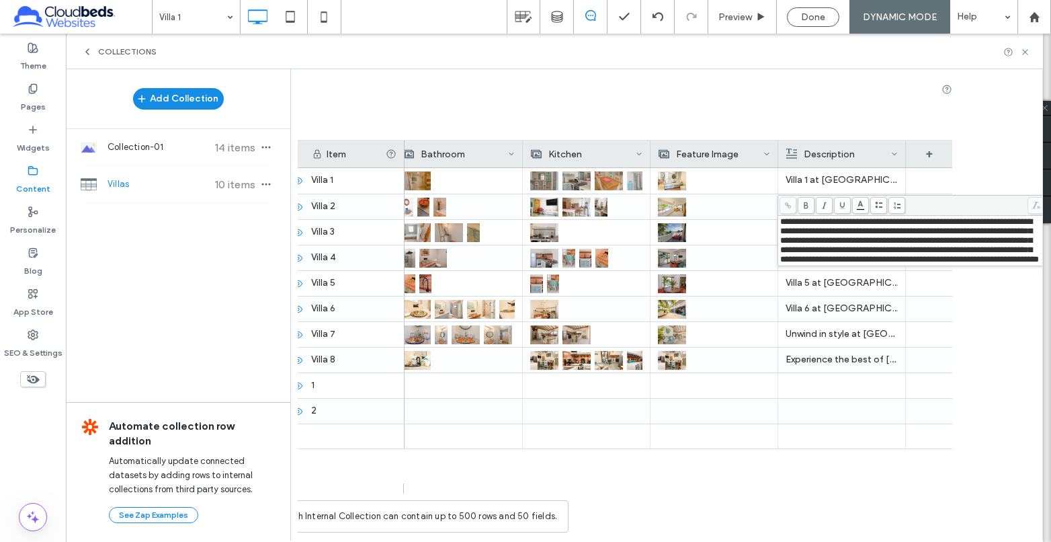
scroll to position [0, 70]
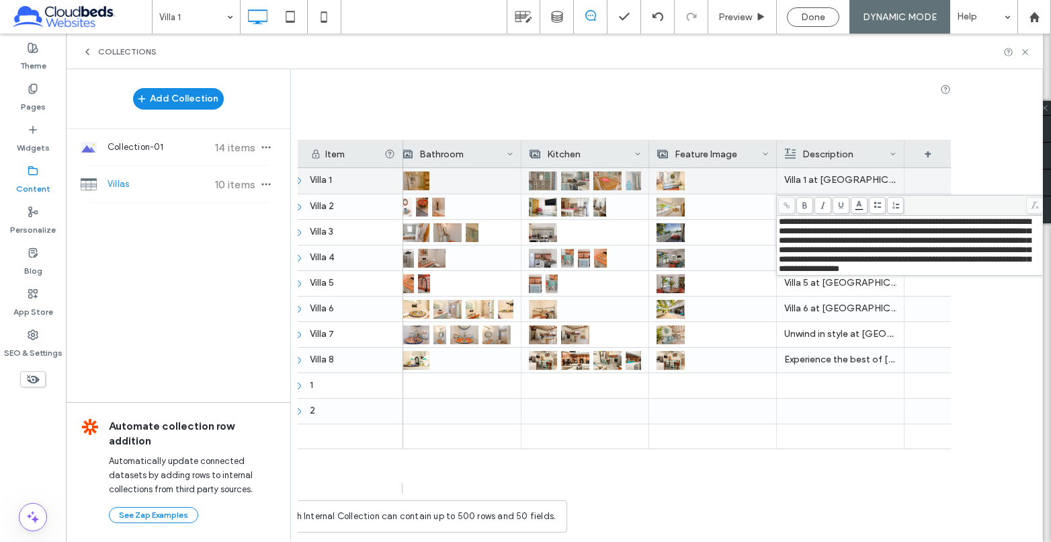
click at [724, 190] on div at bounding box center [713, 181] width 128 height 26
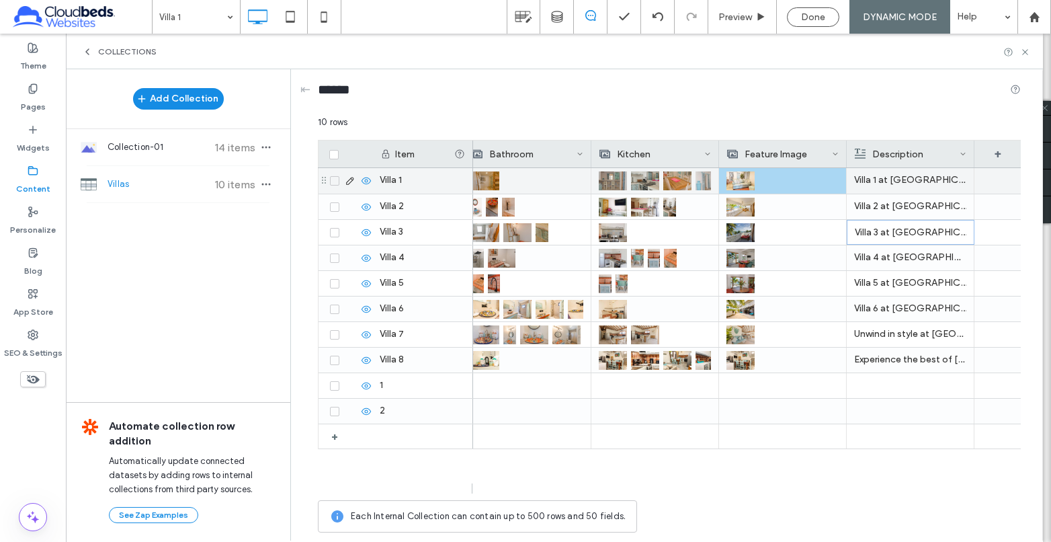
scroll to position [0, 0]
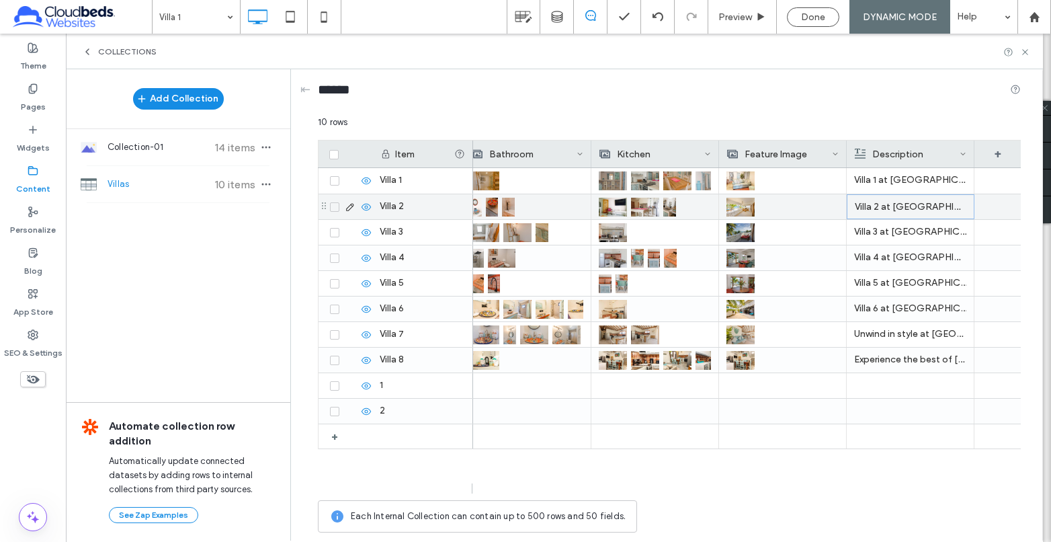
click at [900, 210] on p "Villa 2 at Babylon Beach Resort is a ground-floor villa offering a private terr…" at bounding box center [911, 207] width 112 height 24
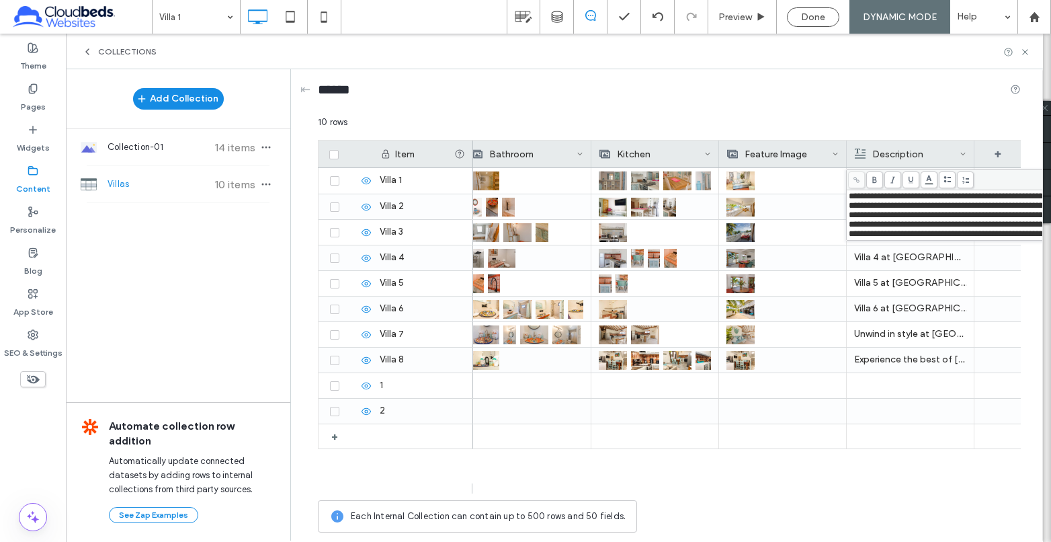
click at [927, 237] on span "**********" at bounding box center [975, 214] width 252 height 46
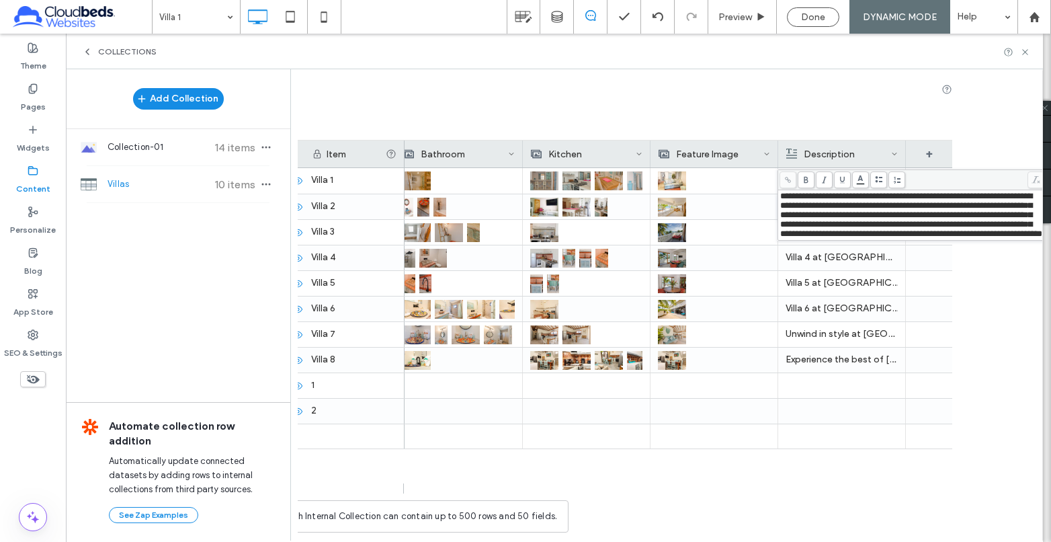
scroll to position [0, 70]
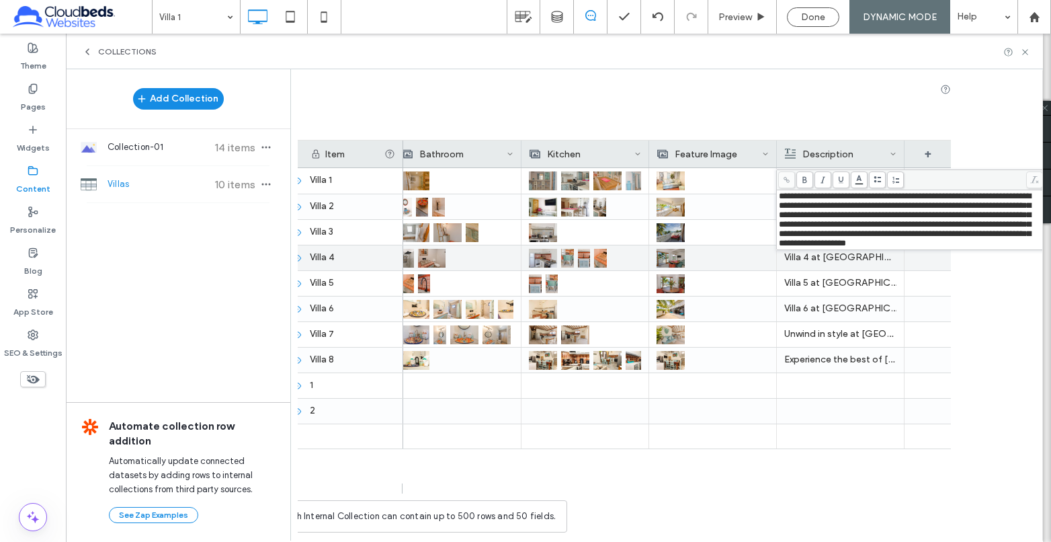
click at [734, 222] on div at bounding box center [712, 232] width 112 height 24
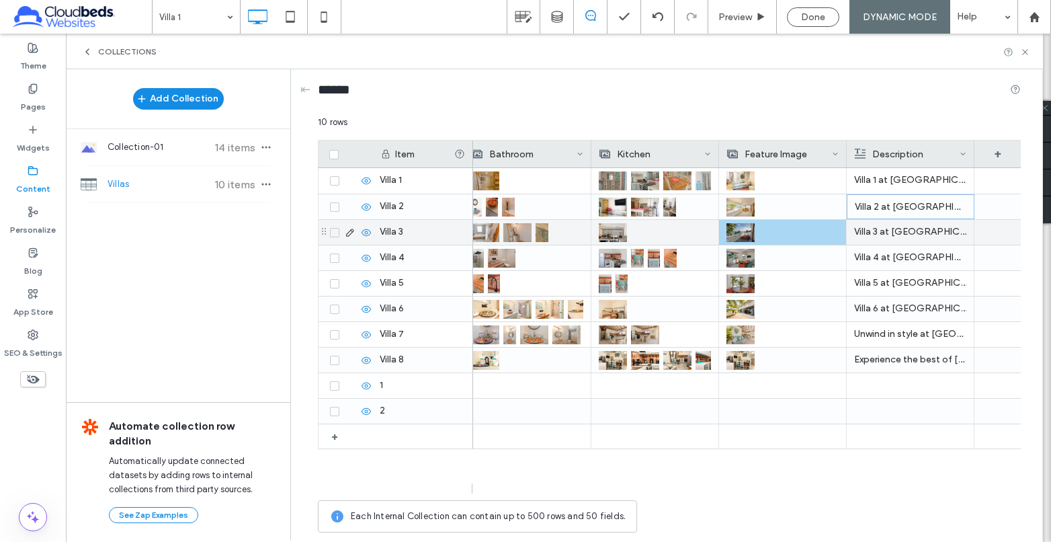
scroll to position [0, 0]
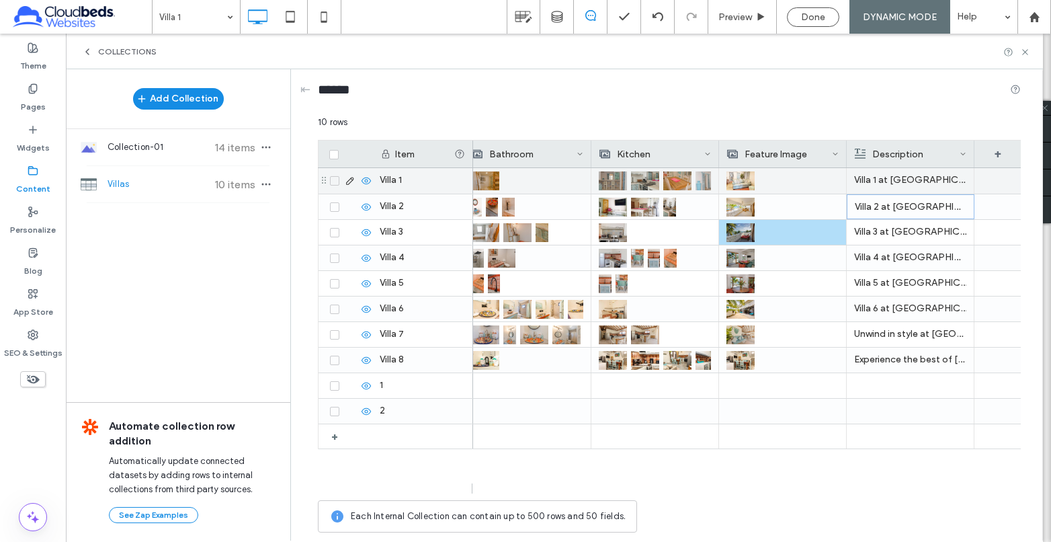
click at [886, 185] on p "Villa 1 at Babylon Beach Resort is a ground-floor villa offering a private terr…" at bounding box center [910, 180] width 112 height 24
click at [886, 185] on p "Villa 1 at Babylon Beach Resort is a ground-floor villa offering a private terr…" at bounding box center [911, 181] width 112 height 24
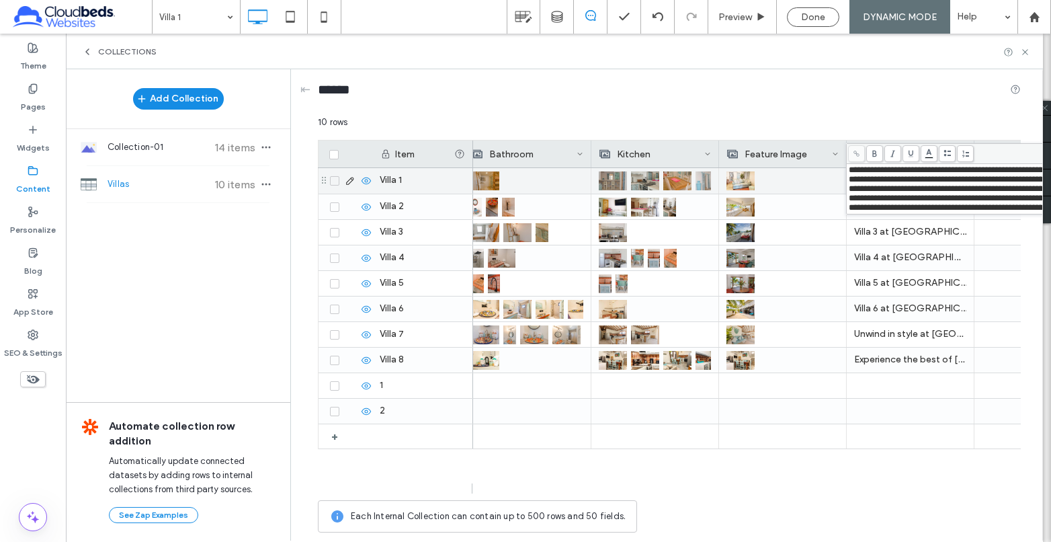
click at [949, 212] on span "**********" at bounding box center [975, 188] width 252 height 46
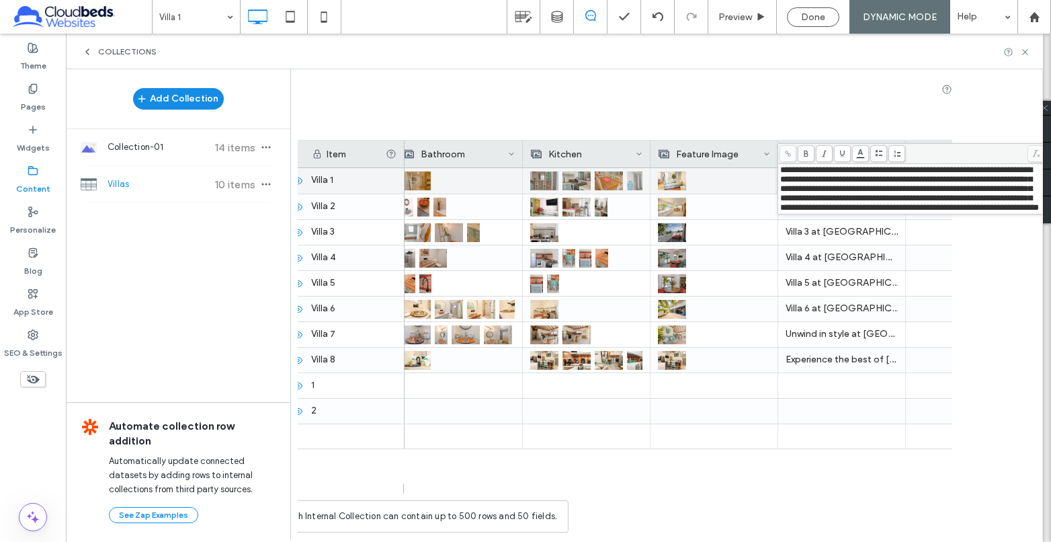
scroll to position [0, 70]
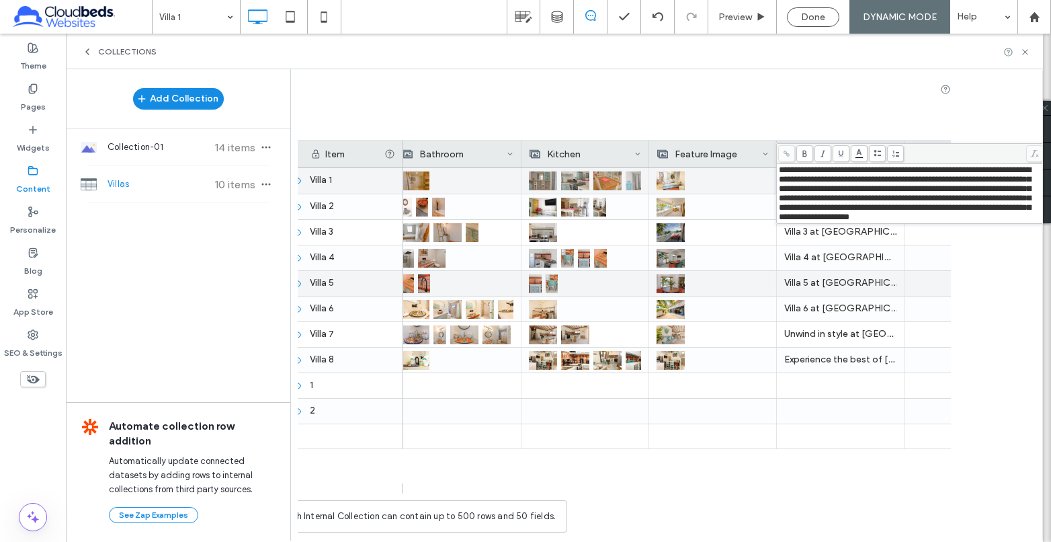
click at [723, 271] on div at bounding box center [713, 283] width 128 height 25
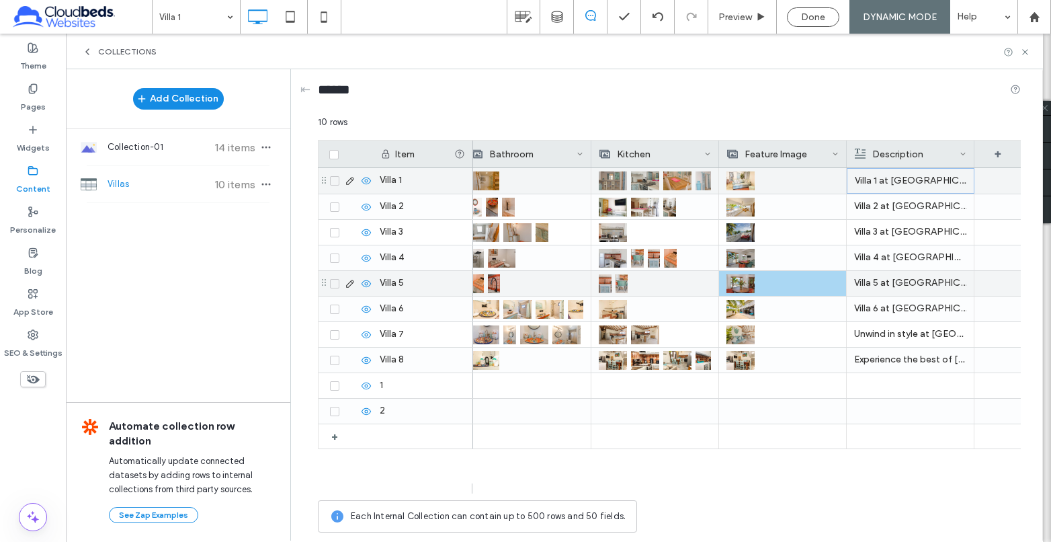
scroll to position [0, 0]
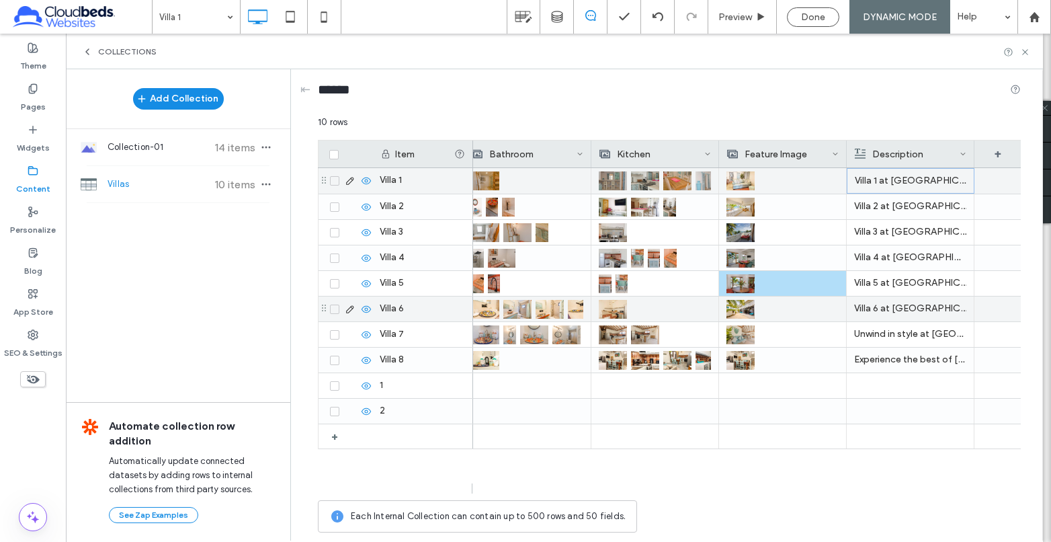
click at [873, 310] on p "Villa 6 at Babylon Beach Resort is a ground-floor villa offering a private terr…" at bounding box center [910, 308] width 112 height 24
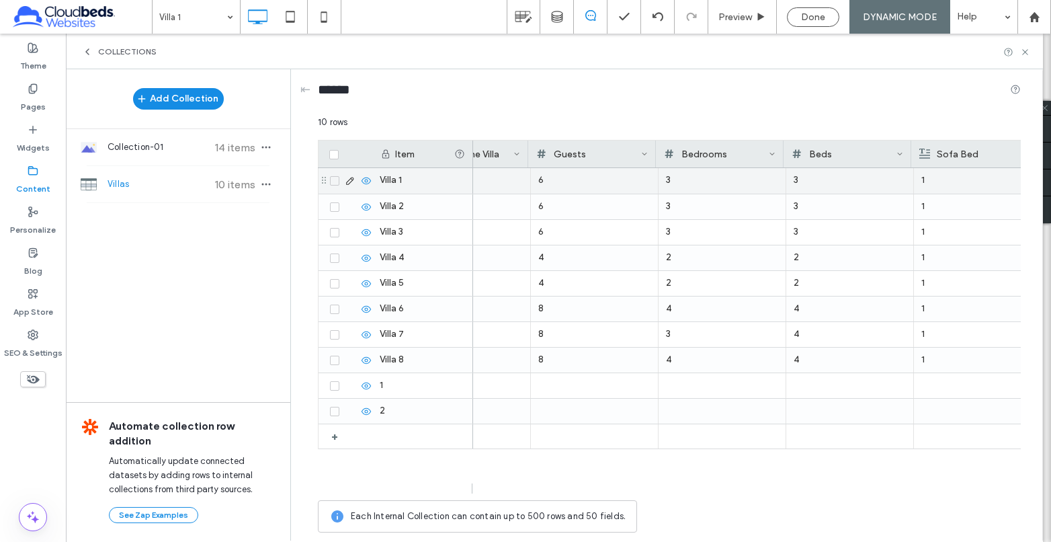
scroll to position [0, 73]
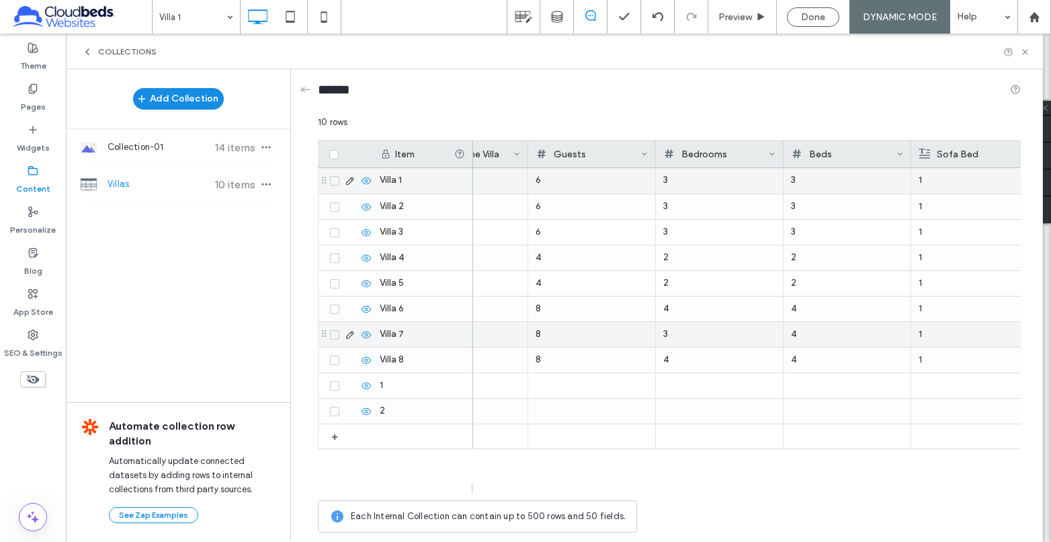
click at [576, 337] on div "8" at bounding box center [592, 334] width 112 height 24
click at [576, 337] on div "8" at bounding box center [592, 335] width 112 height 24
click at [647, 339] on input "*" at bounding box center [592, 335] width 126 height 24
type input "*"
click at [647, 339] on input "*" at bounding box center [592, 335] width 126 height 24
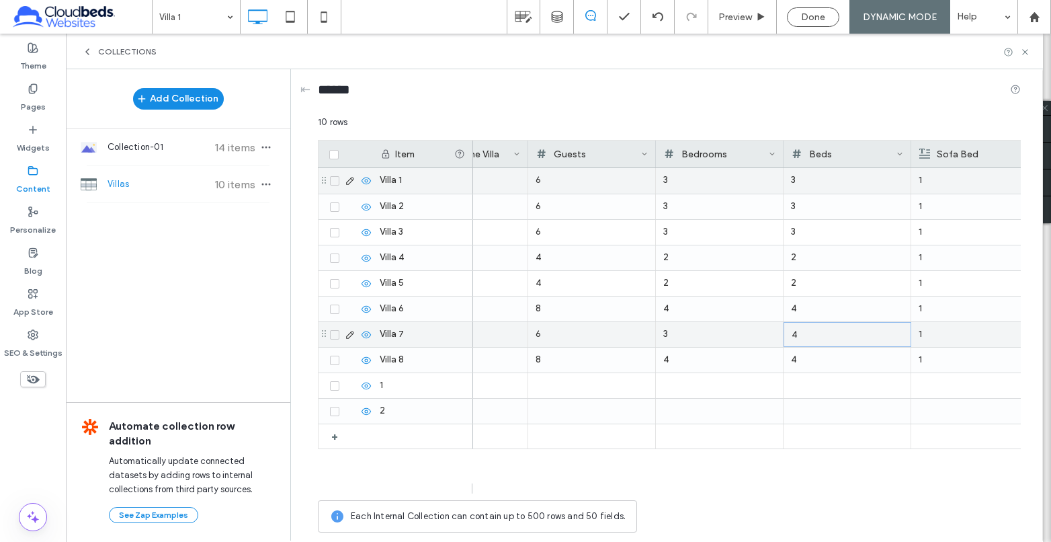
click at [841, 336] on div "4" at bounding box center [847, 335] width 112 height 24
click at [872, 333] on div "4" at bounding box center [847, 335] width 112 height 24
type input "*"
click at [902, 339] on input "*" at bounding box center [847, 335] width 126 height 24
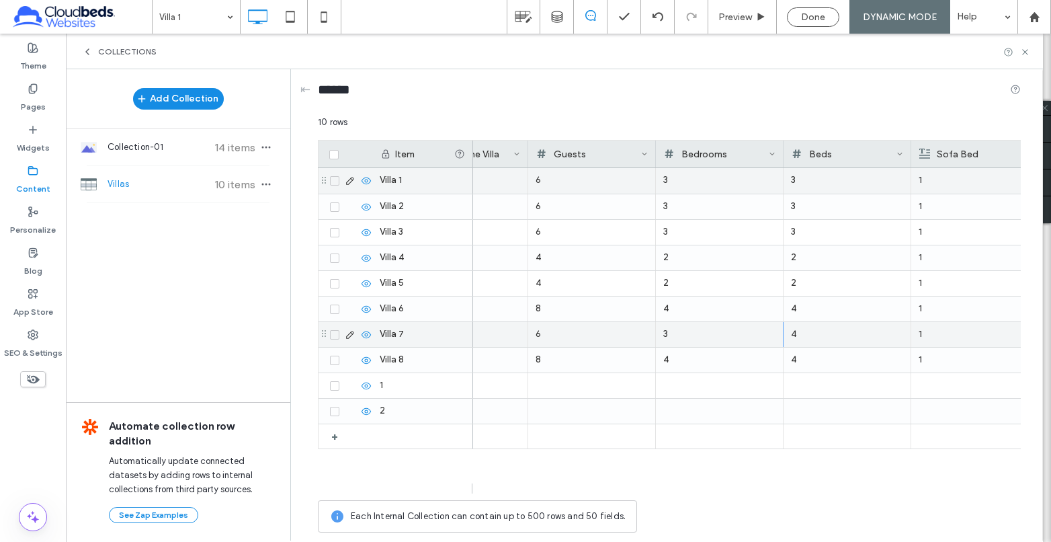
click at [935, 335] on p "1" at bounding box center [974, 334] width 112 height 24
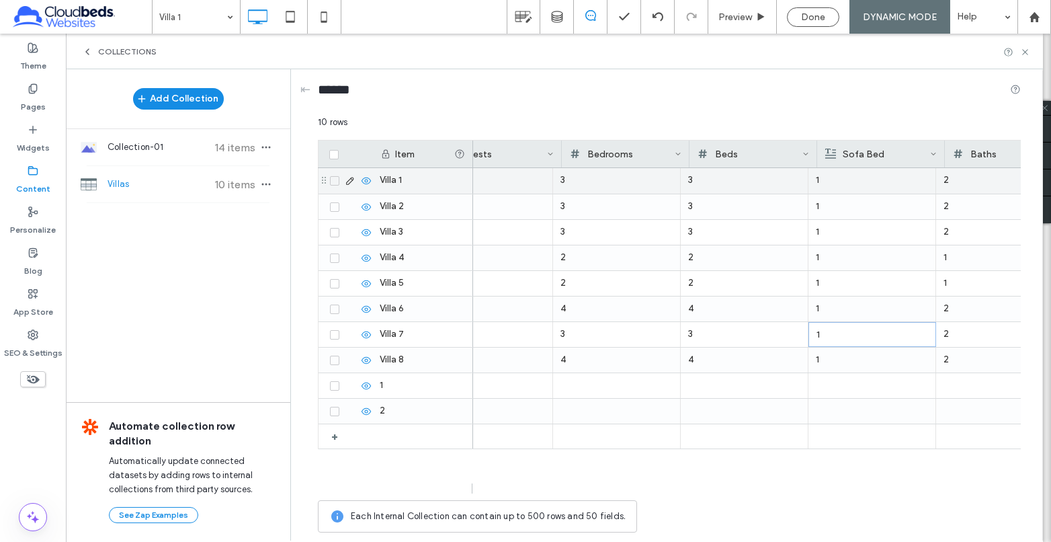
scroll to position [0, 223]
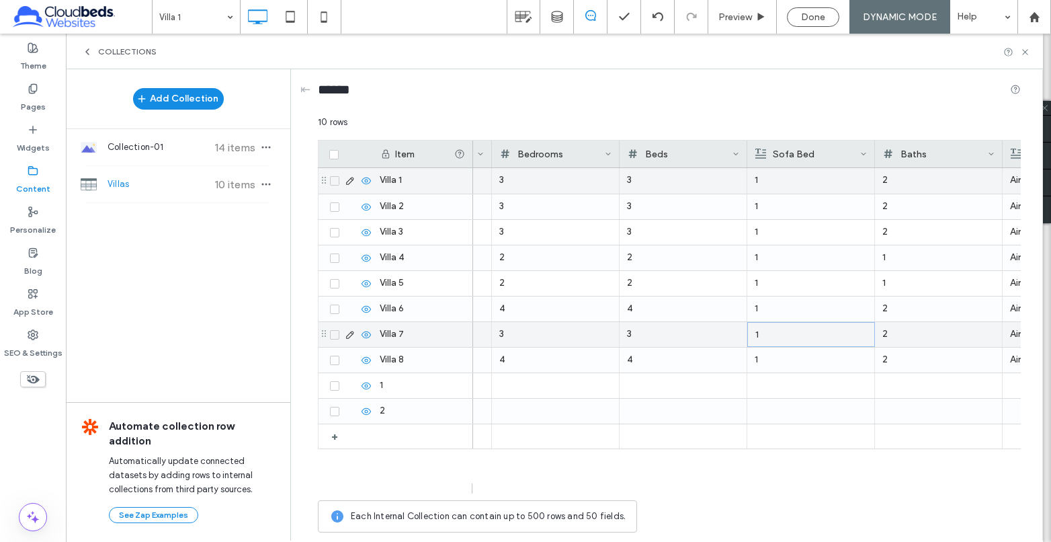
click at [943, 327] on div "2" at bounding box center [938, 334] width 112 height 24
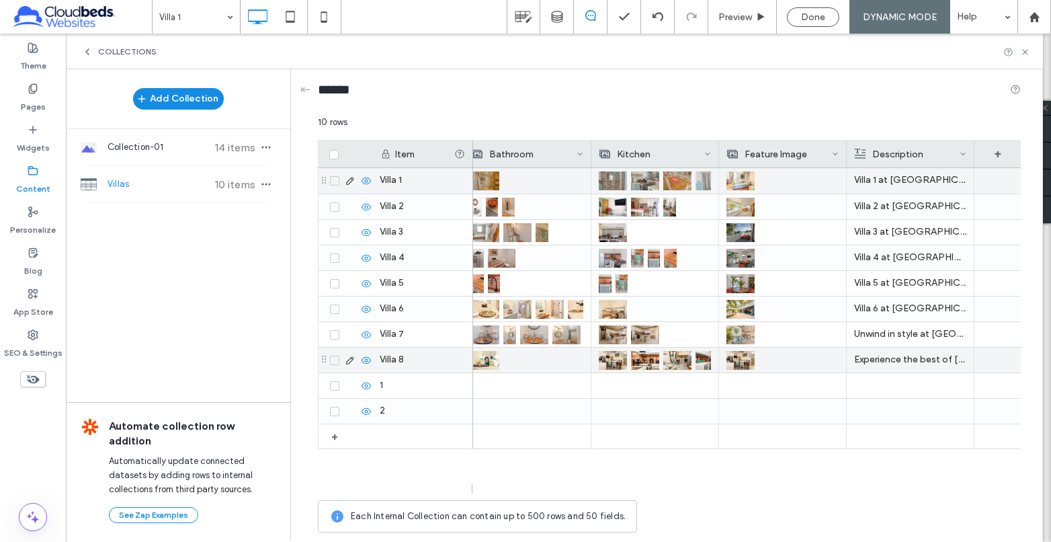
click at [909, 340] on p "Unwind in style at Villa 7, a charming 3-bedroom, 2-bathroom unit at Babylon Be…" at bounding box center [910, 334] width 112 height 24
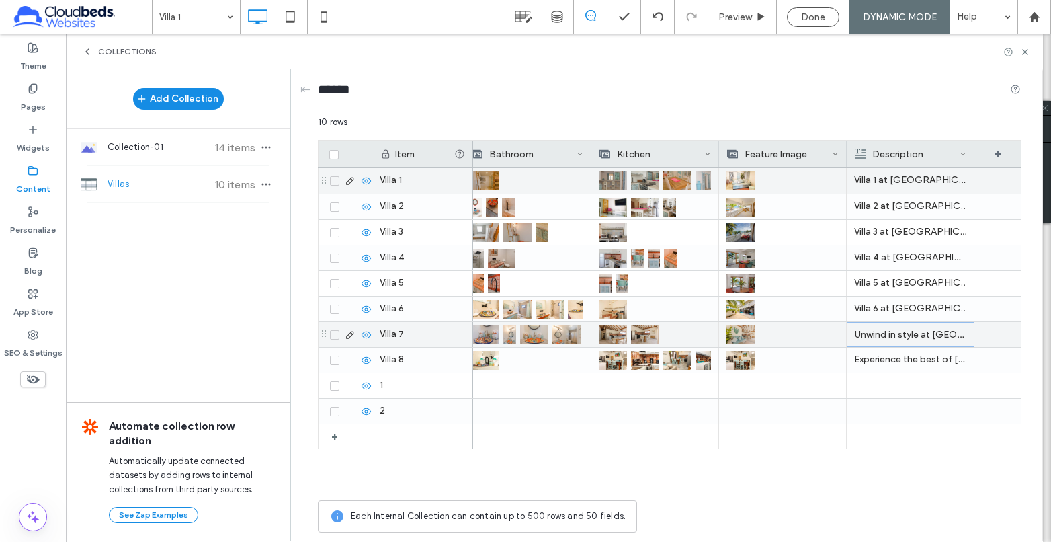
click at [909, 340] on p "Unwind in style at Villa 7, a charming 3-bedroom, 2-bathroom unit at Babylon Be…" at bounding box center [911, 335] width 112 height 24
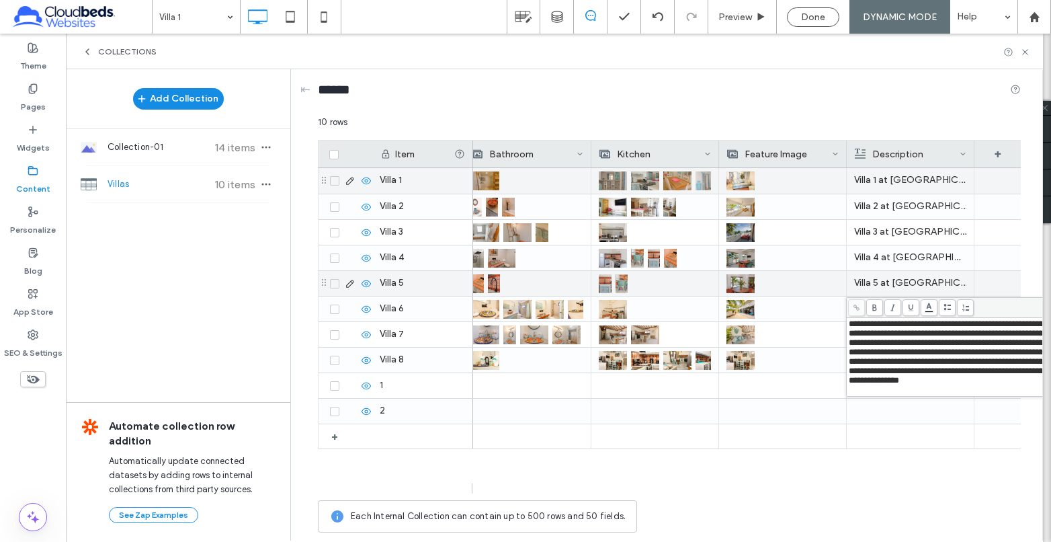
click at [912, 285] on p "Villa 5 at Babylon Beach Resort is a ground-floor villa offering a private terr…" at bounding box center [910, 283] width 112 height 24
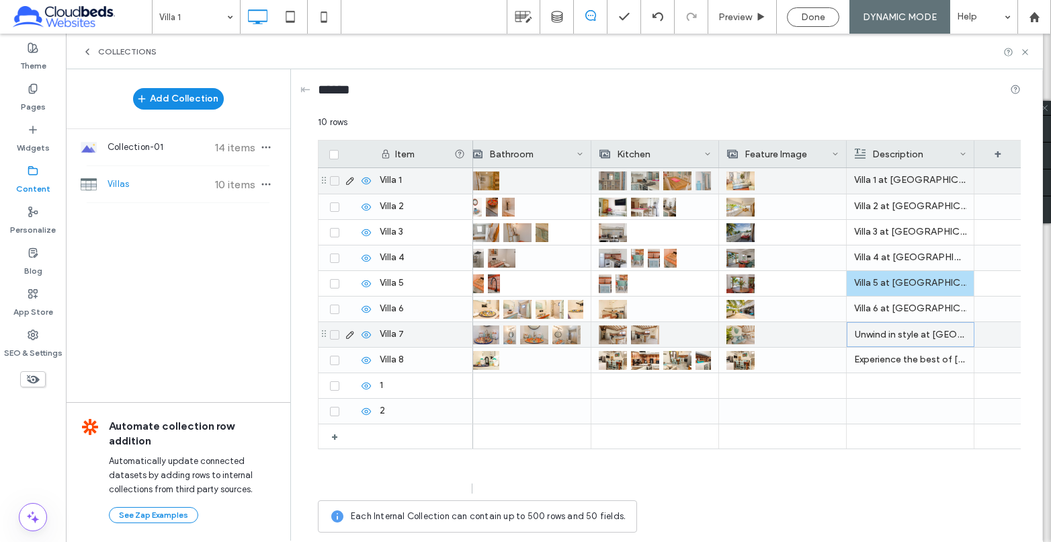
click at [898, 337] on p "Unwind in style at Villa 7, a charming 3-bedroom, 2-bathroom unit at Babylon Be…" at bounding box center [911, 335] width 112 height 24
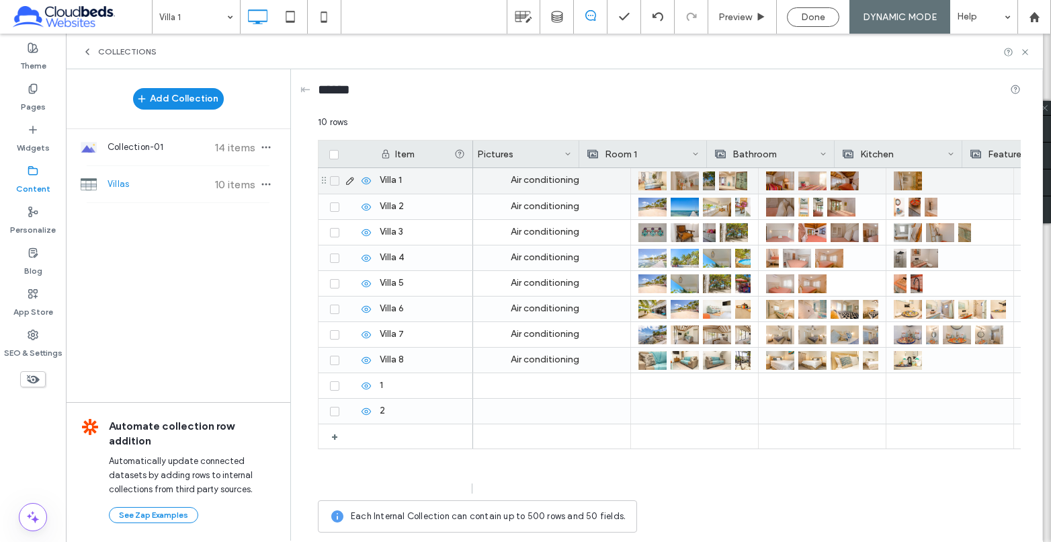
scroll to position [0, 1158]
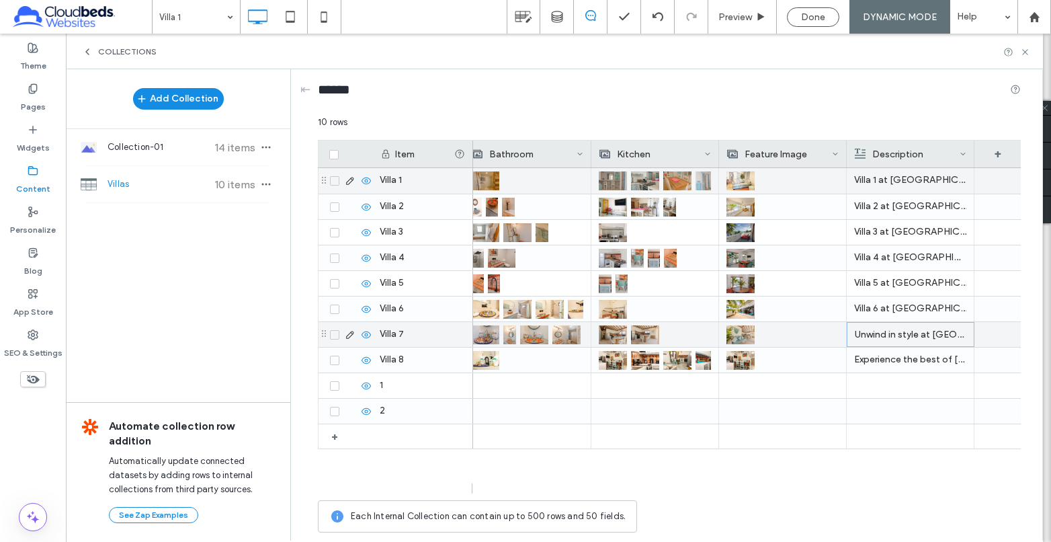
click at [897, 333] on p "Unwind in style at Villa 7, a charming 3-bedroom, 2-bathroom unit at Babylon Be…" at bounding box center [911, 335] width 112 height 24
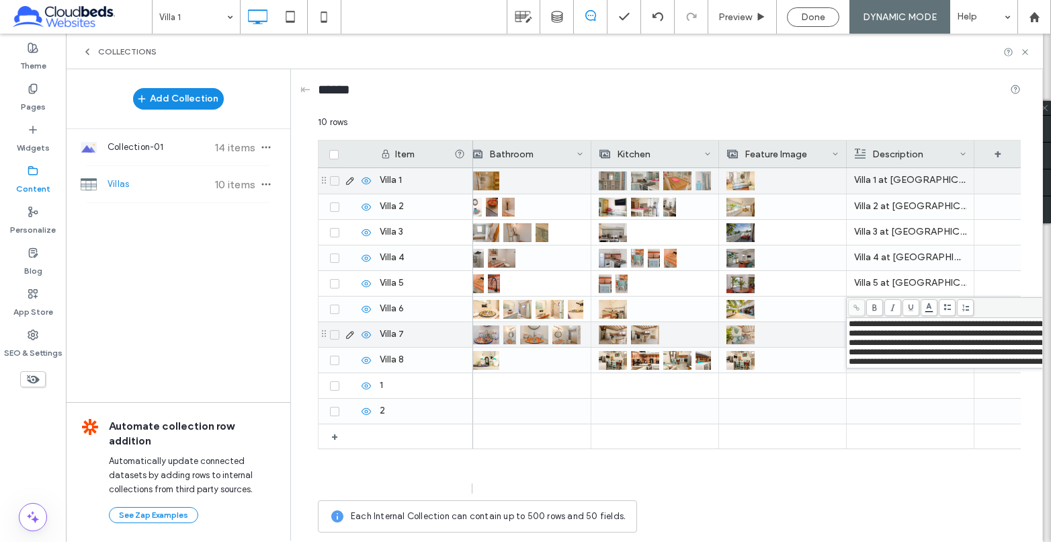
click at [787, 333] on div at bounding box center [782, 334] width 112 height 24
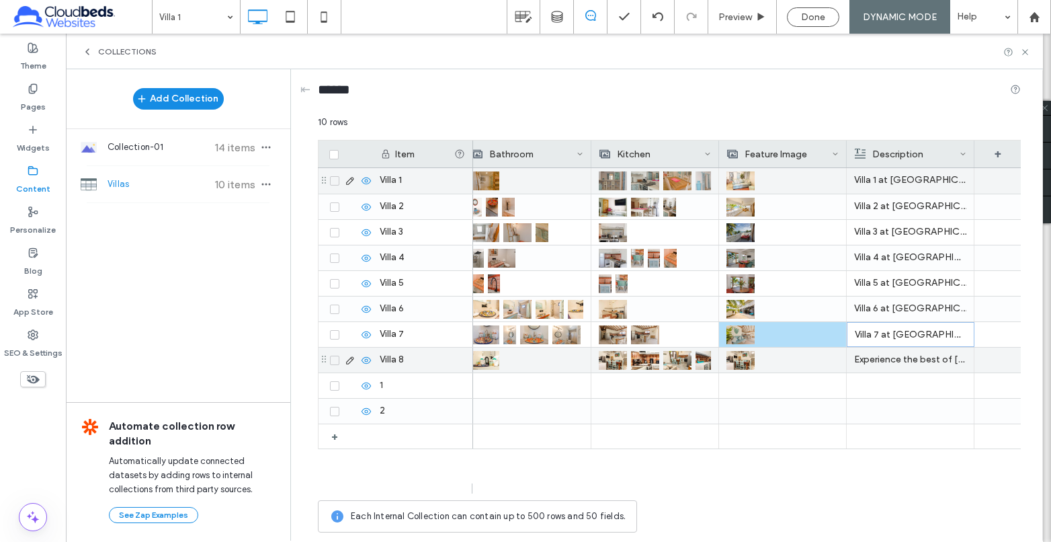
click at [912, 355] on p "Experience the best of Belize at Villa 8, a stunning 4-bedroom, 2-bathroom unit…" at bounding box center [910, 359] width 112 height 24
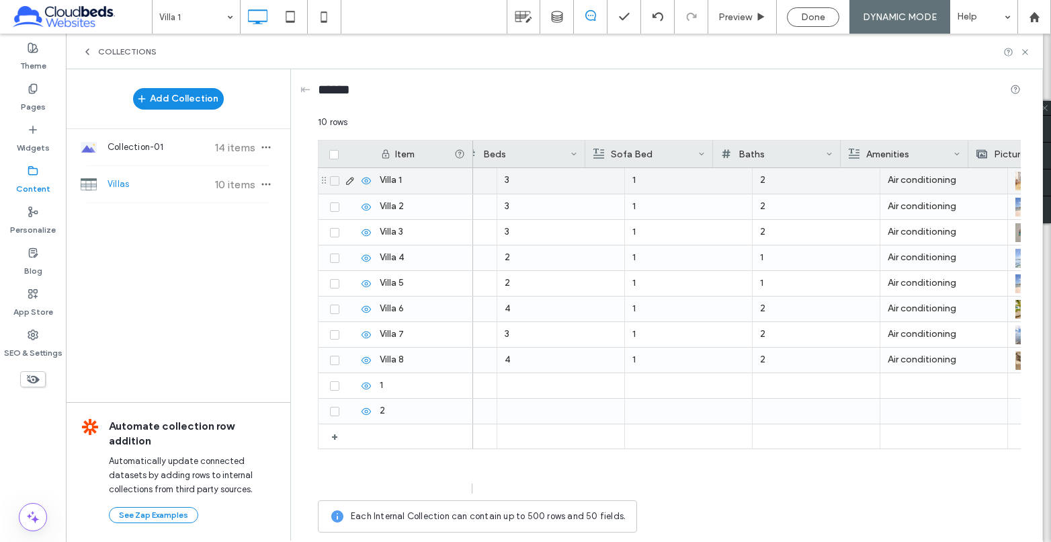
scroll to position [0, 298]
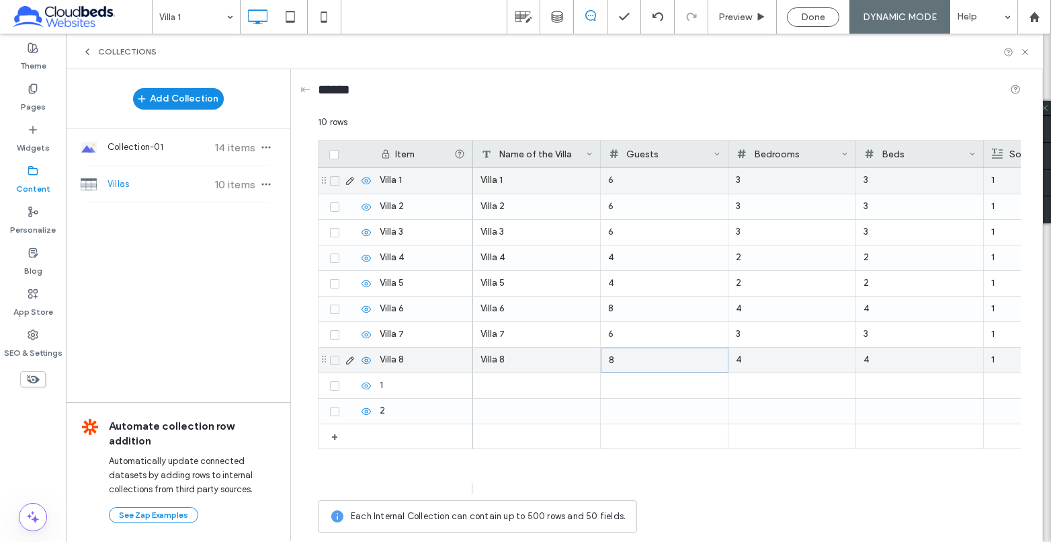
click at [626, 363] on div "8" at bounding box center [665, 360] width 112 height 24
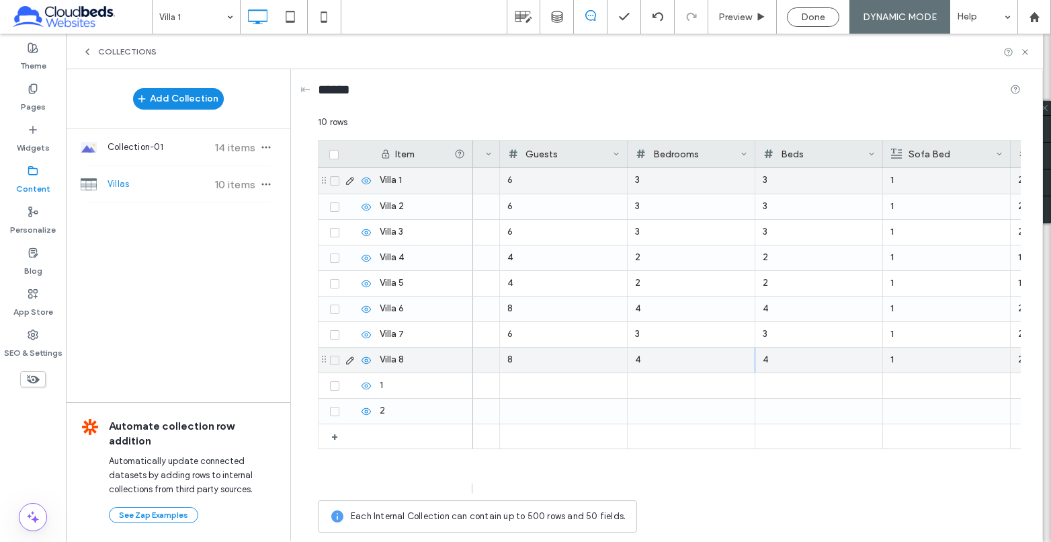
click at [788, 361] on div "4" at bounding box center [819, 359] width 112 height 24
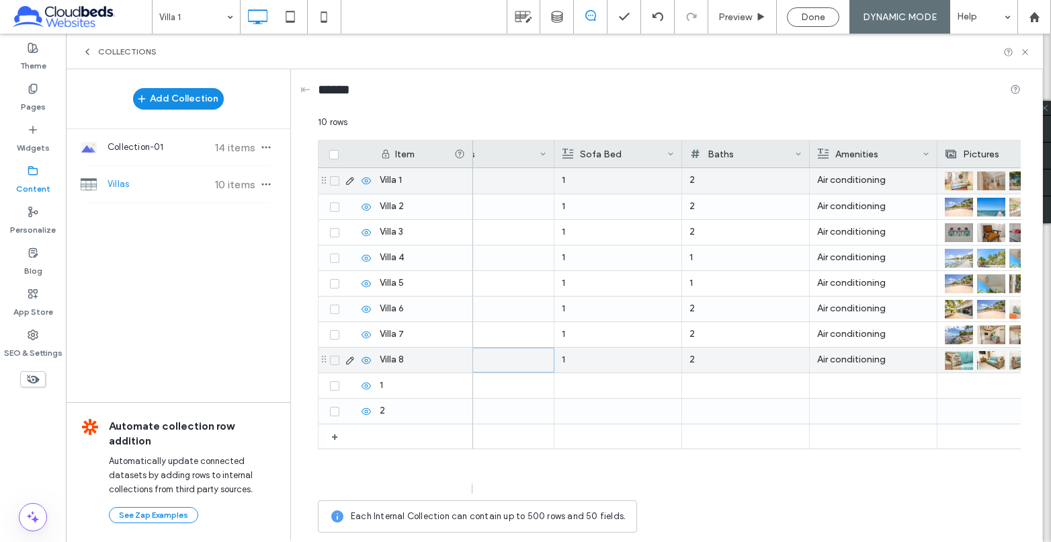
click at [719, 362] on div "2" at bounding box center [745, 359] width 112 height 24
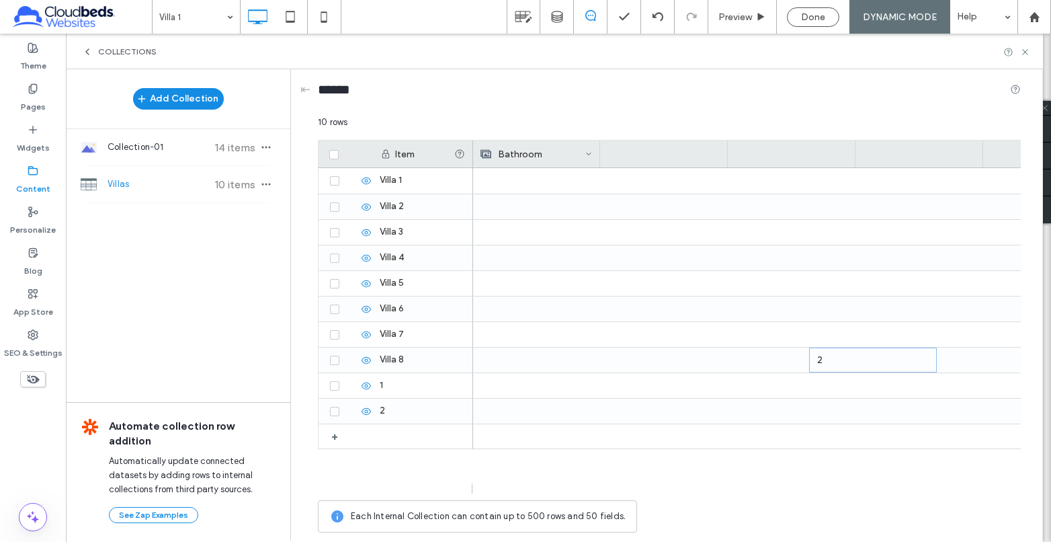
scroll to position [0, 1158]
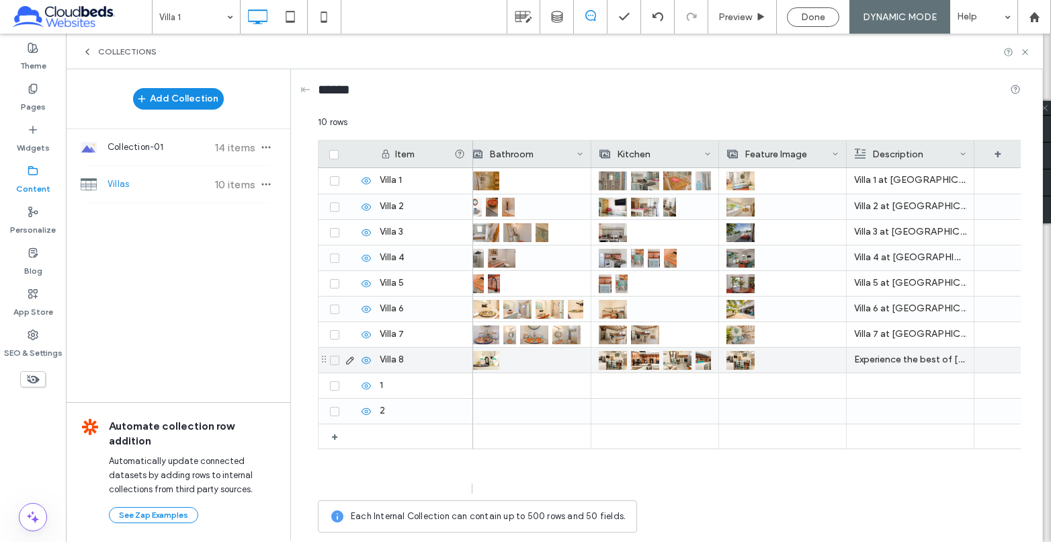
click at [897, 348] on p "Experience the best of Belize at Villa 8, a stunning 4-bedroom, 2-bathroom unit…" at bounding box center [910, 359] width 112 height 24
click at [892, 360] on p "Experience the best of Belize at Villa 8, a stunning 4-bedroom, 2-bathroom unit…" at bounding box center [911, 360] width 112 height 24
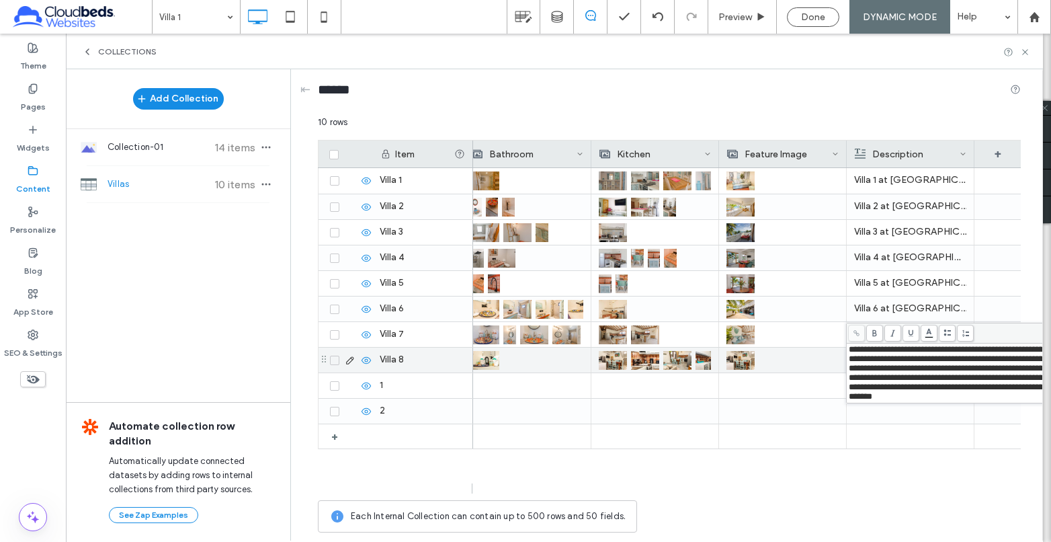
click at [797, 357] on div at bounding box center [782, 359] width 112 height 24
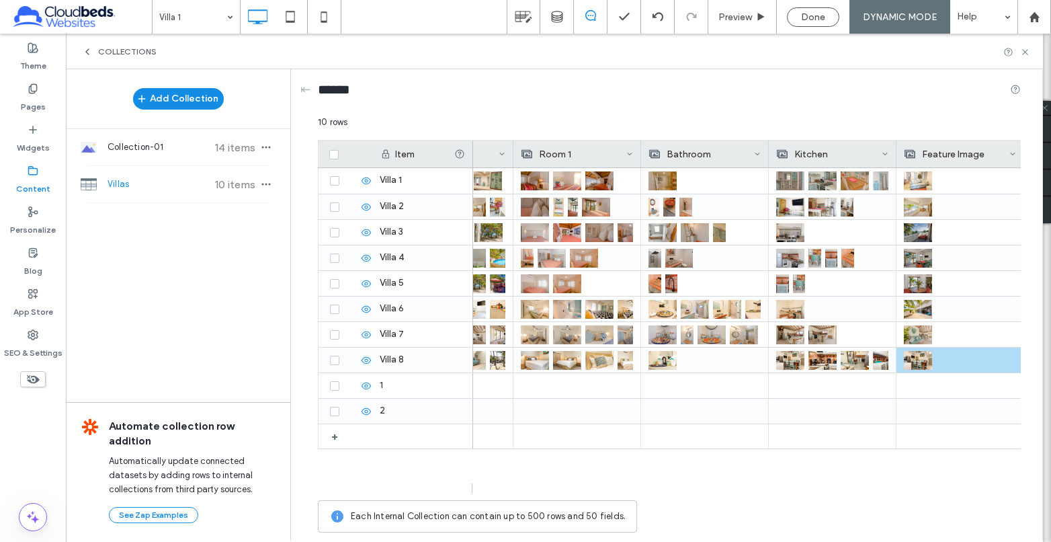
scroll to position [0, 906]
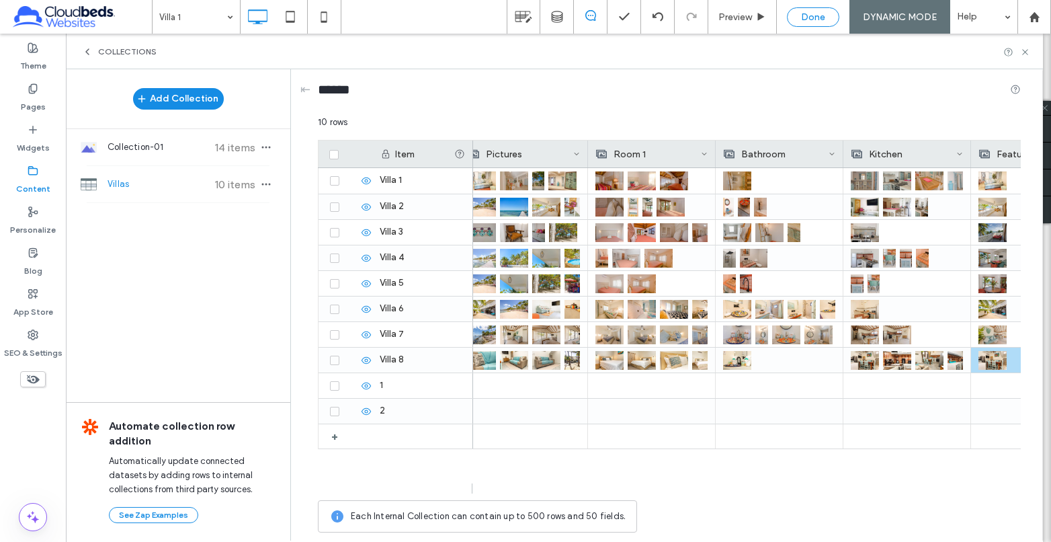
click at [796, 22] on div "Done" at bounding box center [812, 16] width 51 height 11
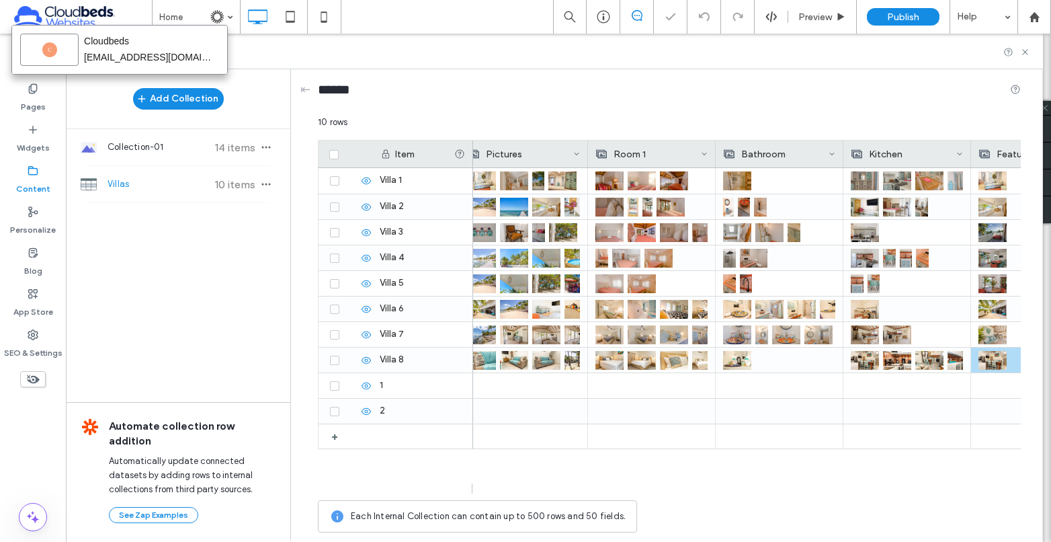
click at [218, 14] on img at bounding box center [216, 16] width 13 height 13
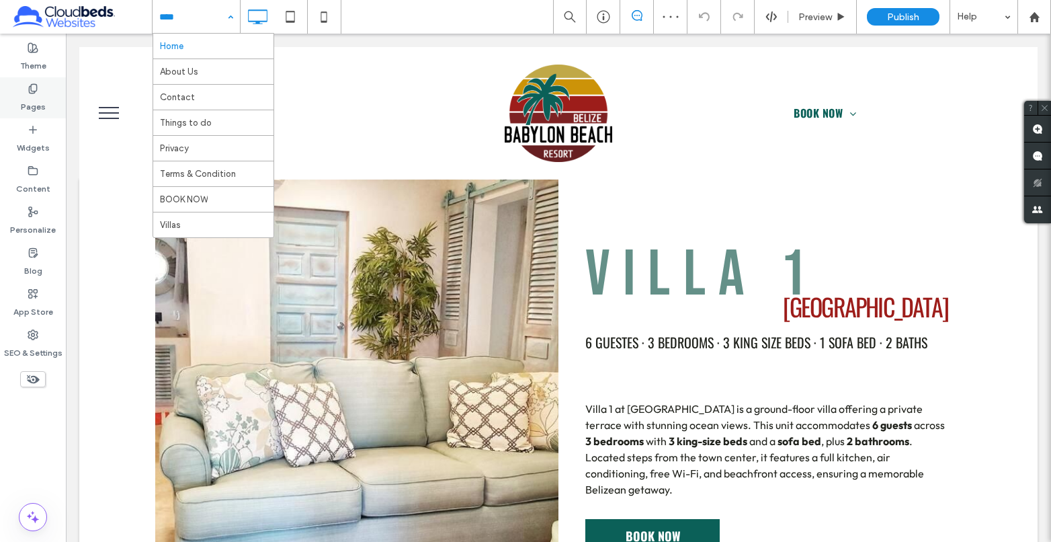
click at [44, 97] on label "Pages" at bounding box center [33, 103] width 25 height 19
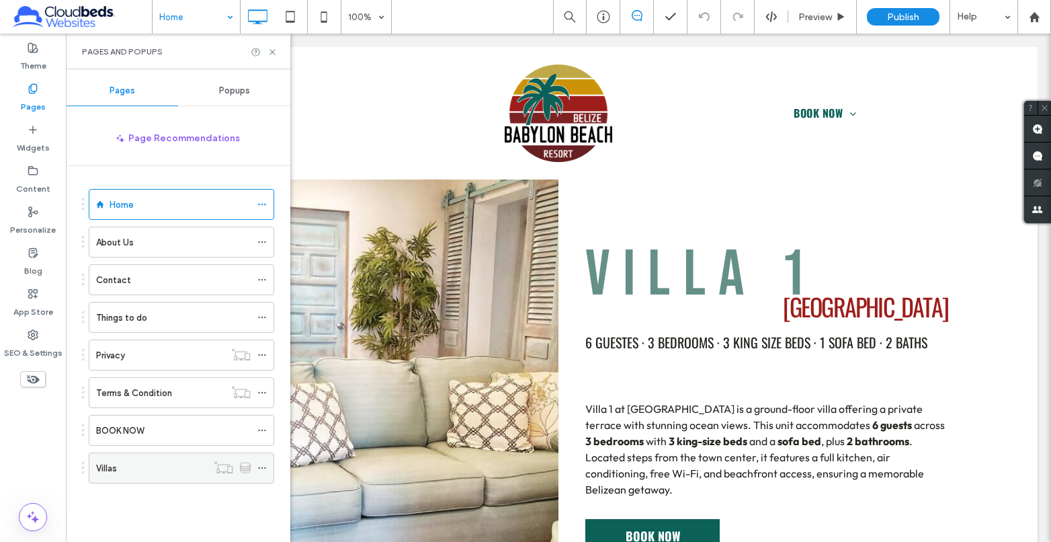
click at [259, 466] on icon at bounding box center [261, 467] width 9 height 9
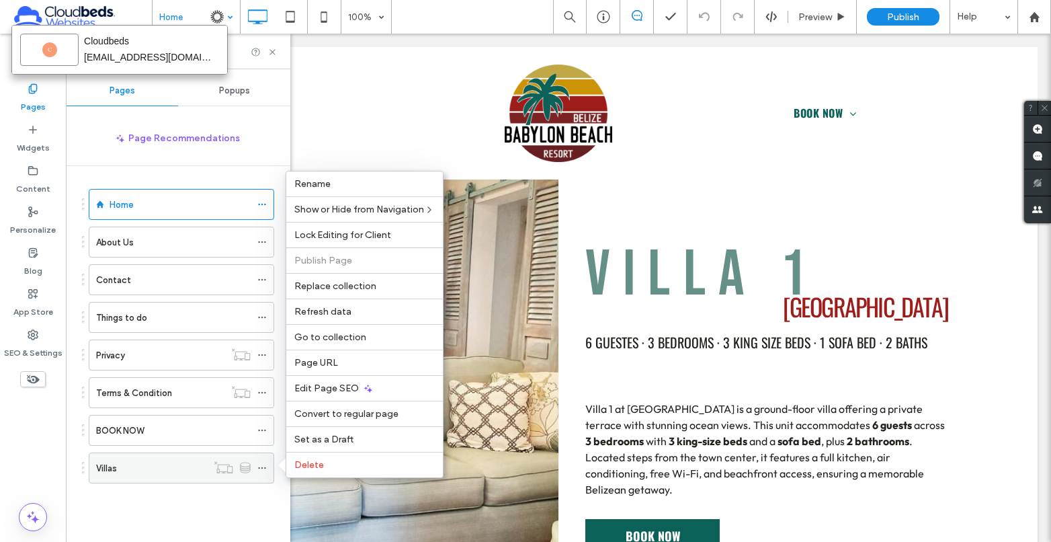
click at [162, 468] on div "Villas" at bounding box center [151, 468] width 111 height 14
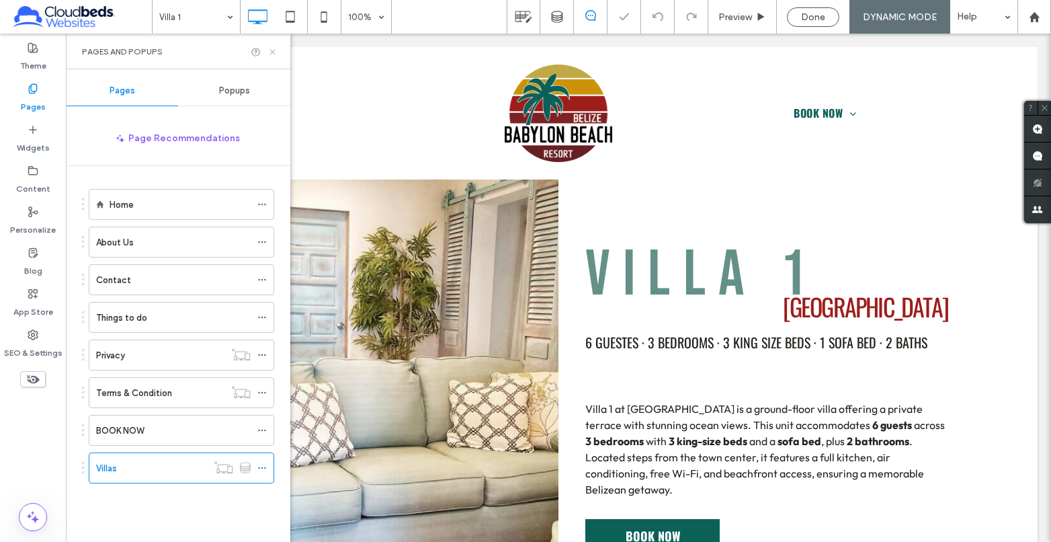
click at [275, 50] on icon at bounding box center [272, 52] width 10 height 10
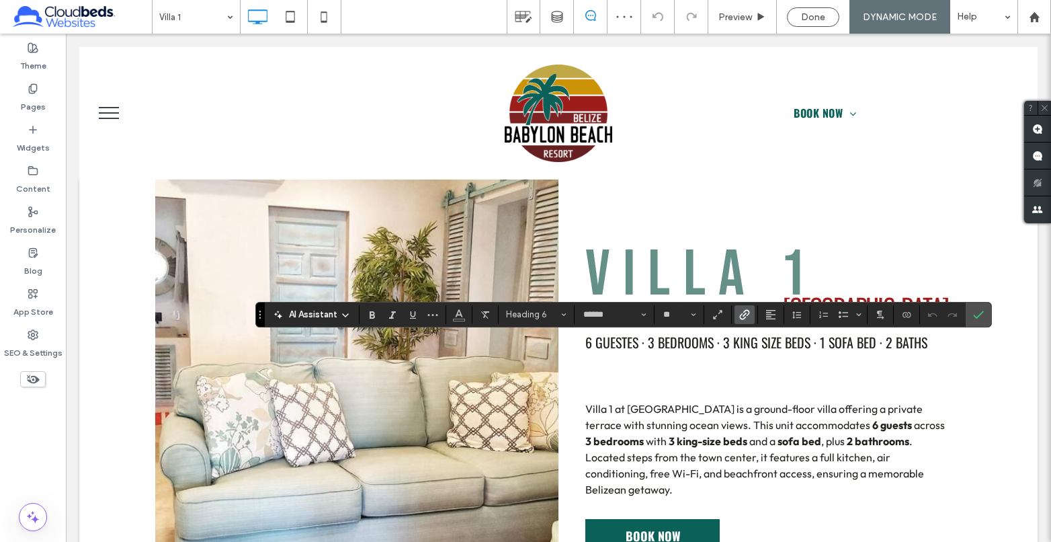
click at [742, 314] on icon "Link" at bounding box center [744, 314] width 11 height 11
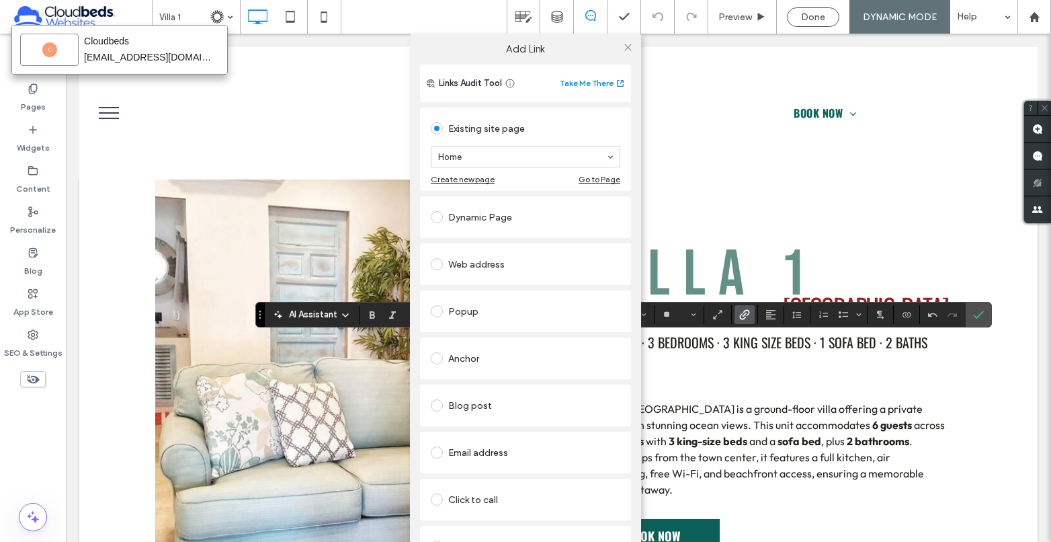
click at [486, 214] on div "Dynamic Page" at bounding box center [525, 217] width 189 height 22
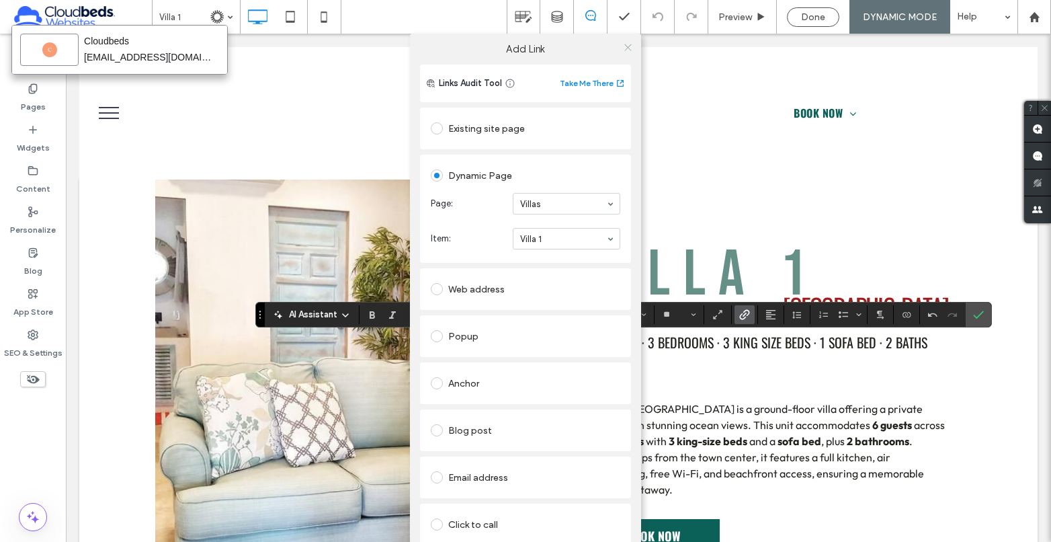
click at [623, 50] on icon at bounding box center [628, 47] width 10 height 10
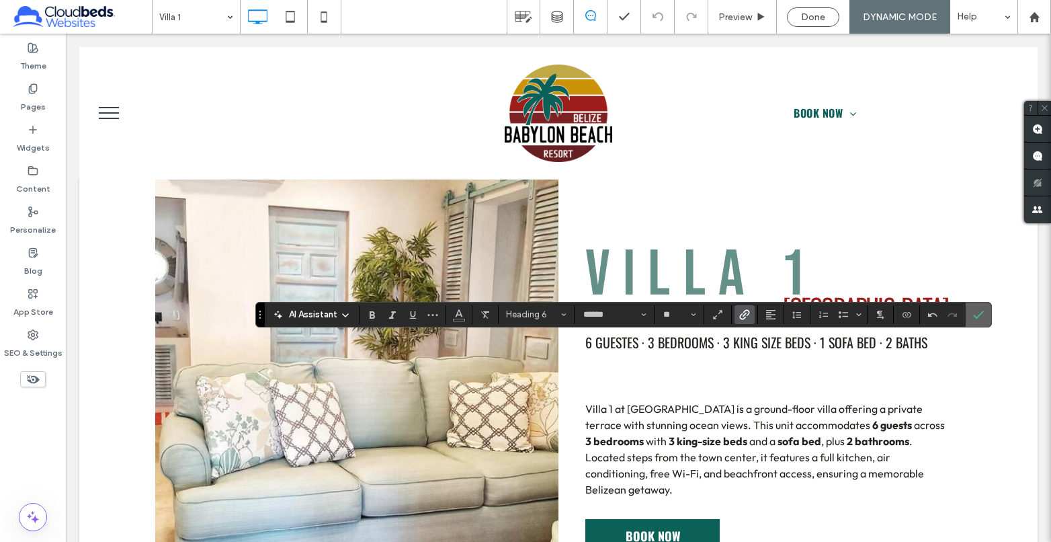
click at [980, 315] on icon "Confirm" at bounding box center [978, 314] width 11 height 11
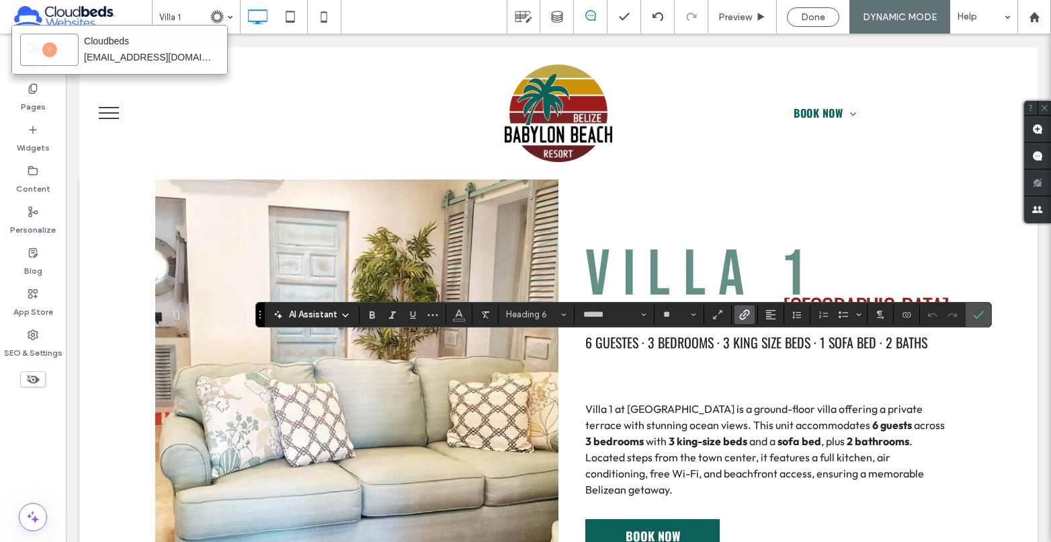
click at [746, 315] on icon "Link" at bounding box center [744, 314] width 11 height 11
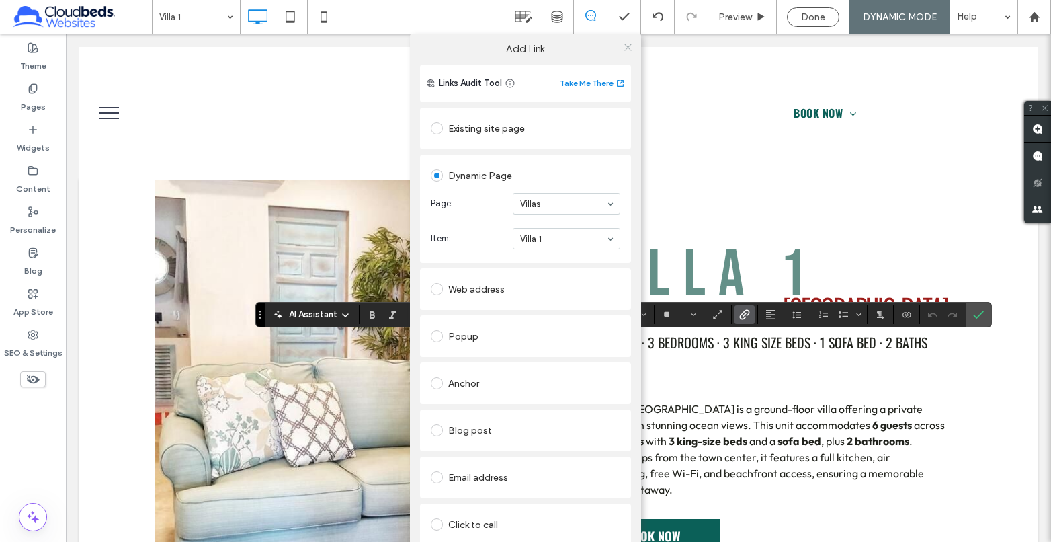
click at [623, 49] on icon at bounding box center [628, 47] width 10 height 10
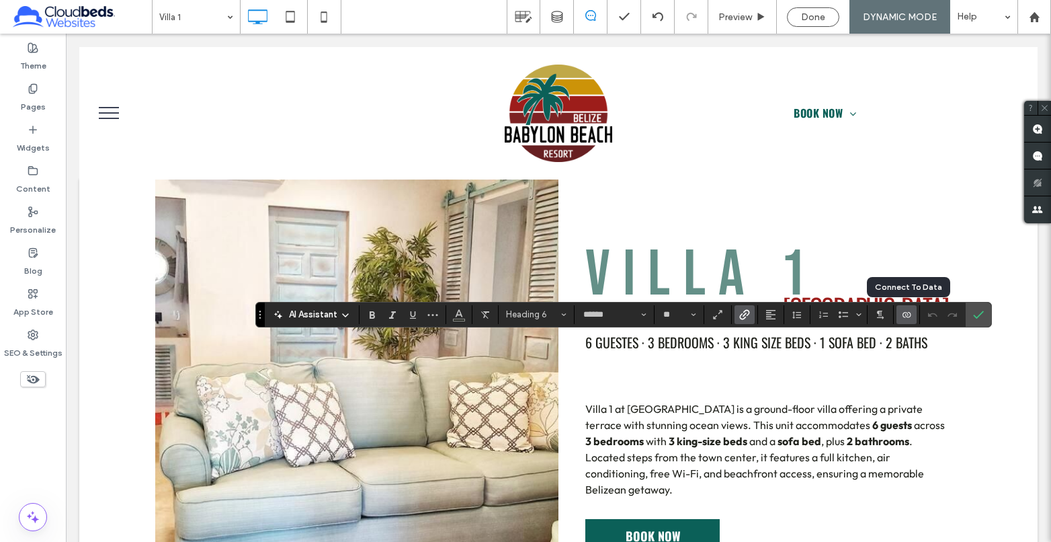
click at [911, 313] on icon "Connect To Data" at bounding box center [906, 314] width 11 height 11
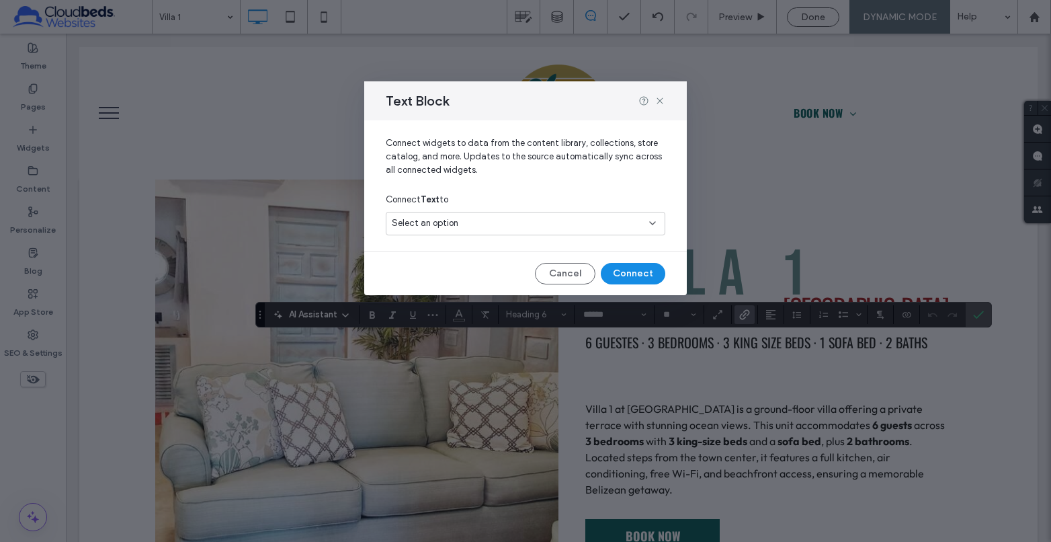
click at [546, 215] on div "Select an option" at bounding box center [526, 224] width 280 height 24
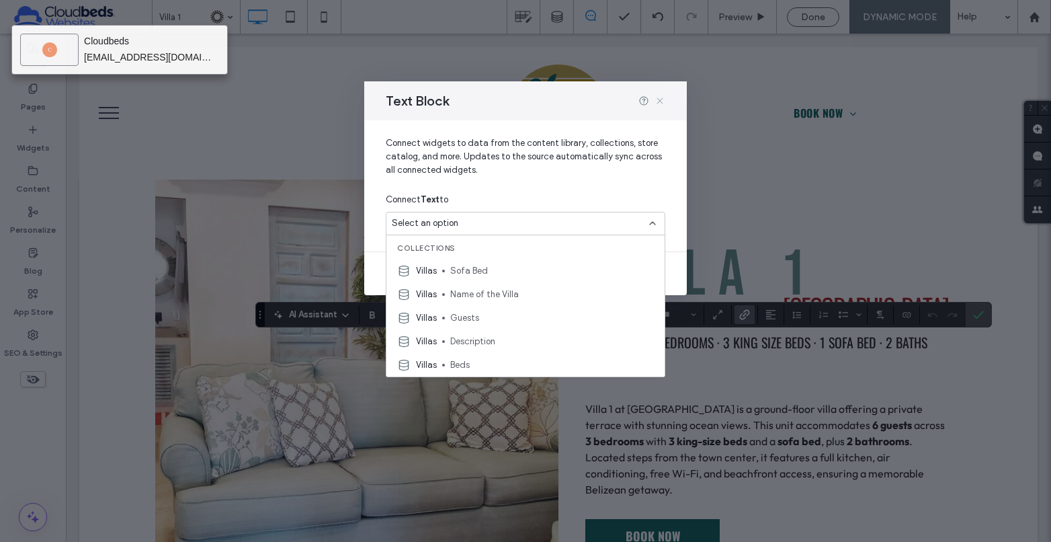
click at [658, 101] on icon at bounding box center [659, 100] width 11 height 11
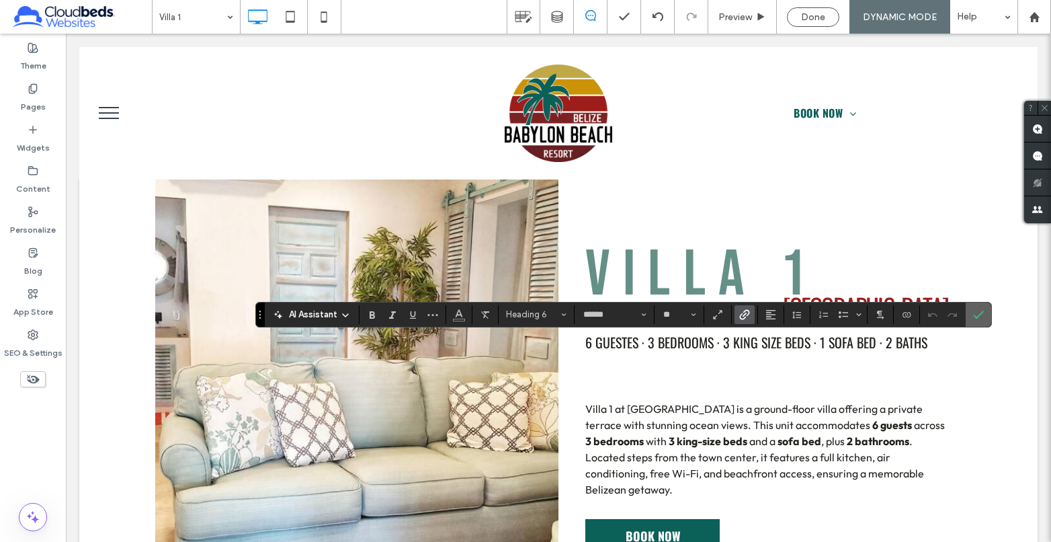
click at [979, 313] on icon "Confirm" at bounding box center [978, 314] width 11 height 11
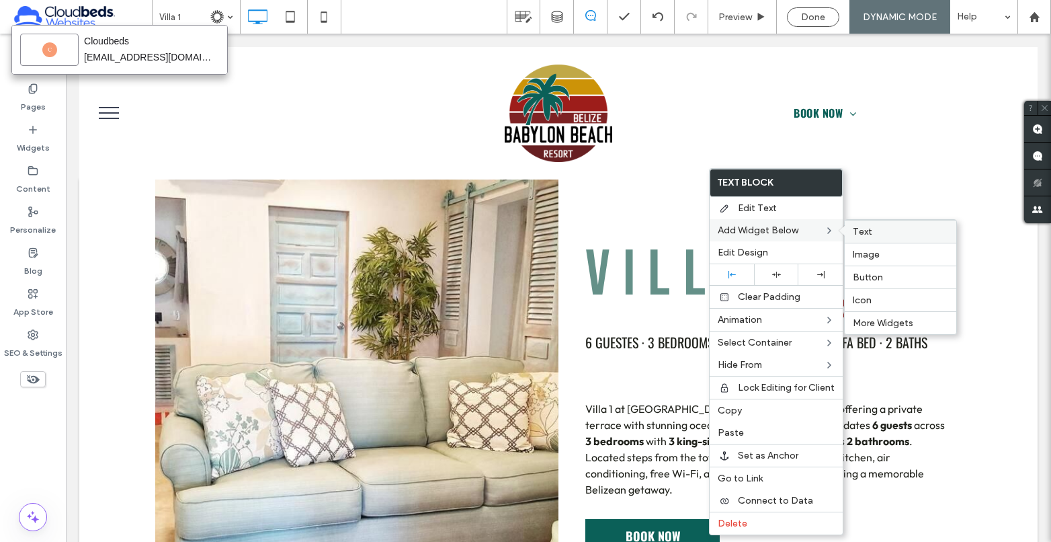
click at [870, 234] on span "Text" at bounding box center [862, 231] width 19 height 11
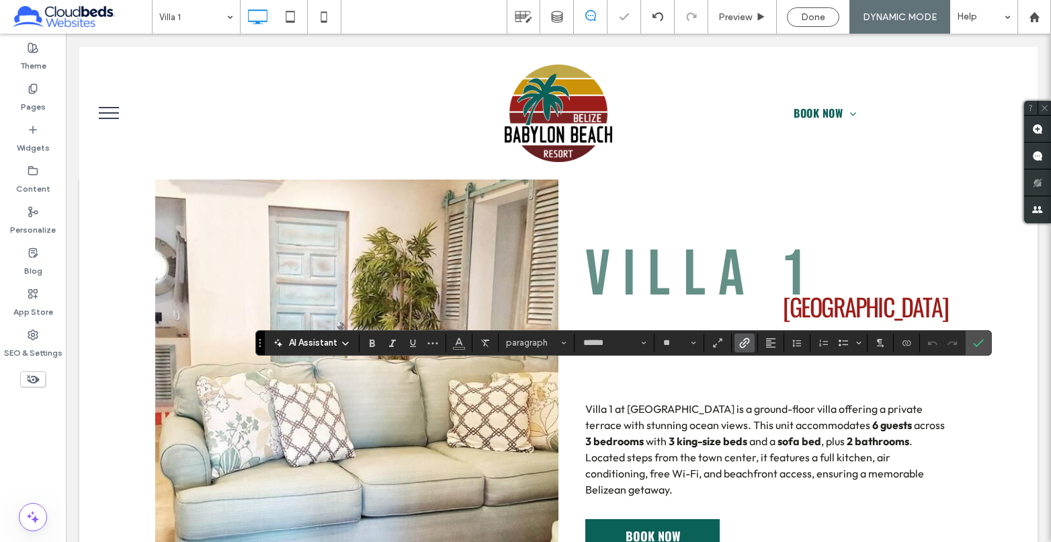
click at [745, 339] on use "Link" at bounding box center [744, 342] width 10 height 10
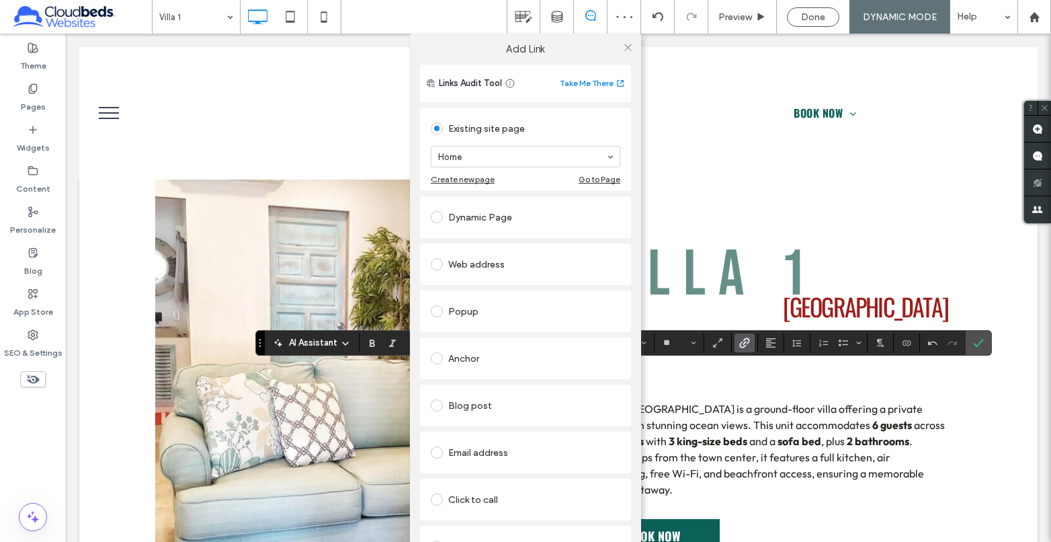
click at [480, 218] on div "Dynamic Page" at bounding box center [525, 217] width 189 height 22
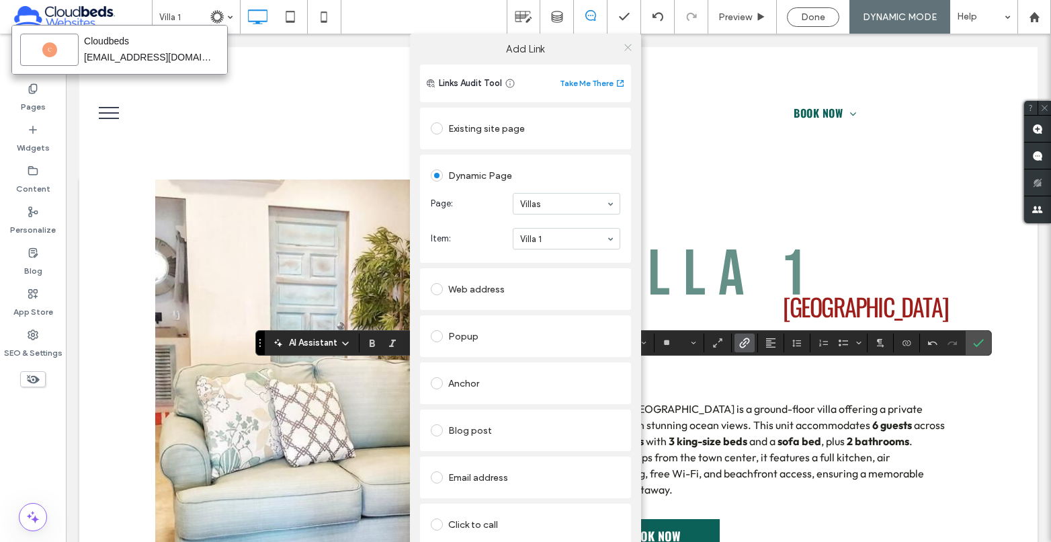
click at [624, 46] on icon at bounding box center [628, 47] width 10 height 10
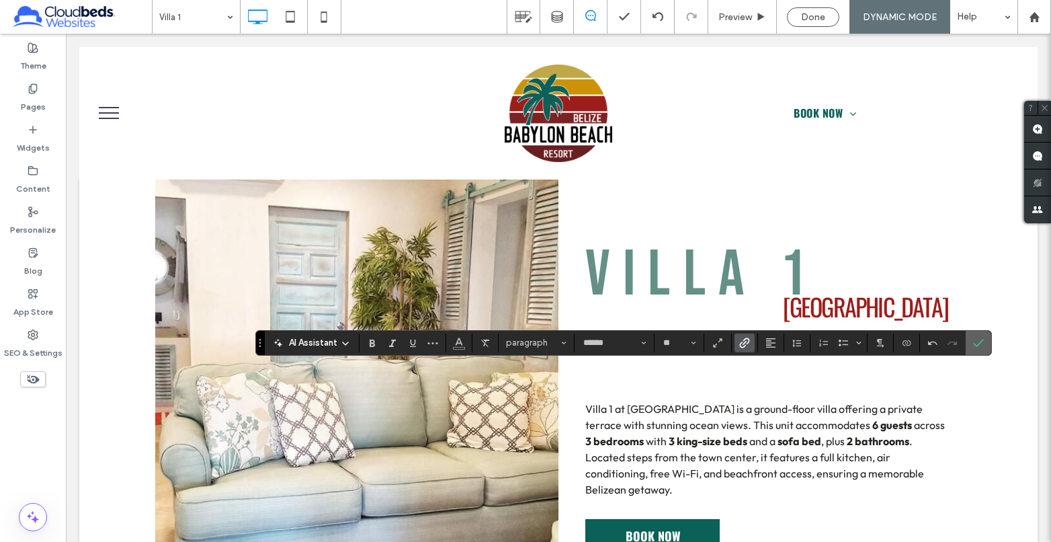
click at [984, 340] on label "Confirm" at bounding box center [978, 343] width 20 height 24
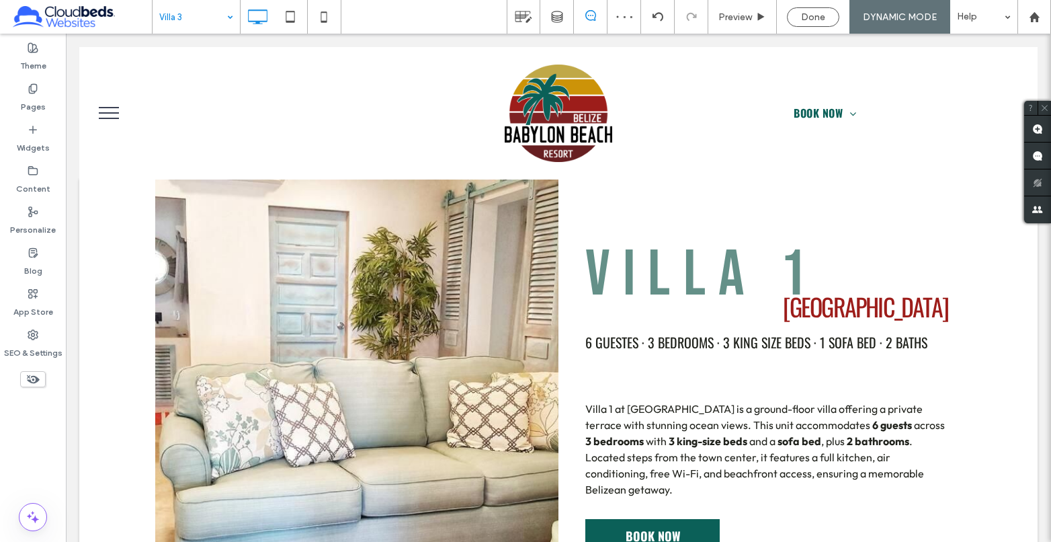
click at [206, 19] on input at bounding box center [192, 17] width 67 height 34
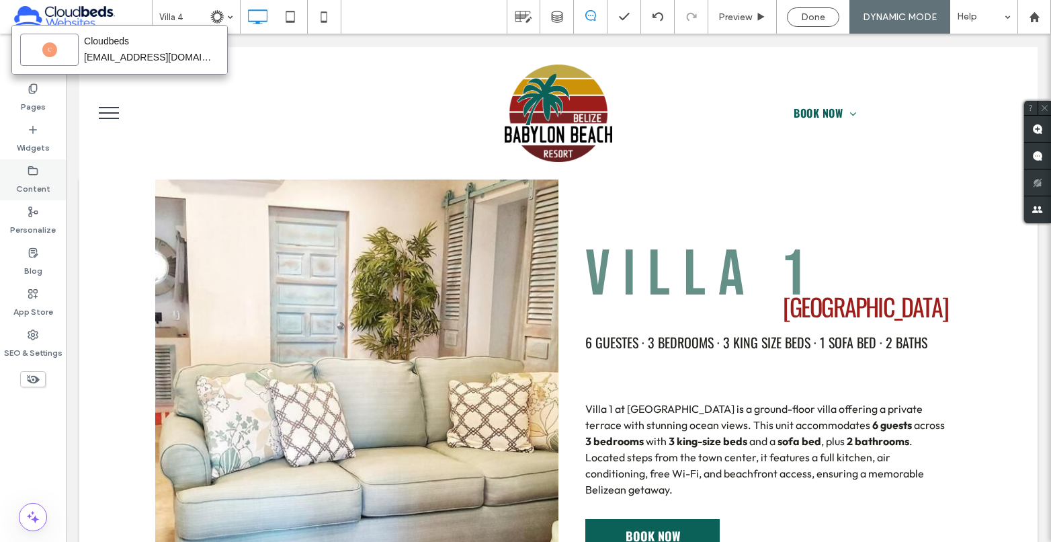
click at [36, 180] on label "Content" at bounding box center [33, 185] width 34 height 19
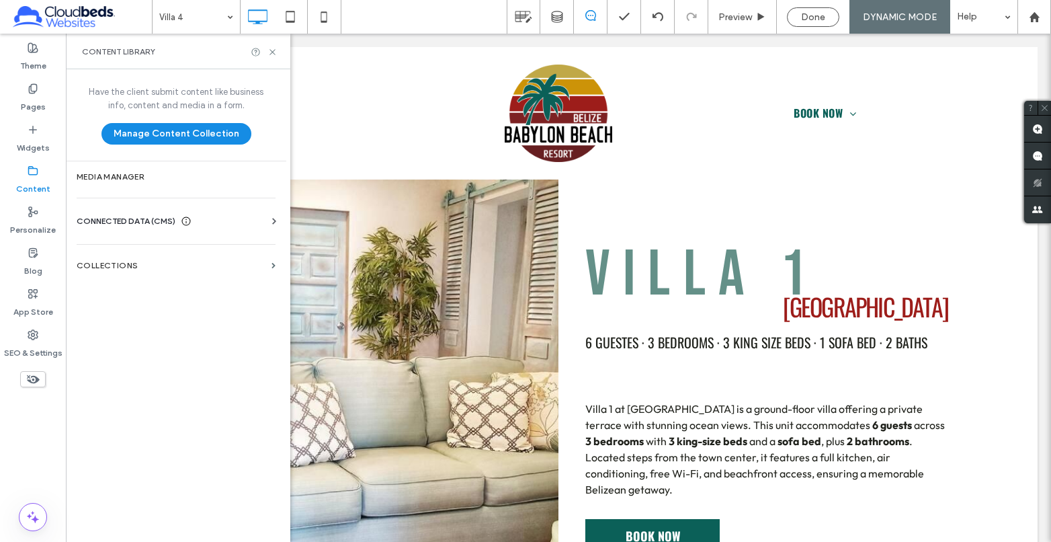
click at [122, 216] on span "CONNECTED DATA (CMS)" at bounding box center [126, 220] width 99 height 13
click at [114, 269] on label "Collections" at bounding box center [171, 265] width 189 height 9
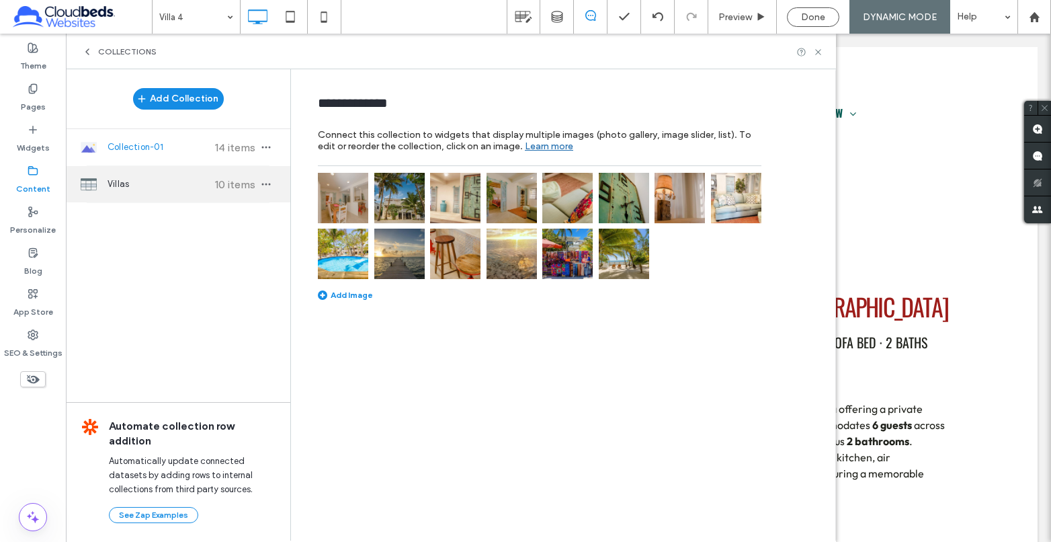
click at [123, 182] on span "Villas" at bounding box center [158, 183] width 100 height 13
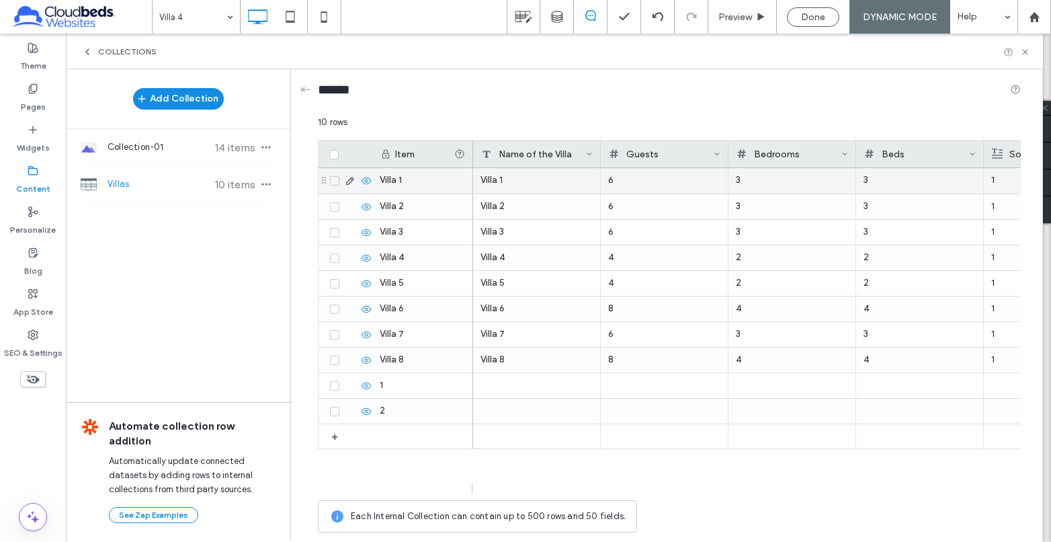
click at [366, 183] on icon at bounding box center [366, 180] width 11 height 11
click at [367, 179] on icon at bounding box center [366, 180] width 11 height 11
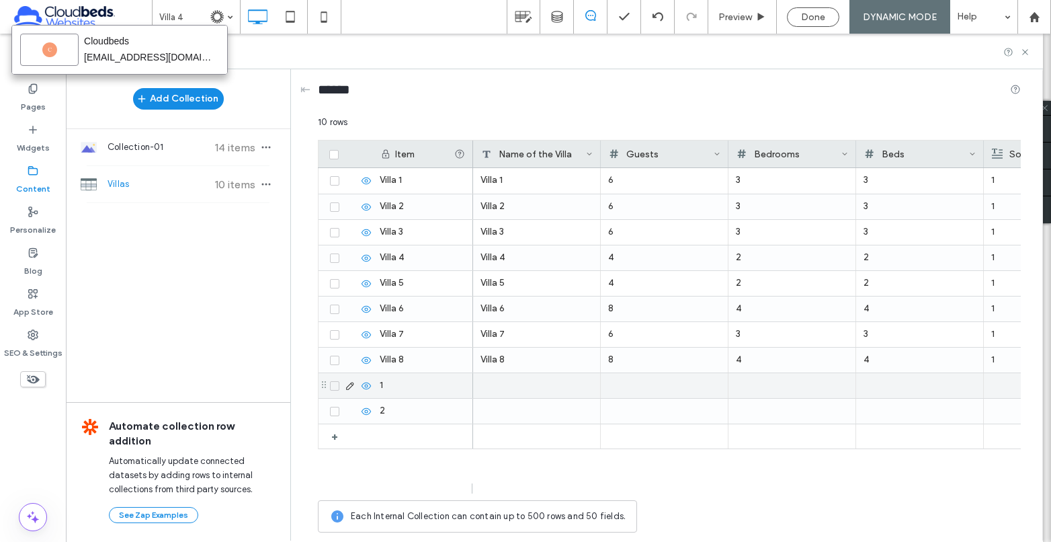
click at [336, 386] on icon at bounding box center [334, 386] width 5 height 4
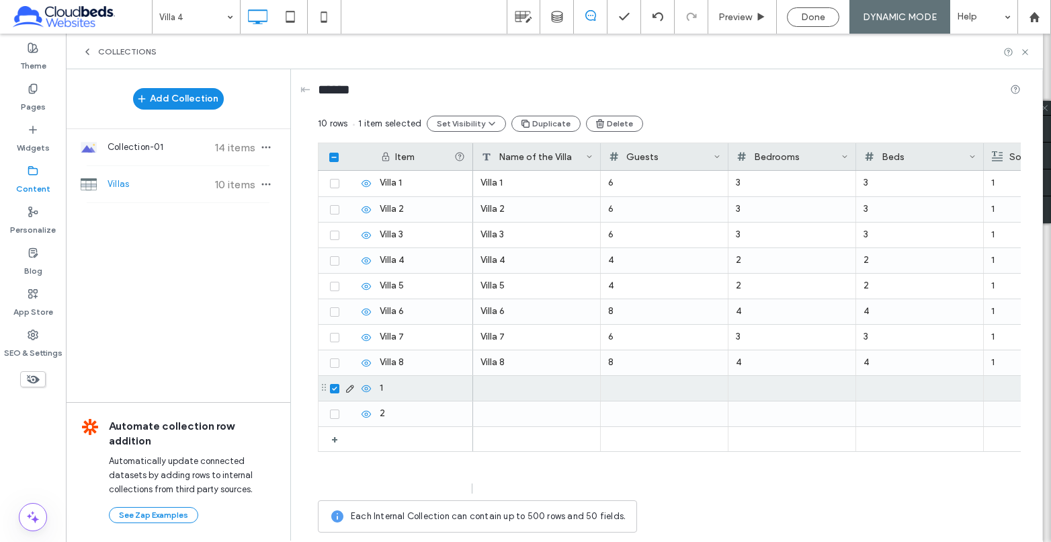
click at [336, 390] on span at bounding box center [334, 388] width 9 height 9
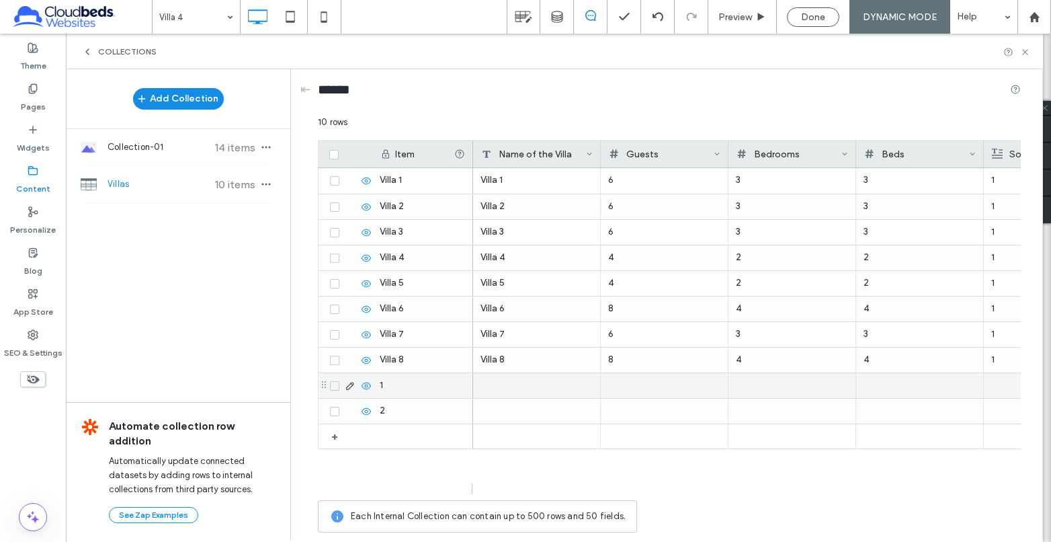
click at [349, 388] on use at bounding box center [349, 385] width 7 height 7
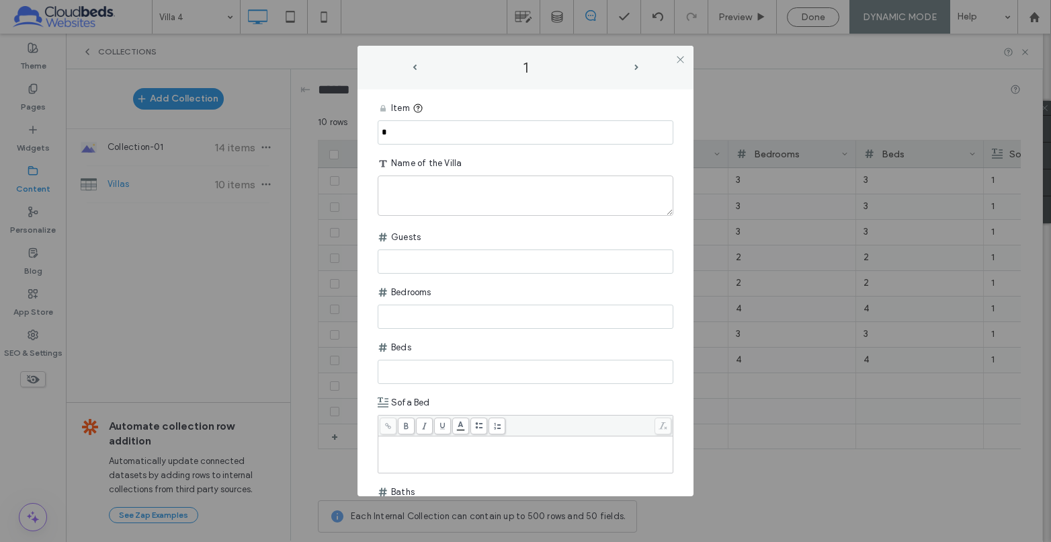
click at [344, 389] on div "1 Item * Name of the Villa Guests Bedrooms Beds Sofa Bed Baths Amenities Pictur…" at bounding box center [525, 271] width 1051 height 542
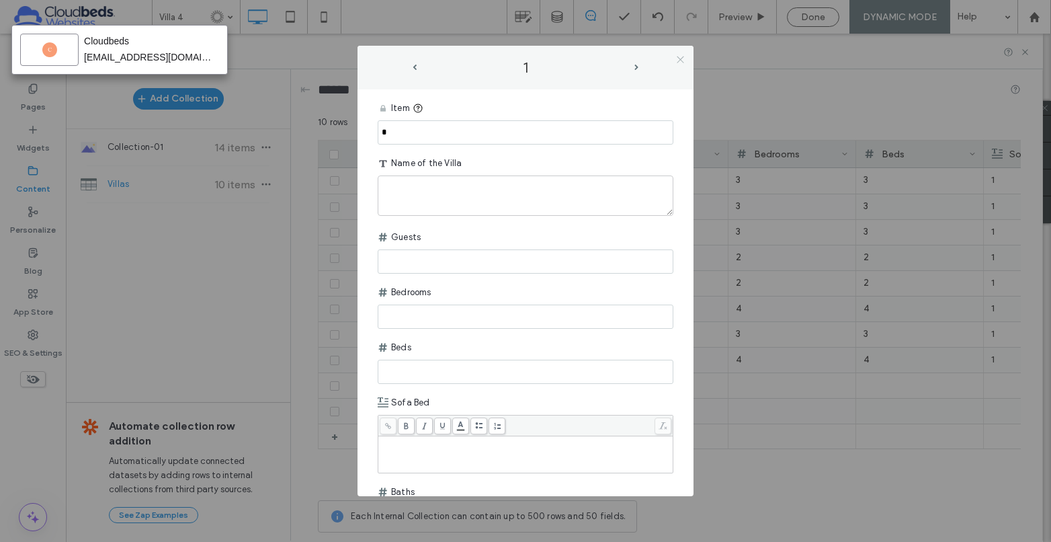
click at [678, 63] on icon at bounding box center [680, 59] width 10 height 10
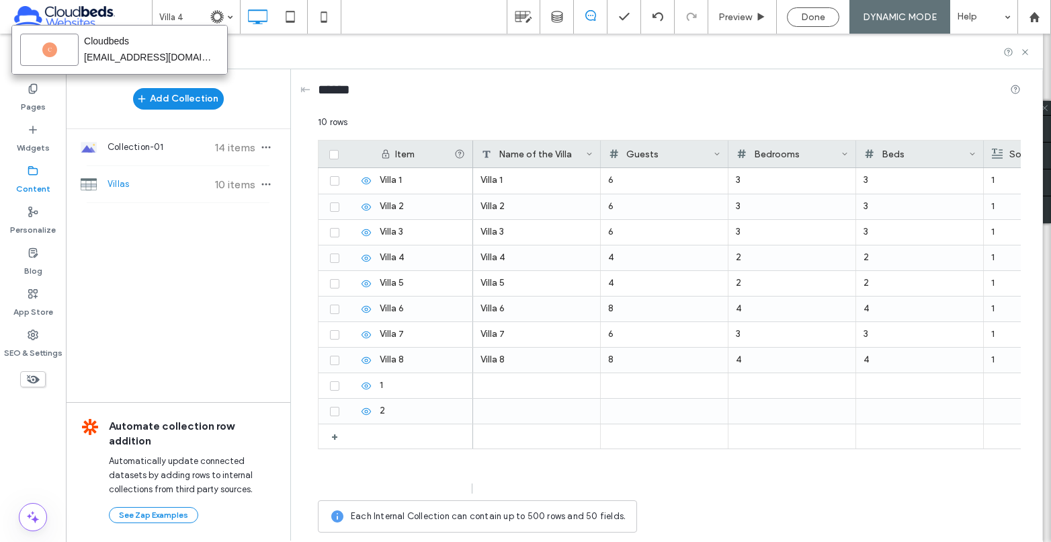
click at [183, 186] on span "Villas" at bounding box center [158, 183] width 100 height 13
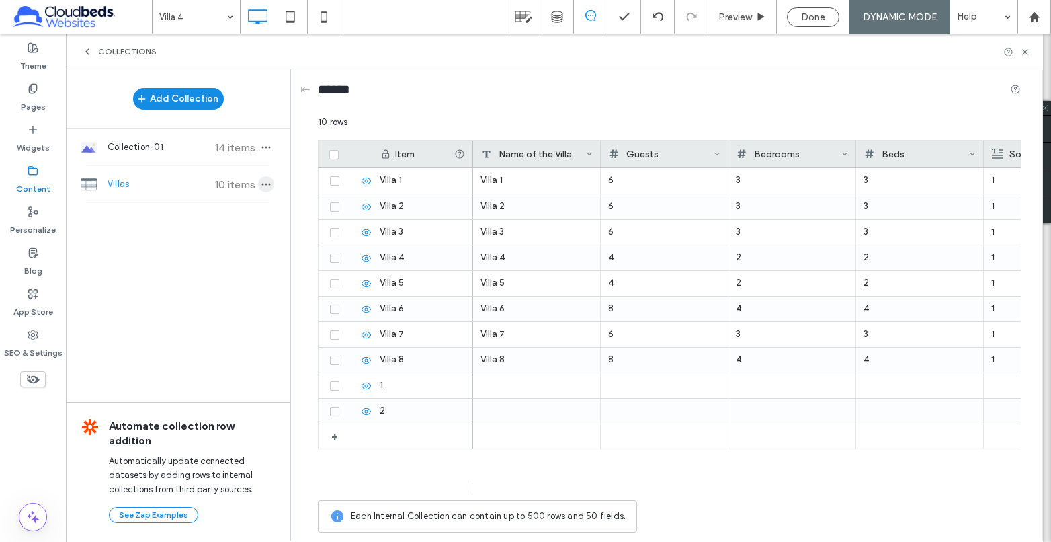
click at [269, 187] on icon "button" at bounding box center [266, 184] width 11 height 11
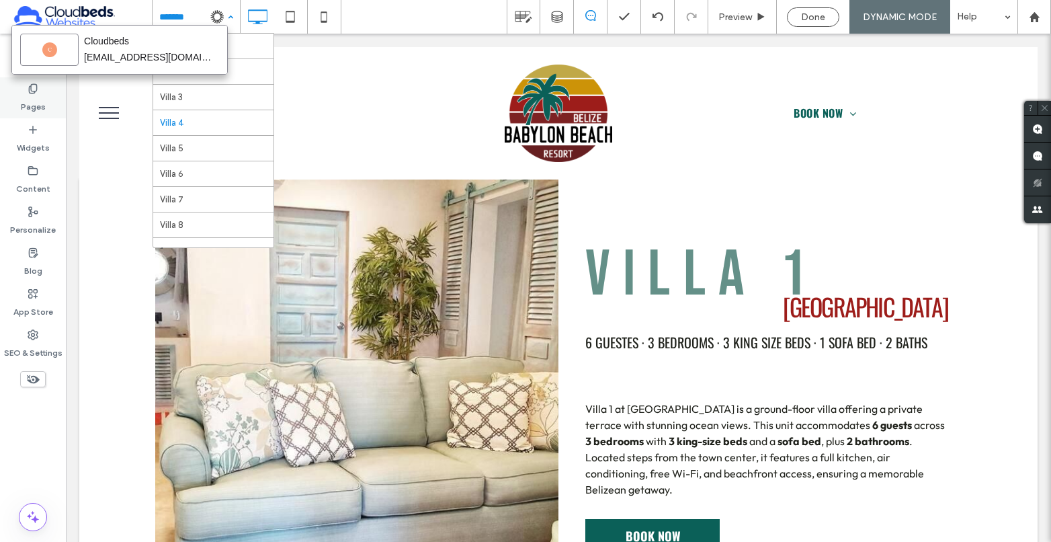
click at [30, 99] on label "Pages" at bounding box center [33, 103] width 25 height 19
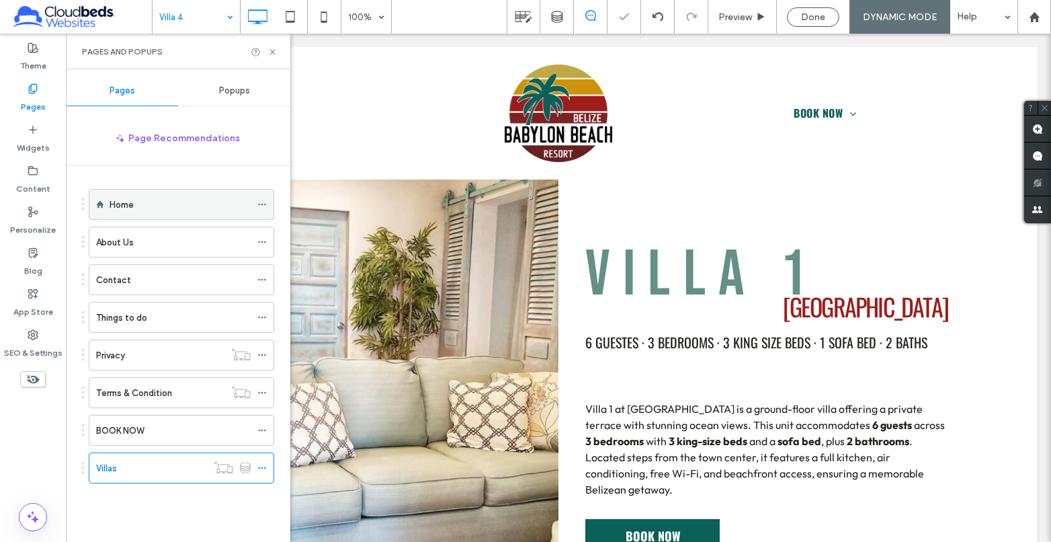
click at [150, 199] on div "Home" at bounding box center [180, 205] width 141 height 14
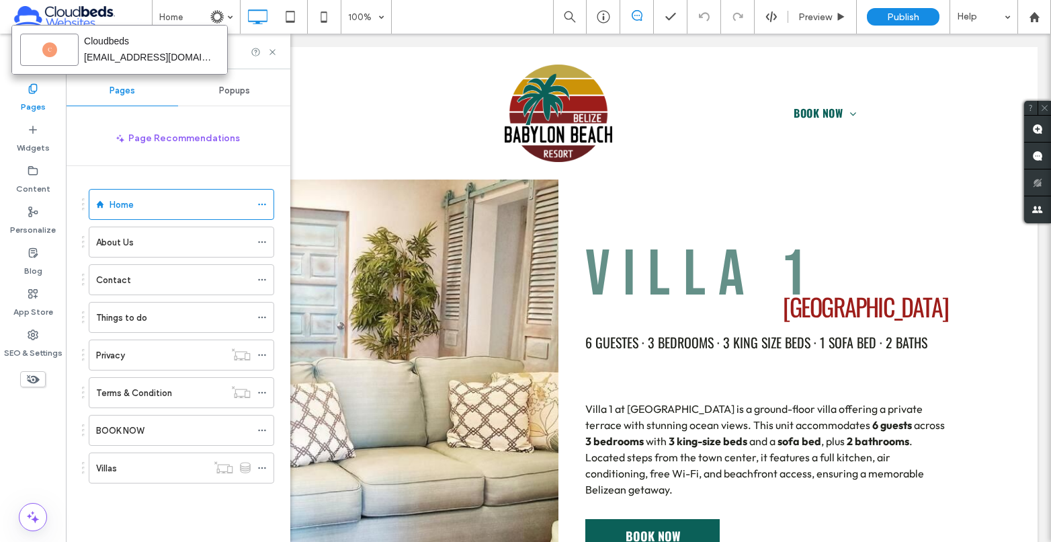
click at [214, 16] on img at bounding box center [216, 16] width 13 height 13
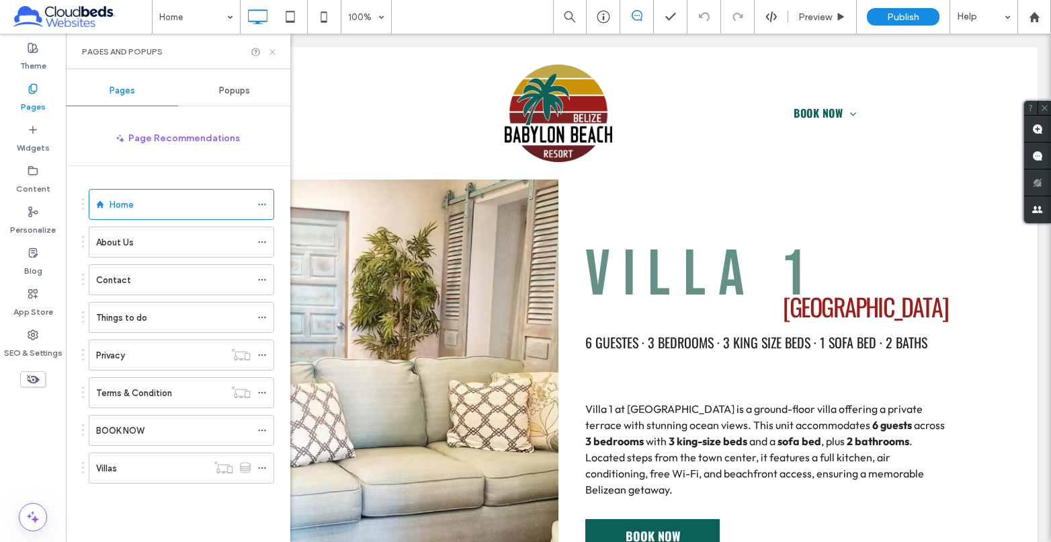
click at [277, 52] on icon at bounding box center [272, 52] width 10 height 10
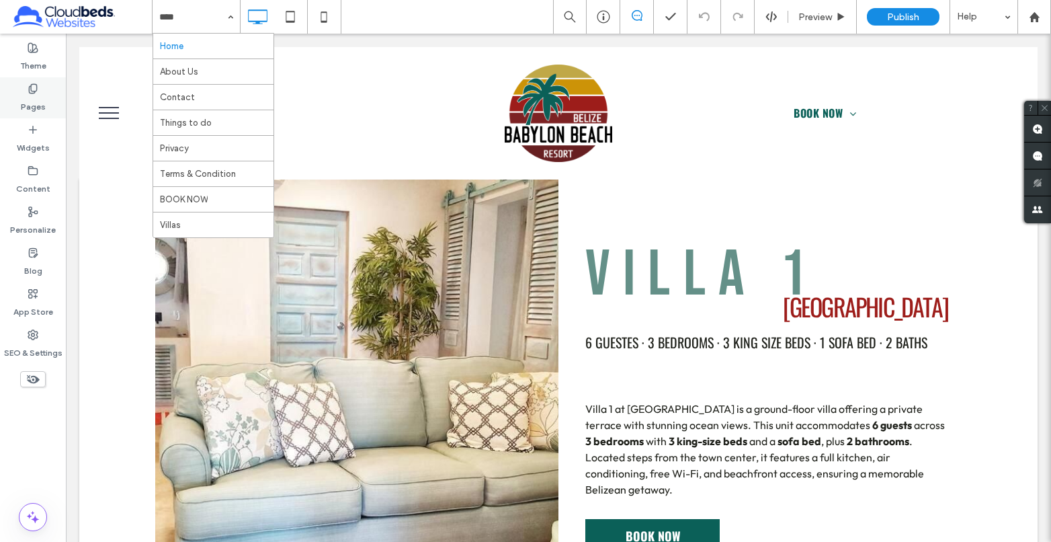
click at [33, 86] on icon at bounding box center [33, 88] width 11 height 11
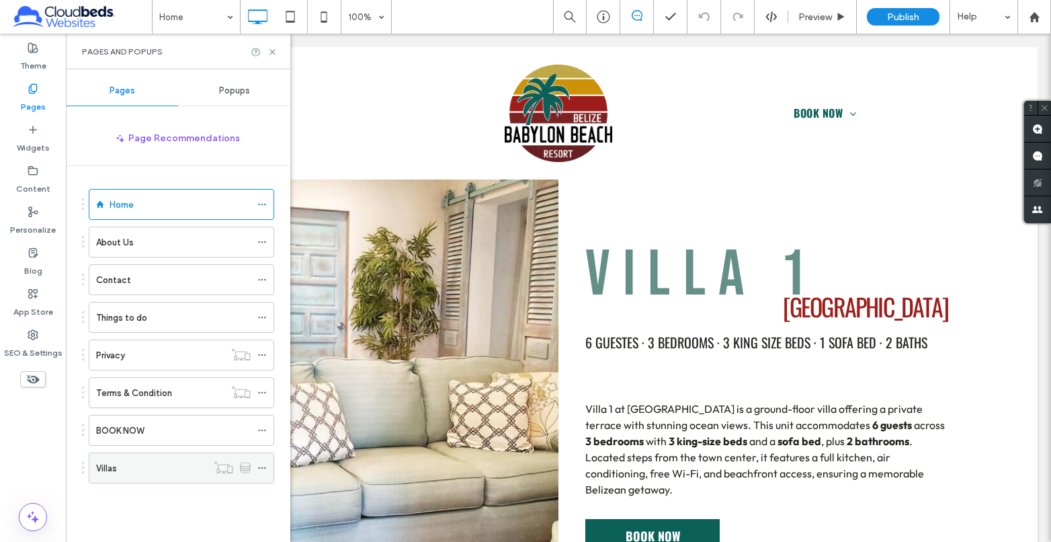
click at [173, 476] on div "Villas" at bounding box center [151, 468] width 111 height 30
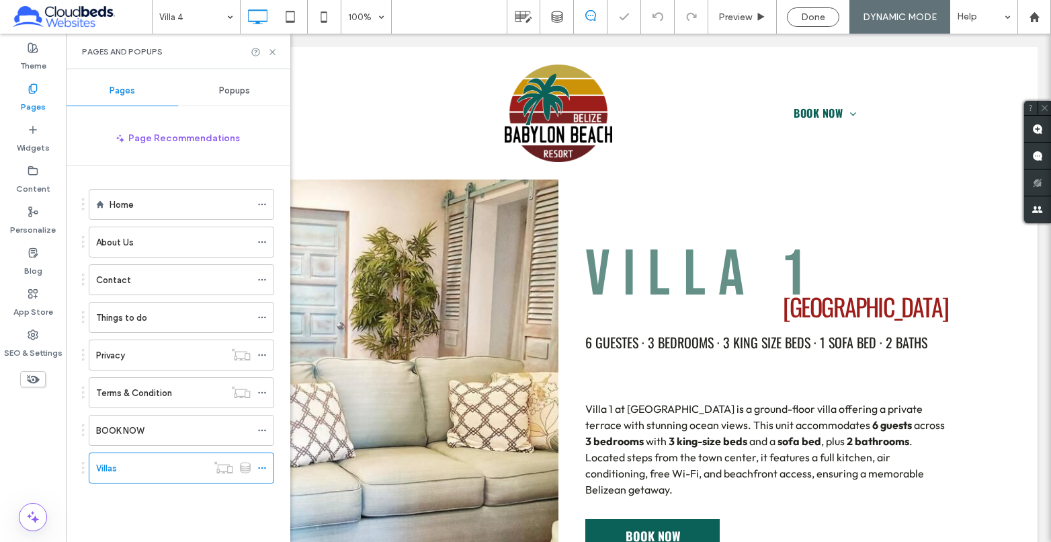
click at [244, 468] on use at bounding box center [245, 467] width 9 height 10
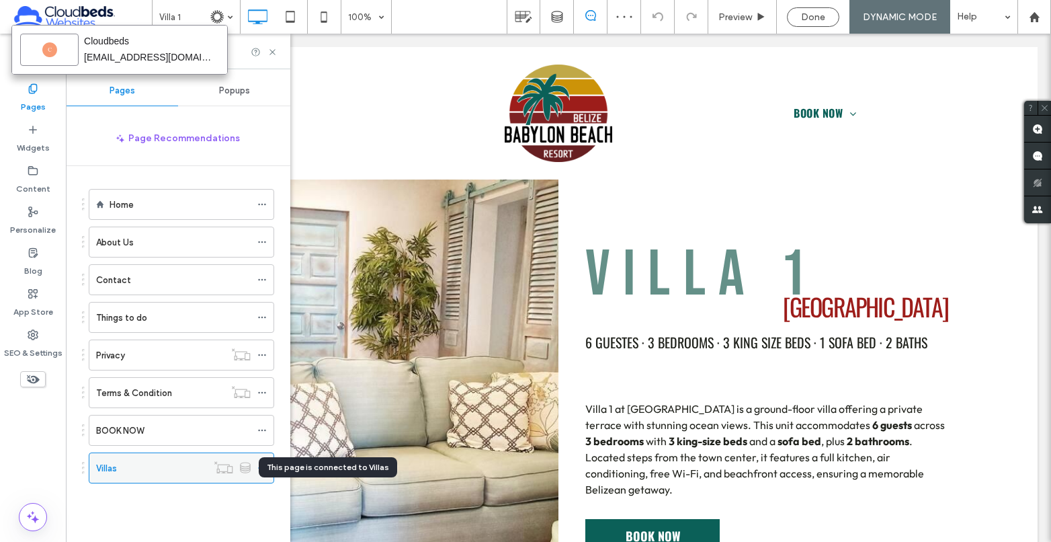
click at [246, 469] on icon at bounding box center [245, 467] width 11 height 11
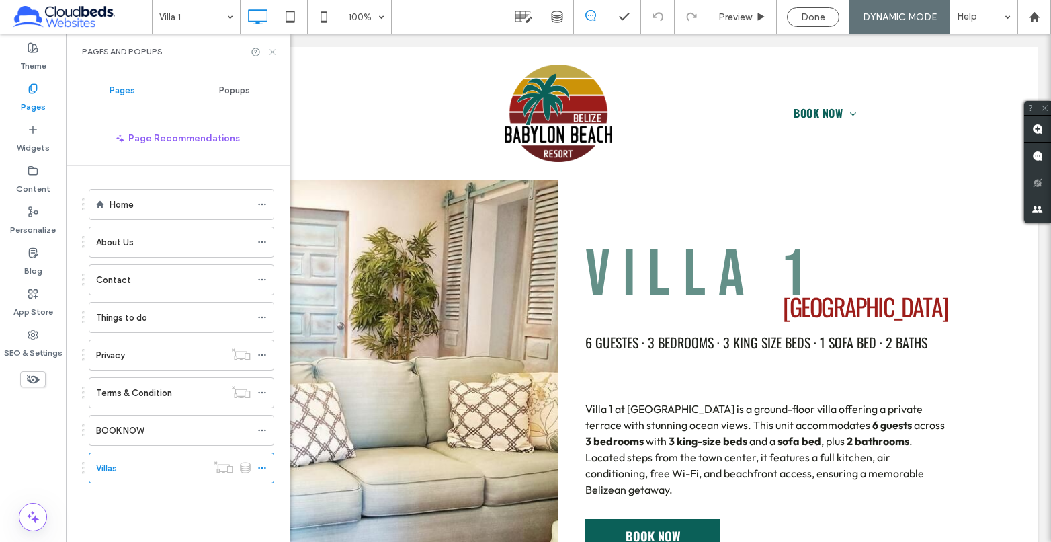
click at [270, 48] on icon at bounding box center [272, 52] width 10 height 10
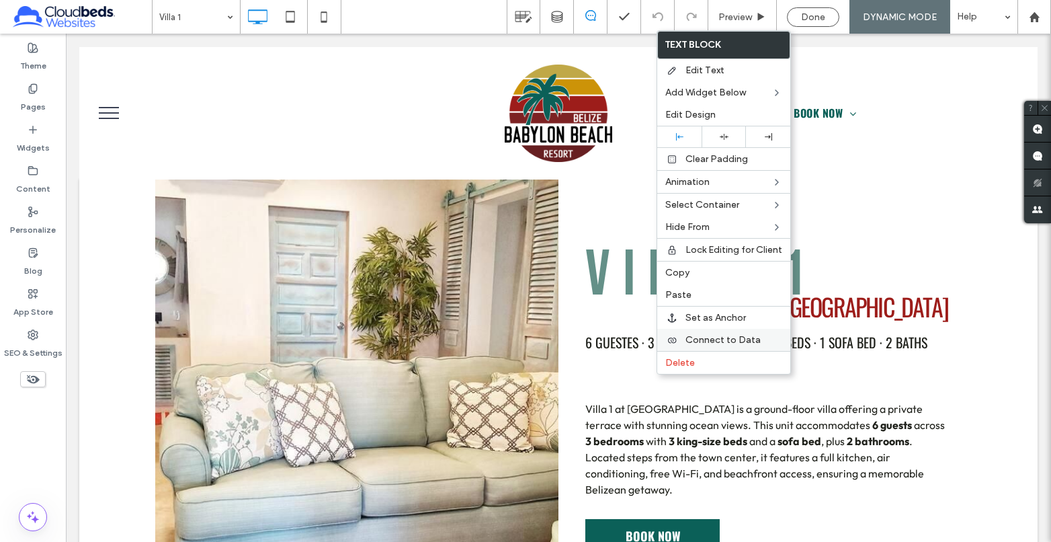
click at [693, 338] on span "Connect to Data" at bounding box center [722, 339] width 75 height 11
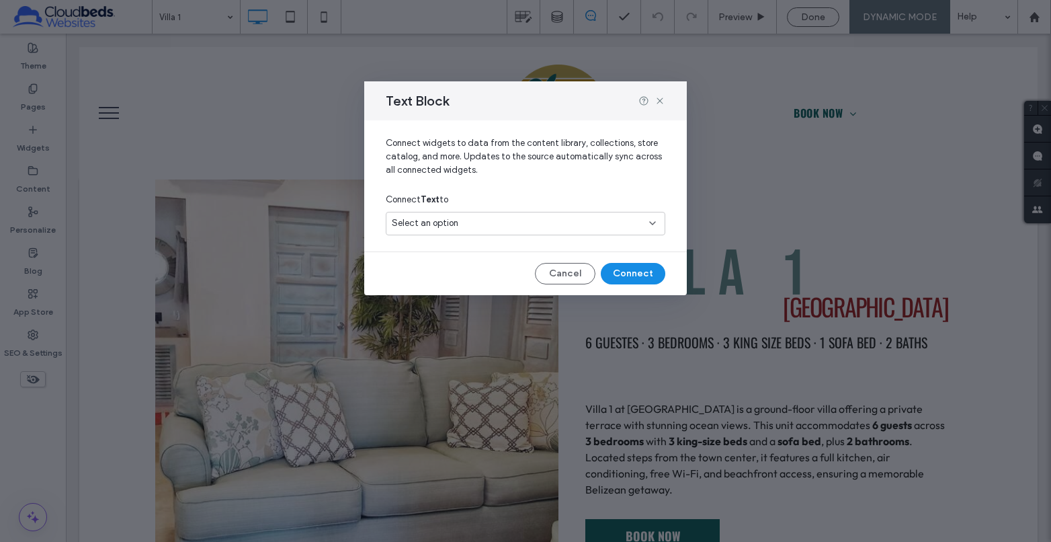
click at [532, 222] on div "Select an option" at bounding box center [517, 222] width 251 height 13
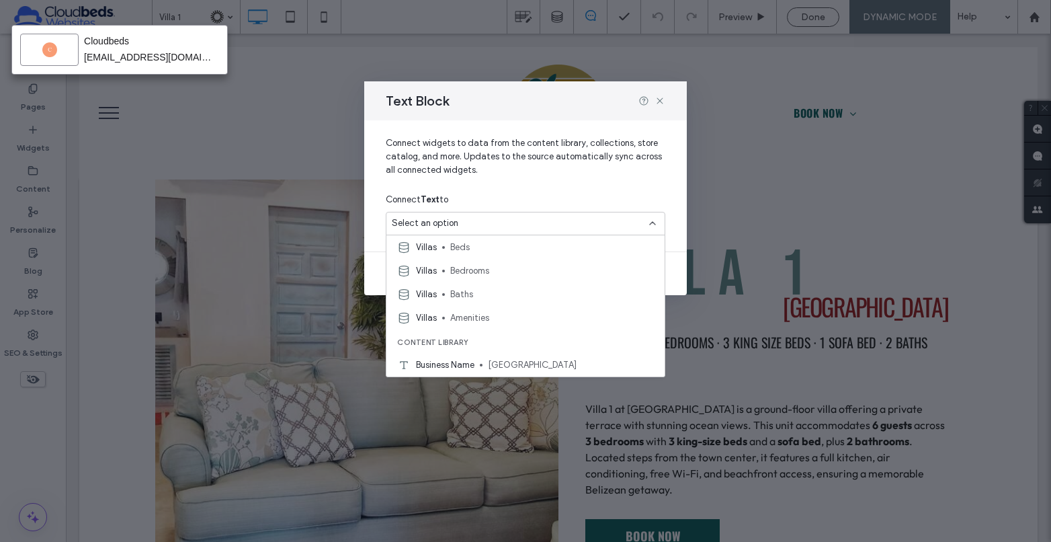
scroll to position [134, 0]
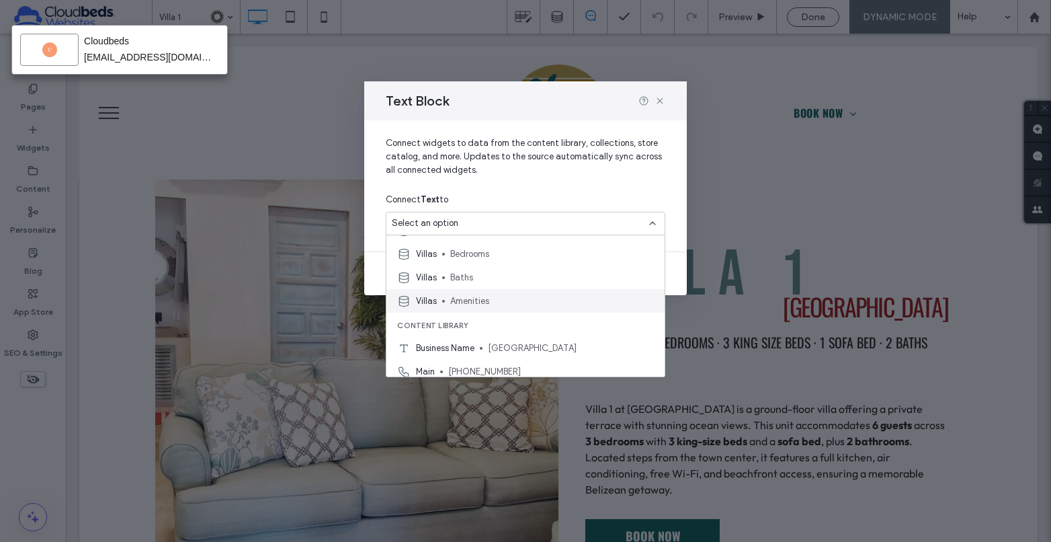
click at [525, 304] on span "Amenities" at bounding box center [552, 300] width 204 height 13
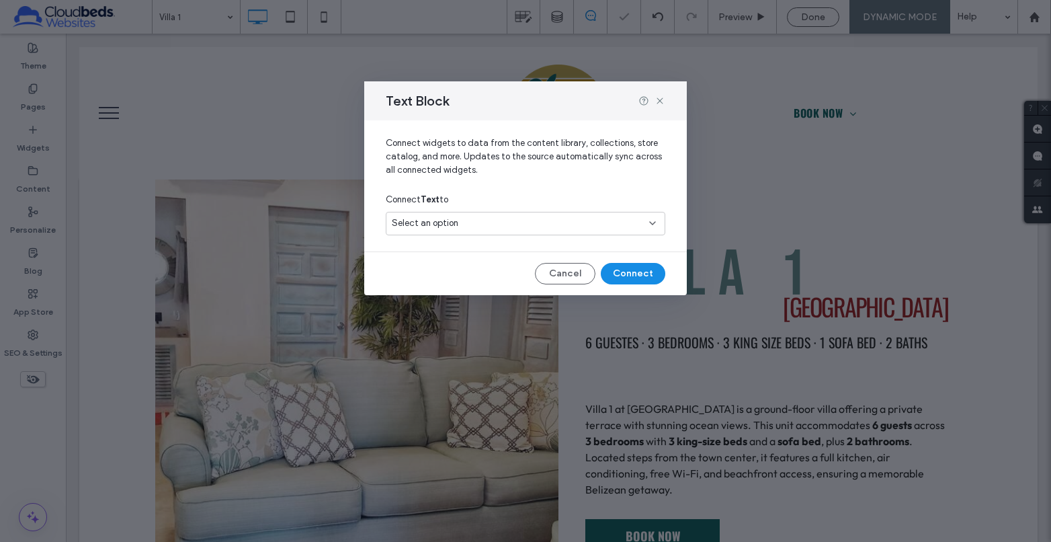
click at [509, 225] on div "Select an option" at bounding box center [517, 222] width 251 height 13
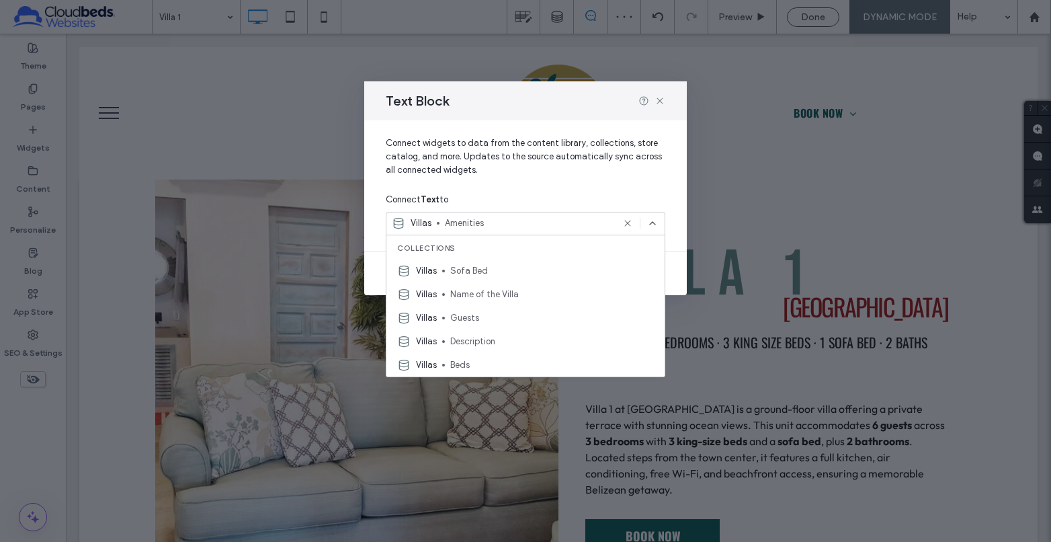
click at [667, 179] on div "Connect widgets to data from the content library, collections, store catalog, a…" at bounding box center [525, 180] width 323 height 120
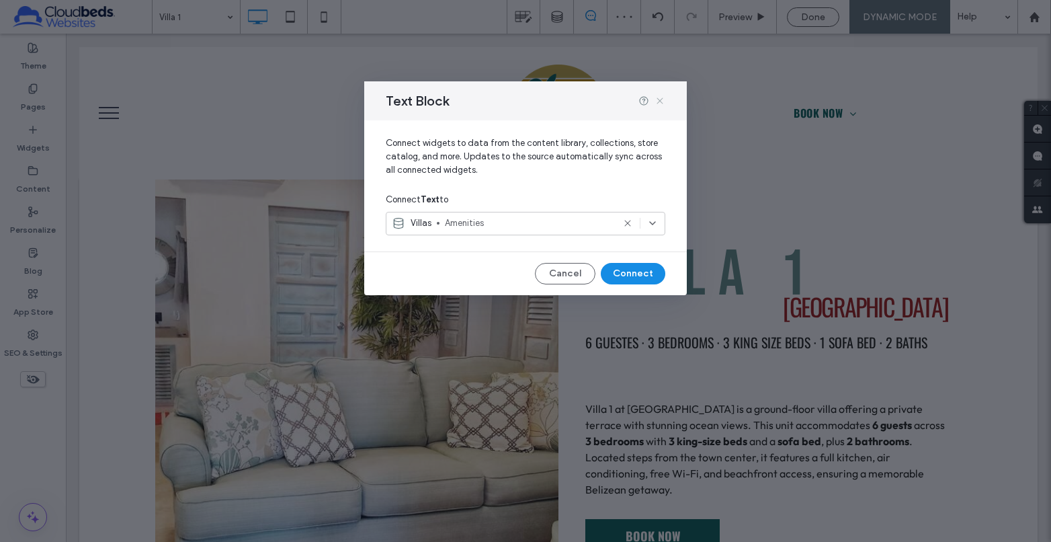
click at [662, 97] on icon at bounding box center [659, 100] width 11 height 11
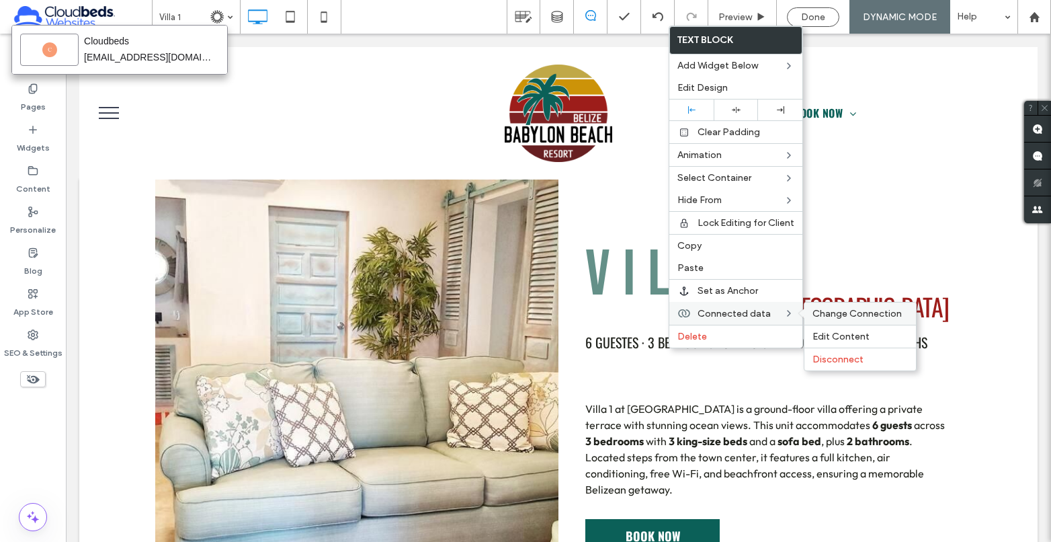
click at [853, 312] on span "Change Connection" at bounding box center [856, 313] width 89 height 11
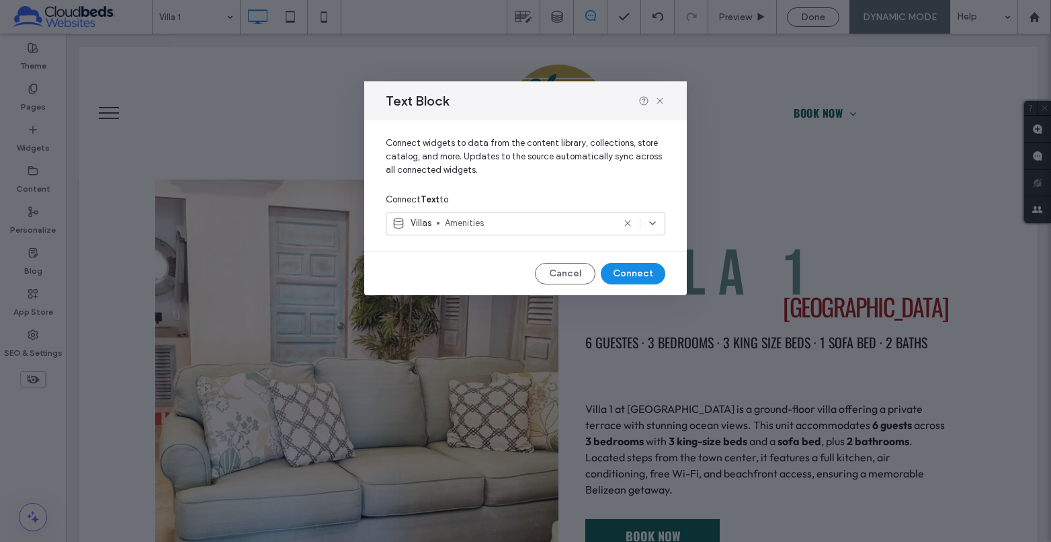
click at [519, 220] on span "Amenities" at bounding box center [529, 222] width 168 height 13
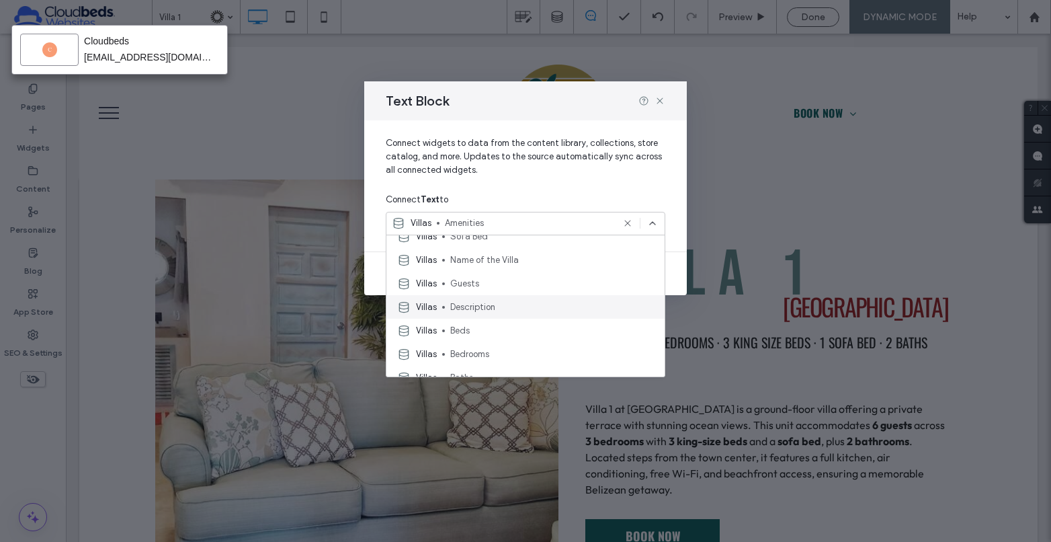
scroll to position [0, 0]
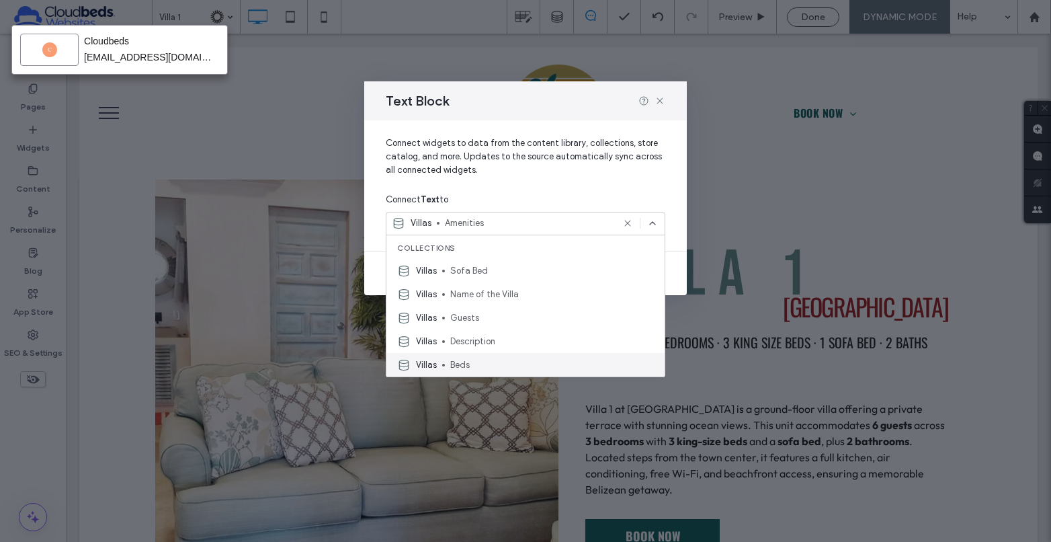
click at [511, 360] on span "Beds" at bounding box center [552, 364] width 204 height 13
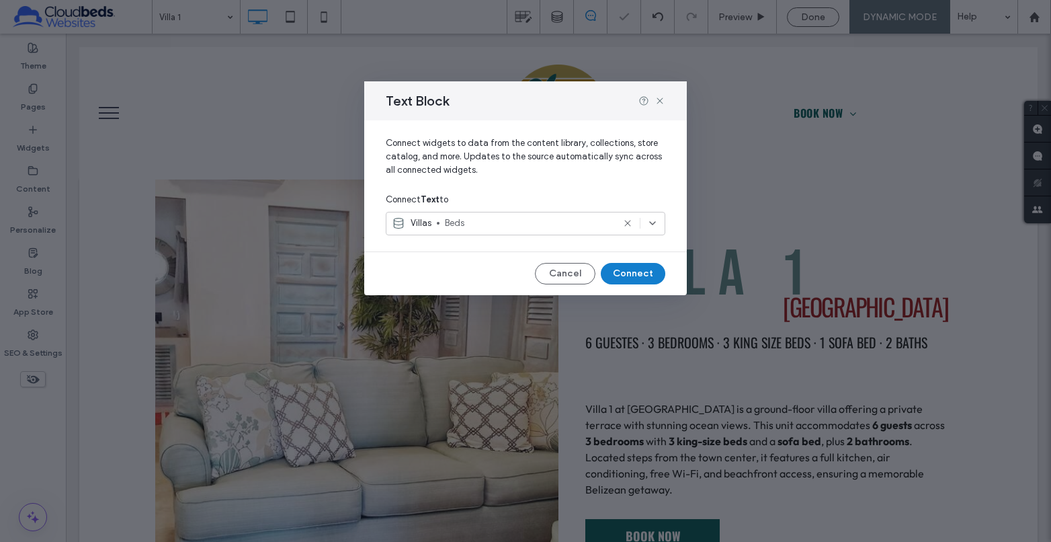
click at [624, 271] on button "Connect" at bounding box center [633, 274] width 65 height 22
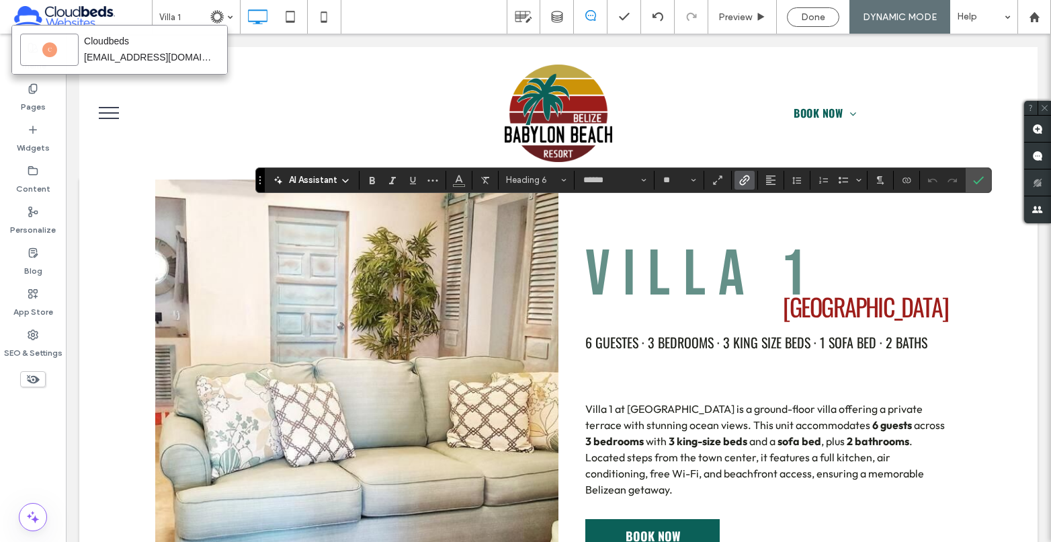
click at [746, 179] on icon "Link" at bounding box center [744, 180] width 11 height 11
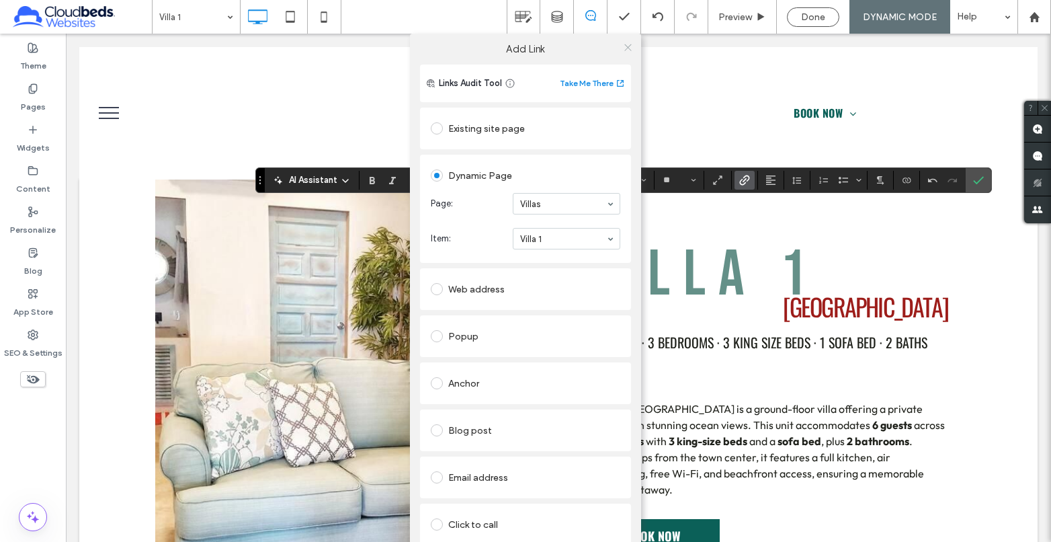
click at [628, 46] on icon at bounding box center [628, 47] width 10 height 10
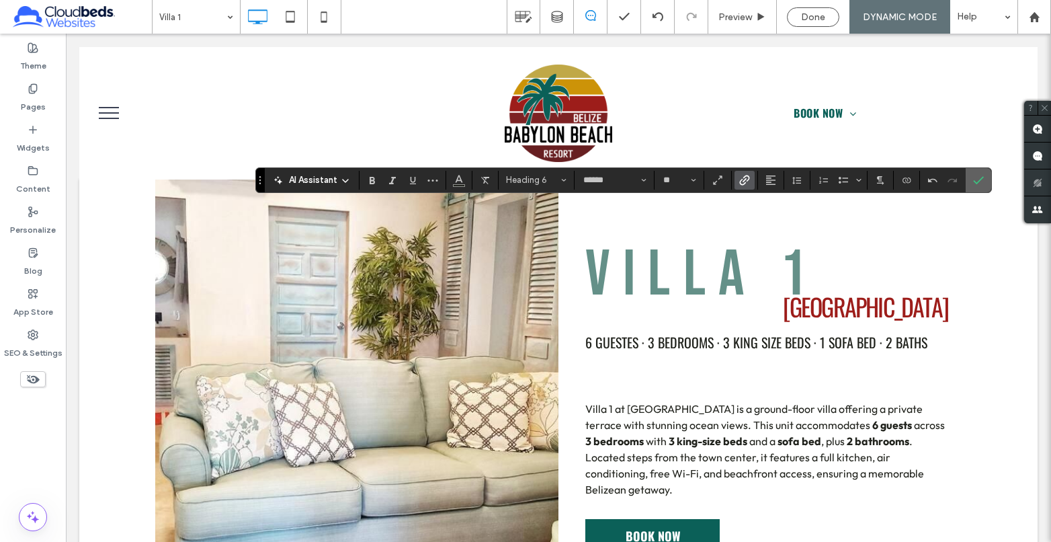
click at [986, 178] on label "Confirm" at bounding box center [978, 180] width 20 height 24
click at [744, 179] on use "Link" at bounding box center [744, 180] width 10 height 10
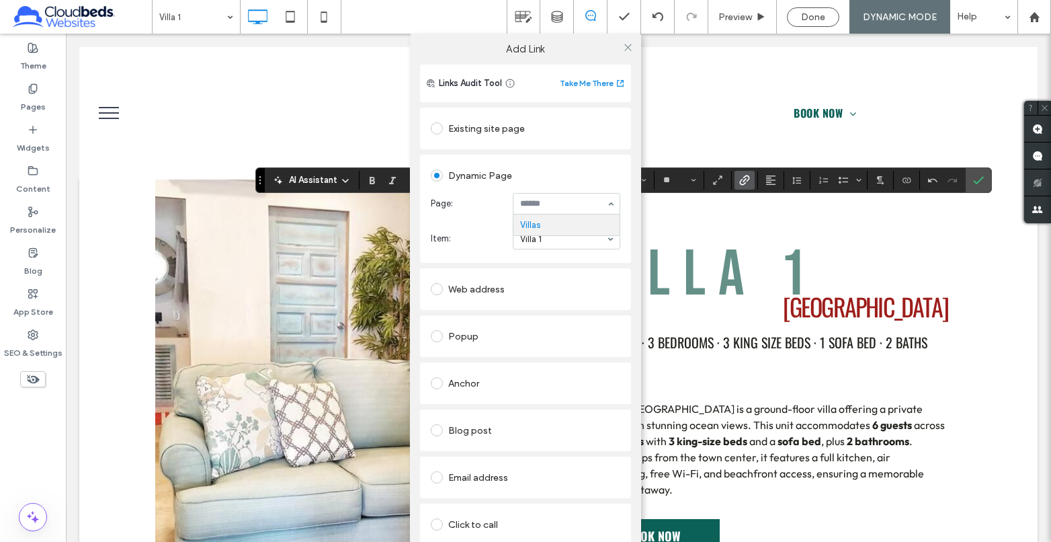
click at [628, 196] on div "Links Audit Tool Take Me There Existing site page Dynamic Page Page: Villas Ite…" at bounding box center [525, 347] width 231 height 565
click at [624, 222] on div "Dynamic Page Page: Villas Item: Villa 1 Villa 2 Villa 3 Villa 4 Villa 5 Villa 6…" at bounding box center [525, 209] width 211 height 108
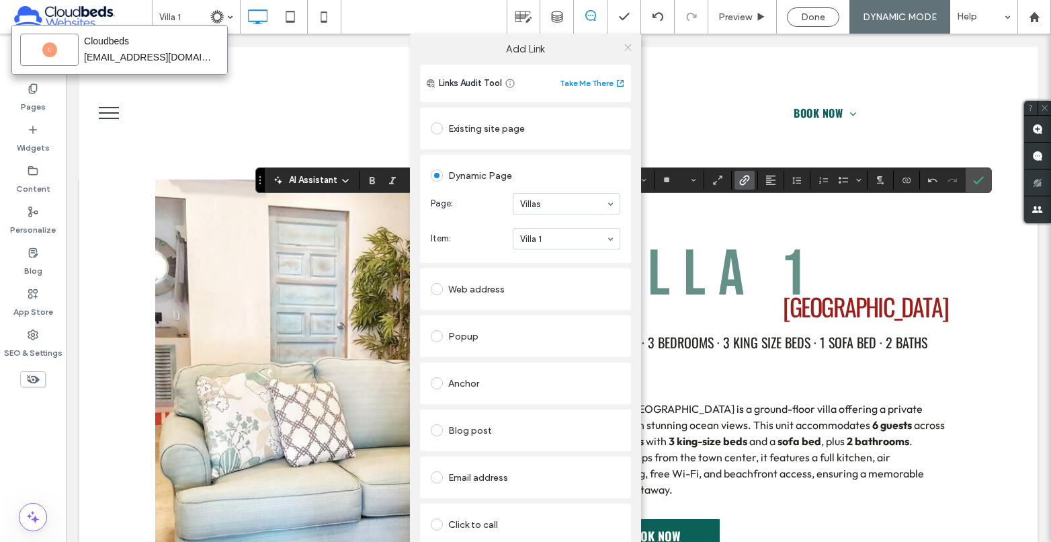
click at [623, 46] on icon at bounding box center [628, 47] width 10 height 10
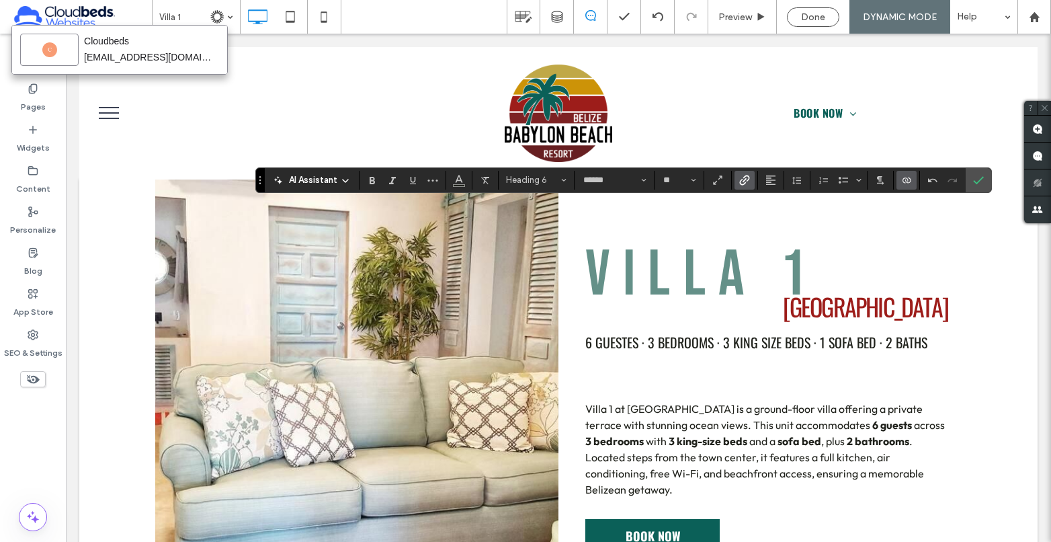
click at [904, 181] on icon "Connect To Data" at bounding box center [906, 180] width 11 height 11
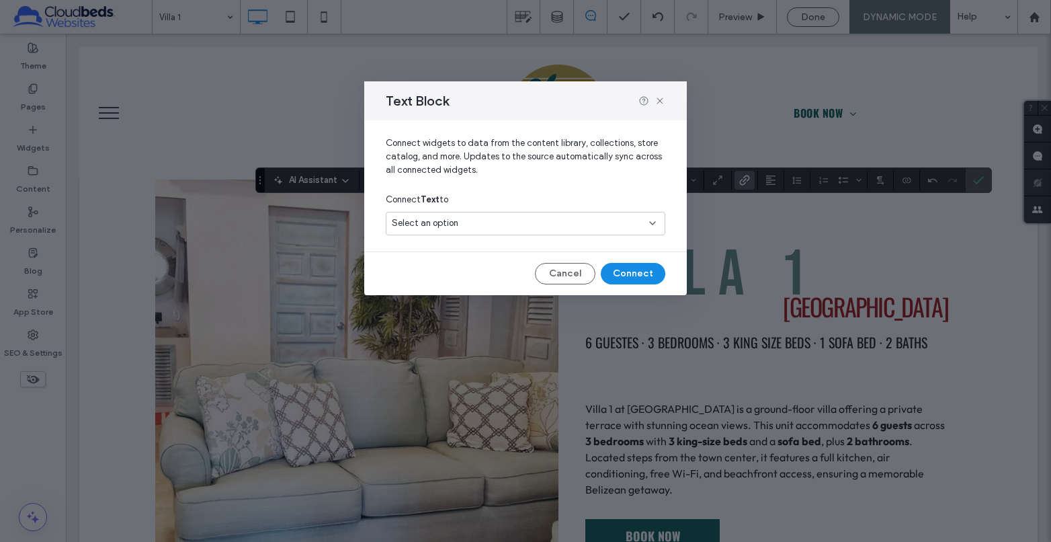
click at [513, 218] on div "Select an option" at bounding box center [517, 222] width 251 height 13
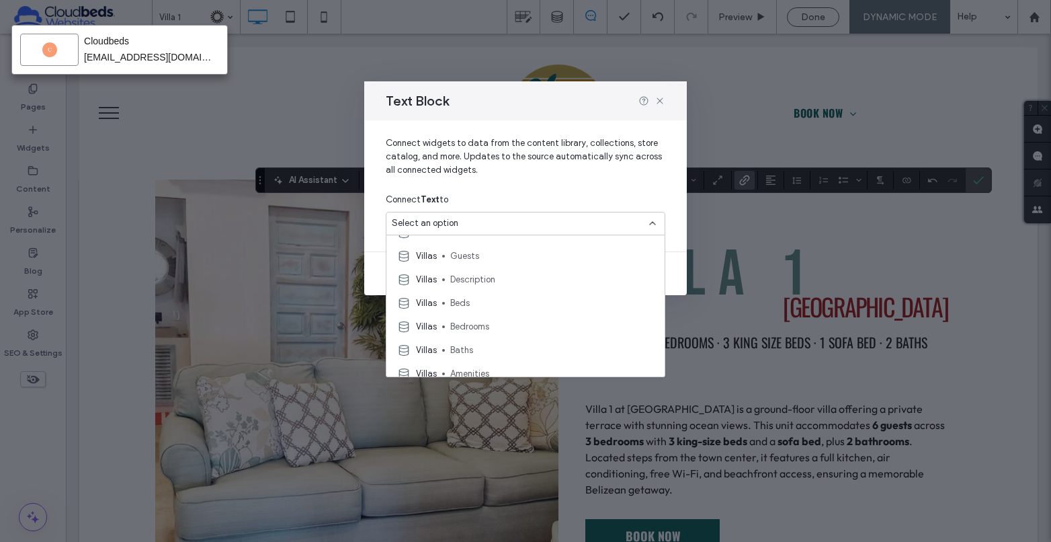
scroll to position [67, 0]
click at [519, 254] on span "Guests" at bounding box center [552, 250] width 204 height 13
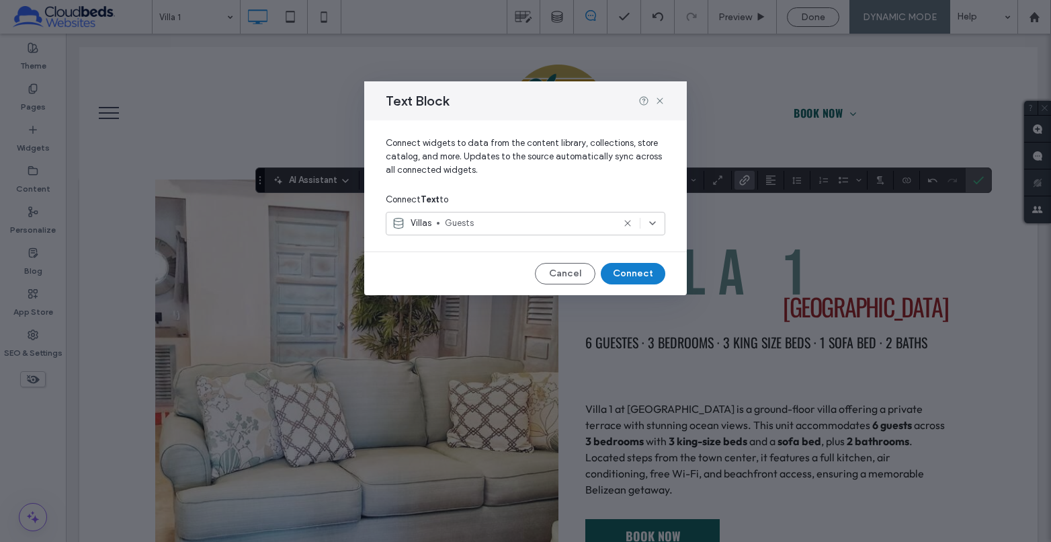
click at [646, 279] on button "Connect" at bounding box center [633, 274] width 65 height 22
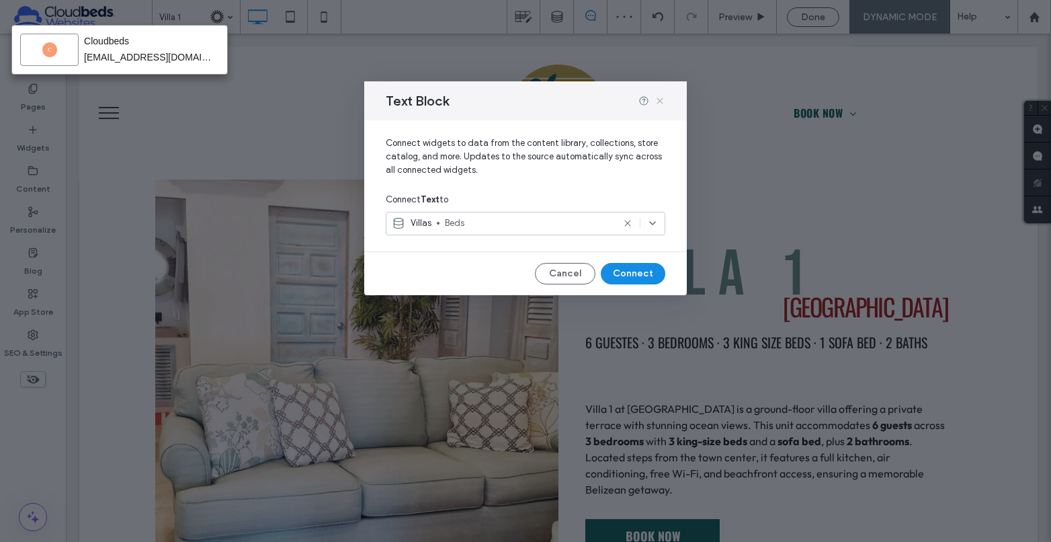
click at [660, 101] on icon at bounding box center [659, 100] width 11 height 11
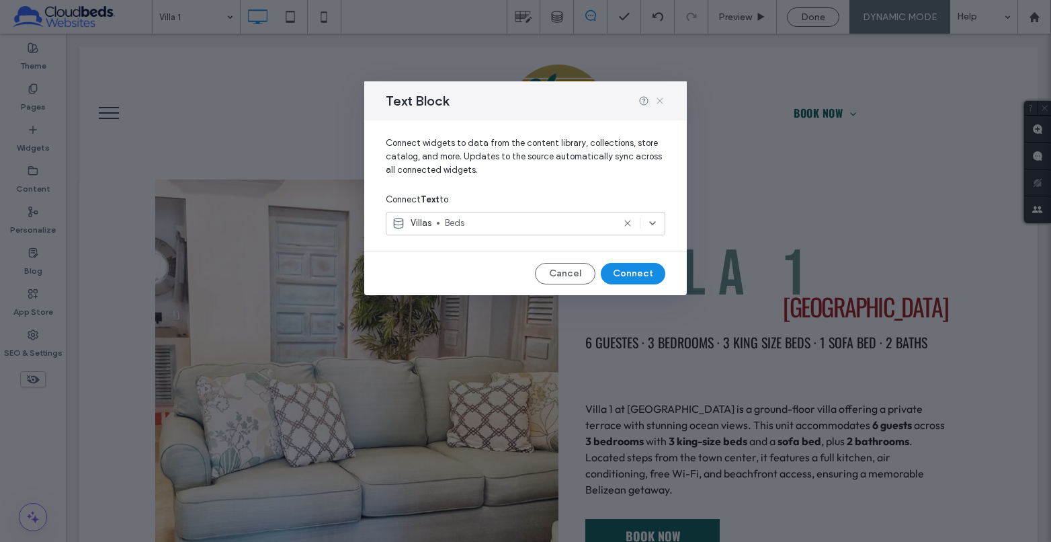
click at [660, 100] on use at bounding box center [659, 100] width 6 height 6
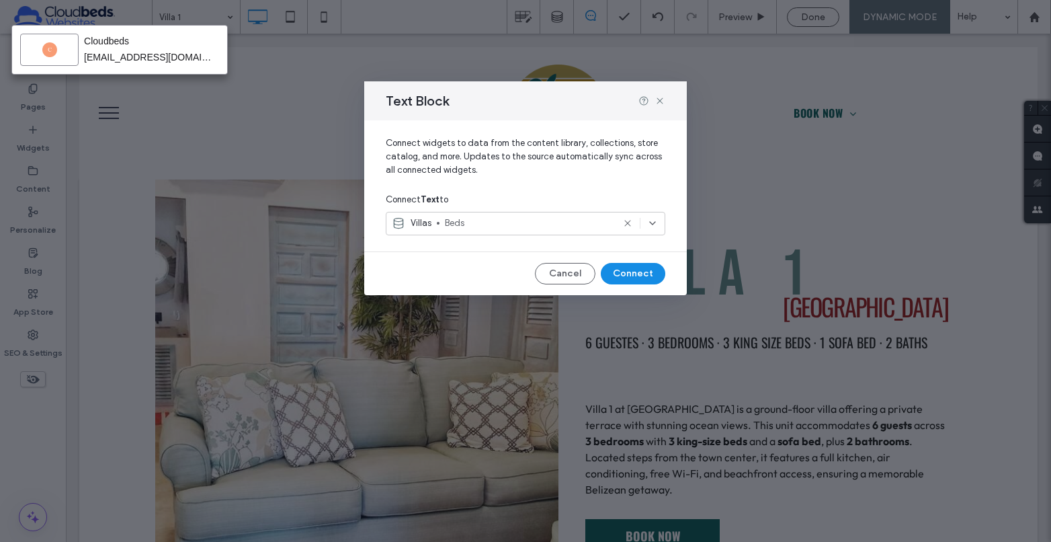
click at [486, 224] on span "Beds" at bounding box center [529, 222] width 168 height 13
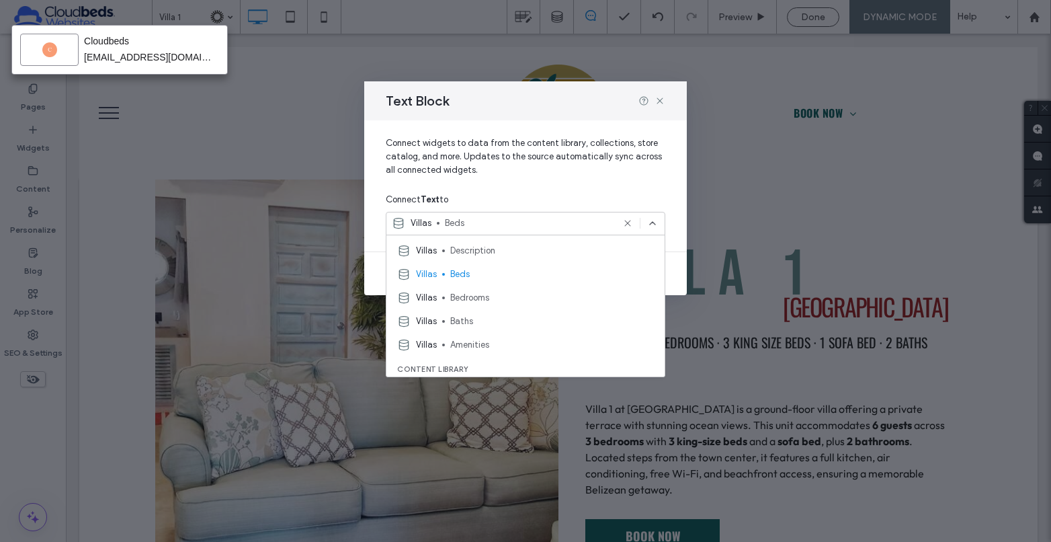
scroll to position [0, 0]
click at [509, 339] on span "Description" at bounding box center [552, 341] width 204 height 13
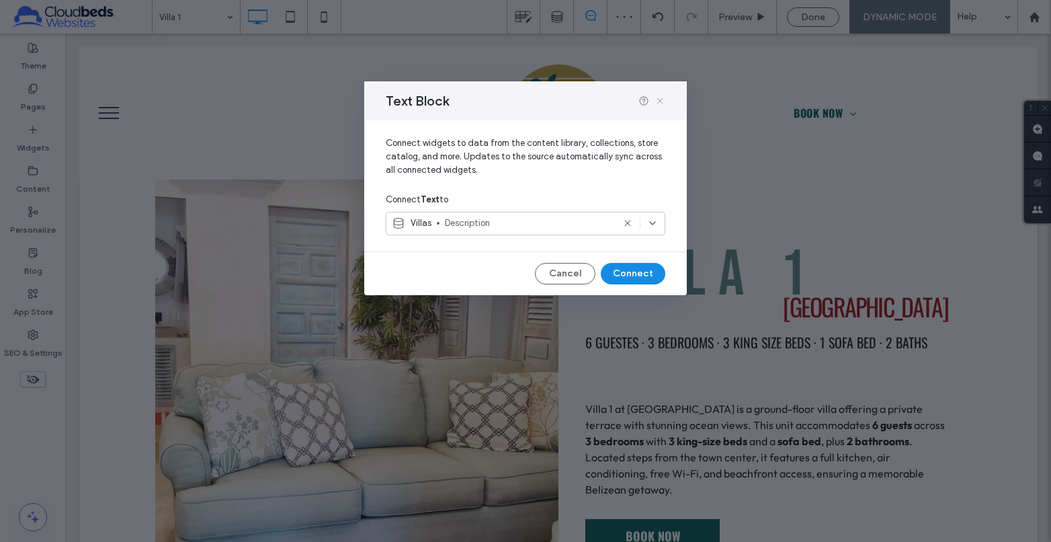
click at [662, 98] on icon at bounding box center [659, 100] width 11 height 11
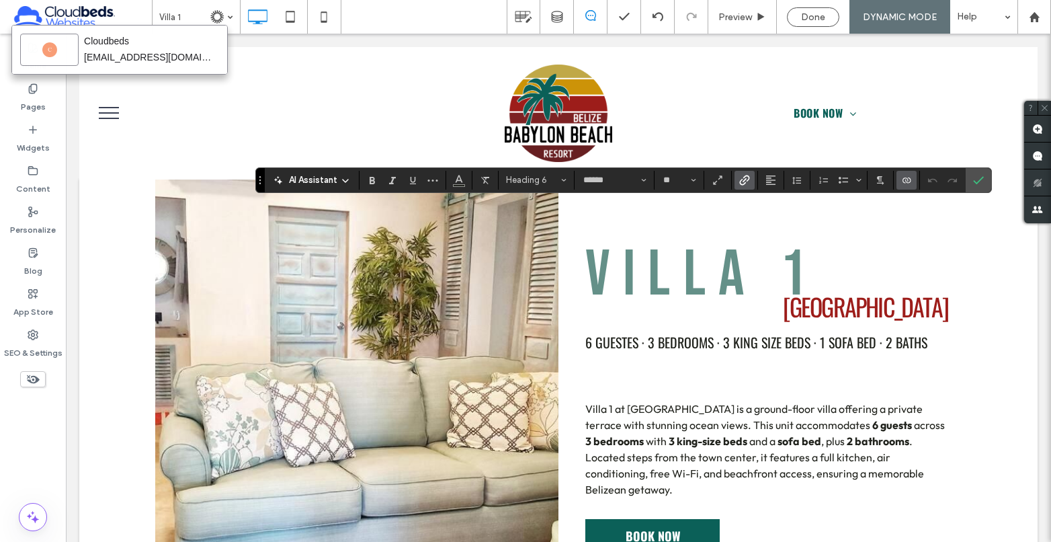
click at [903, 182] on icon "Connect To Data" at bounding box center [906, 180] width 11 height 11
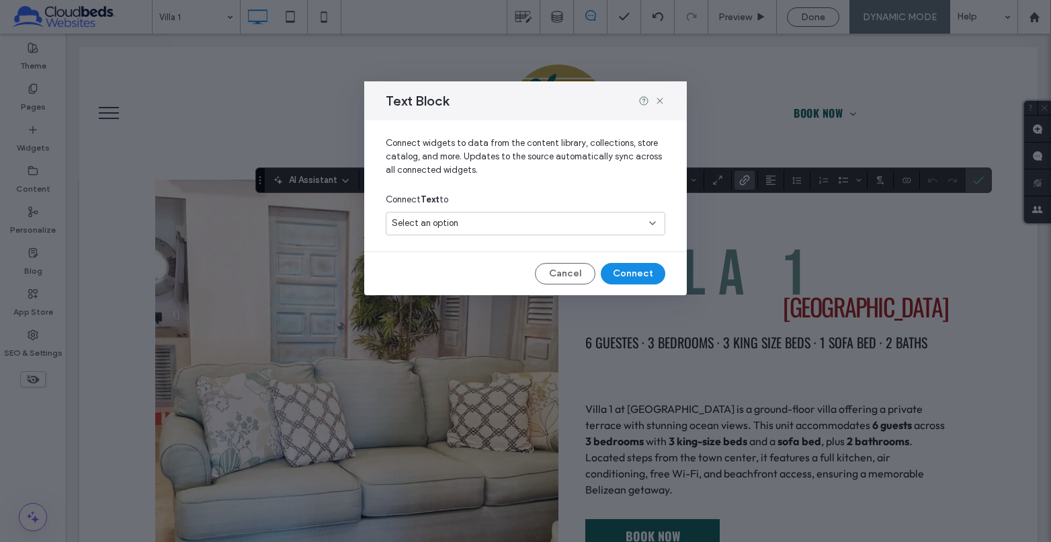
click at [527, 221] on div "Select an option" at bounding box center [517, 222] width 251 height 13
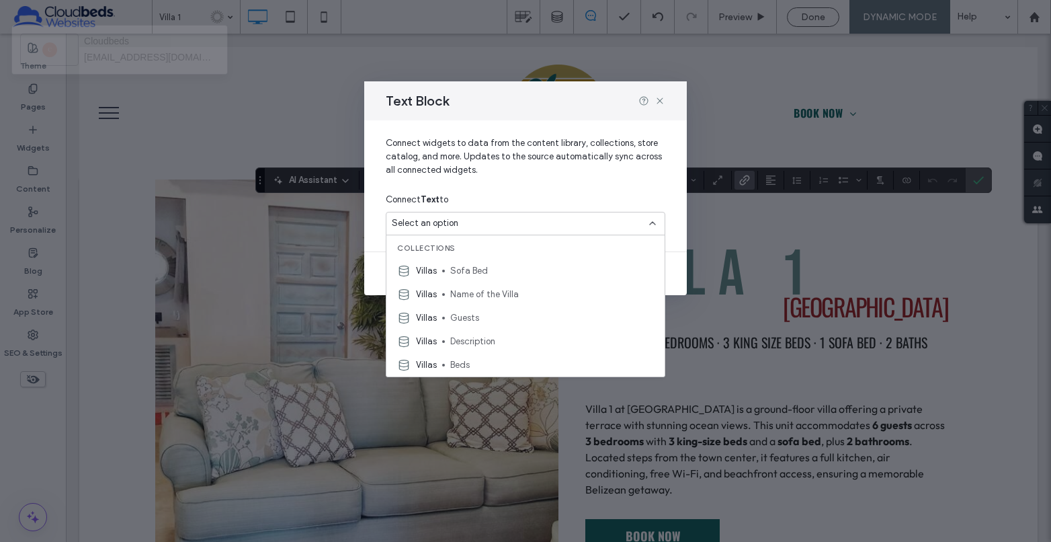
drag, startPoint x: 546, startPoint y: 101, endPoint x: 513, endPoint y: 105, distance: 32.5
click at [513, 105] on div "Text Block" at bounding box center [525, 100] width 323 height 39
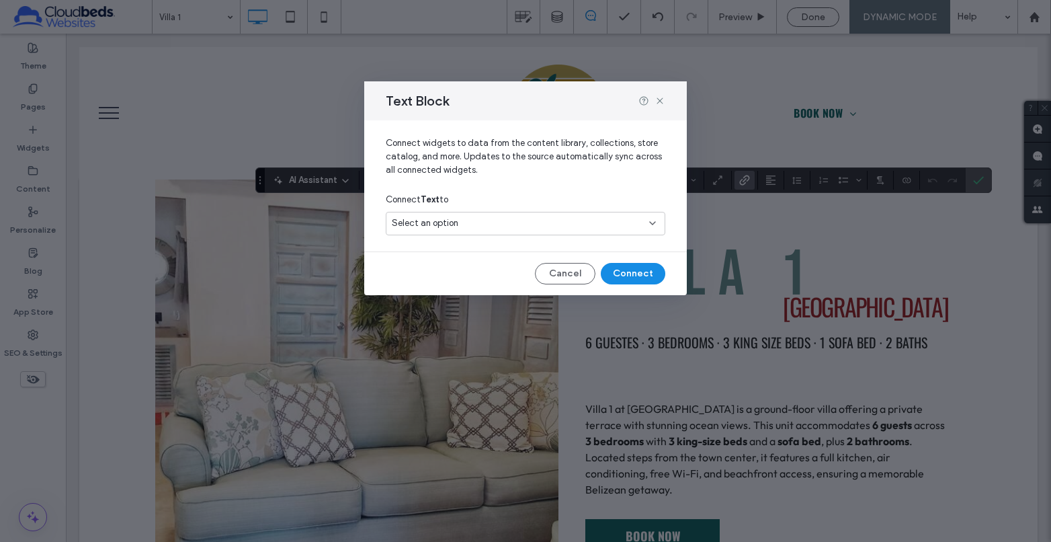
click at [574, 227] on div "Select an option" at bounding box center [517, 222] width 251 height 13
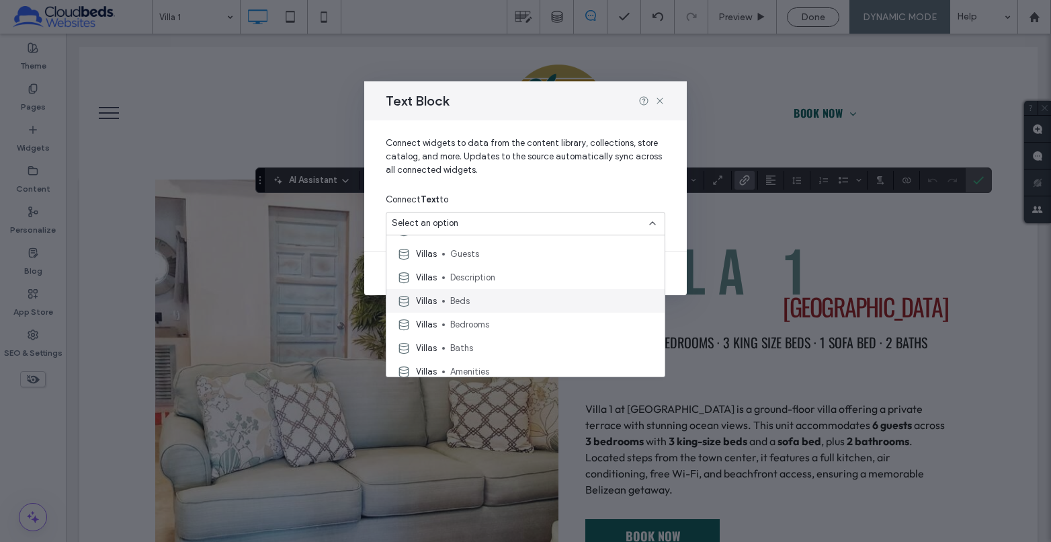
scroll to position [67, 0]
click at [519, 319] on span "Bedrooms" at bounding box center [552, 320] width 204 height 13
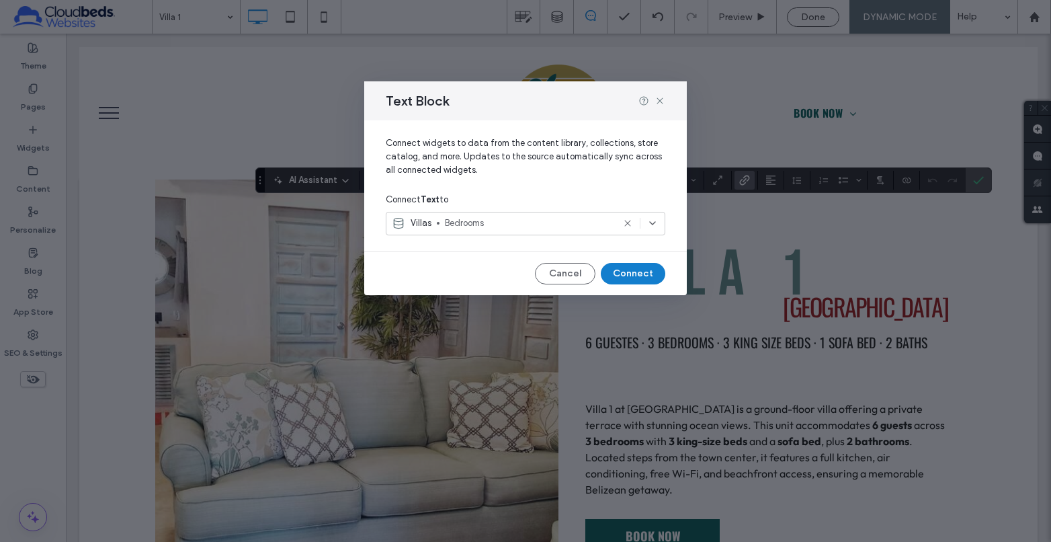
click at [628, 273] on button "Connect" at bounding box center [633, 274] width 65 height 22
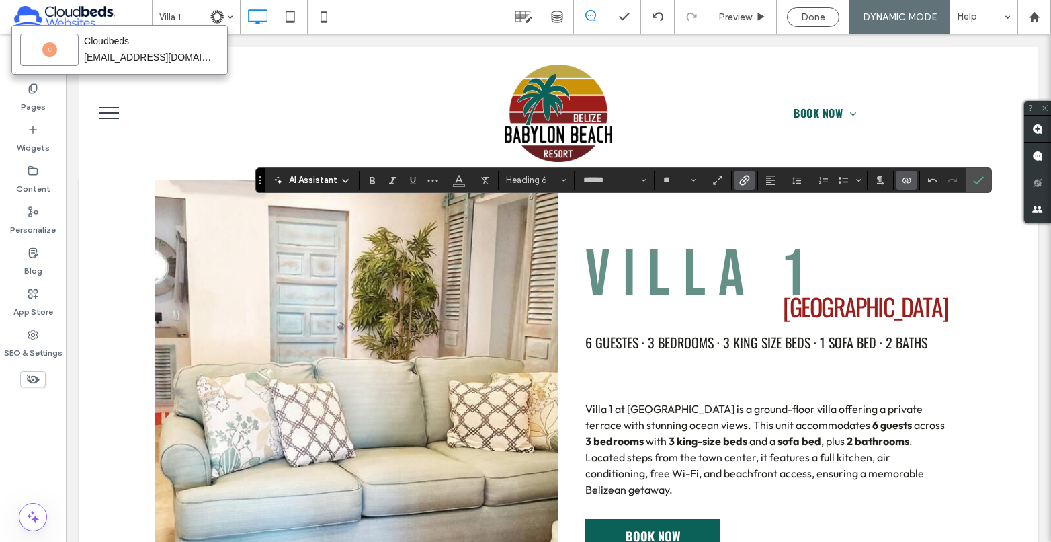
click at [906, 181] on icon "Connect To Data" at bounding box center [906, 180] width 11 height 11
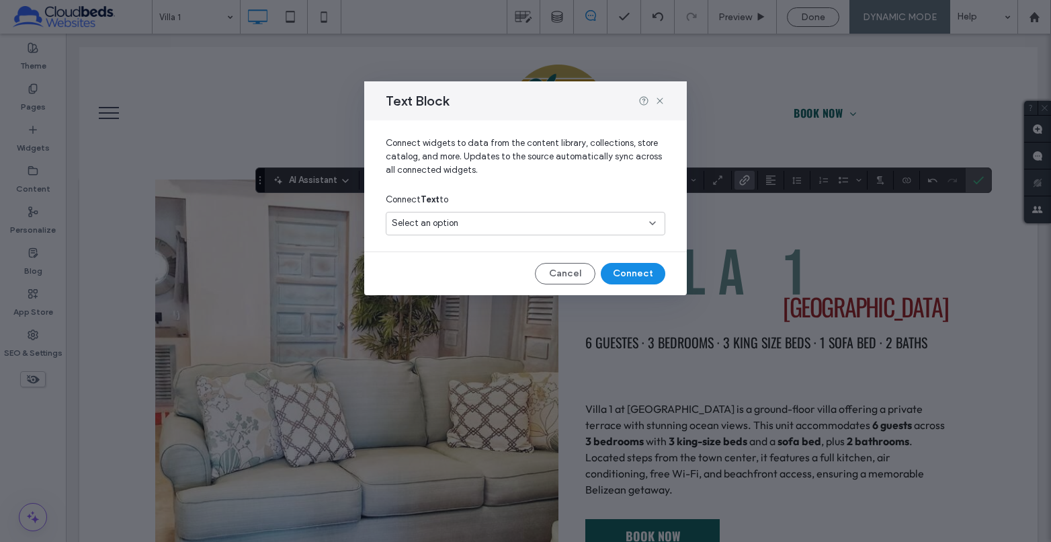
click at [522, 222] on div "Select an option" at bounding box center [517, 222] width 251 height 13
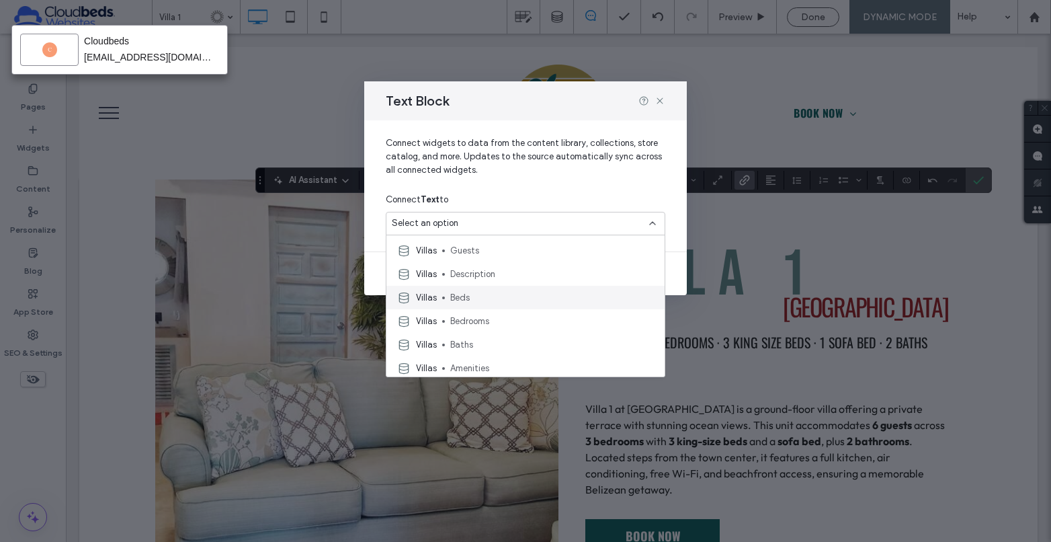
click at [502, 300] on span "Beds" at bounding box center [552, 297] width 204 height 13
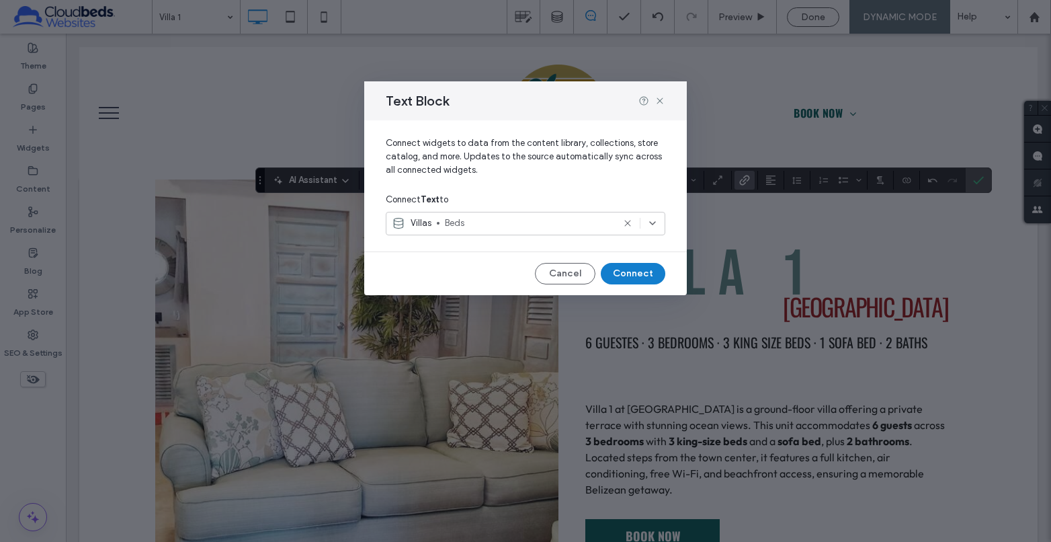
click at [634, 271] on button "Connect" at bounding box center [633, 274] width 65 height 22
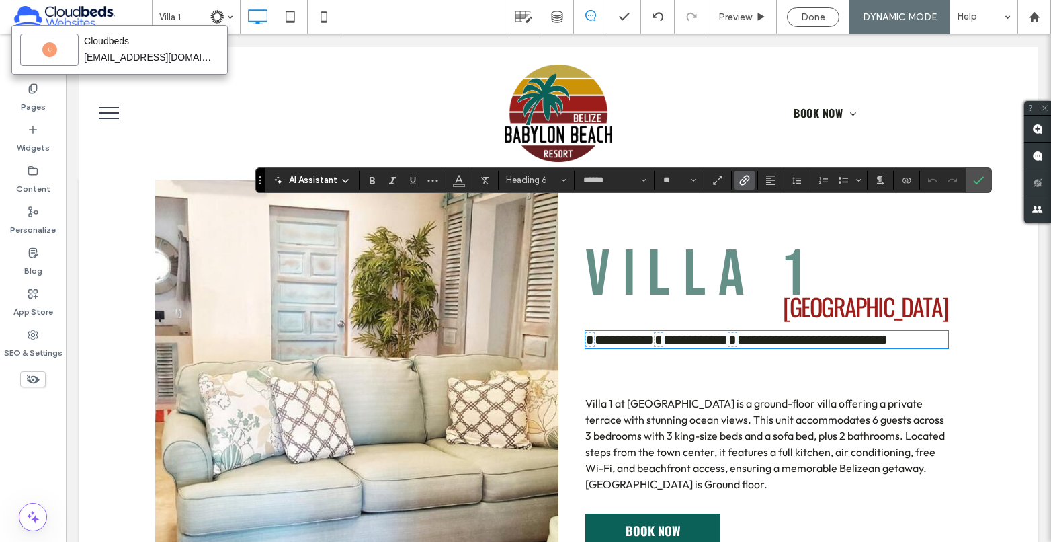
scroll to position [134, 0]
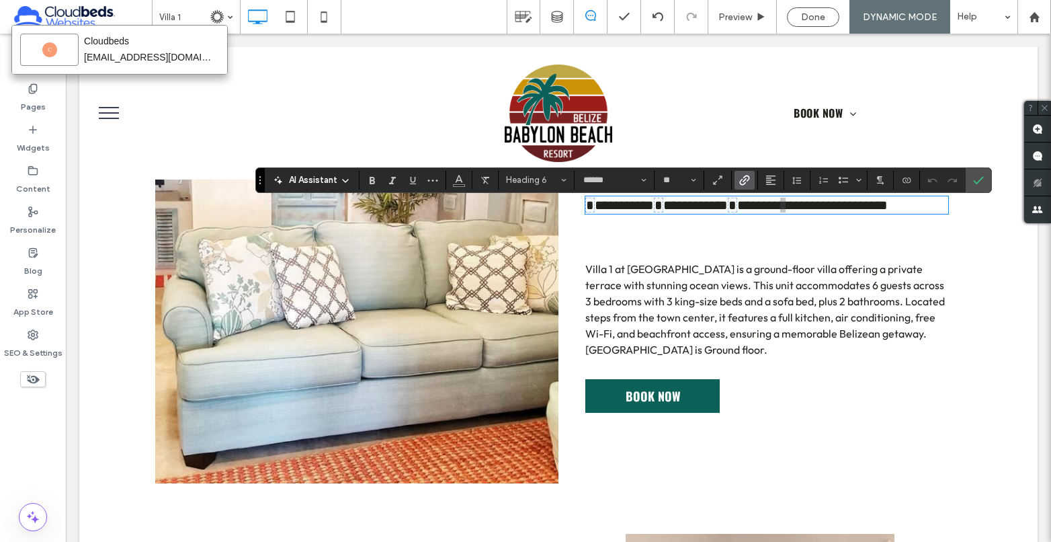
click at [739, 183] on icon "Link" at bounding box center [744, 180] width 11 height 11
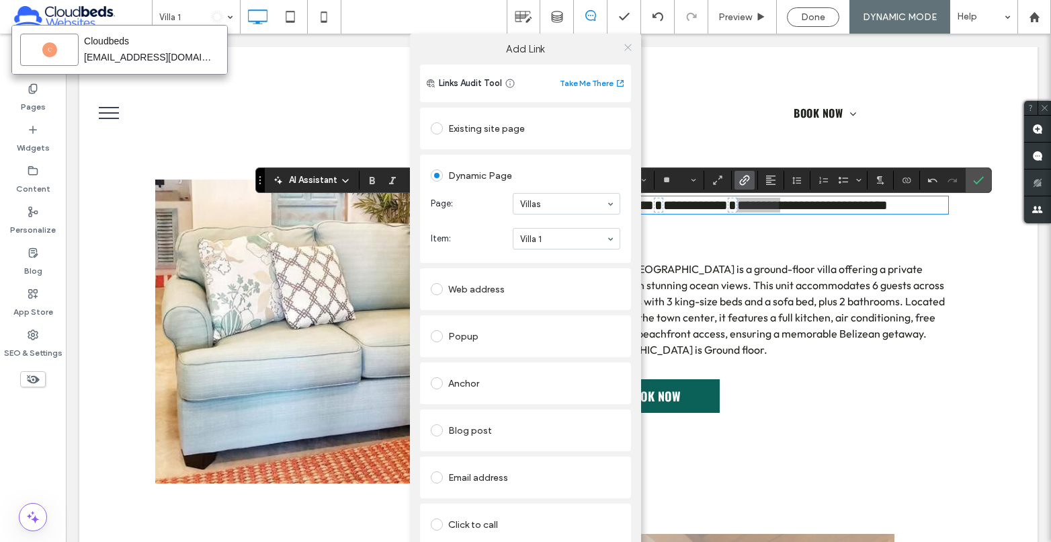
click at [628, 46] on icon at bounding box center [628, 47] width 10 height 10
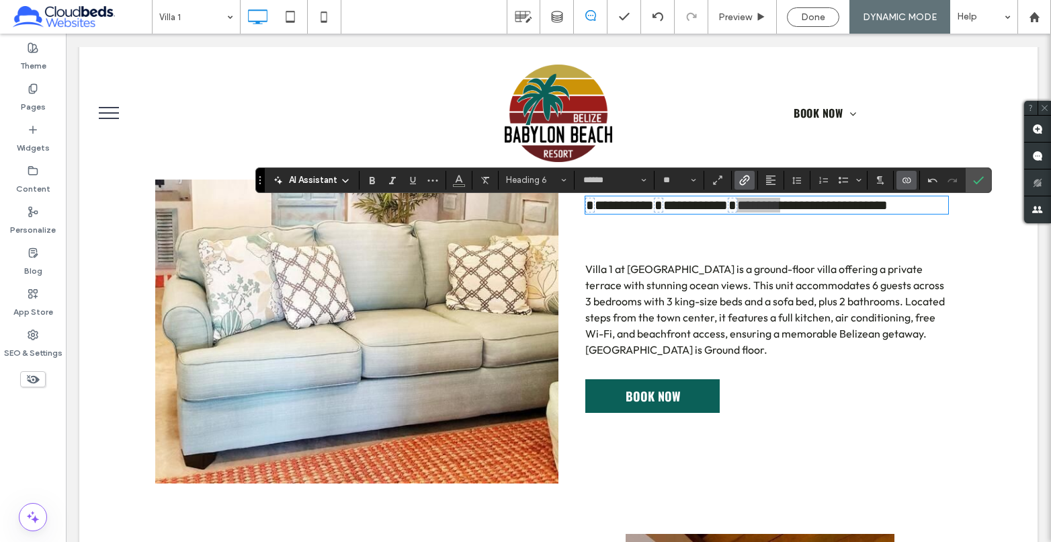
click at [909, 180] on icon "Connect To Data" at bounding box center [906, 180] width 11 height 11
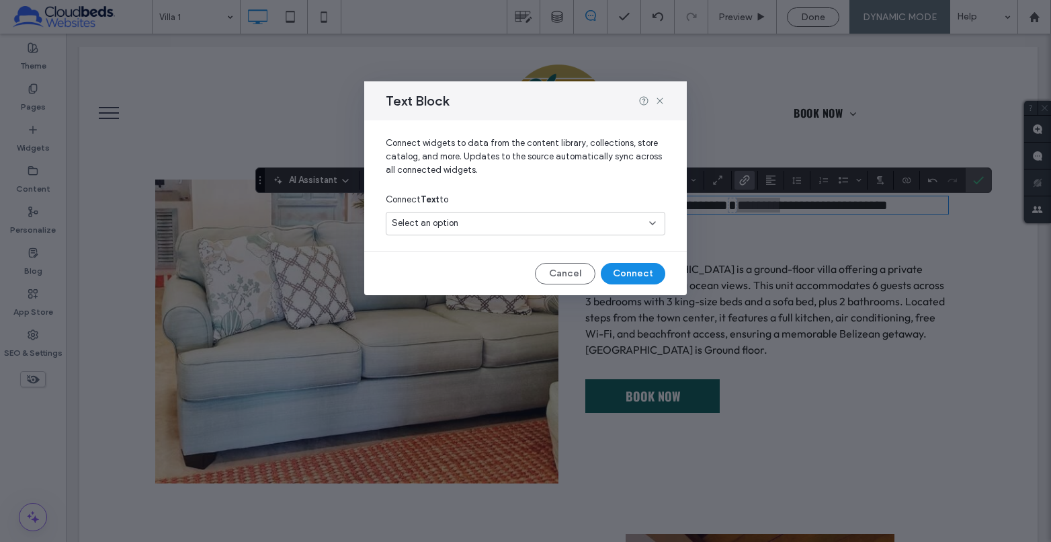
click at [584, 221] on div "Select an option" at bounding box center [517, 222] width 251 height 13
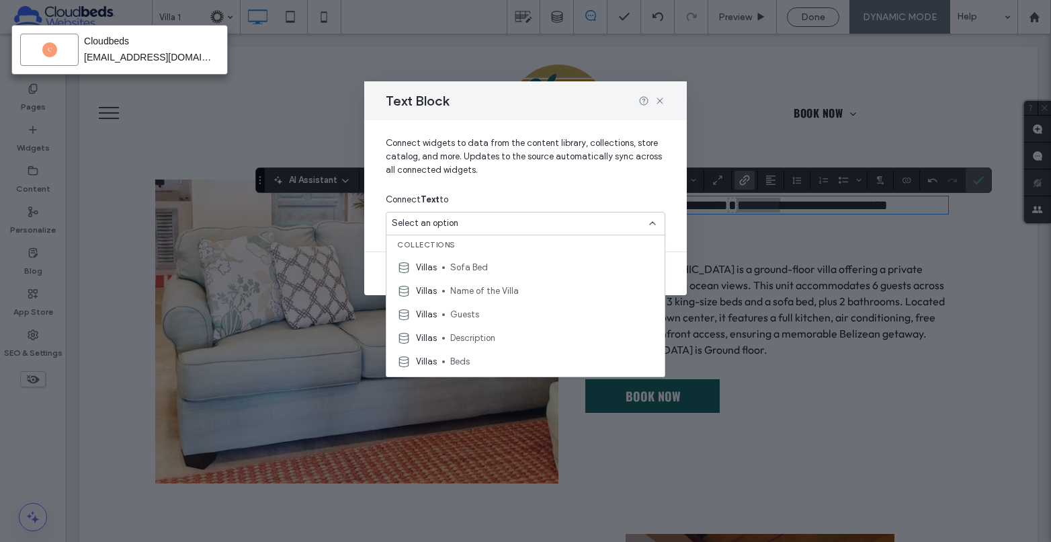
scroll to position [0, 0]
click at [507, 273] on span "Sofa Bed" at bounding box center [552, 270] width 204 height 13
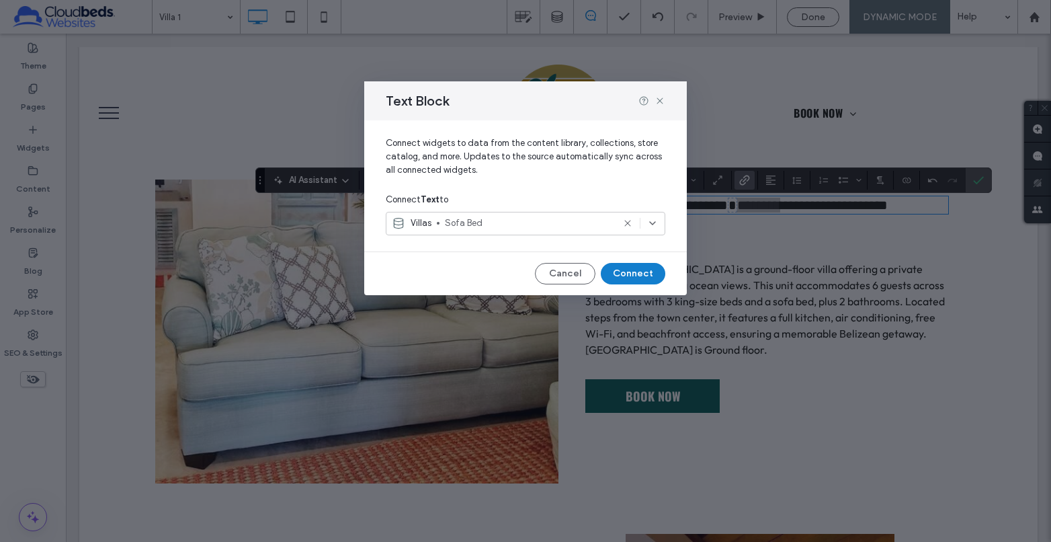
click at [648, 271] on button "Connect" at bounding box center [633, 274] width 65 height 22
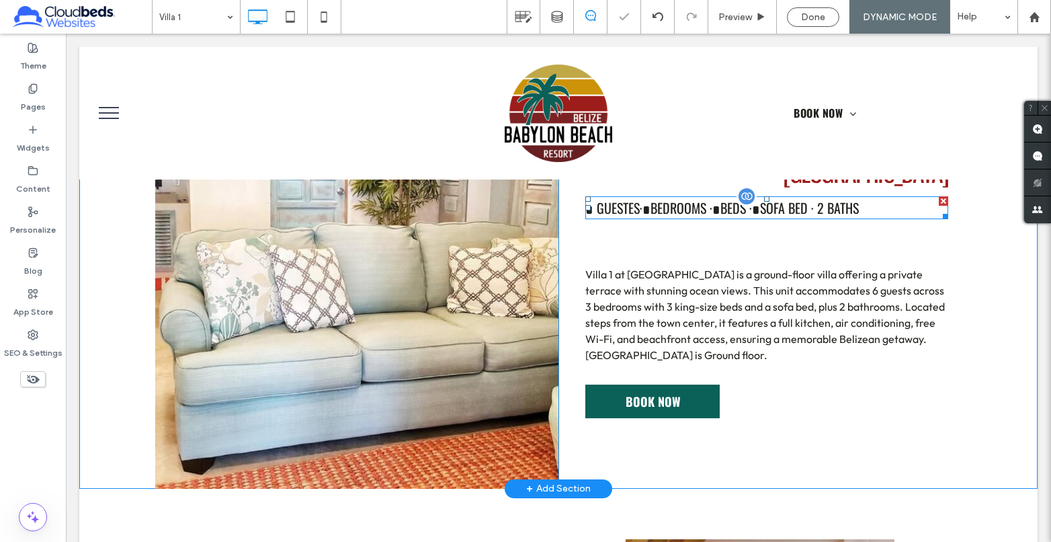
click at [857, 218] on link "SOFA BED · 2 BATHS" at bounding box center [809, 208] width 99 height 20
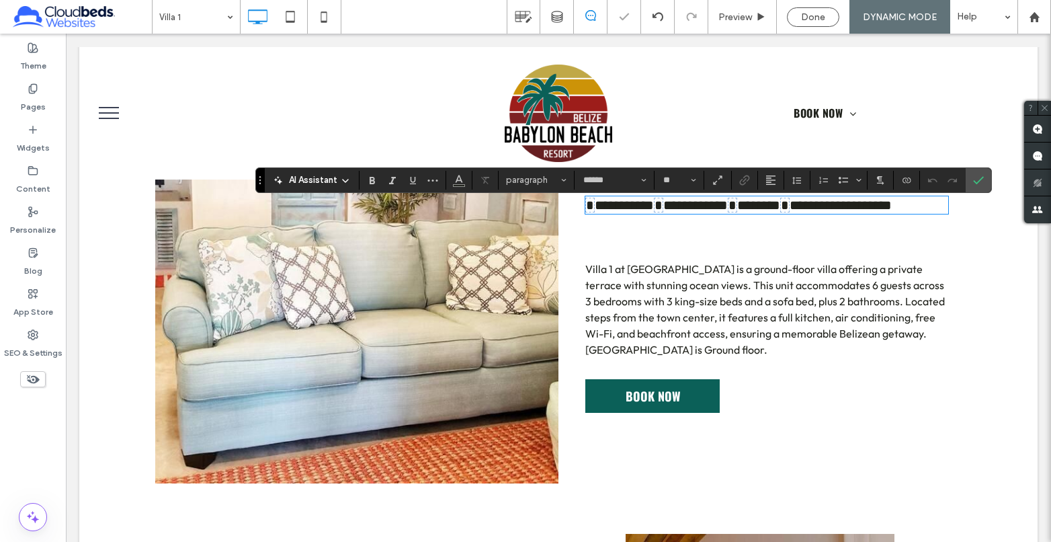
click at [839, 212] on link "**********" at bounding box center [840, 204] width 102 height 13
click at [832, 212] on link "**********" at bounding box center [840, 204] width 102 height 13
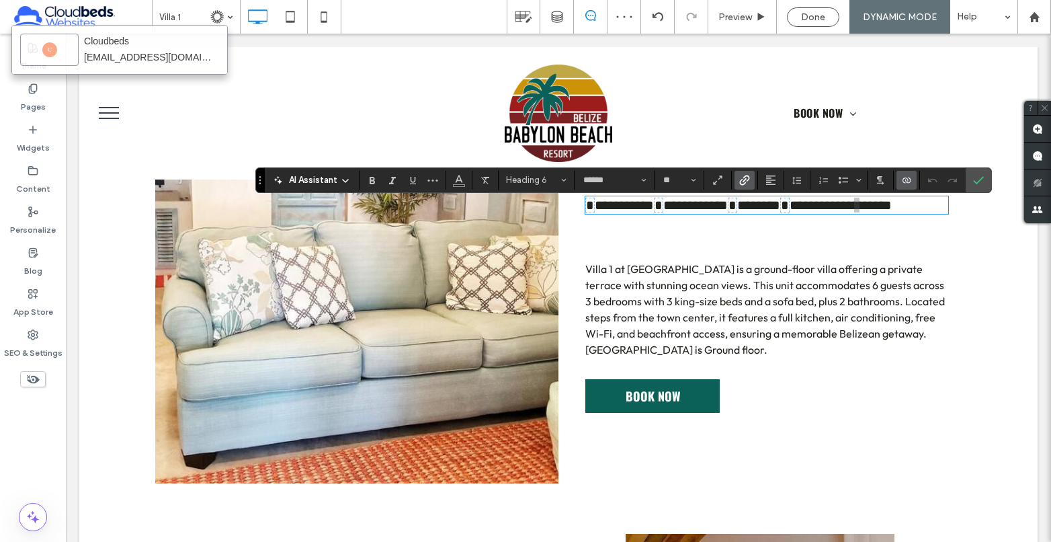
click at [909, 181] on icon "Connect To Data" at bounding box center [906, 180] width 11 height 11
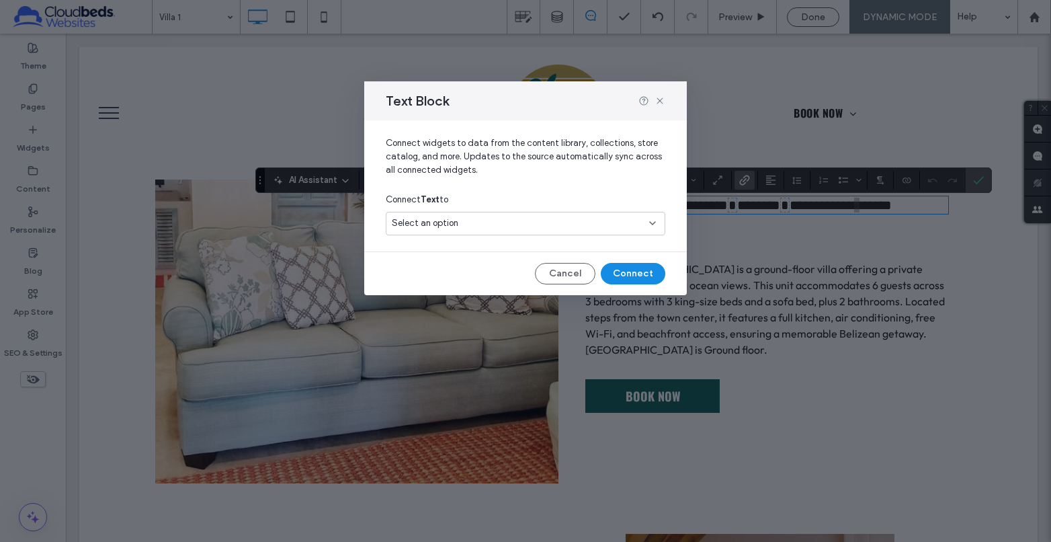
click at [558, 220] on div "Select an option" at bounding box center [517, 222] width 251 height 13
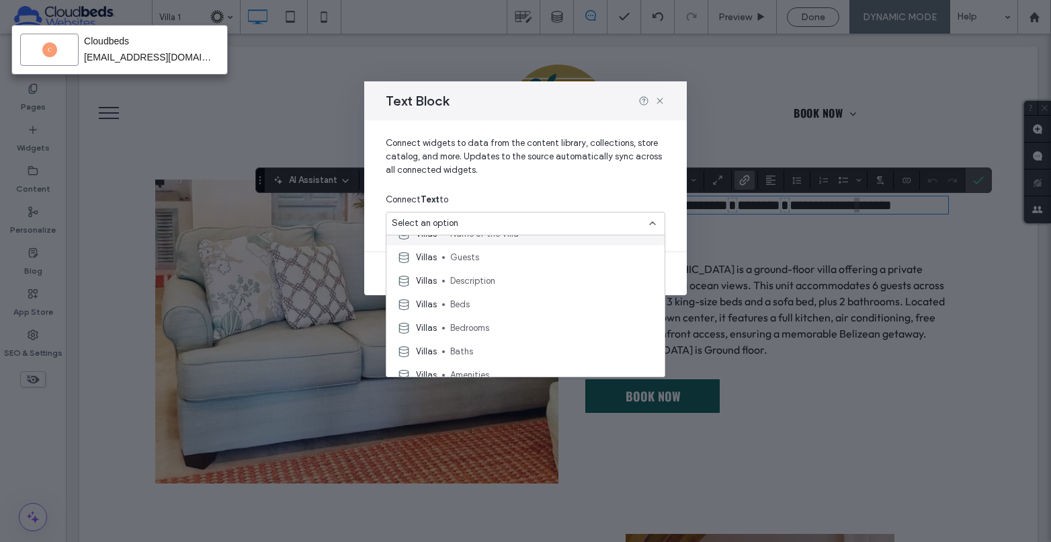
scroll to position [67, 0]
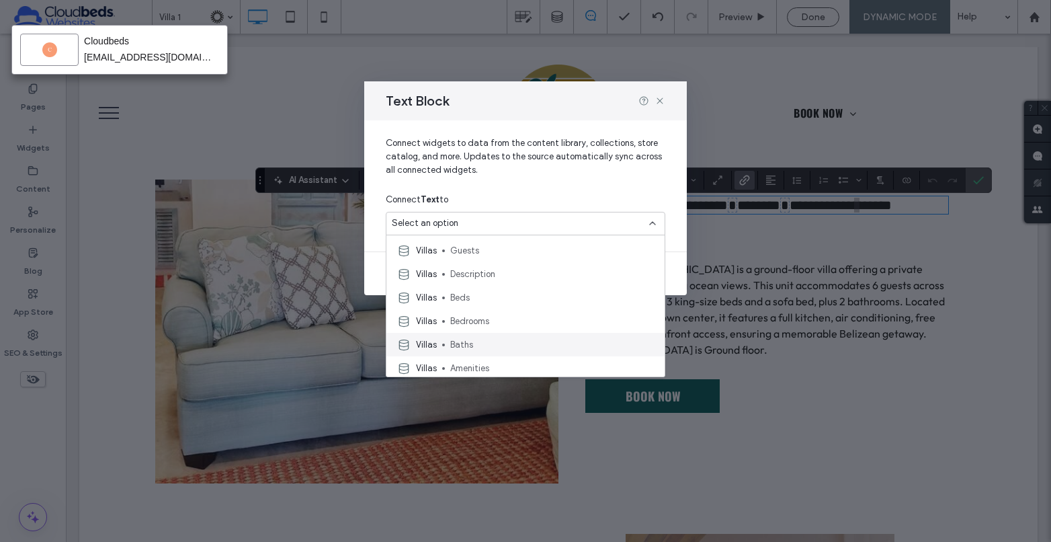
click at [521, 339] on span "Baths" at bounding box center [552, 344] width 204 height 13
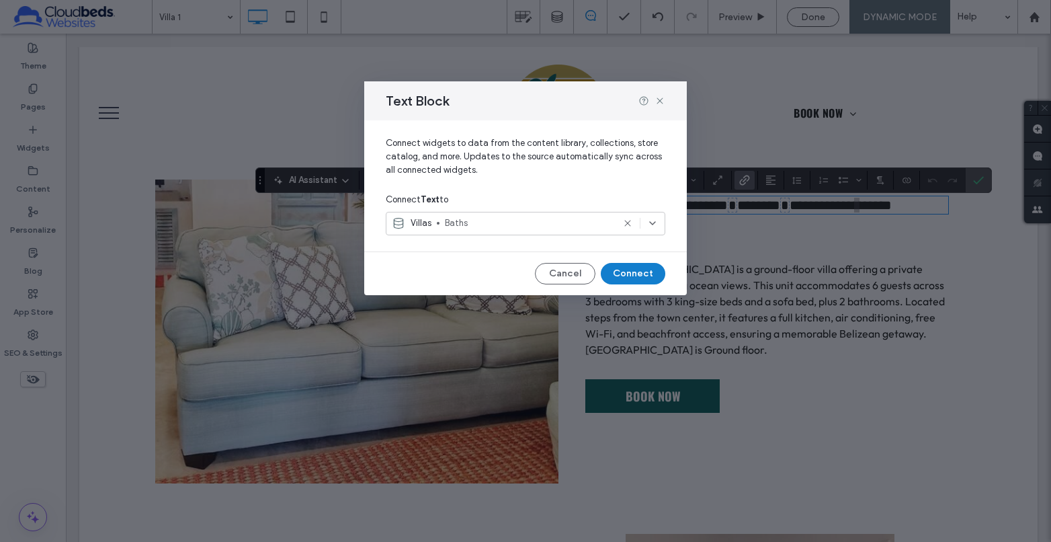
click at [648, 279] on button "Connect" at bounding box center [633, 274] width 65 height 22
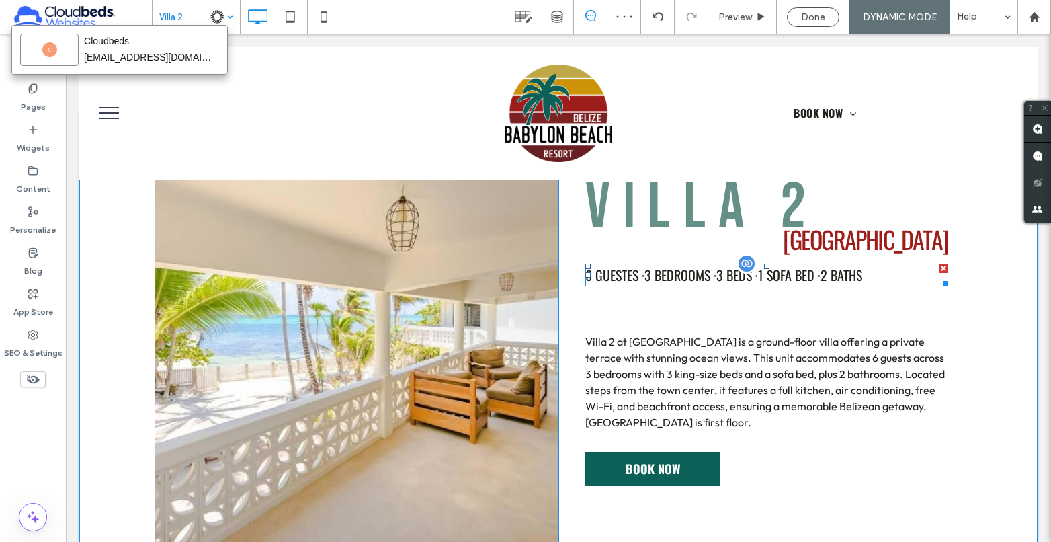
click at [681, 282] on link "BEDROOMS ·" at bounding box center [685, 275] width 62 height 20
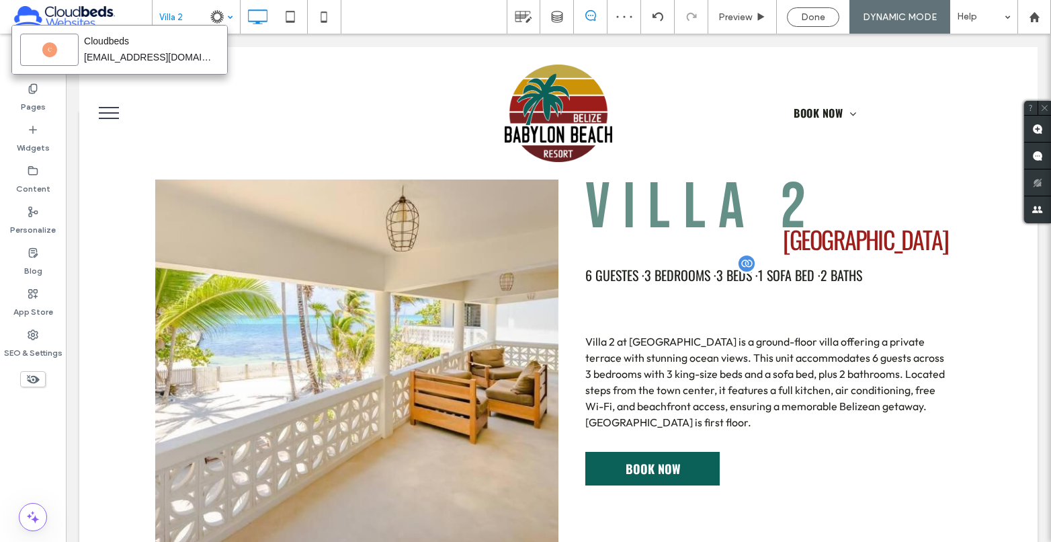
type input "******"
type input "**"
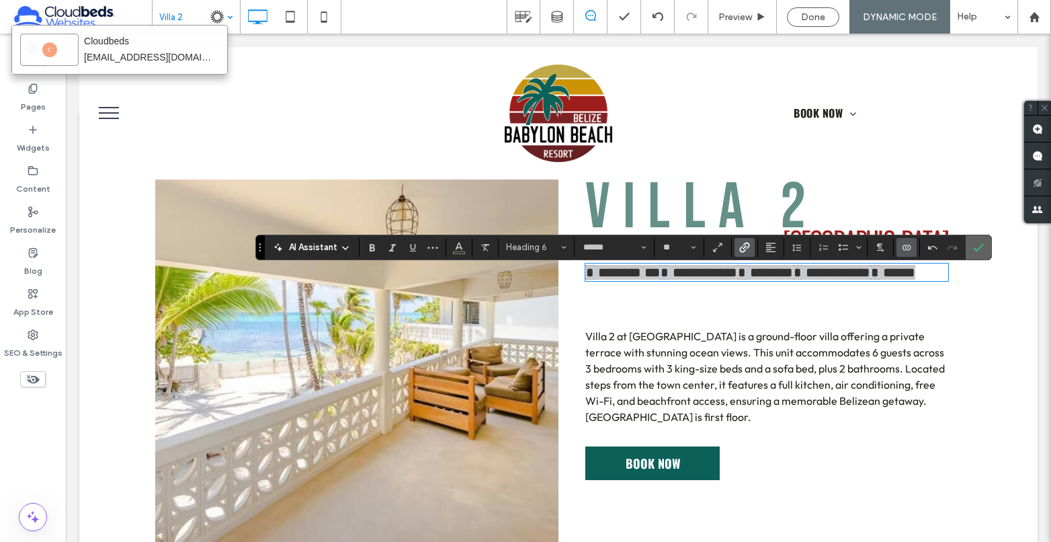
drag, startPoint x: 974, startPoint y: 250, endPoint x: 904, endPoint y: 218, distance: 77.3
click at [974, 250] on icon "Confirm" at bounding box center [978, 247] width 11 height 11
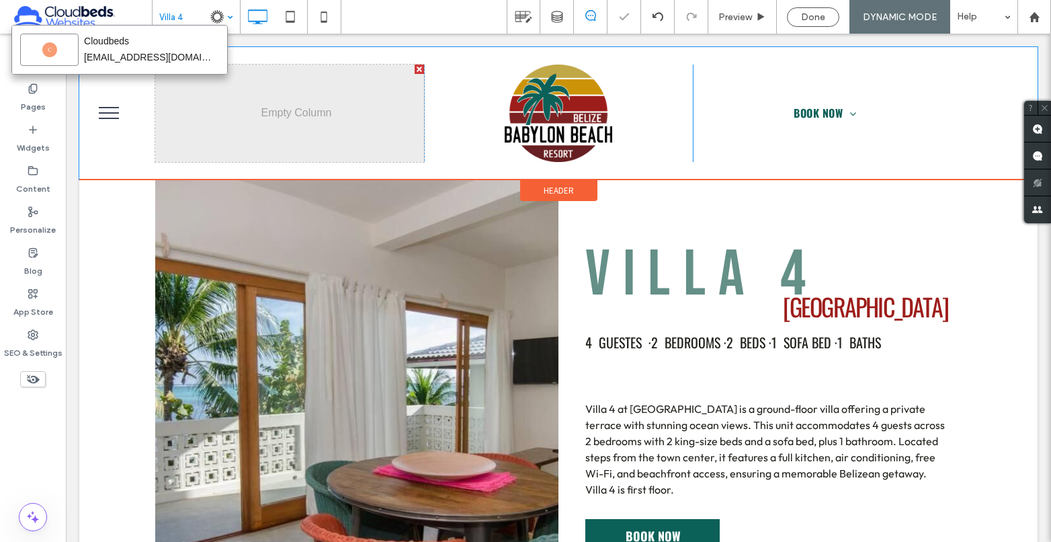
scroll to position [0, 0]
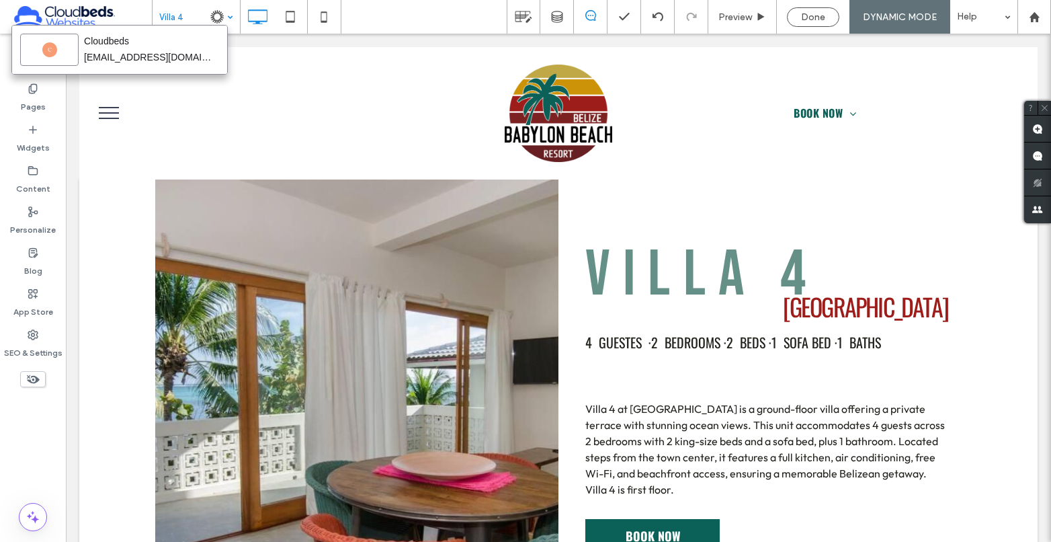
click at [173, 11] on input at bounding box center [192, 17] width 67 height 34
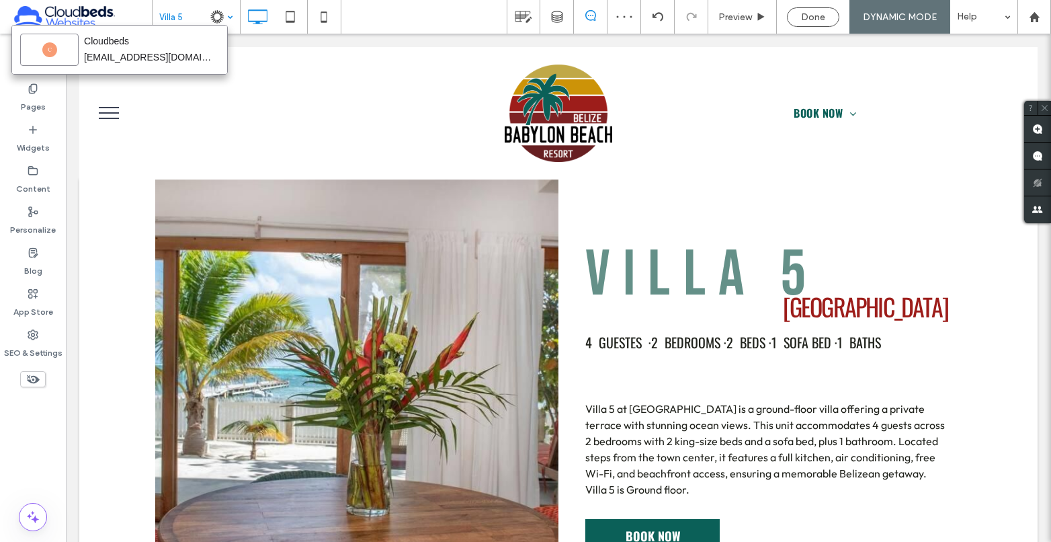
click at [175, 15] on input at bounding box center [192, 17] width 67 height 34
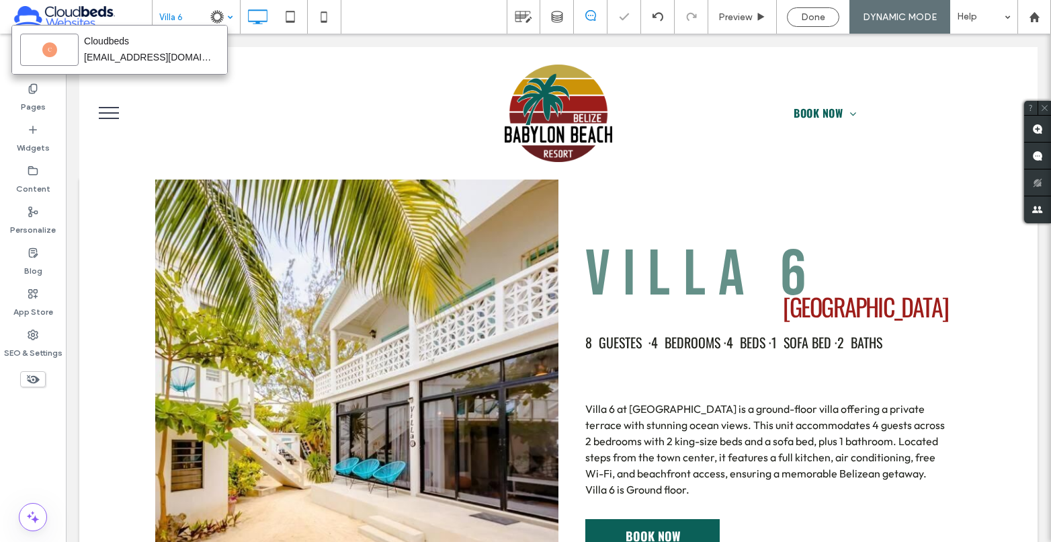
click at [167, 22] on input at bounding box center [192, 17] width 67 height 34
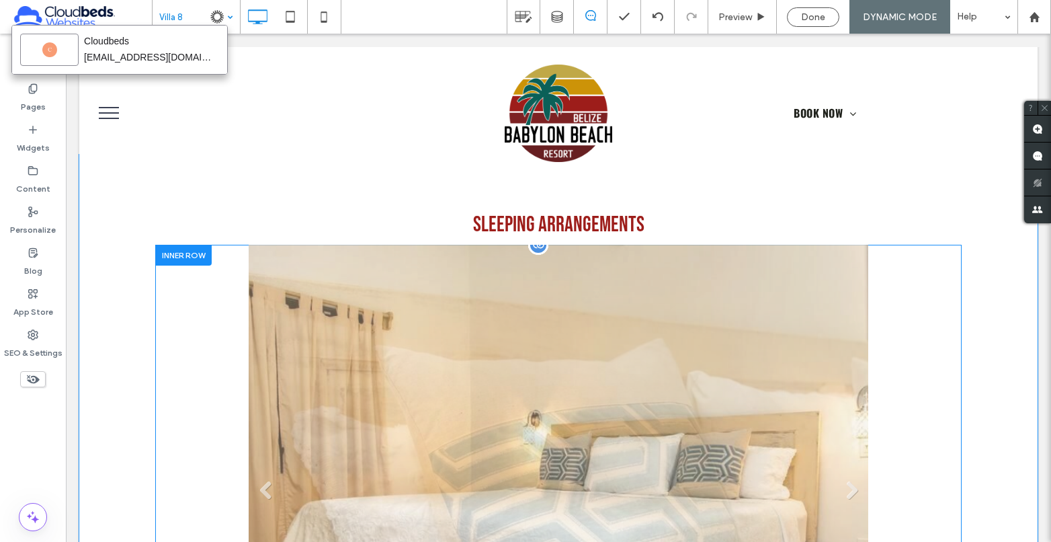
scroll to position [873, 0]
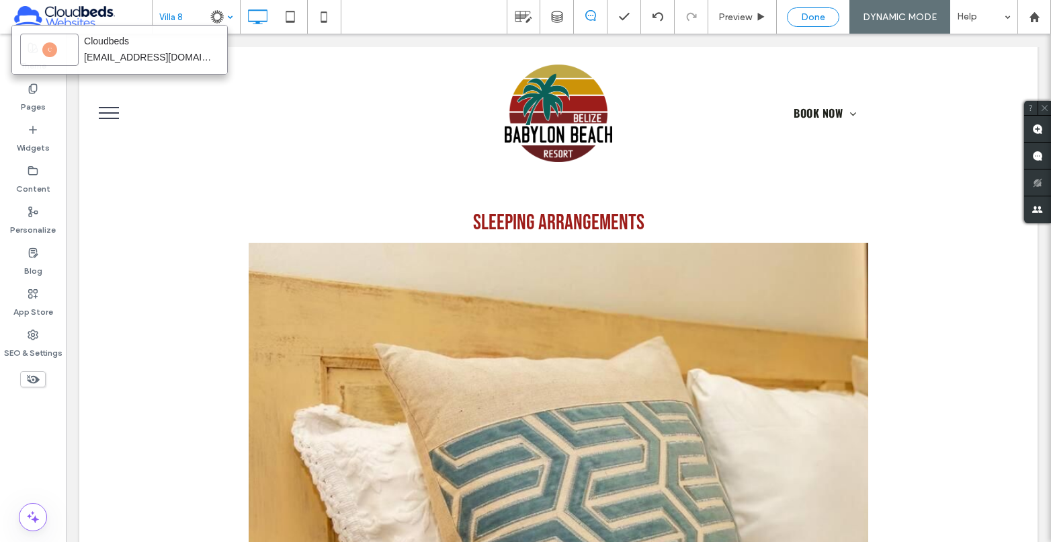
click at [810, 9] on div "Done" at bounding box center [813, 16] width 52 height 19
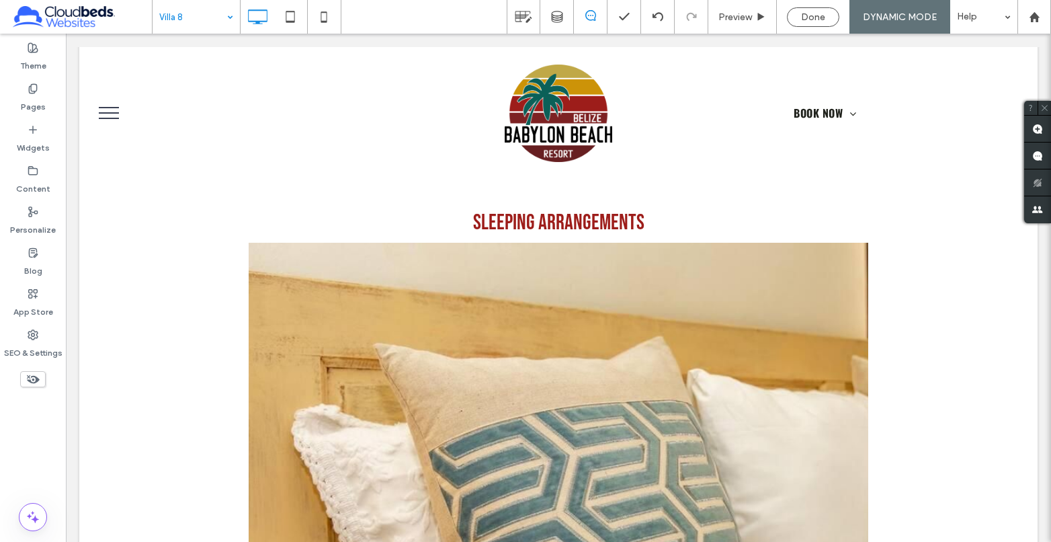
click at [818, 15] on span "Done" at bounding box center [813, 16] width 24 height 11
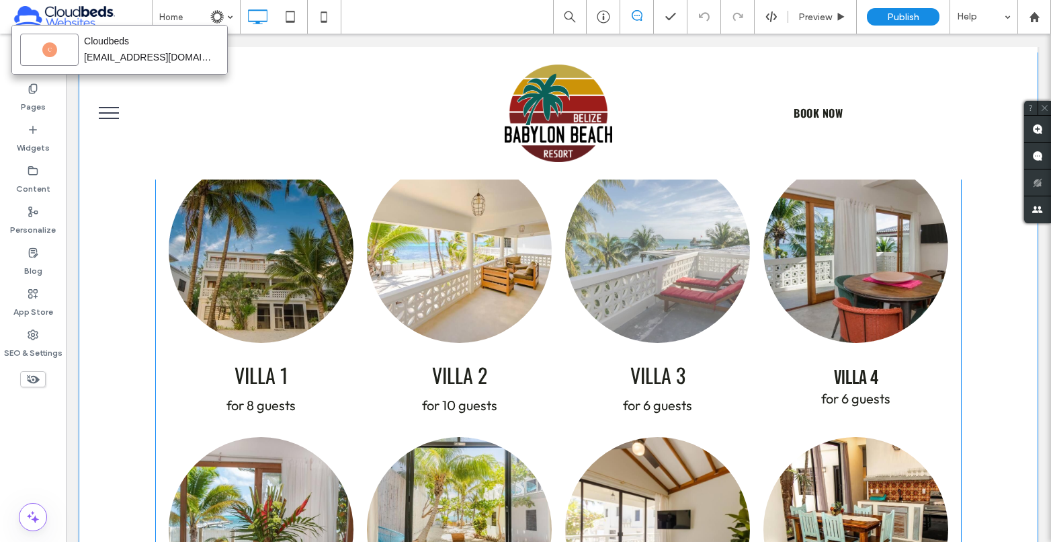
scroll to position [941, 0]
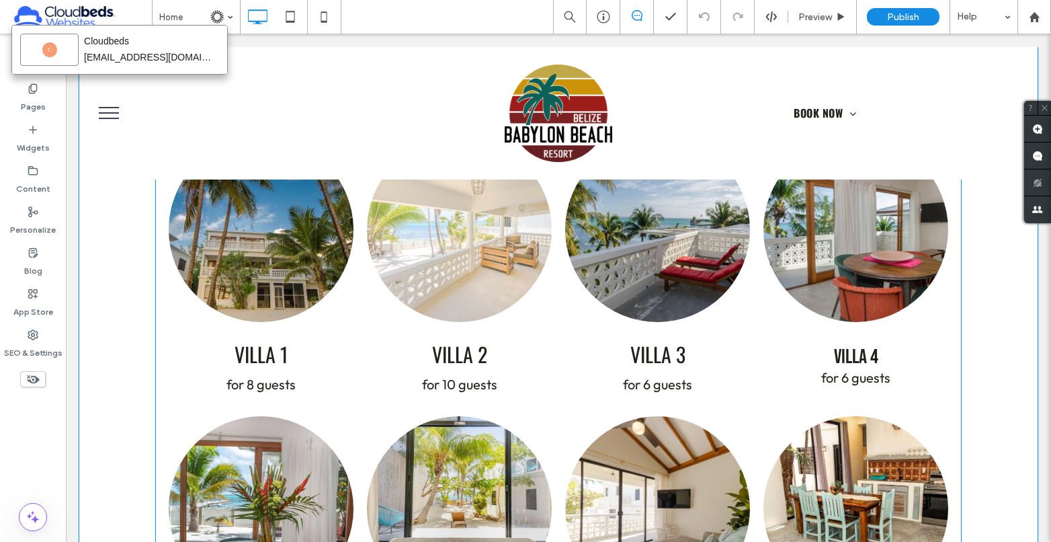
click at [517, 320] on link at bounding box center [459, 229] width 185 height 185
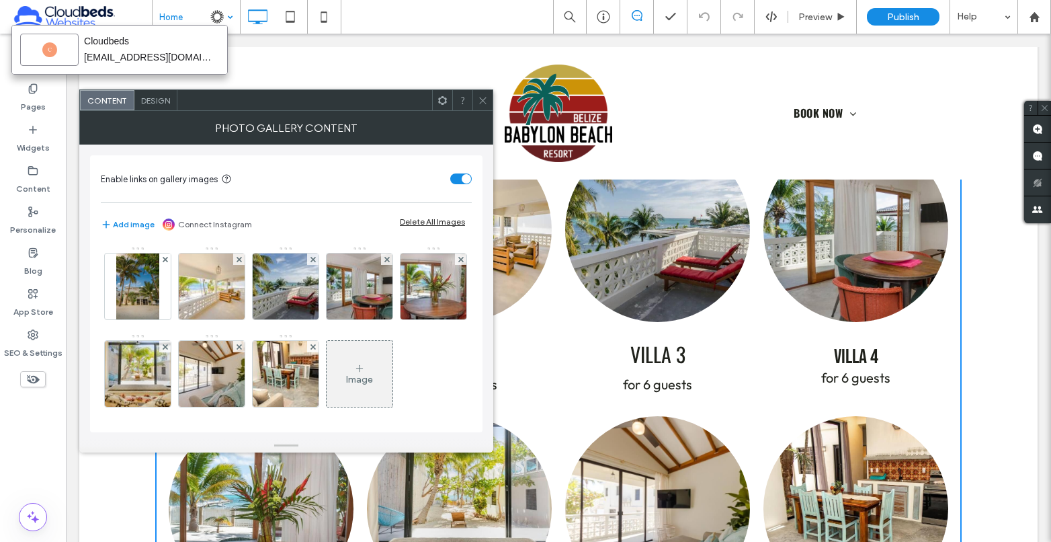
click at [189, 17] on input at bounding box center [192, 17] width 67 height 34
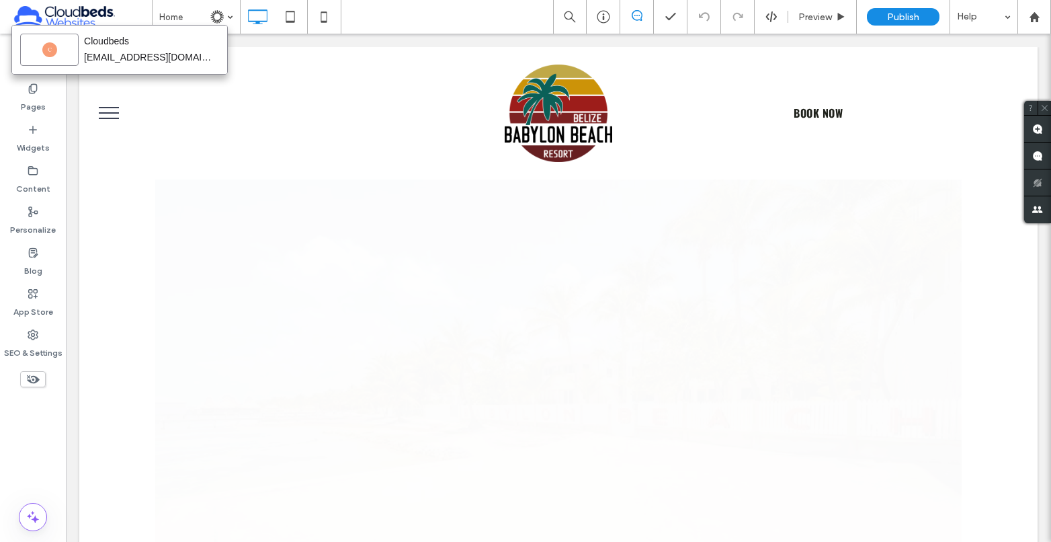
scroll to position [0, 0]
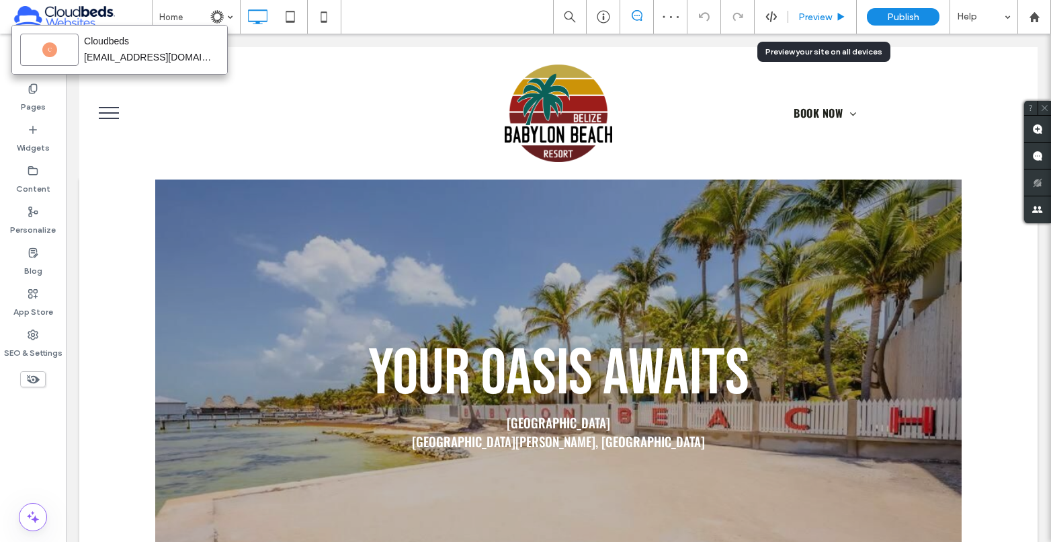
click at [824, 26] on div "Preview" at bounding box center [822, 17] width 69 height 34
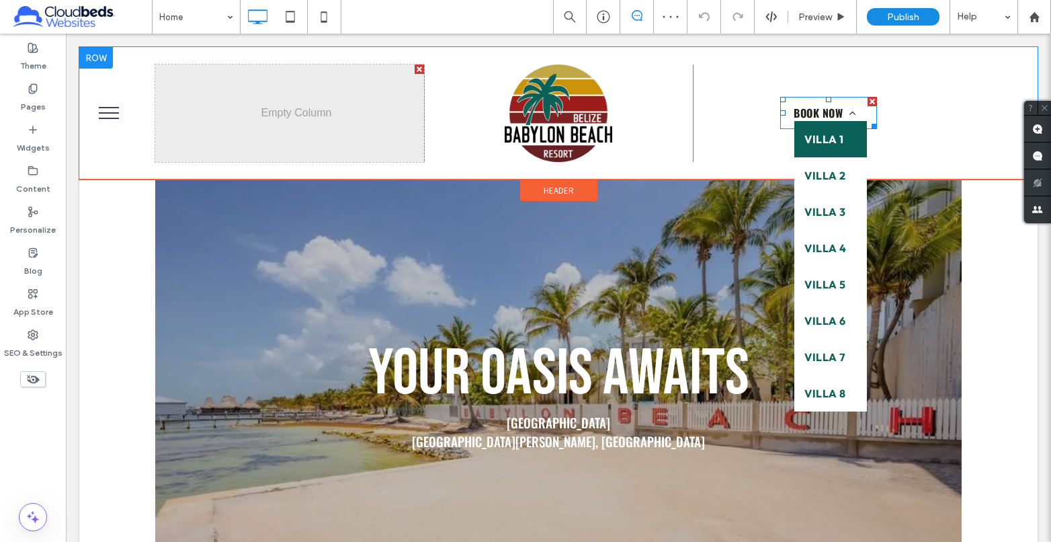
click at [820, 138] on span "VILLA 1" at bounding box center [823, 139] width 39 height 16
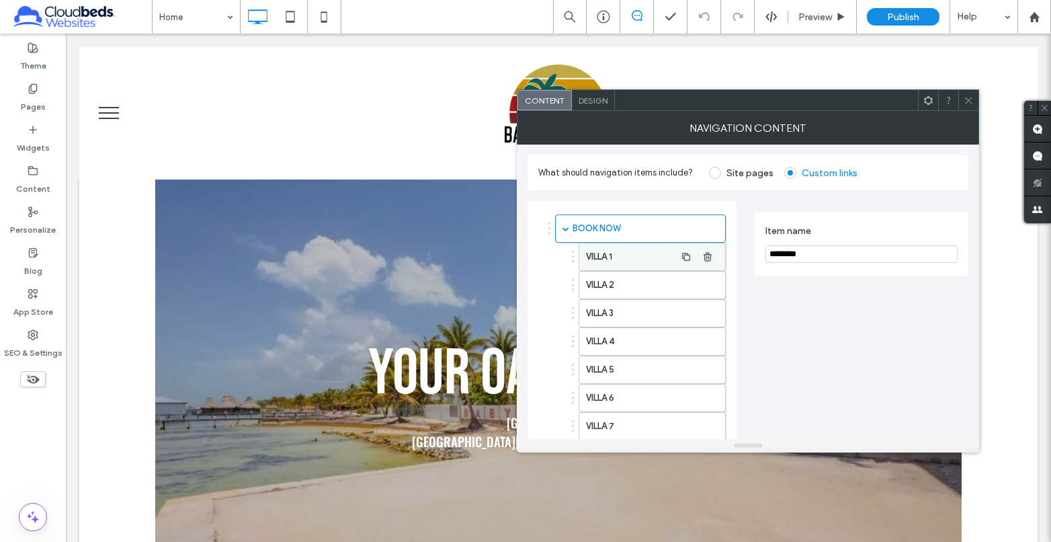
click at [645, 248] on label "VILLA 1" at bounding box center [630, 256] width 89 height 27
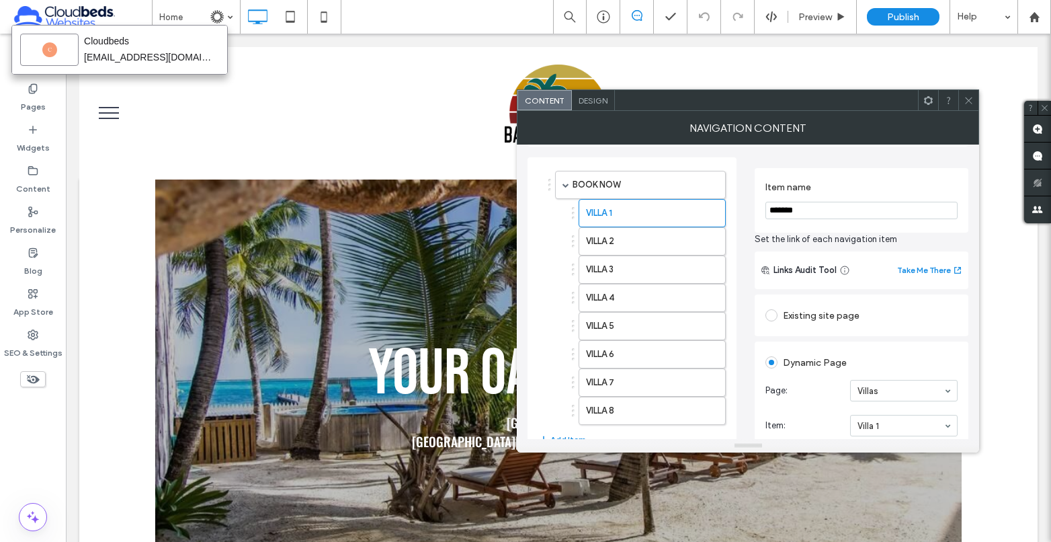
scroll to position [134, 0]
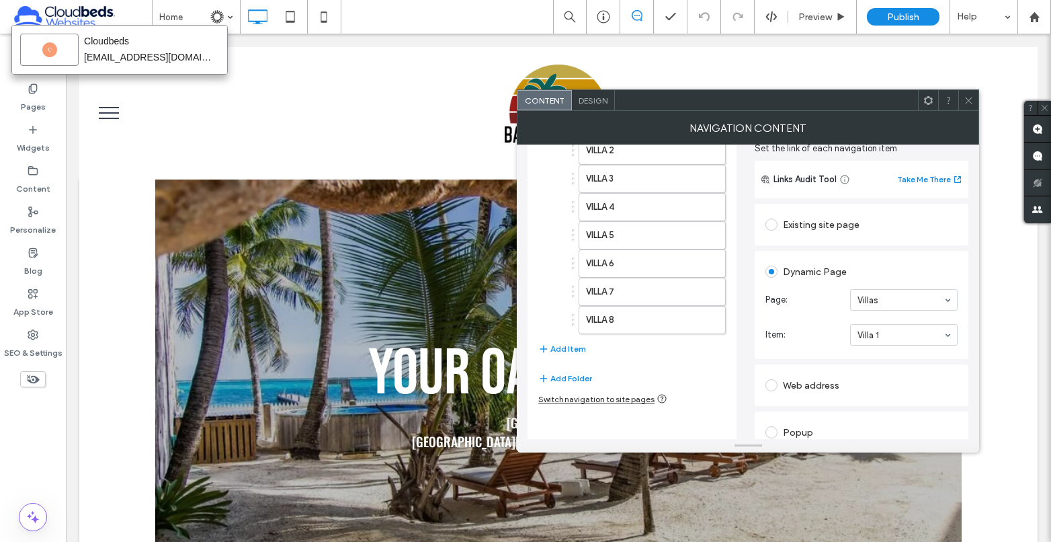
click at [974, 104] on icon at bounding box center [969, 100] width 10 height 10
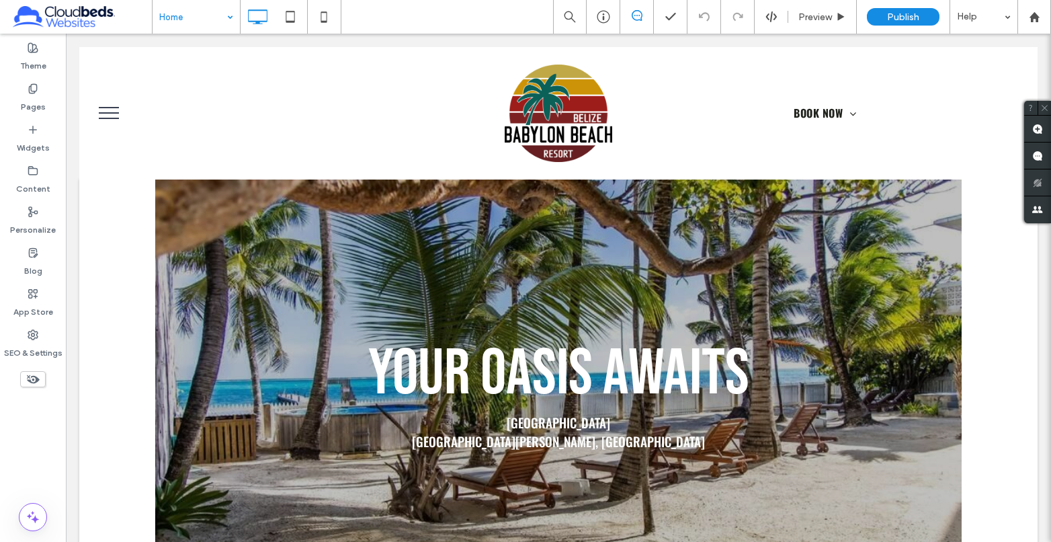
click at [228, 20] on div "Home" at bounding box center [196, 17] width 87 height 34
click at [40, 91] on div "Pages" at bounding box center [33, 97] width 66 height 41
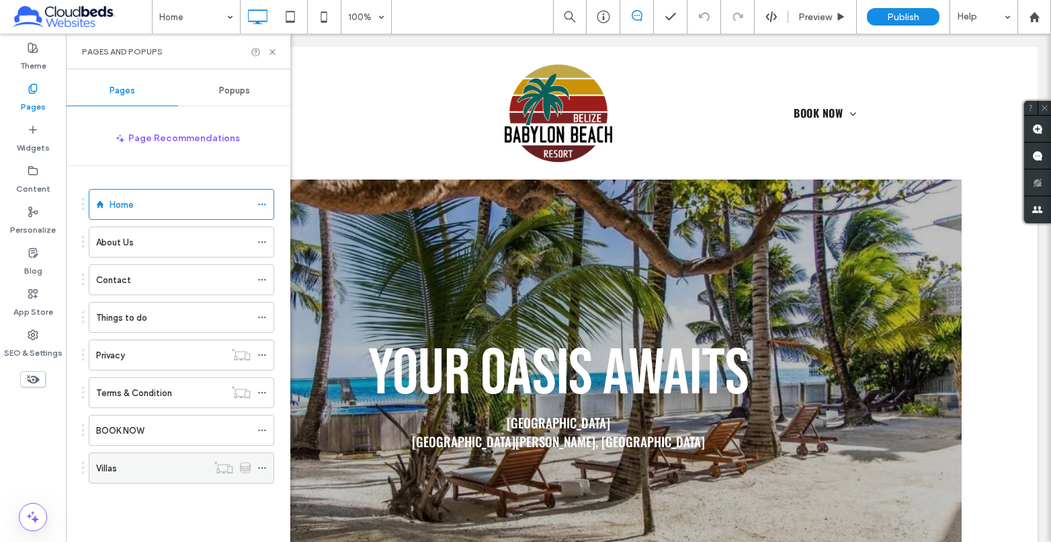
click at [185, 468] on div "Villas" at bounding box center [151, 468] width 111 height 14
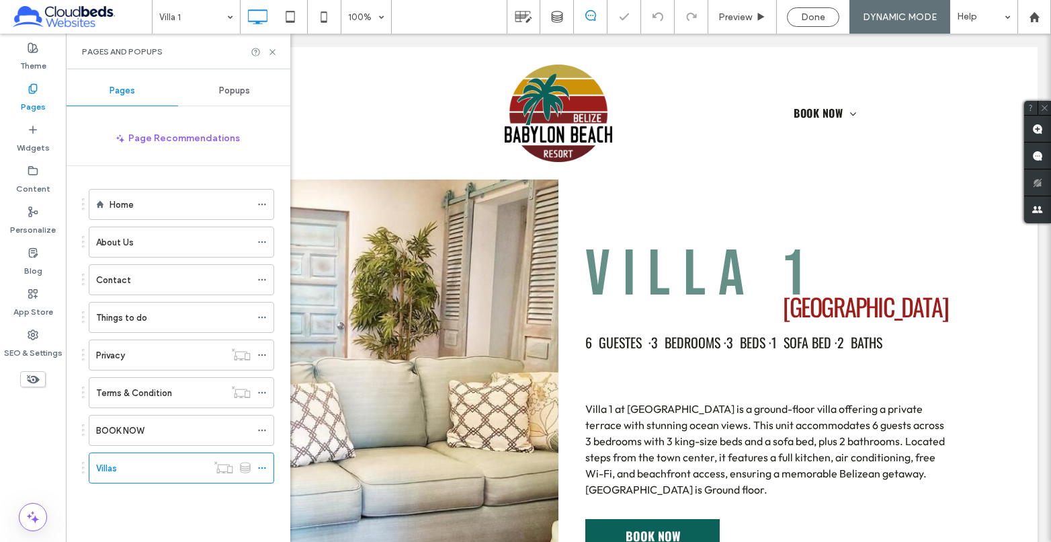
click at [278, 53] on div "Pages and Popups" at bounding box center [178, 52] width 224 height 36
click at [274, 51] on icon at bounding box center [272, 52] width 10 height 10
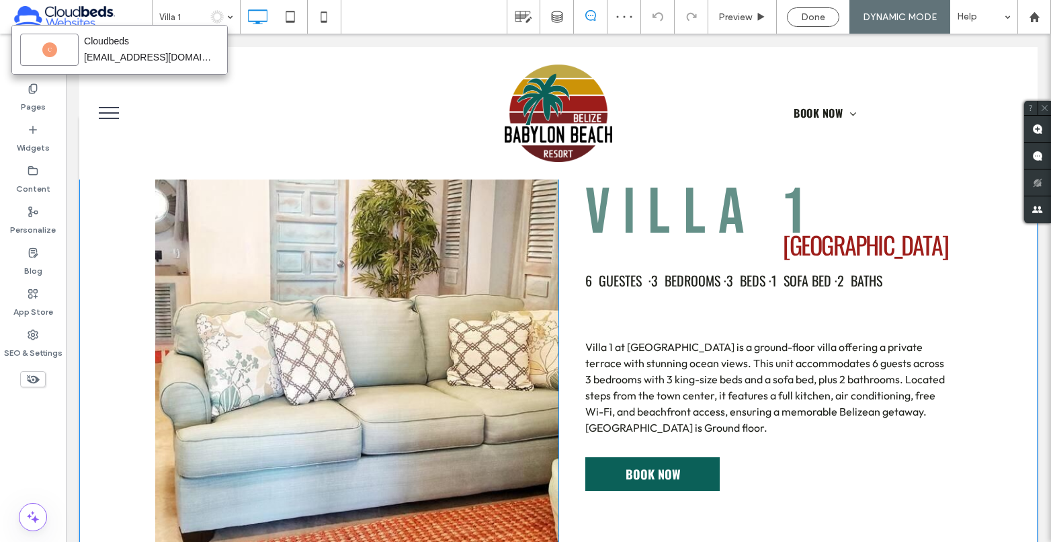
scroll to position [67, 0]
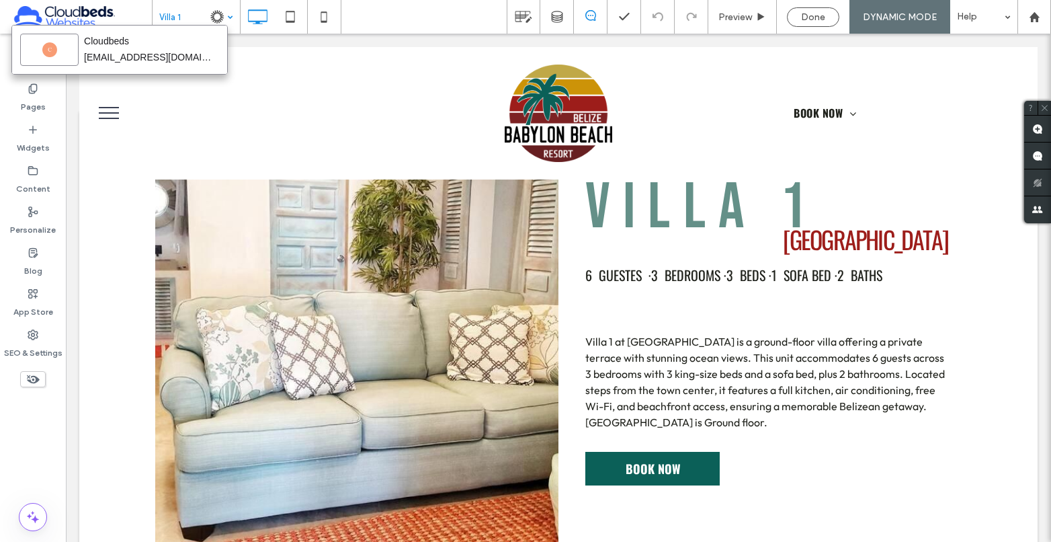
click at [218, 13] on img at bounding box center [216, 16] width 13 height 13
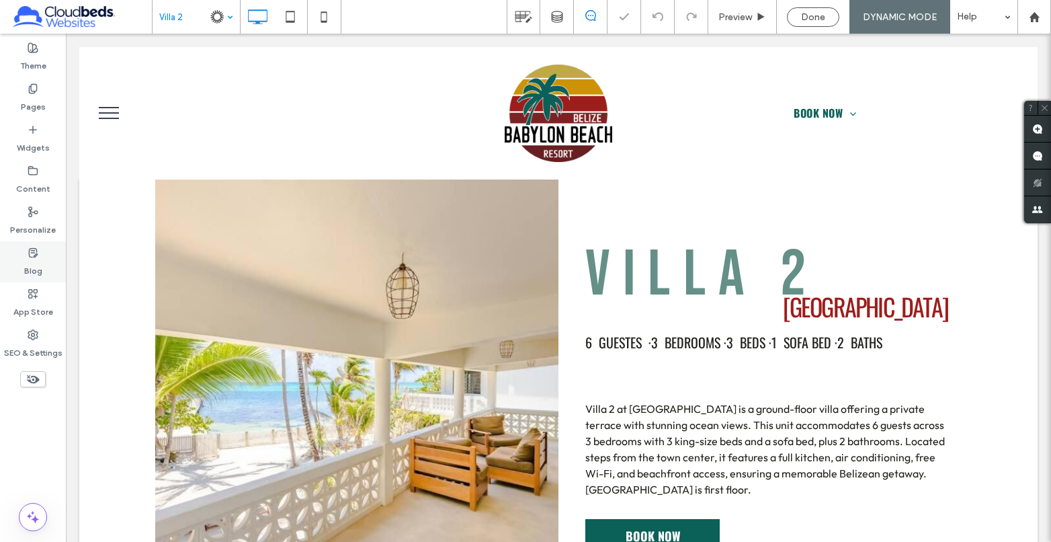
scroll to position [0, 0]
click at [218, 18] on input at bounding box center [192, 17] width 67 height 34
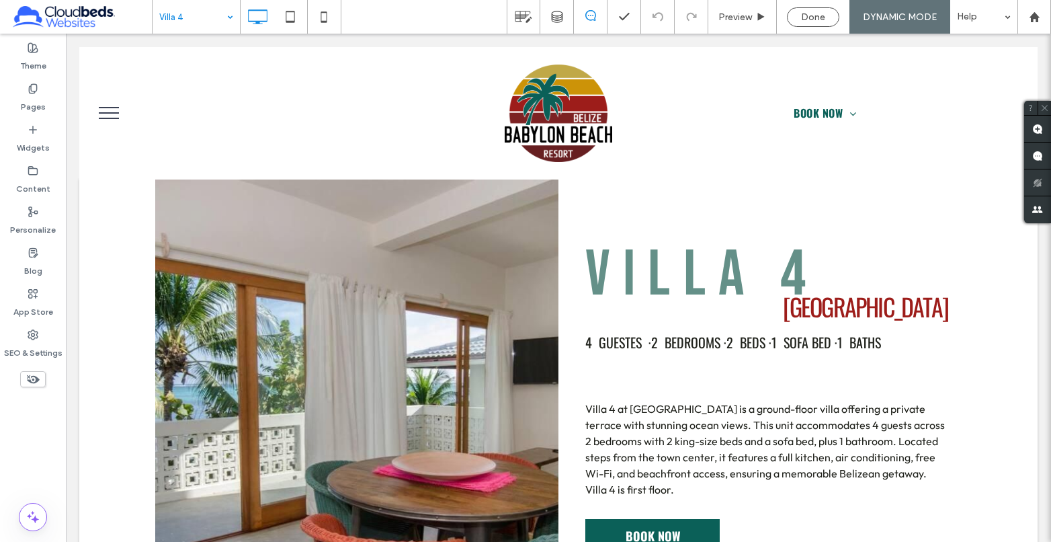
click at [185, 23] on input at bounding box center [192, 17] width 67 height 34
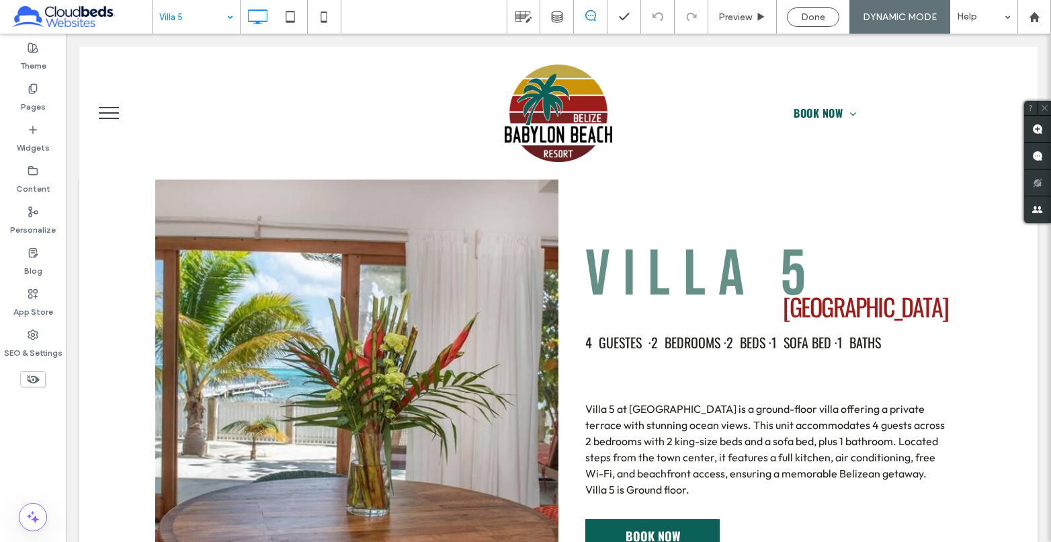
click at [205, 19] on input at bounding box center [192, 17] width 67 height 34
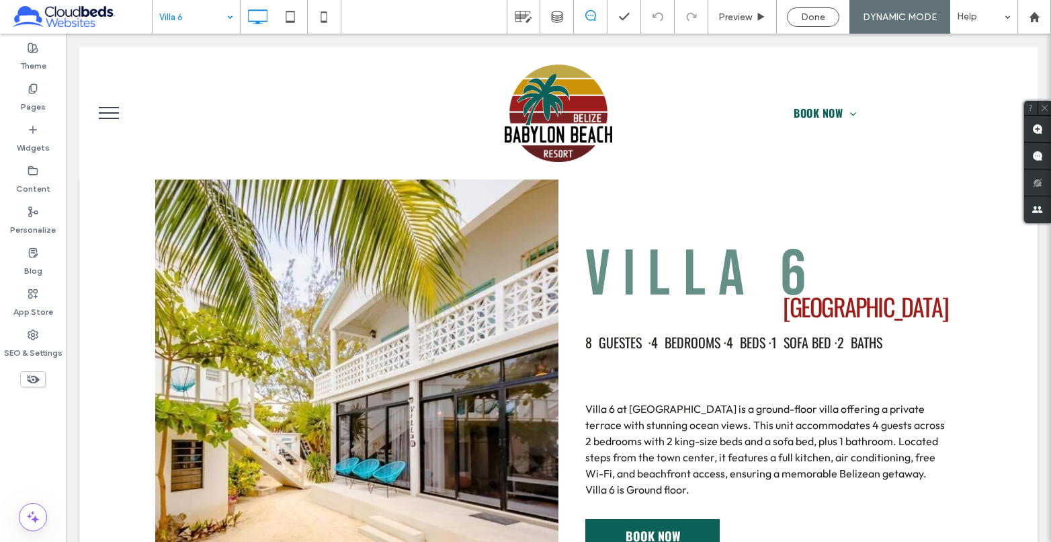
click at [196, 9] on input at bounding box center [192, 17] width 67 height 34
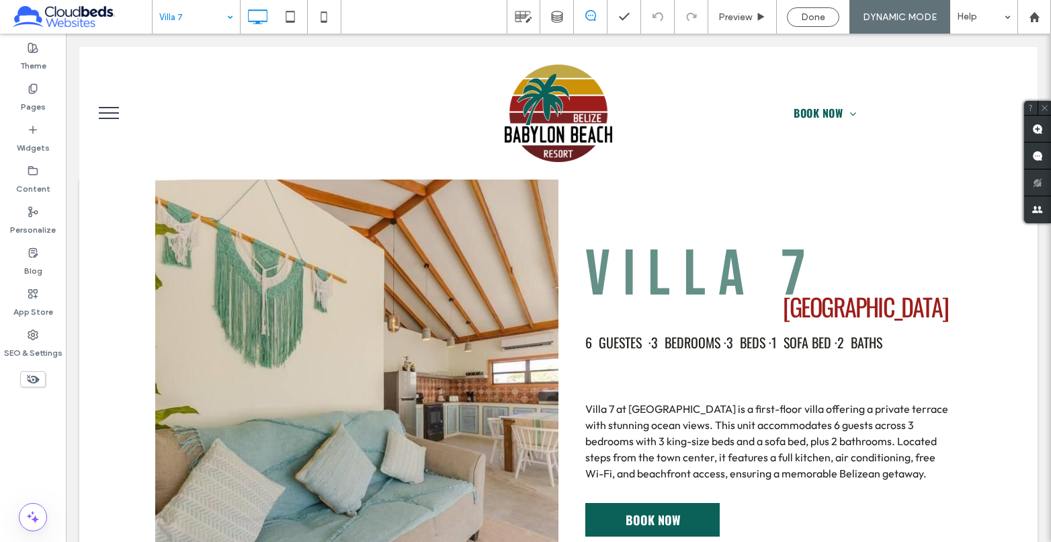
click at [214, 24] on input at bounding box center [192, 17] width 67 height 34
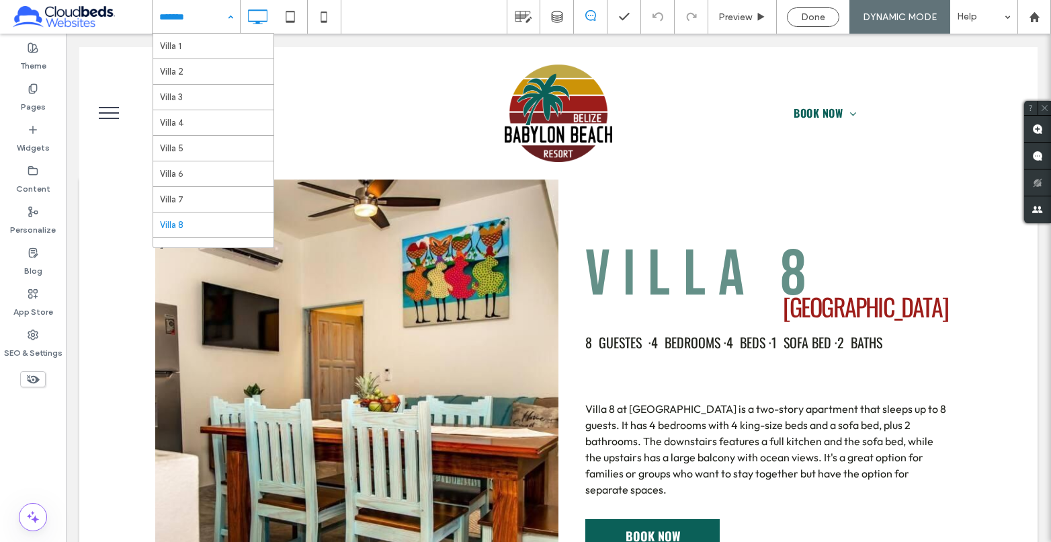
click at [214, 22] on input at bounding box center [192, 17] width 67 height 34
click at [38, 172] on use at bounding box center [33, 170] width 9 height 8
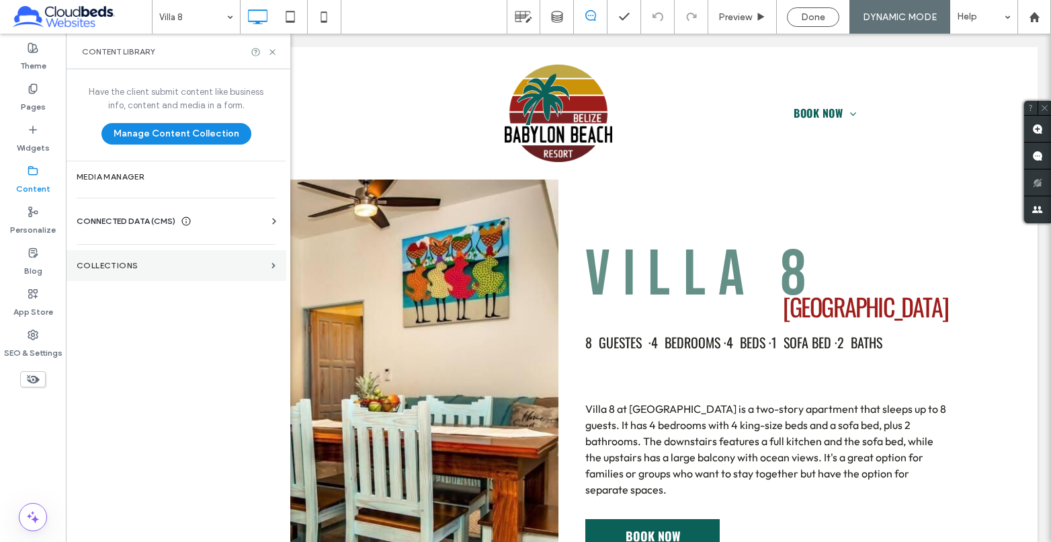
click at [162, 251] on section "Collections" at bounding box center [176, 265] width 220 height 31
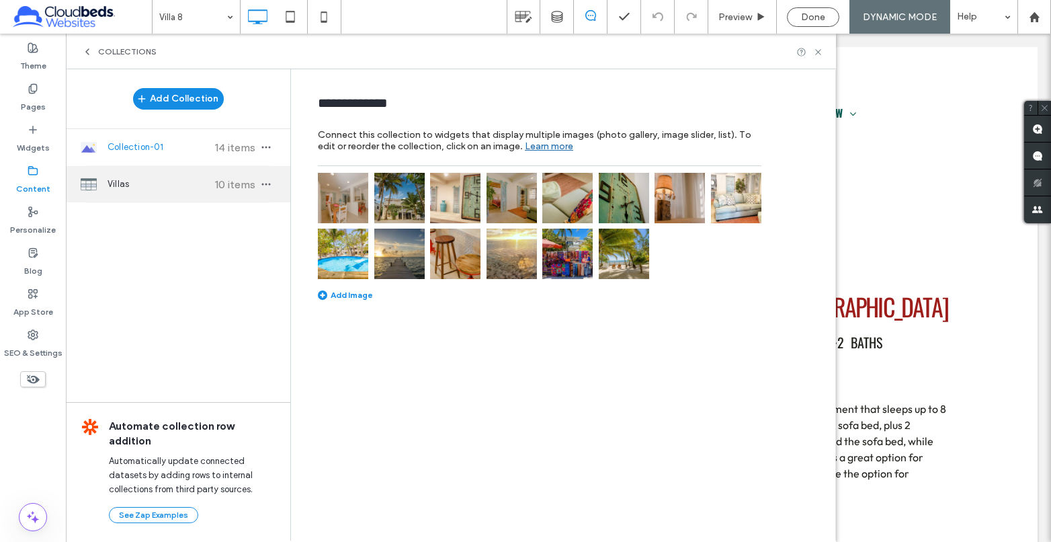
click at [167, 183] on span "Villas" at bounding box center [158, 183] width 100 height 13
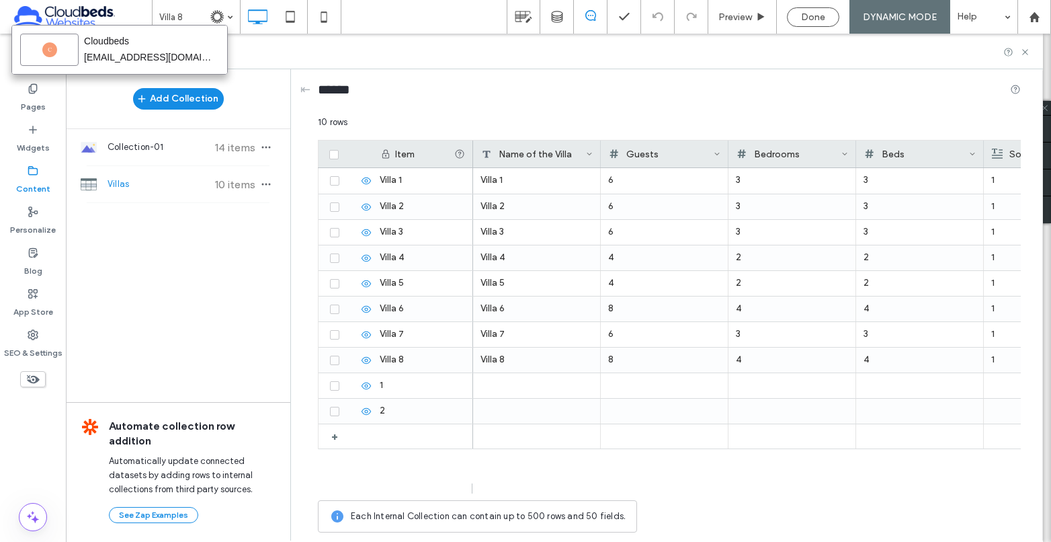
click at [219, 13] on img at bounding box center [216, 16] width 13 height 13
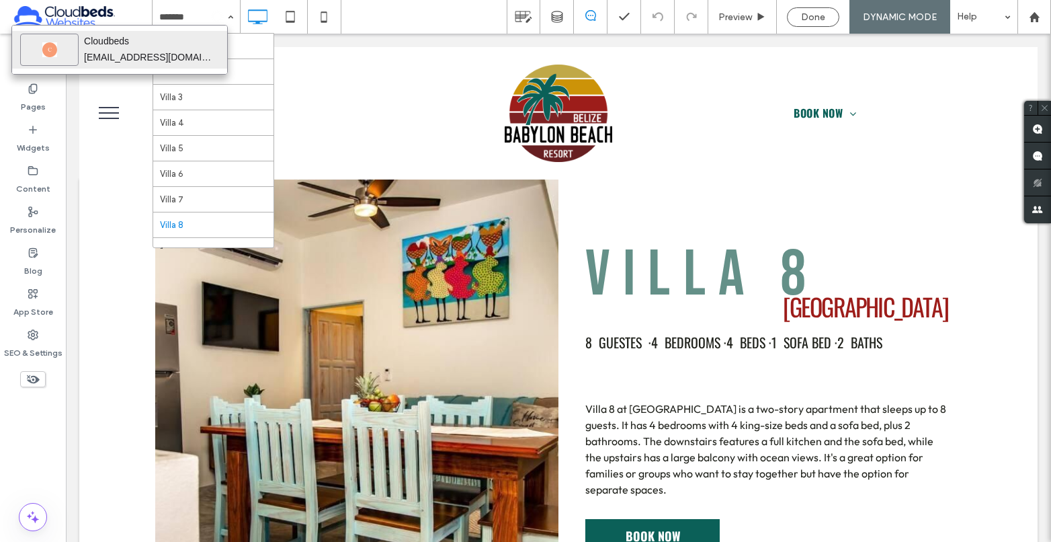
click at [177, 42] on div "Cloudbeds" at bounding box center [147, 41] width 129 height 16
type input "**********"
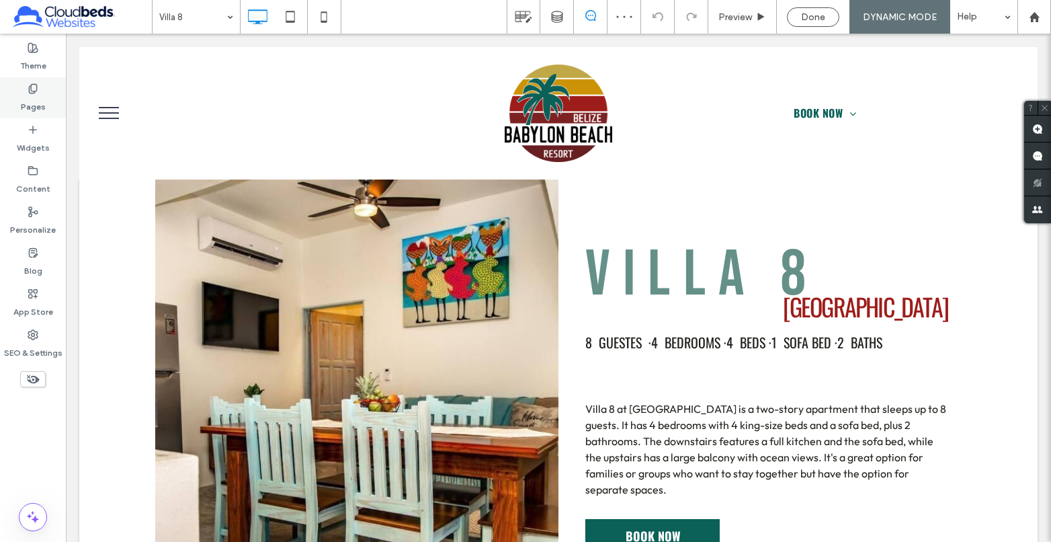
click at [24, 101] on label "Pages" at bounding box center [33, 103] width 25 height 19
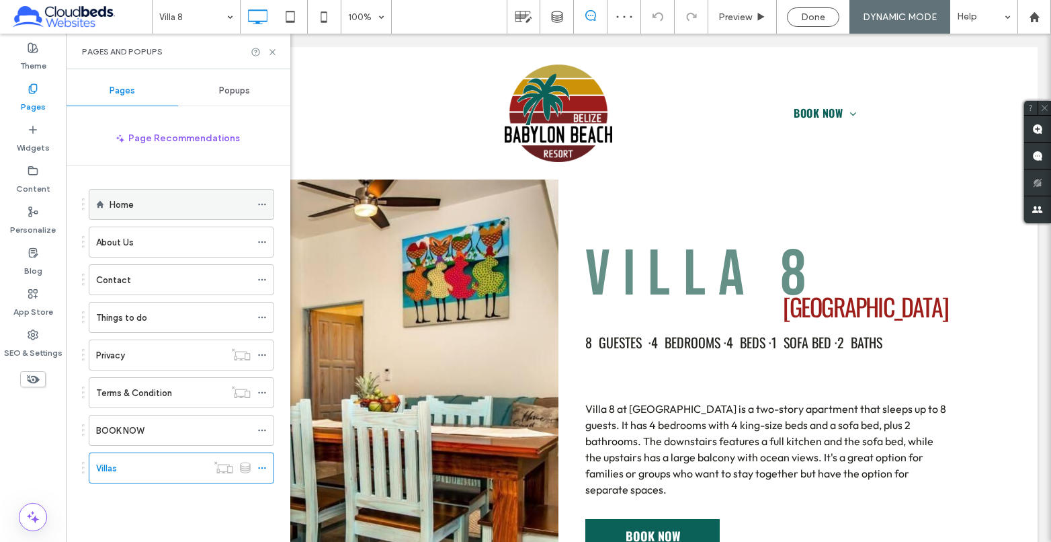
click at [171, 199] on div "Home" at bounding box center [180, 205] width 141 height 14
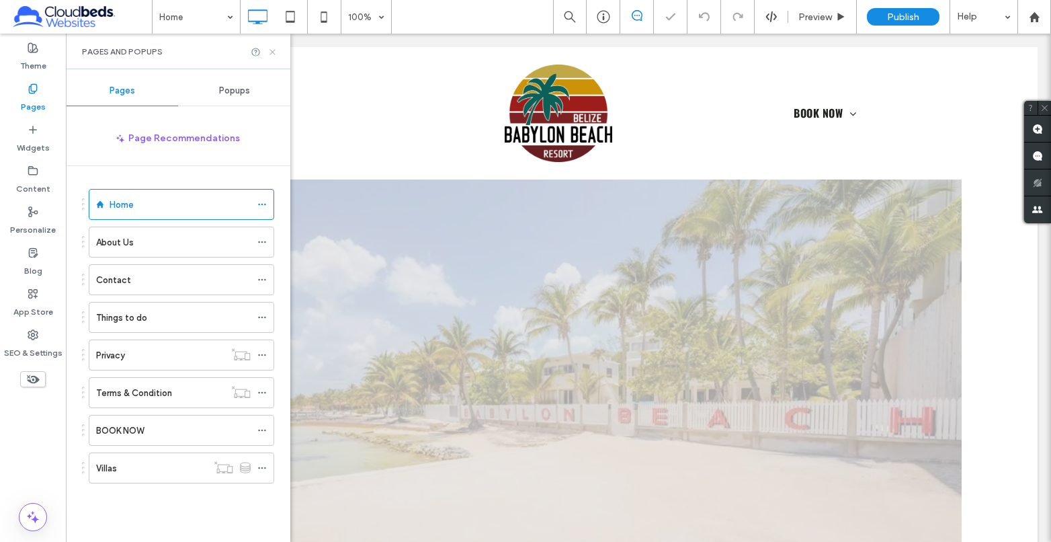
click at [273, 52] on use at bounding box center [271, 51] width 5 height 5
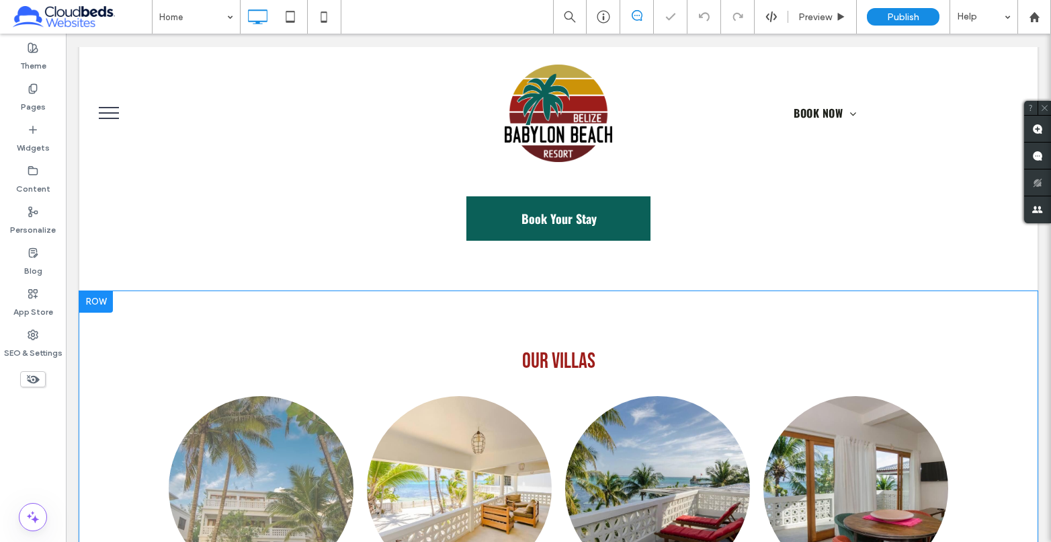
scroll to position [941, 0]
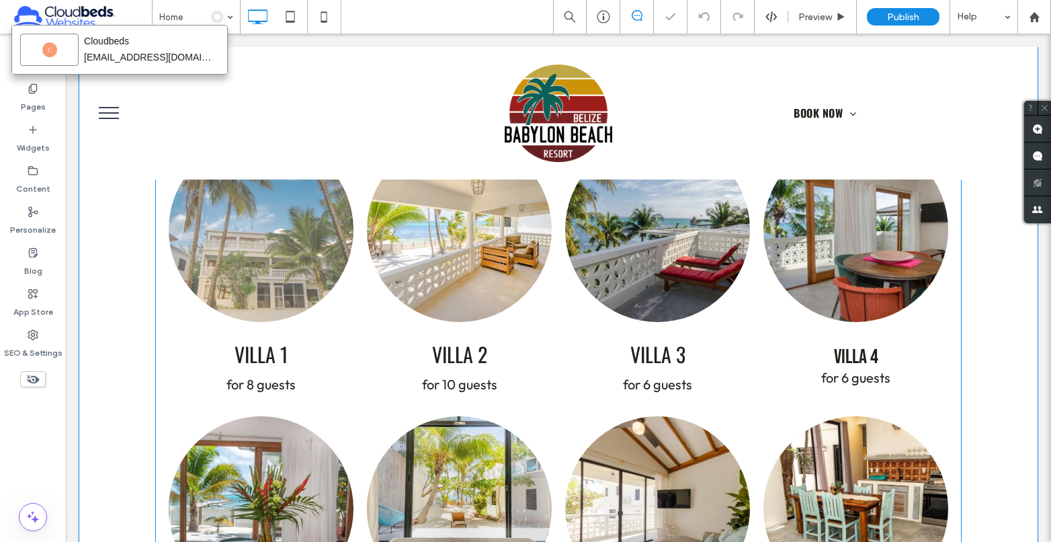
click at [334, 267] on link at bounding box center [261, 229] width 185 height 185
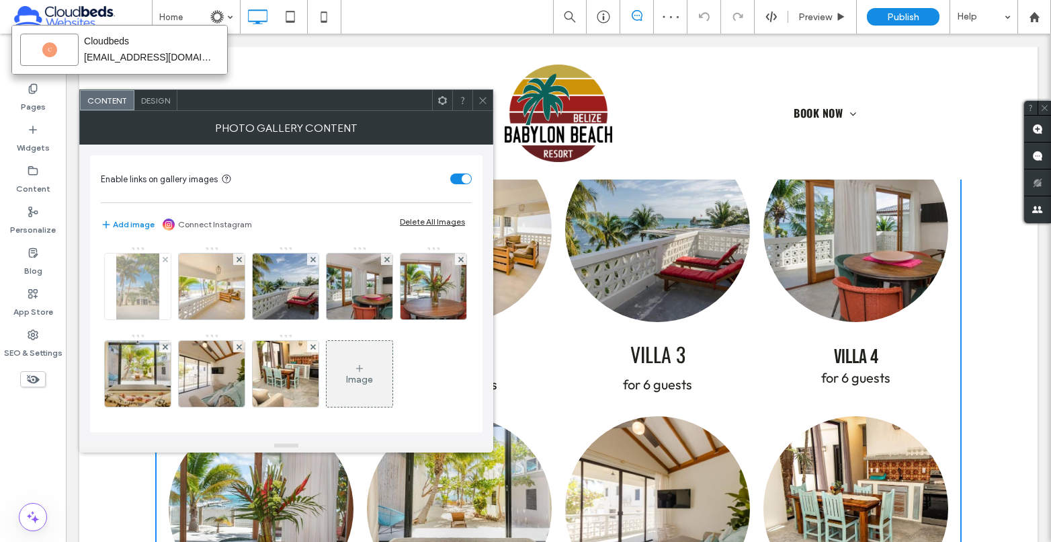
click at [136, 298] on img at bounding box center [138, 286] width 44 height 66
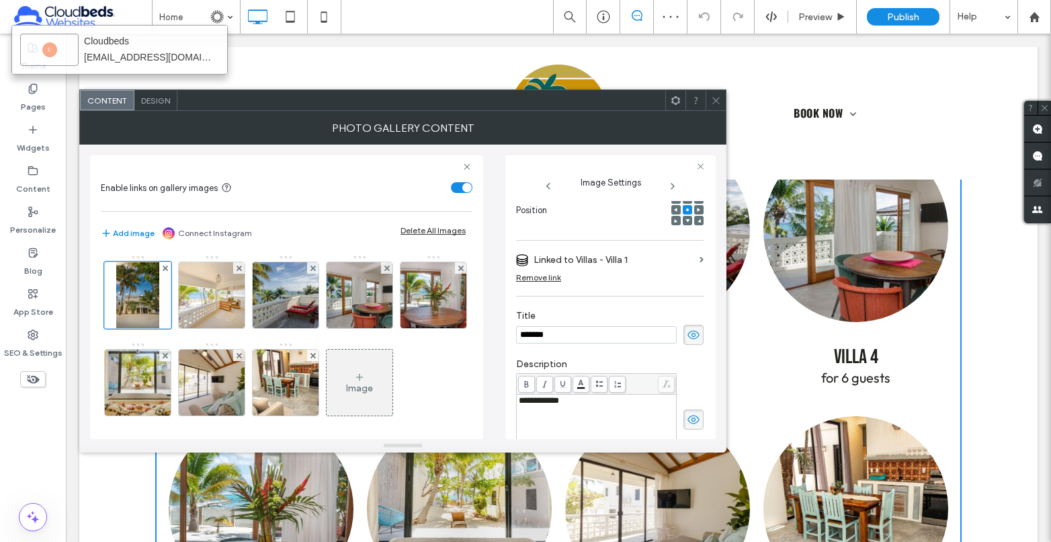
scroll to position [0, 9]
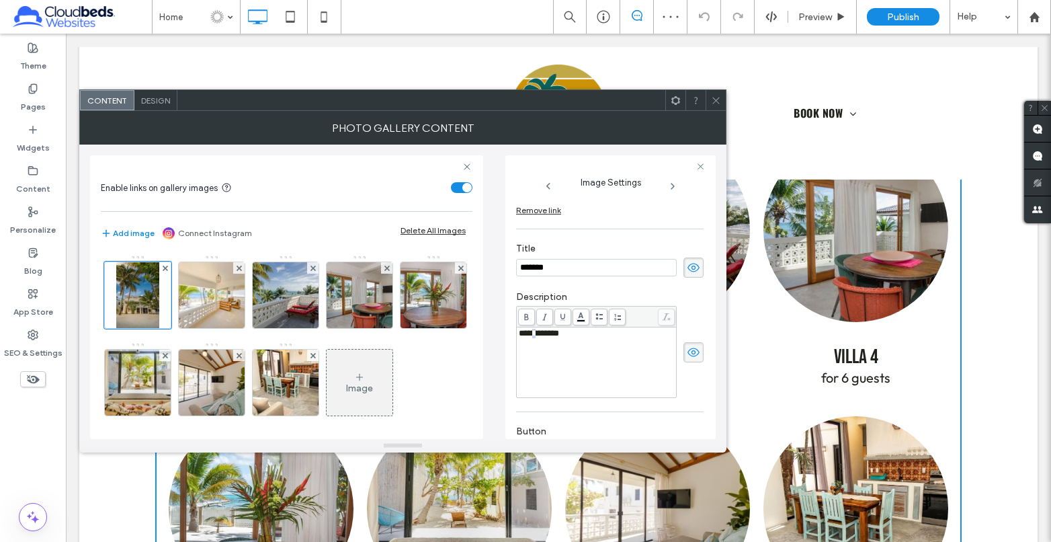
click at [533, 335] on span "**********" at bounding box center [539, 333] width 40 height 9
click at [222, 304] on img at bounding box center [211, 295] width 99 height 66
click at [533, 337] on span "**********" at bounding box center [541, 333] width 44 height 9
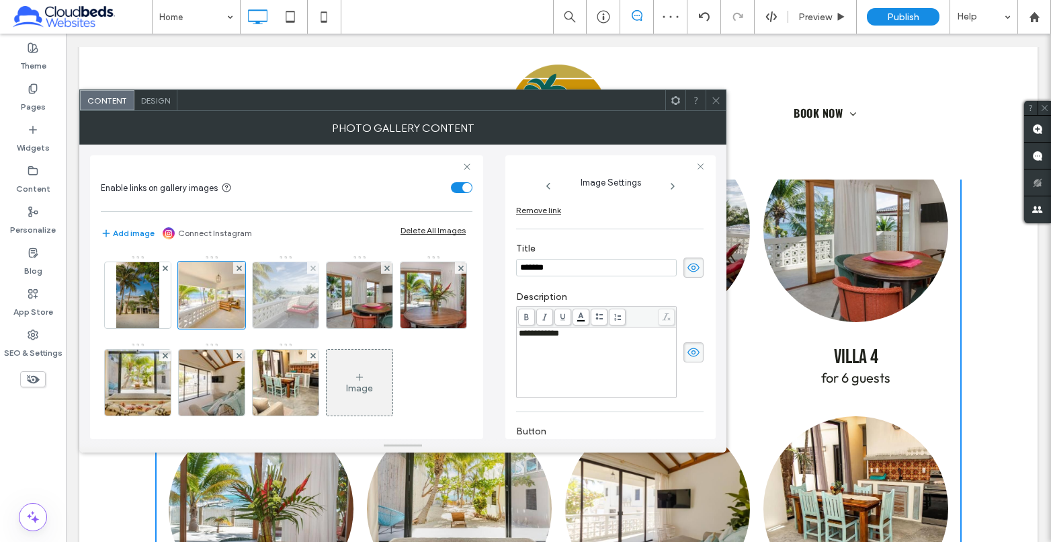
click at [282, 314] on img at bounding box center [285, 295] width 99 height 66
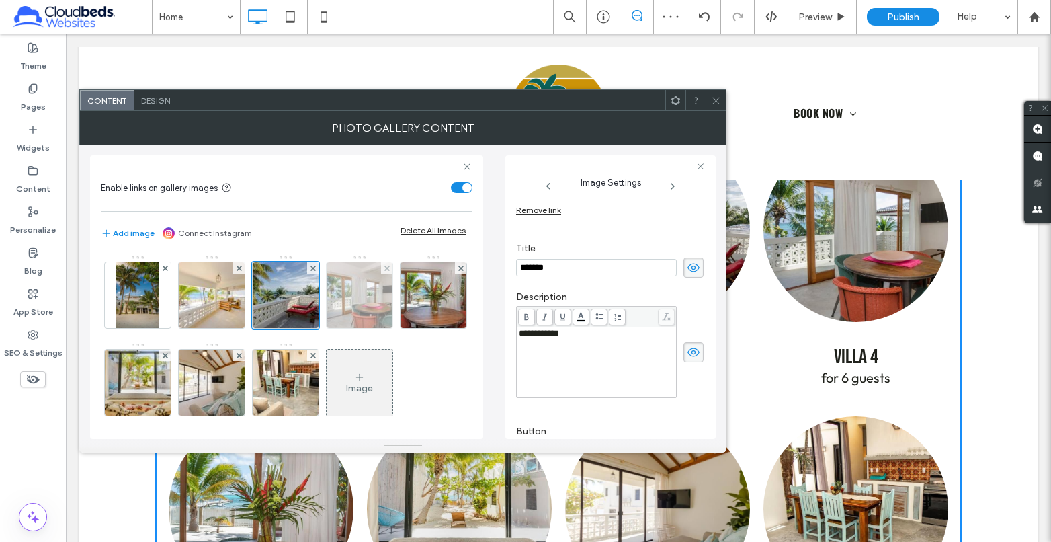
click at [357, 306] on img at bounding box center [359, 295] width 99 height 66
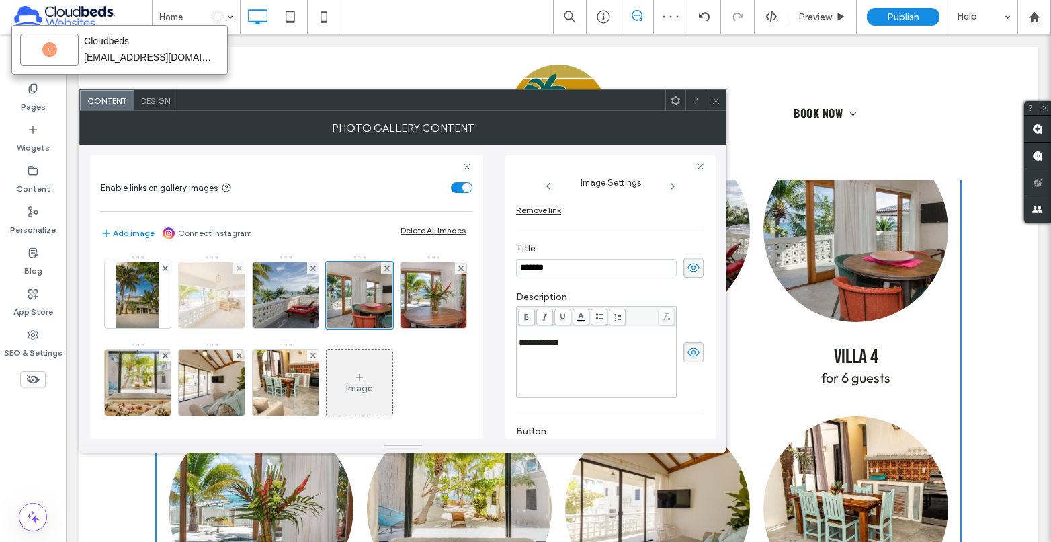
click at [216, 299] on img at bounding box center [211, 295] width 99 height 66
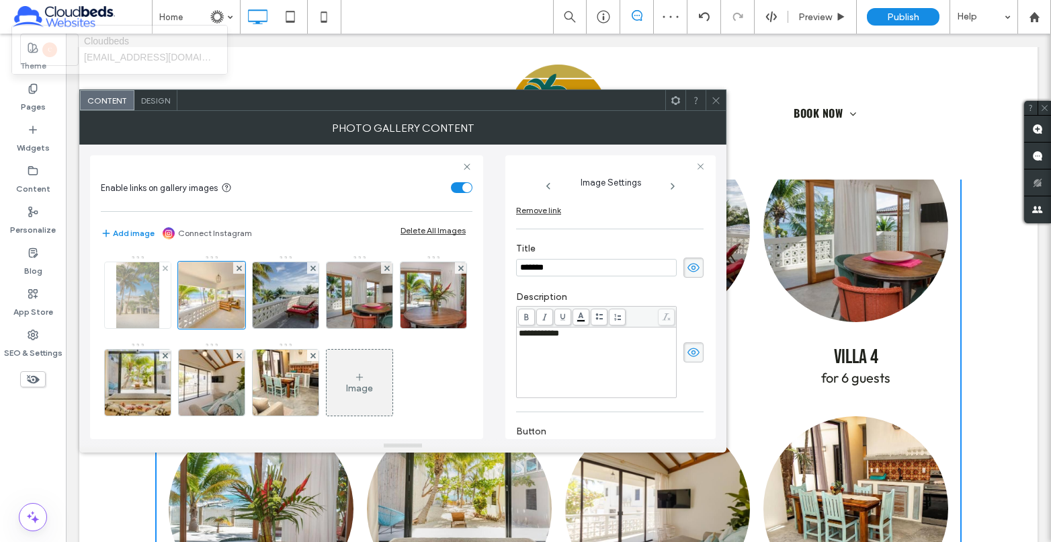
click at [104, 294] on div at bounding box center [137, 294] width 67 height 67
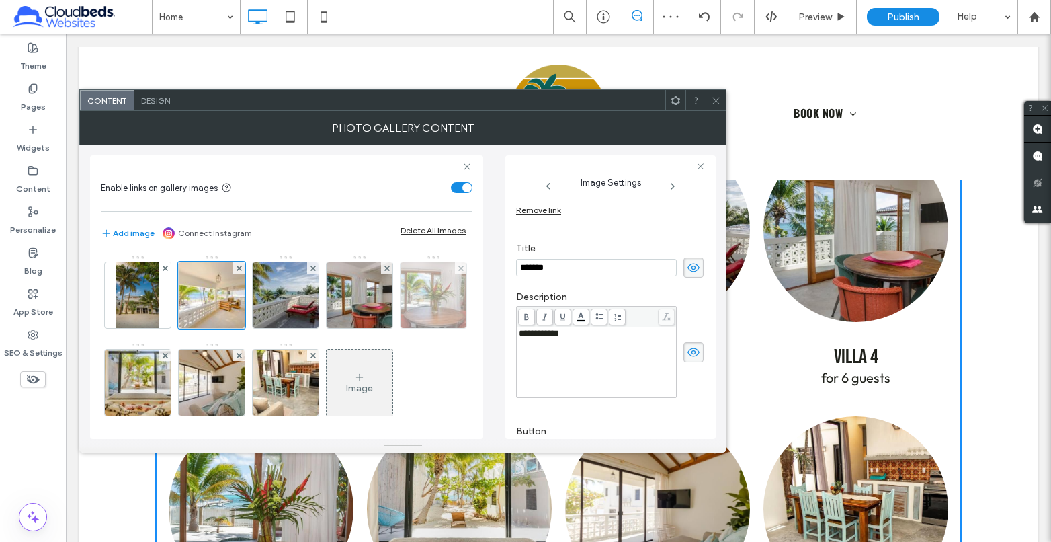
drag, startPoint x: 296, startPoint y: 301, endPoint x: 357, endPoint y: 310, distance: 62.5
click at [298, 301] on img at bounding box center [285, 295] width 99 height 66
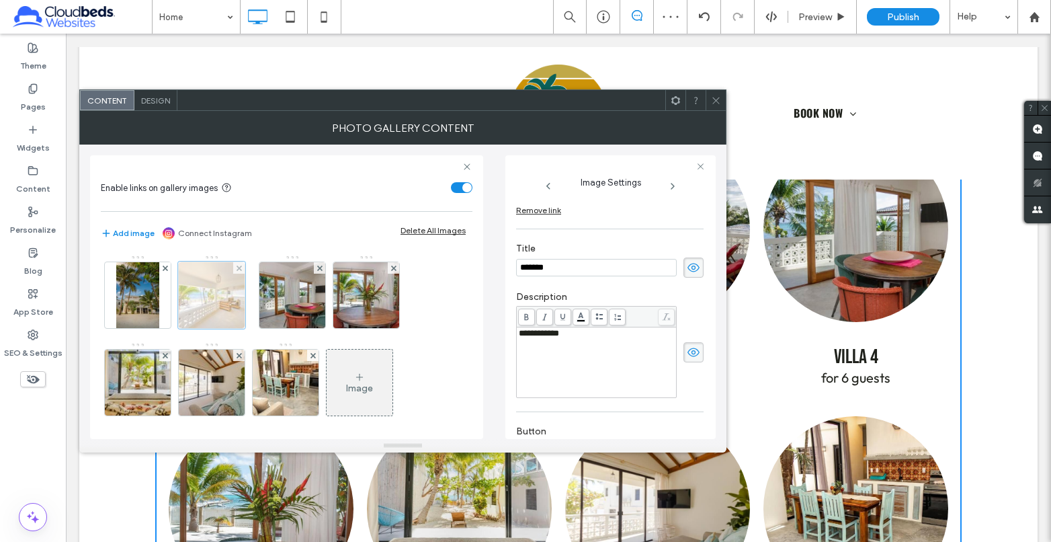
click at [216, 304] on div at bounding box center [211, 294] width 67 height 67
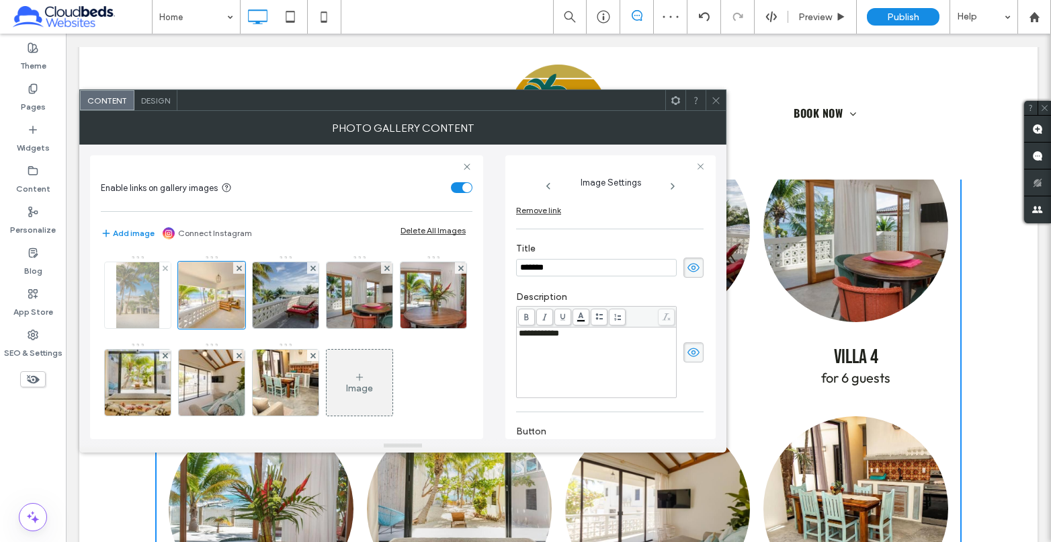
click at [138, 300] on img at bounding box center [138, 295] width 44 height 66
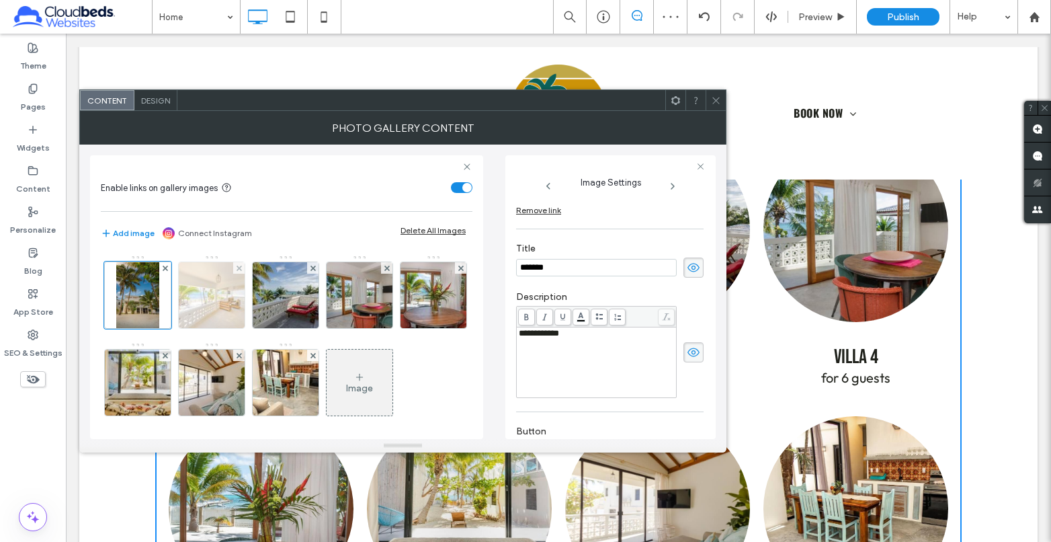
click at [245, 311] on div at bounding box center [211, 294] width 67 height 67
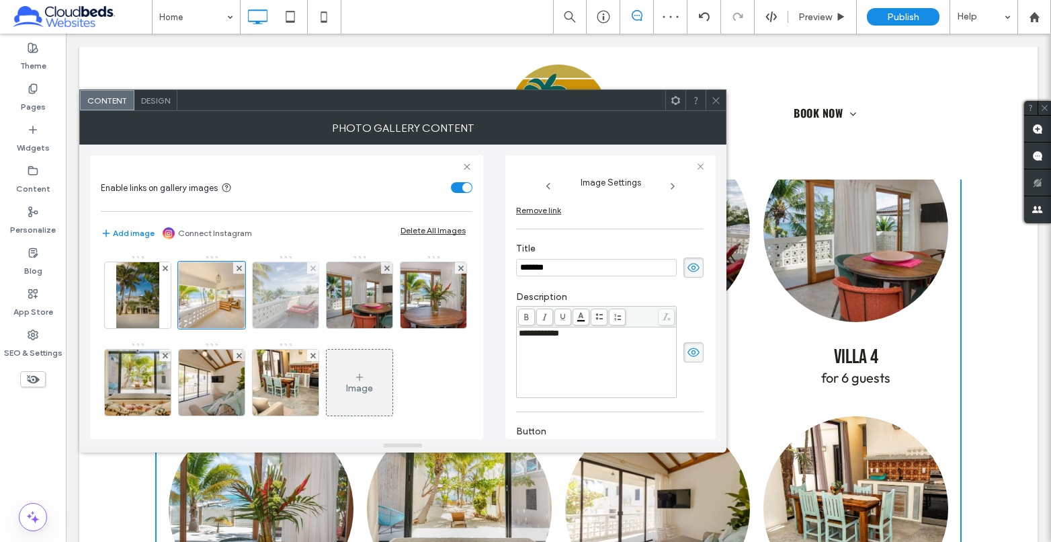
click at [314, 303] on img at bounding box center [285, 295] width 99 height 66
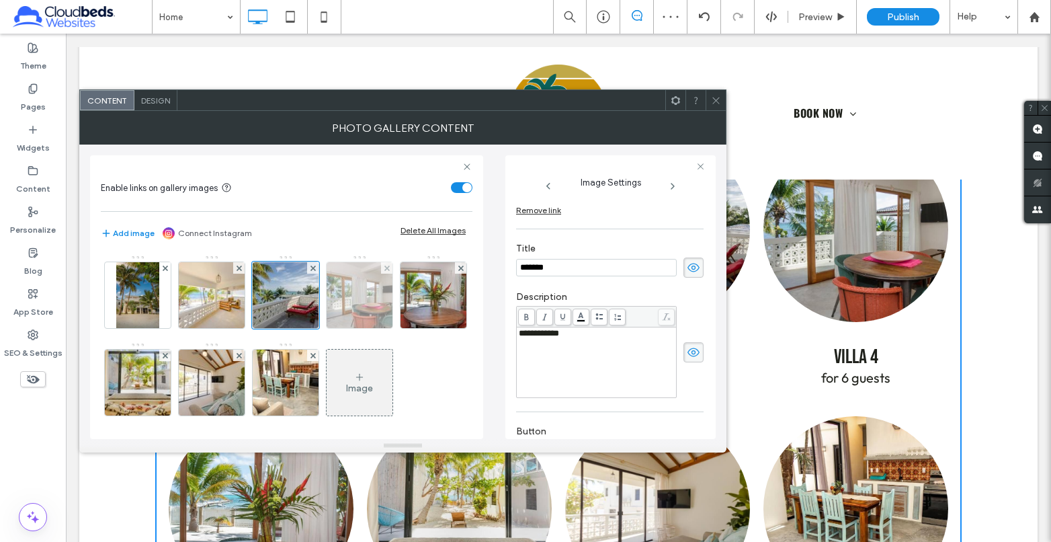
click at [361, 304] on img at bounding box center [359, 295] width 99 height 66
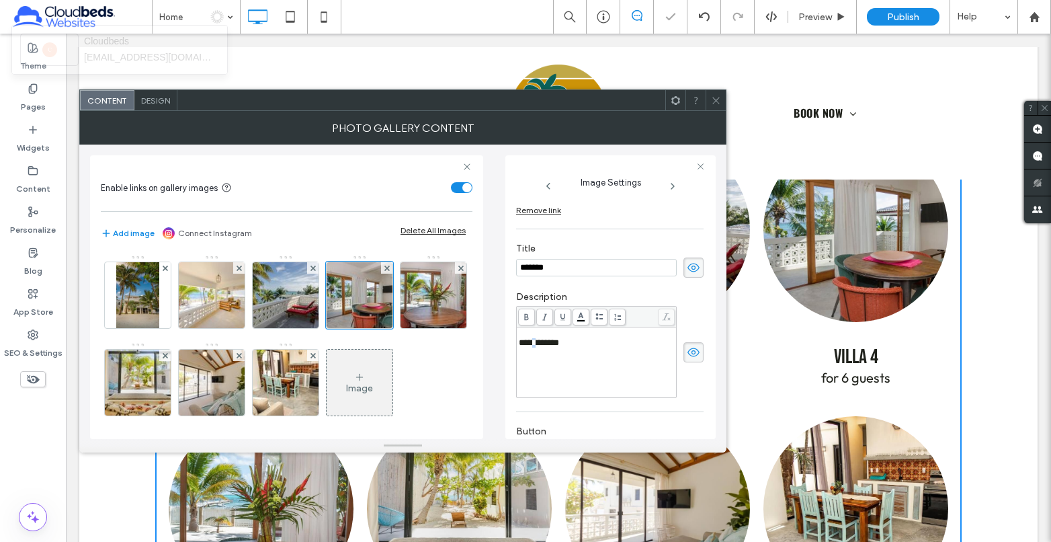
click at [534, 346] on span "**********" at bounding box center [539, 342] width 40 height 9
click at [384, 328] on img at bounding box center [433, 295] width 99 height 66
click at [533, 345] on span "**********" at bounding box center [539, 342] width 40 height 9
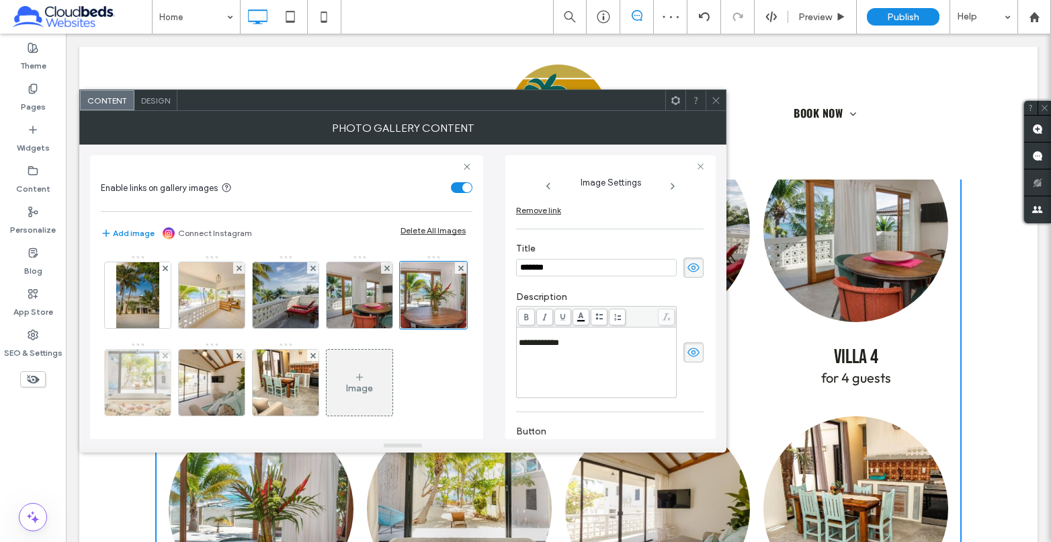
click at [187, 386] on img at bounding box center [137, 382] width 99 height 66
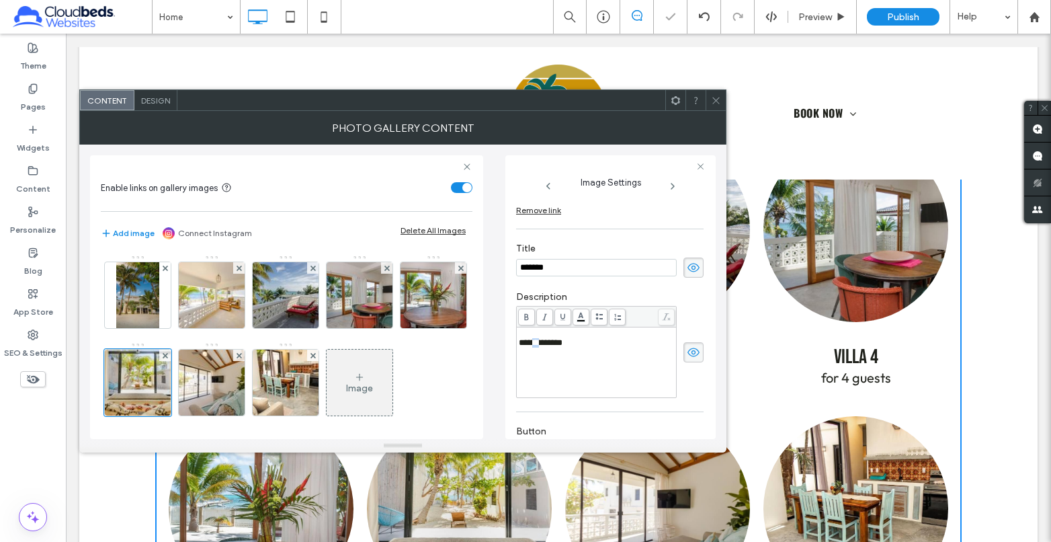
click at [533, 345] on span "**********" at bounding box center [541, 342] width 44 height 9
click at [261, 394] on img at bounding box center [211, 382] width 99 height 66
click at [536, 347] on span "**********" at bounding box center [539, 342] width 40 height 9
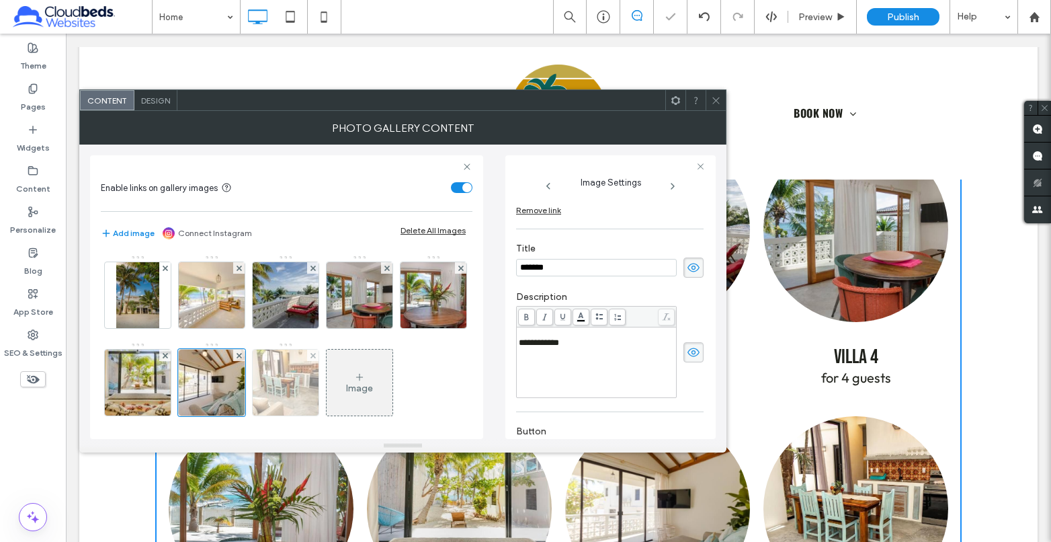
click at [335, 400] on img at bounding box center [285, 382] width 99 height 66
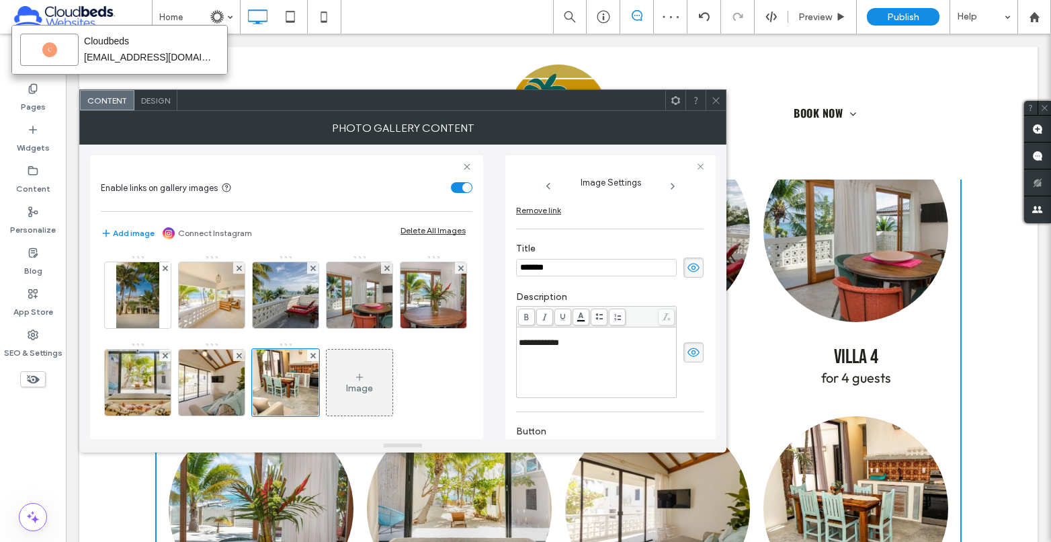
click at [719, 99] on icon at bounding box center [716, 100] width 10 height 10
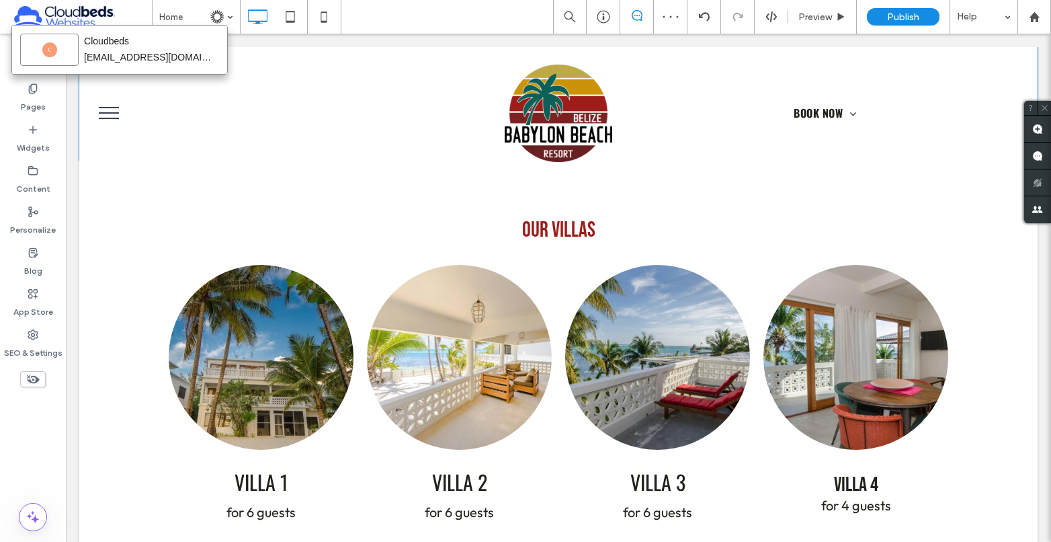
scroll to position [672, 0]
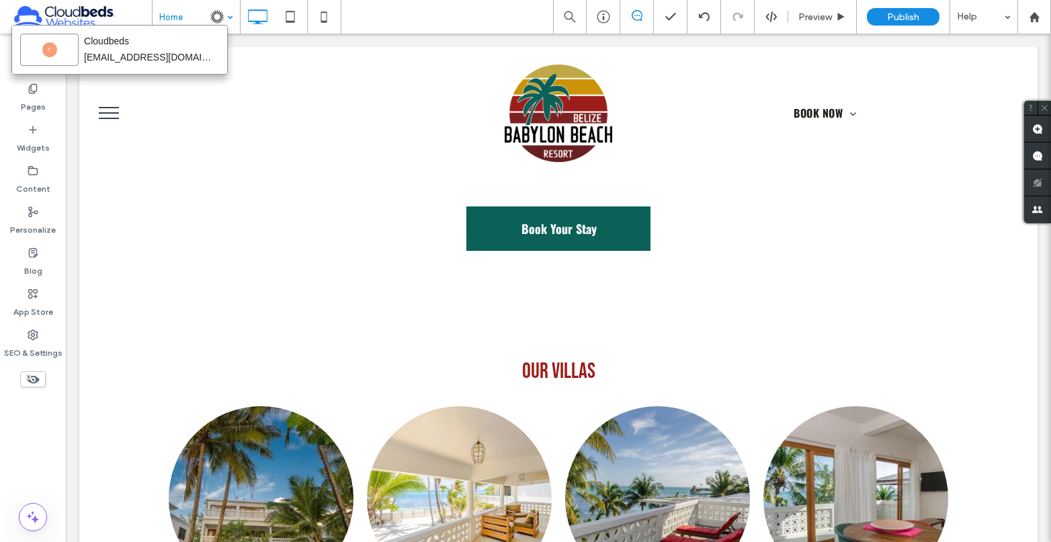
click at [224, 17] on div "Home" at bounding box center [196, 17] width 87 height 34
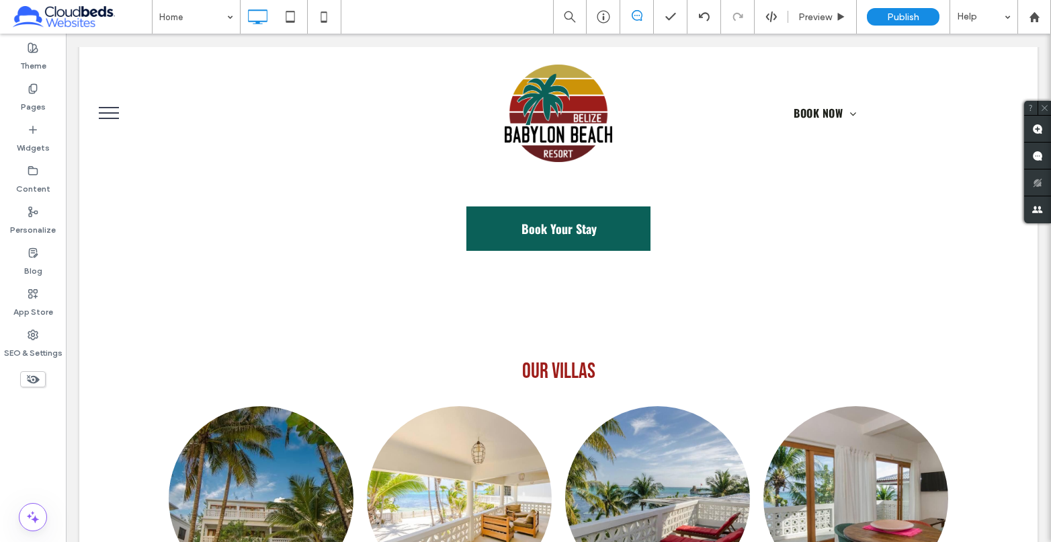
click at [110, 115] on button "menu" at bounding box center [108, 112] width 35 height 35
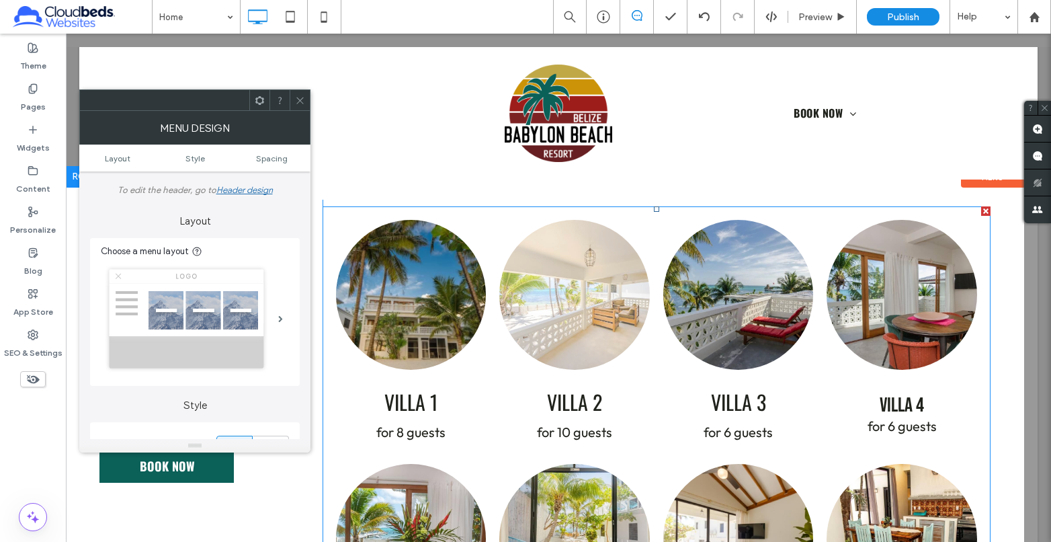
click at [587, 309] on link at bounding box center [574, 295] width 151 height 151
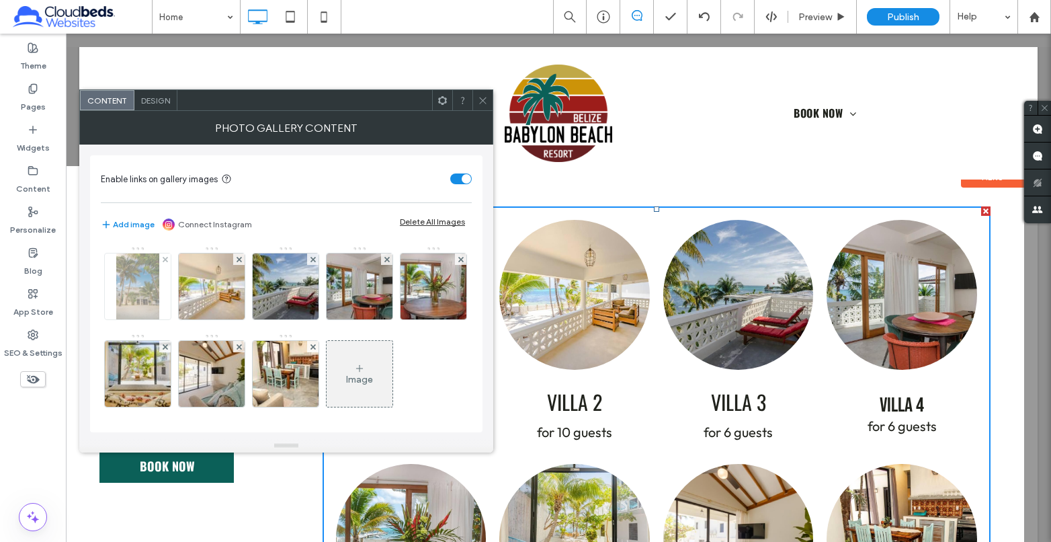
click at [144, 289] on img at bounding box center [138, 286] width 44 height 66
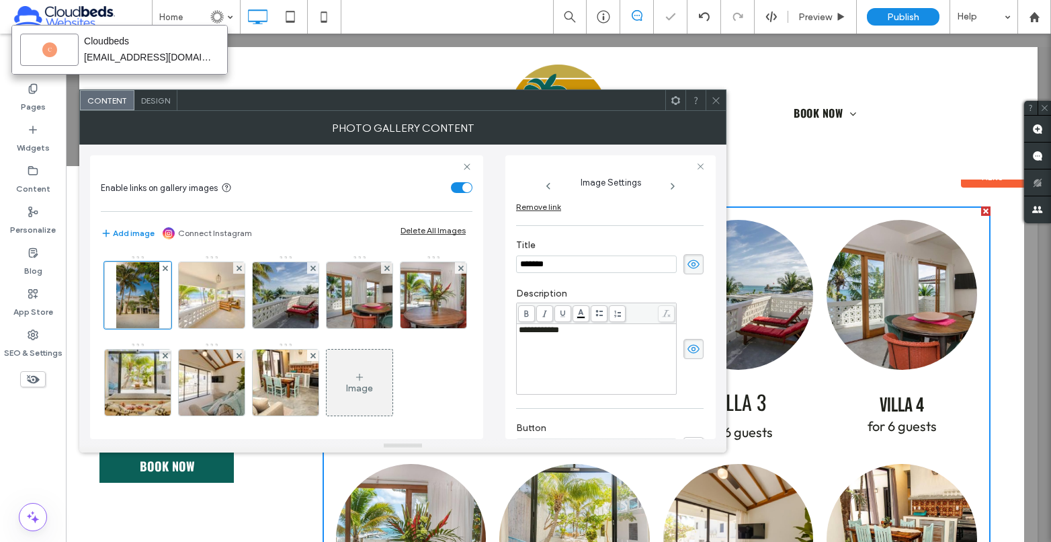
scroll to position [264, 0]
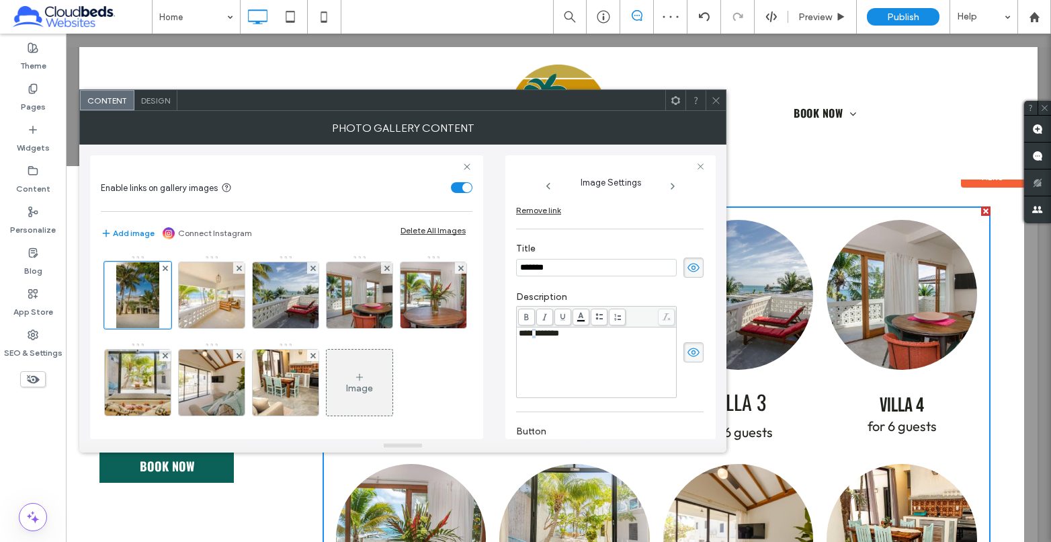
click at [533, 335] on span "**********" at bounding box center [539, 333] width 40 height 9
click at [218, 307] on img at bounding box center [211, 295] width 99 height 66
click at [533, 335] on span "**********" at bounding box center [541, 333] width 44 height 9
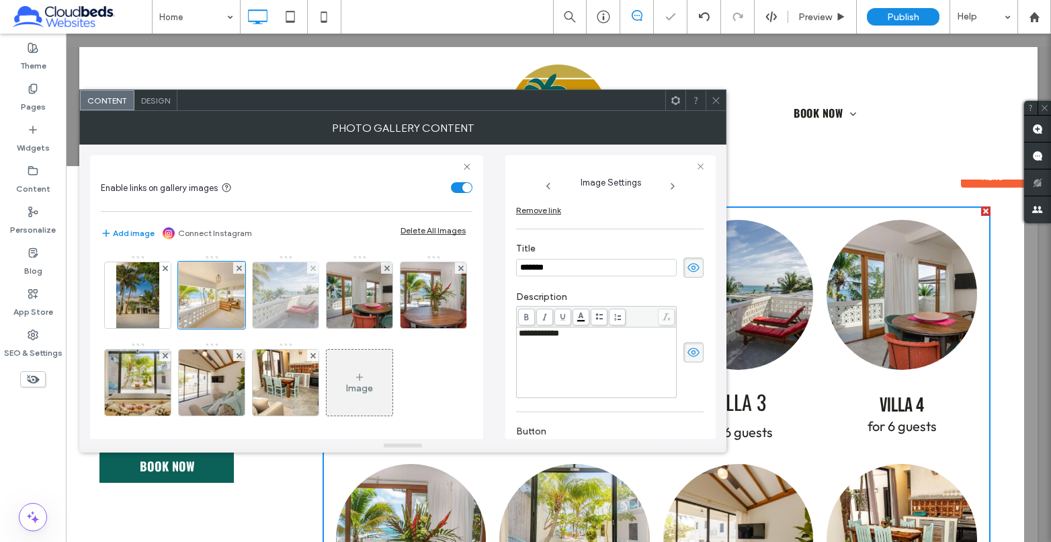
click at [288, 311] on img at bounding box center [285, 295] width 99 height 66
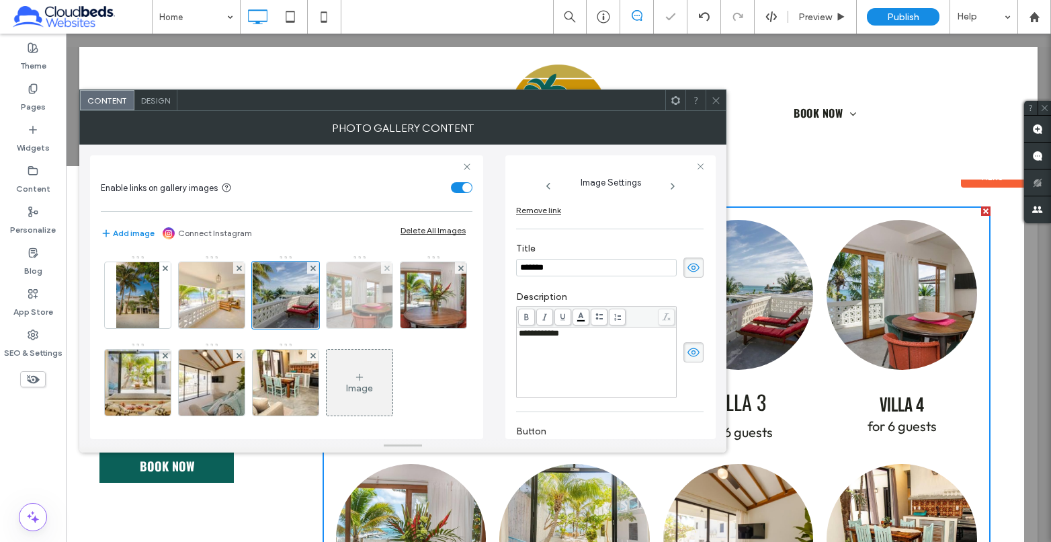
click at [366, 308] on img at bounding box center [359, 295] width 99 height 66
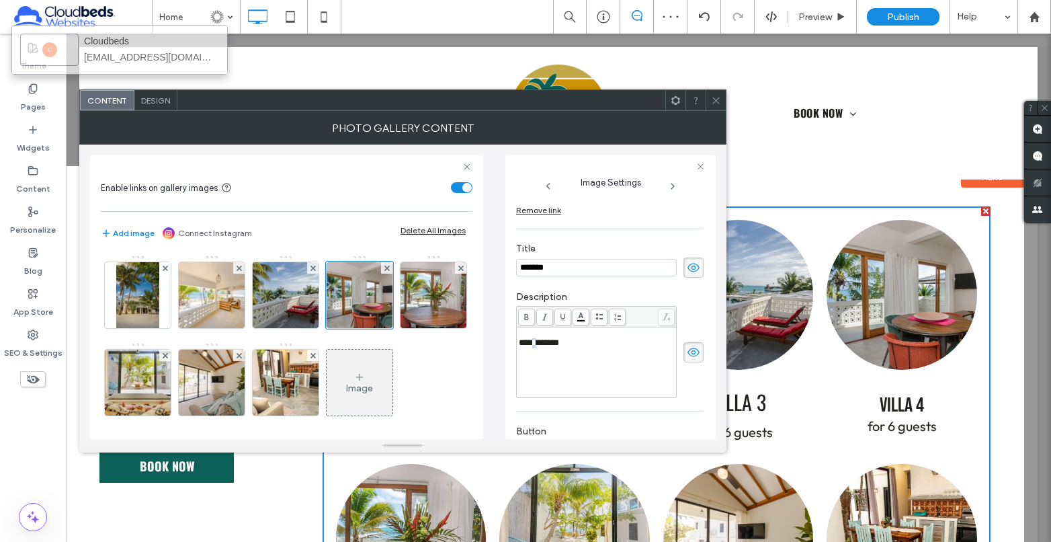
click at [534, 345] on span "**********" at bounding box center [539, 342] width 40 height 9
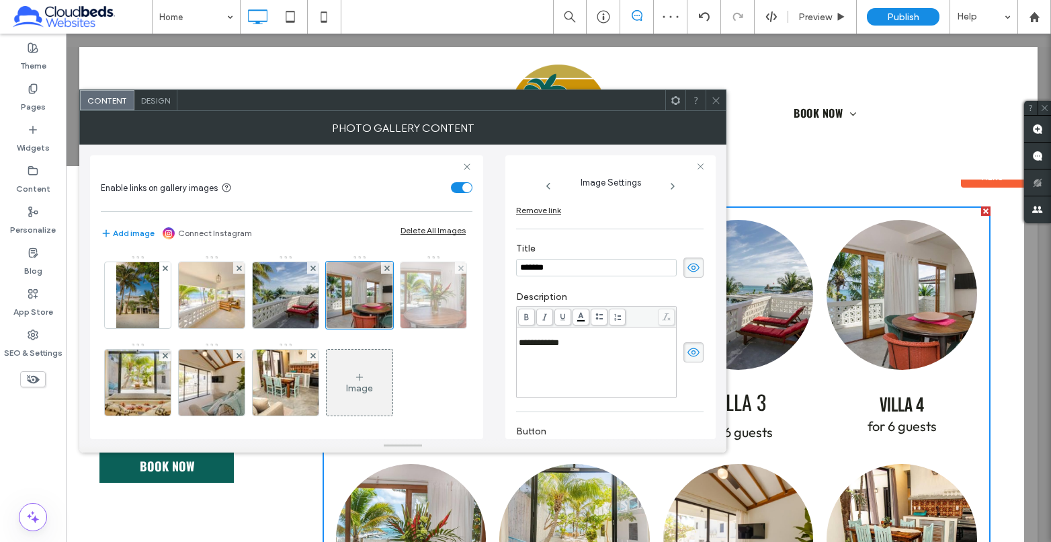
click at [384, 328] on img at bounding box center [433, 295] width 99 height 66
click at [536, 347] on span "**********" at bounding box center [539, 342] width 40 height 9
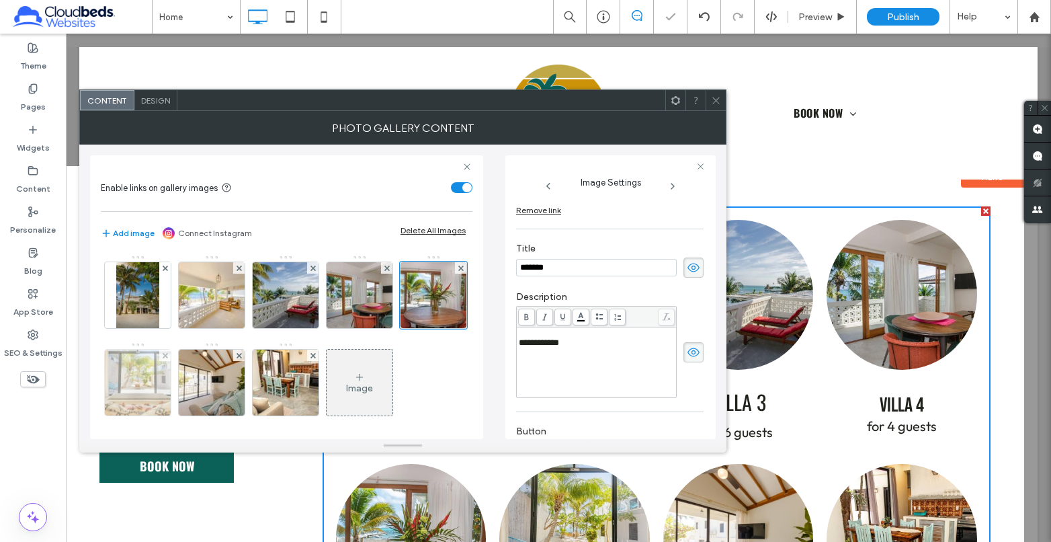
click at [187, 390] on img at bounding box center [137, 382] width 99 height 66
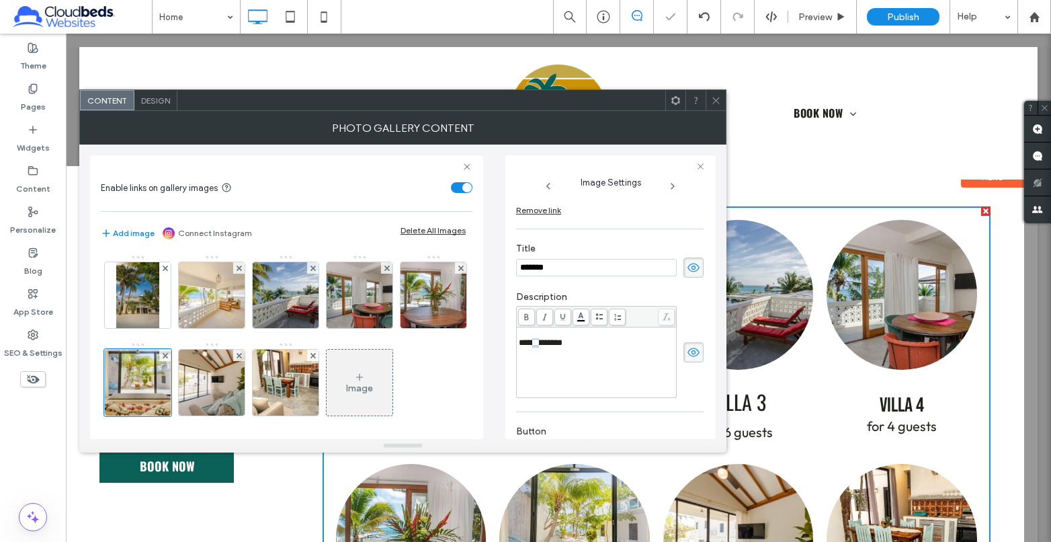
drag, startPoint x: 540, startPoint y: 343, endPoint x: 532, endPoint y: 345, distance: 8.5
click at [532, 345] on span "**********" at bounding box center [541, 342] width 44 height 9
click at [261, 392] on img at bounding box center [211, 382] width 99 height 66
click at [536, 347] on span "**********" at bounding box center [539, 342] width 40 height 9
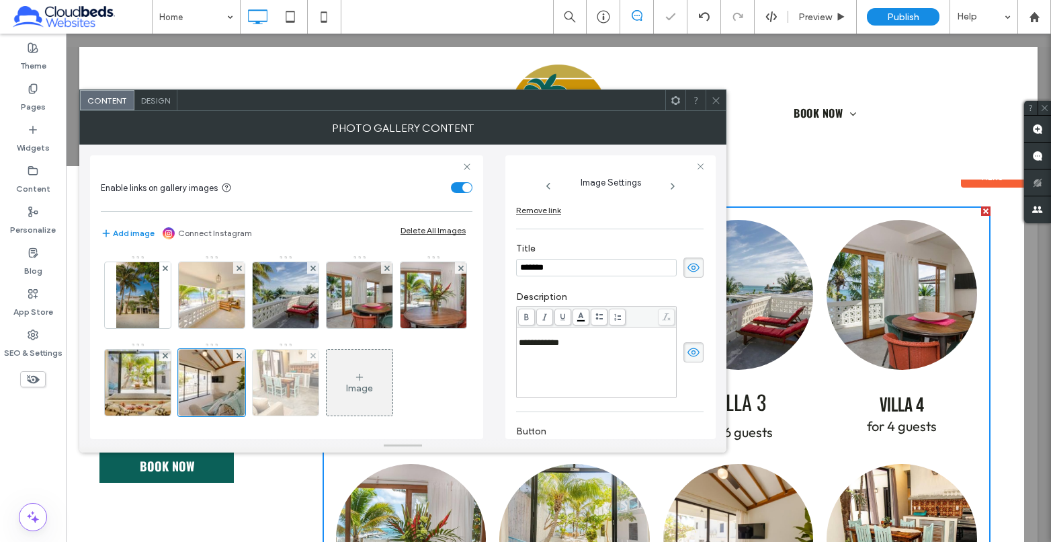
click at [335, 396] on img at bounding box center [285, 382] width 99 height 66
click at [535, 345] on span "**********" at bounding box center [539, 342] width 40 height 9
click at [572, 359] on div "**********" at bounding box center [597, 362] width 156 height 67
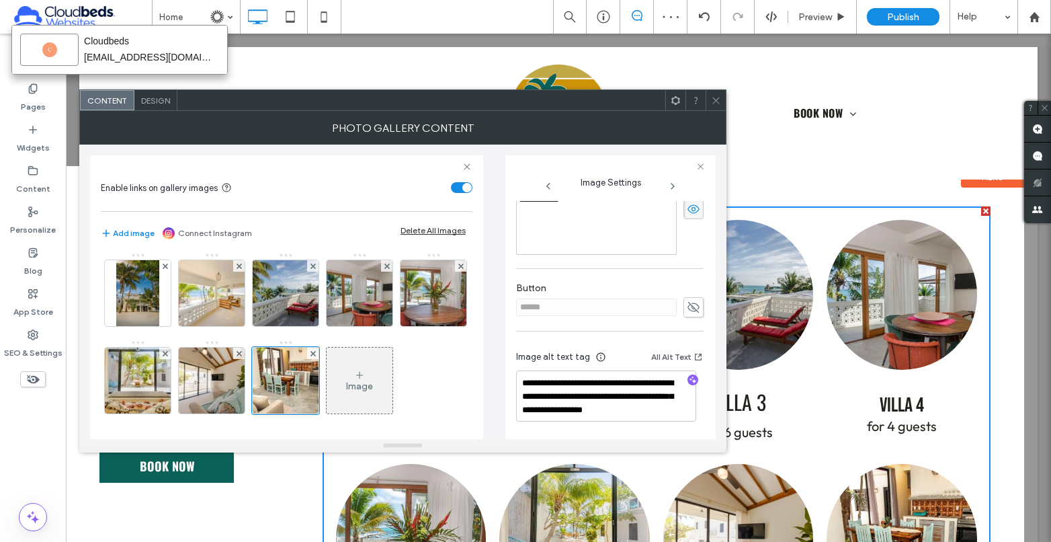
scroll to position [0, 0]
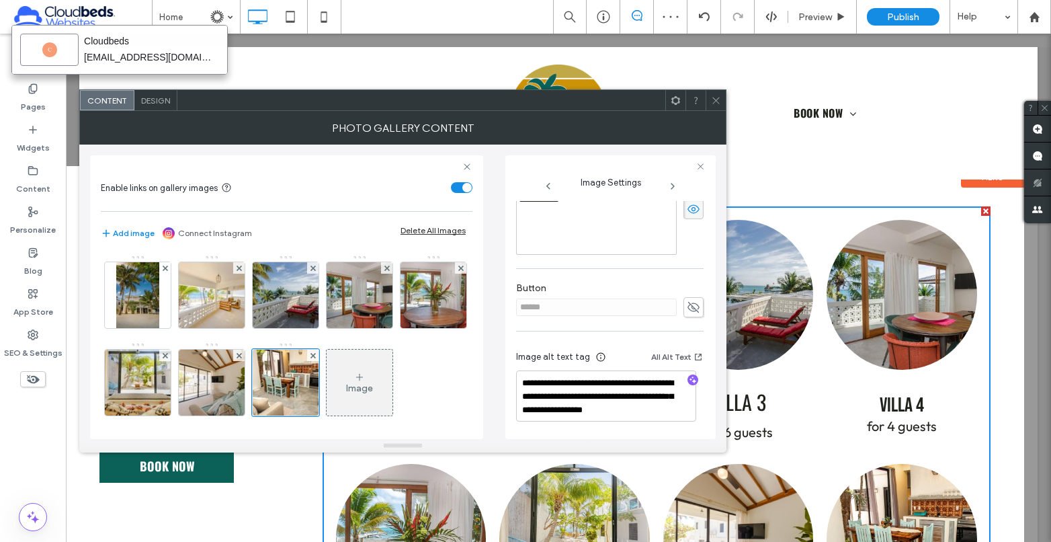
click at [714, 99] on icon at bounding box center [716, 100] width 10 height 10
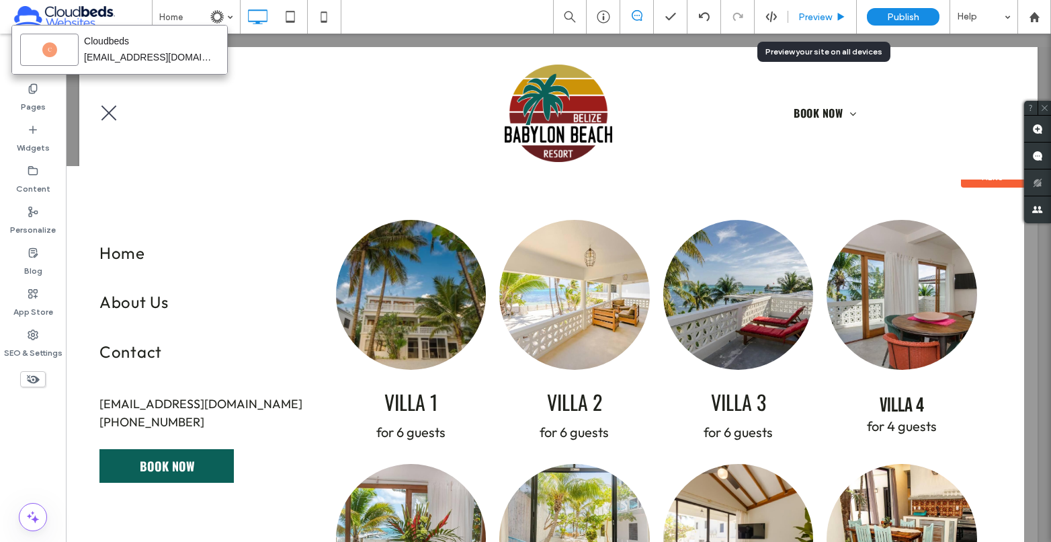
click at [826, 11] on span "Preview" at bounding box center [815, 16] width 34 height 11
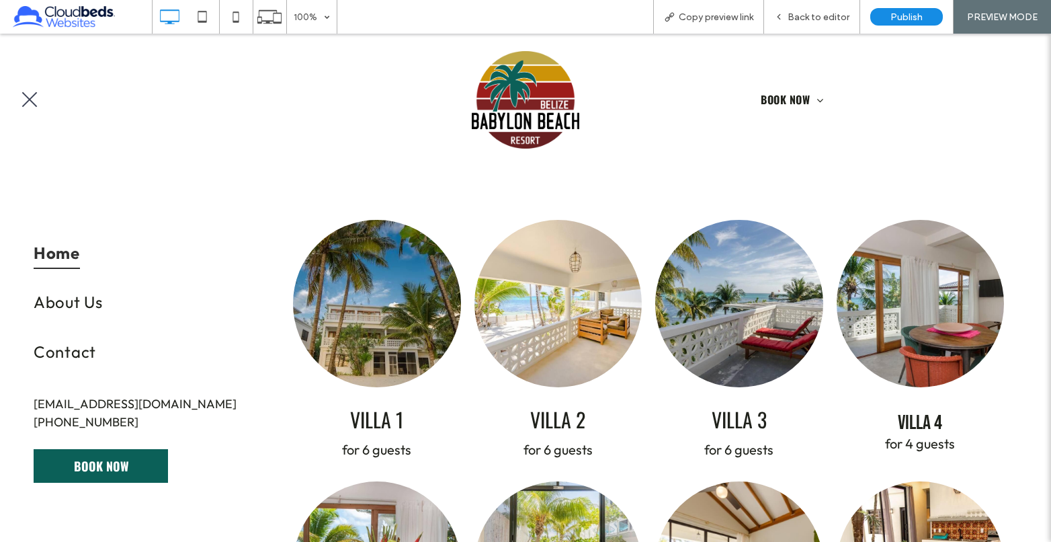
click at [32, 83] on button "menu" at bounding box center [29, 99] width 35 height 35
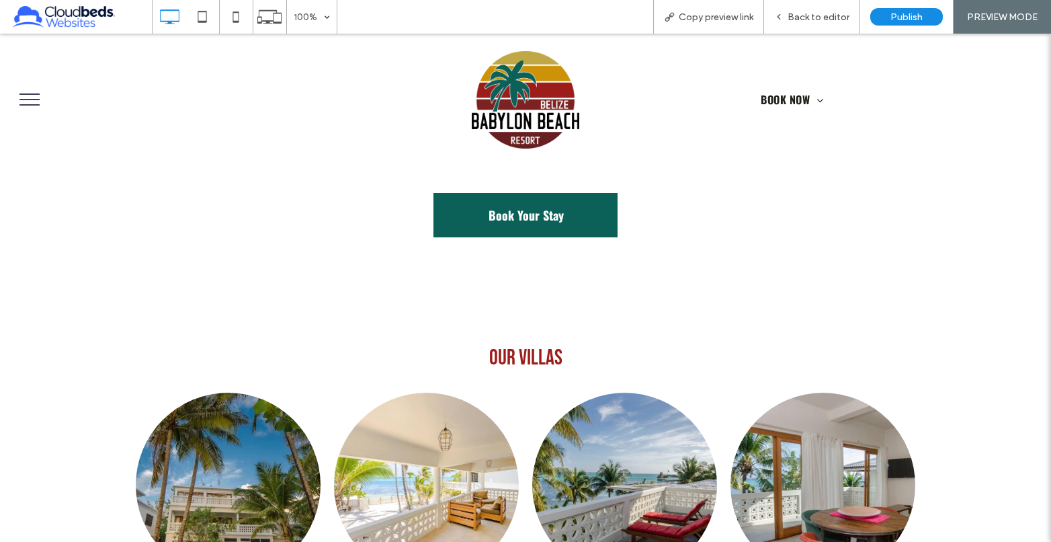
click at [574, 132] on div "Click To Paste" at bounding box center [525, 100] width 269 height 98
click at [541, 111] on img at bounding box center [526, 100] width 108 height 98
click at [694, 30] on div "Copy preview link" at bounding box center [708, 17] width 111 height 34
click at [708, 15] on span "Copy preview link" at bounding box center [716, 16] width 75 height 11
